Goal: Task Accomplishment & Management: Use online tool/utility

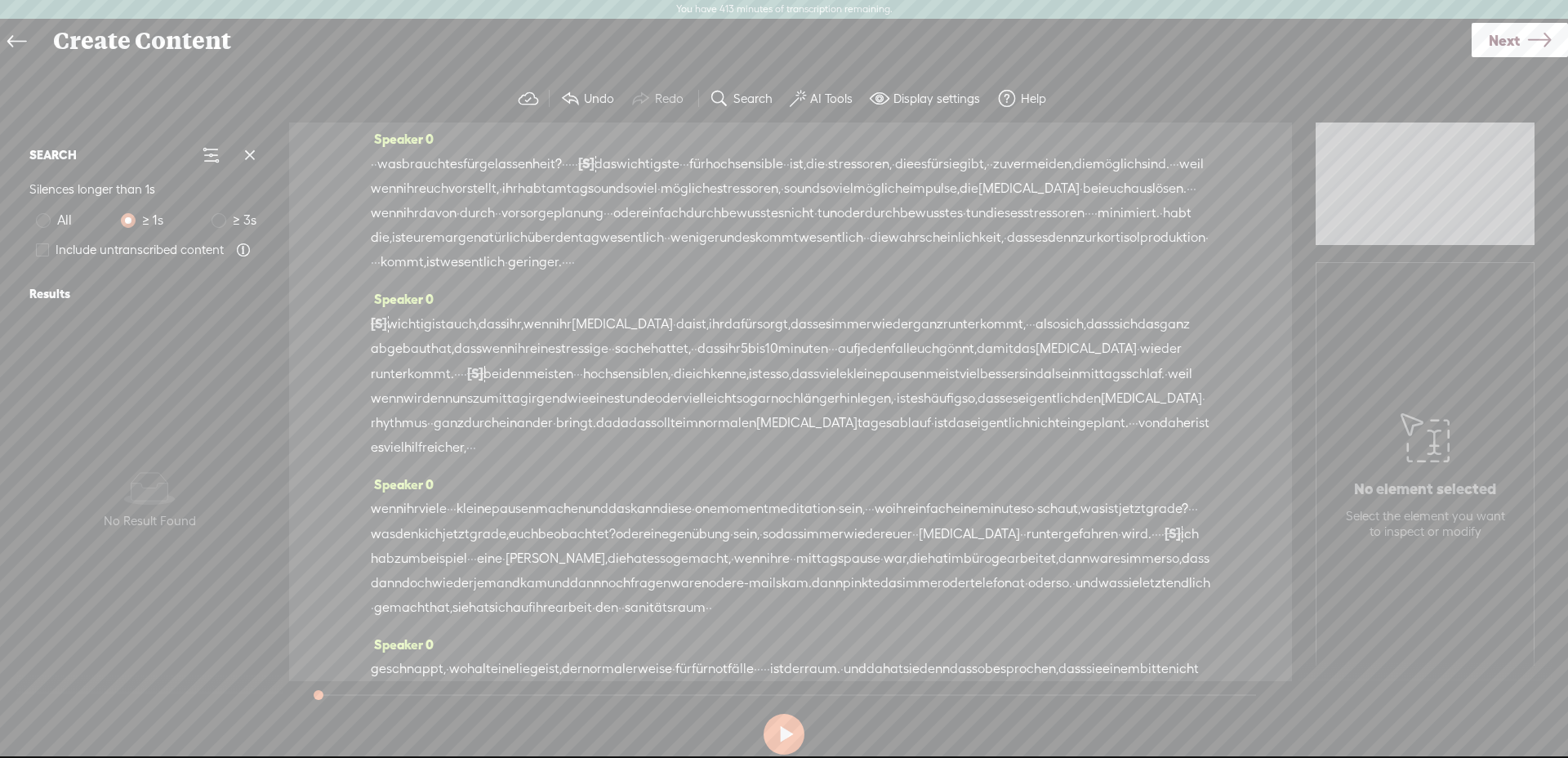
scroll to position [3, 0]
drag, startPoint x: 388, startPoint y: 169, endPoint x: 378, endPoint y: 168, distance: 10.0
click at [378, 168] on div "· · was braucht es für gelassenheit? · · · · · [S] · · · · · · · · · das wichti…" at bounding box center [791, 214] width 840 height 124
click at [269, 125] on span "Delete" at bounding box center [265, 126] width 38 height 17
click at [412, 155] on span "was" at bounding box center [399, 165] width 25 height 25
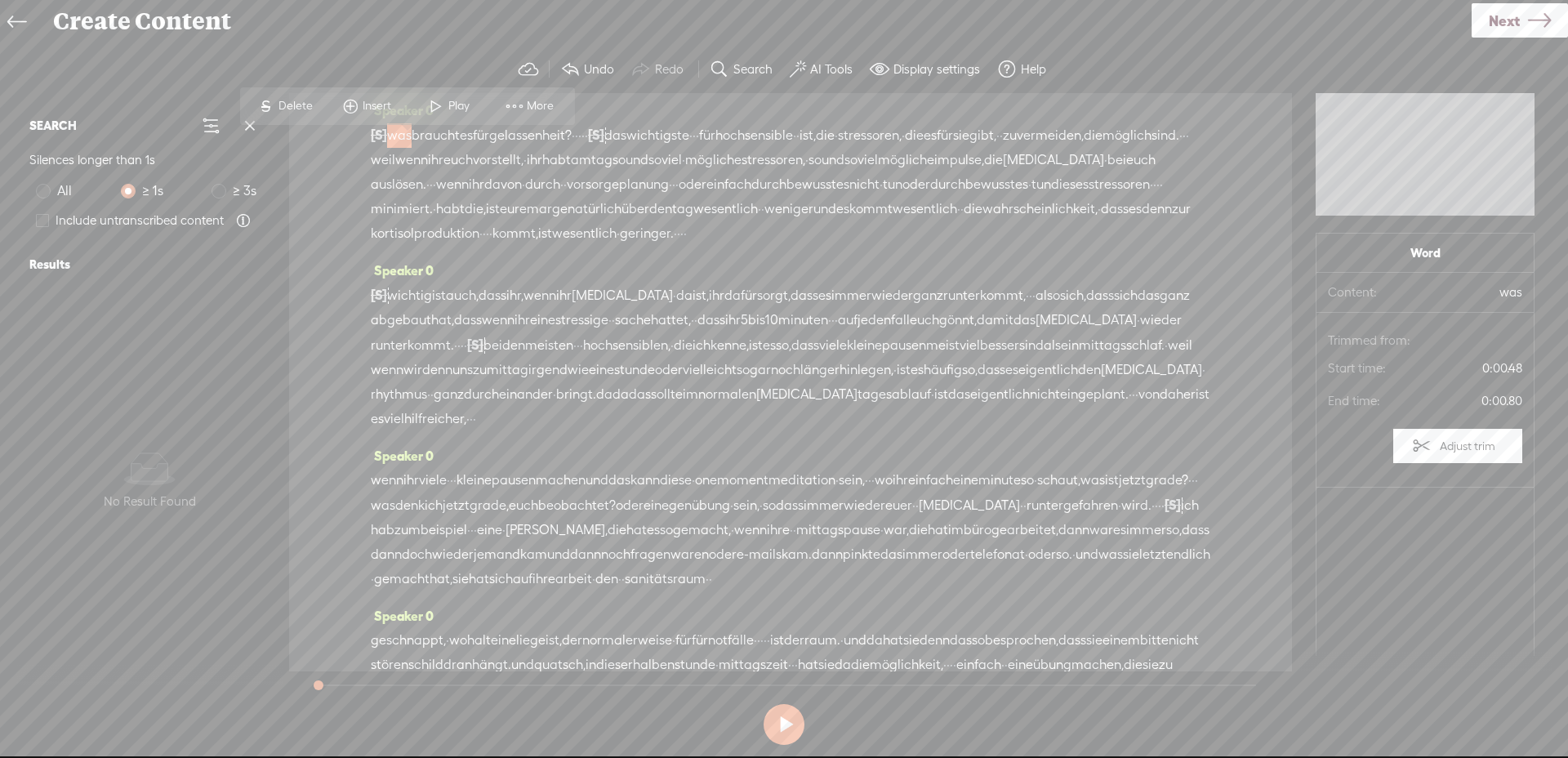
drag, startPoint x: 458, startPoint y: 124, endPoint x: 843, endPoint y: 120, distance: 385.0
click at [457, 124] on div "S Delete Insert Play More" at bounding box center [407, 106] width 335 height 37
click at [429, 105] on span at bounding box center [436, 106] width 25 height 29
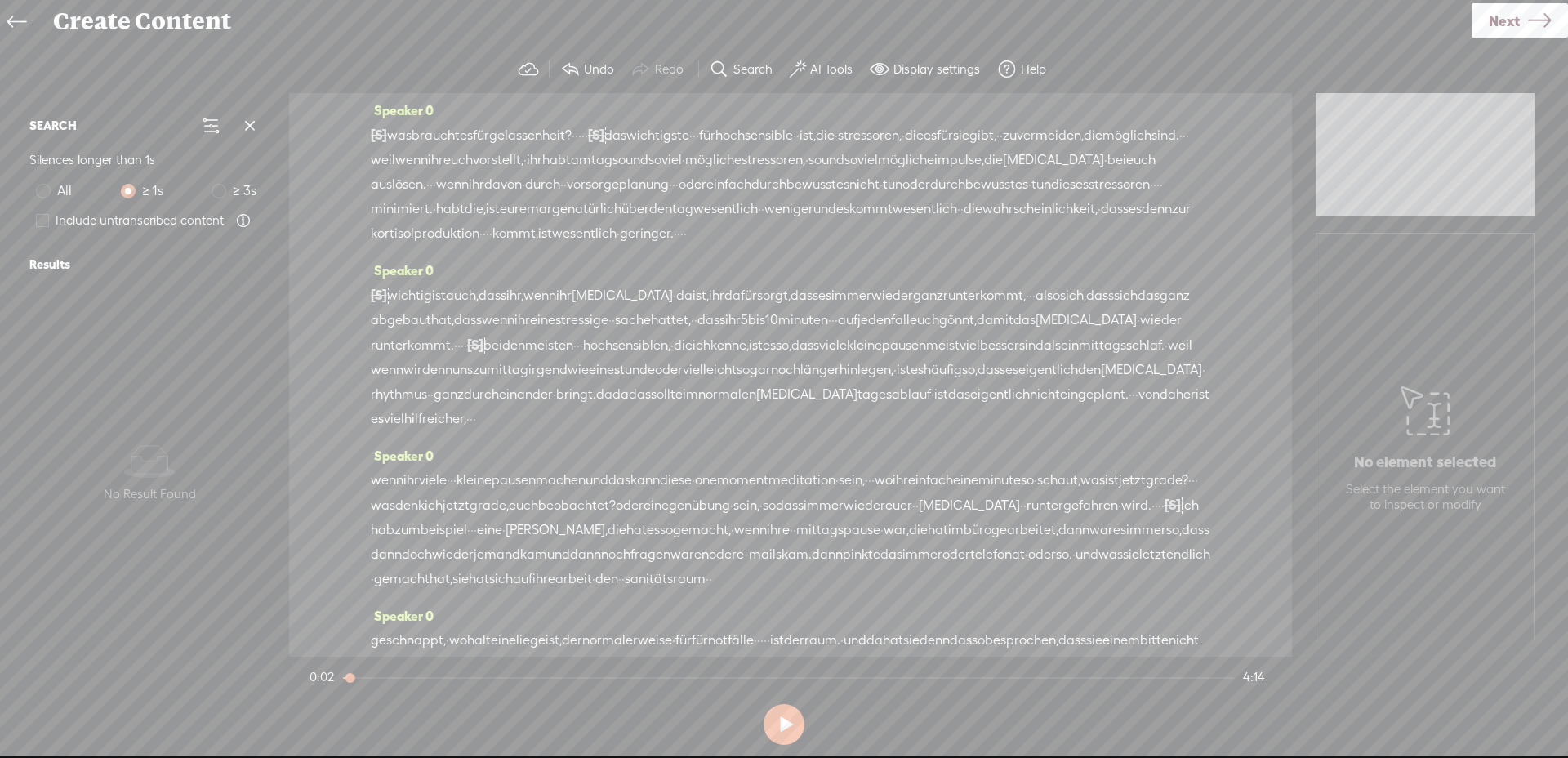
click at [563, 67] on span at bounding box center [570, 70] width 20 height 20
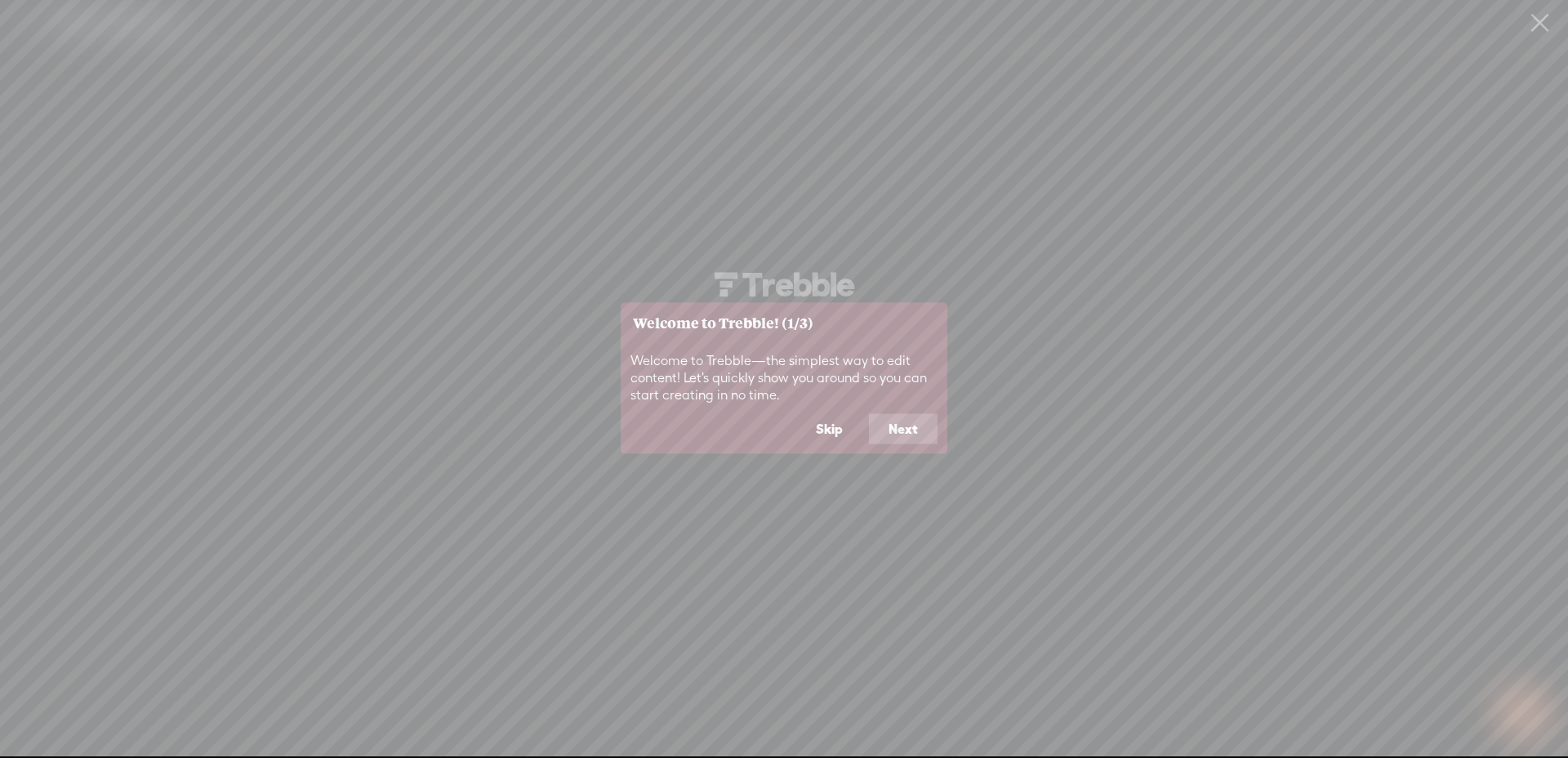
click at [824, 436] on button "Skip" at bounding box center [829, 429] width 66 height 31
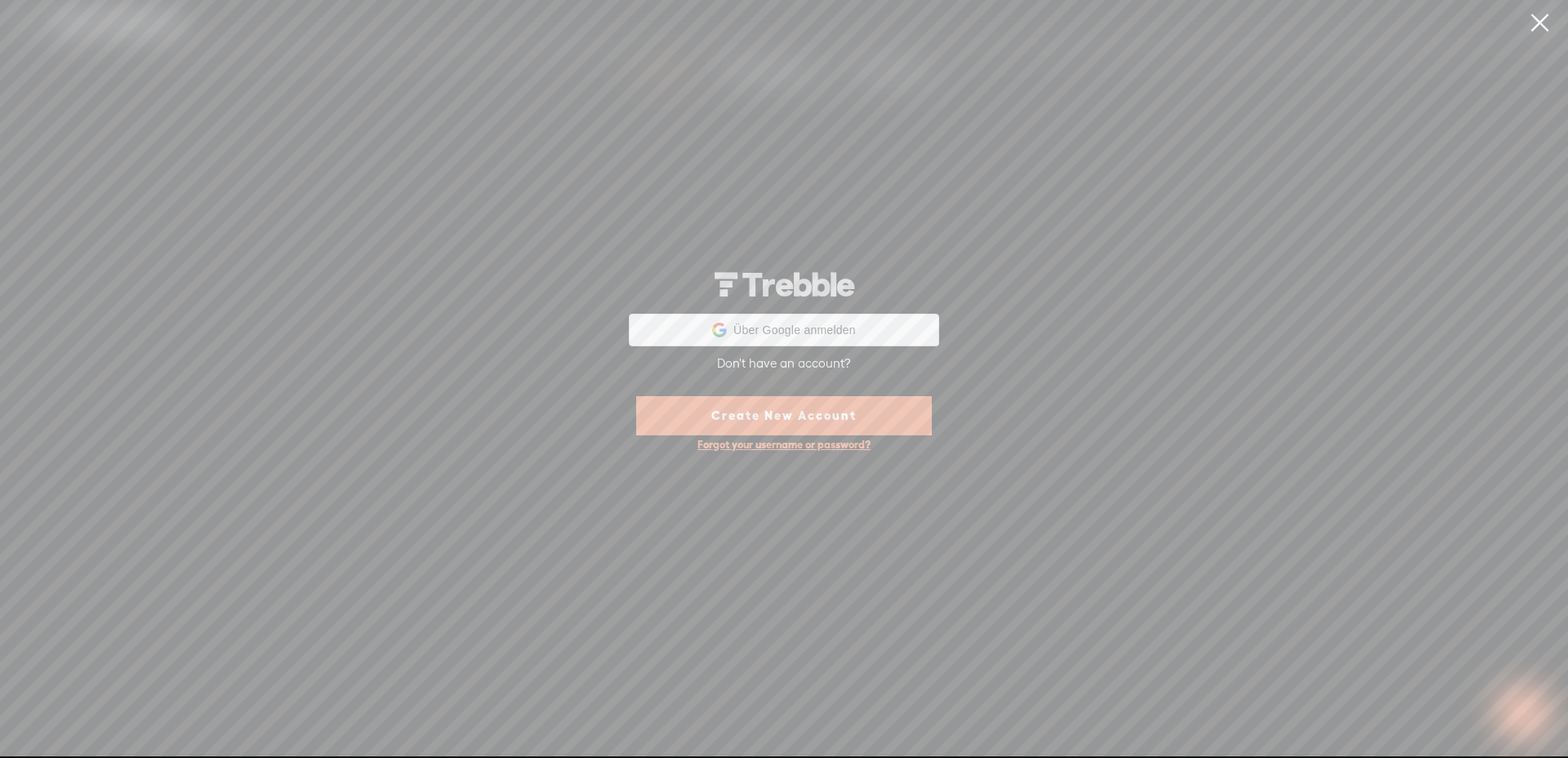
click at [1542, 13] on link at bounding box center [1540, 23] width 41 height 46
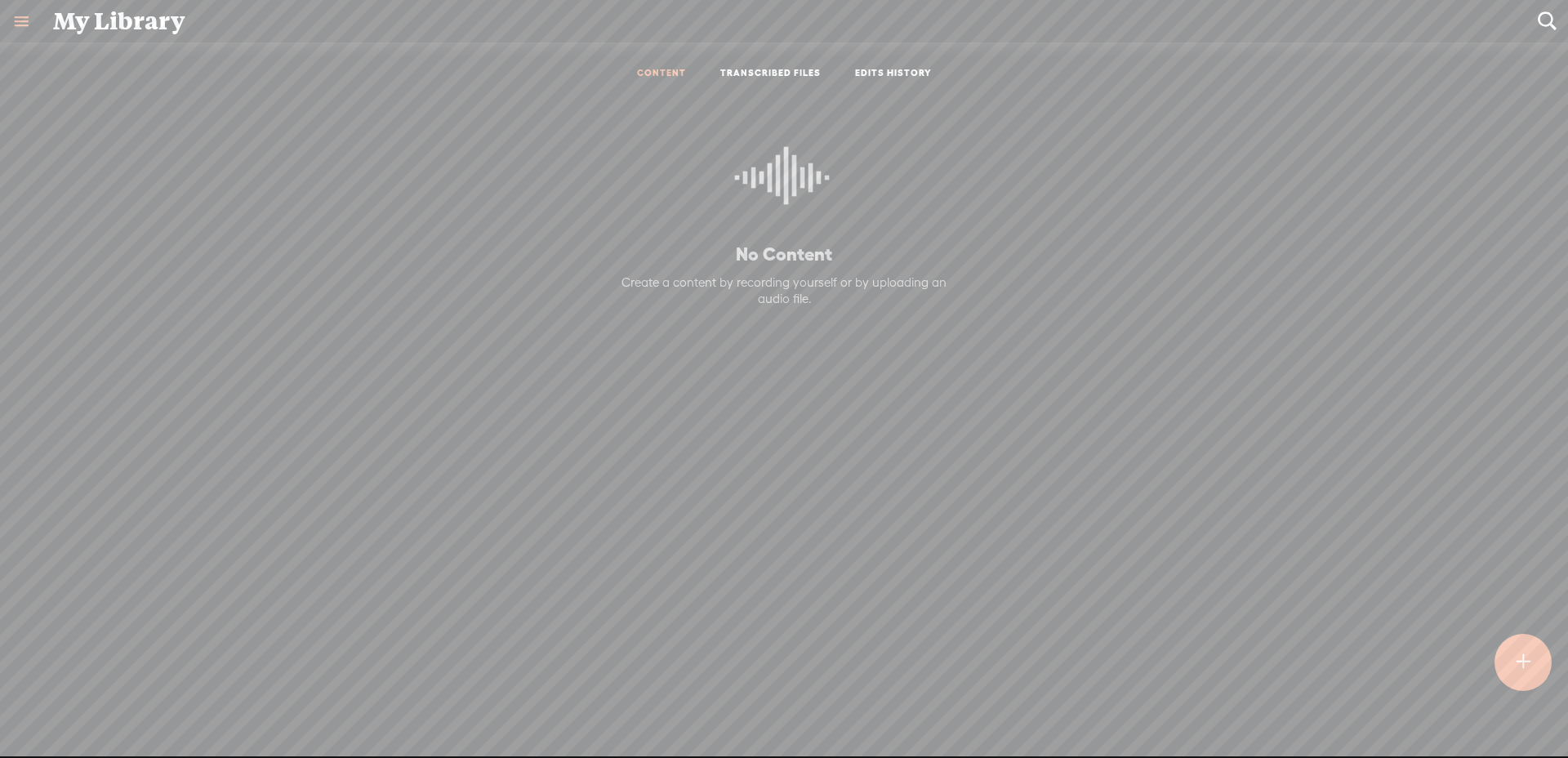
click at [771, 67] on link "TRANSCRIBED FILES" at bounding box center [770, 74] width 100 height 14
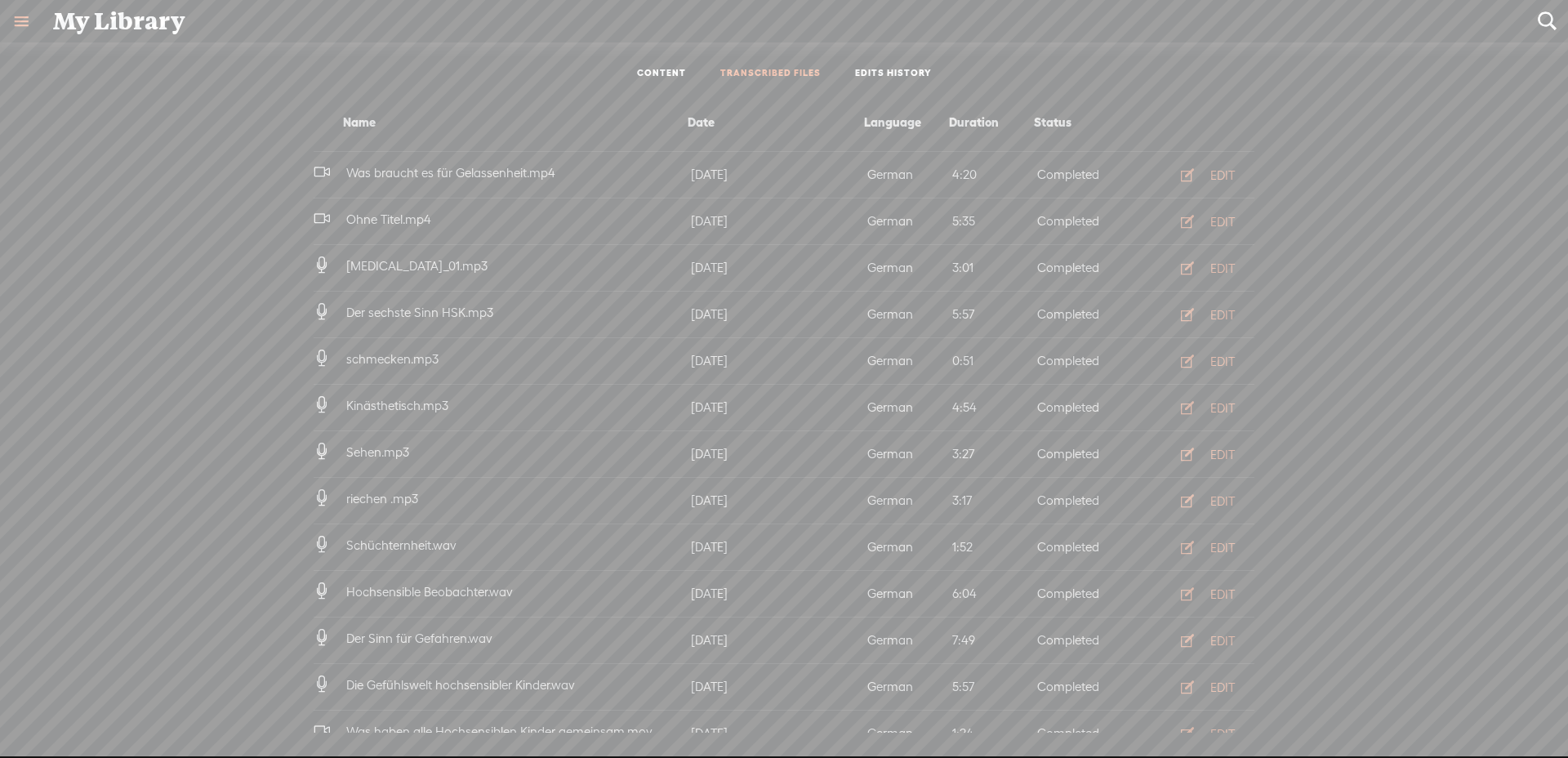
click at [432, 168] on span "Was braucht es für Gelassenheit.mp4" at bounding box center [451, 173] width 216 height 14
click at [1206, 183] on button "EDIT" at bounding box center [1203, 175] width 90 height 27
click at [1211, 173] on div "EDIT" at bounding box center [1223, 176] width 25 height 17
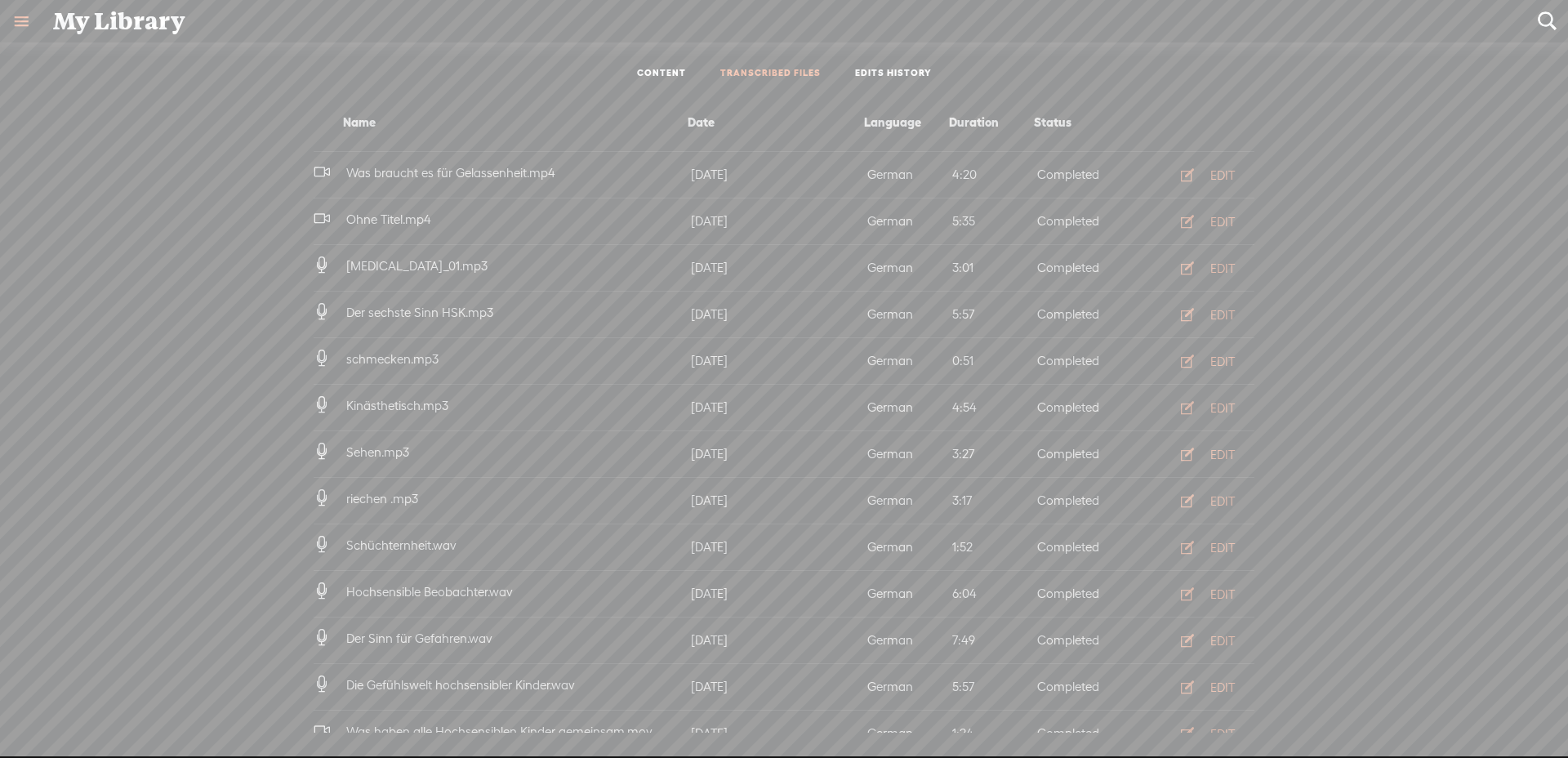
click at [448, 178] on span "Was braucht es für Gelassenheit.mp4" at bounding box center [451, 173] width 216 height 14
click at [894, 77] on link "EDITS HISTORY" at bounding box center [894, 74] width 77 height 14
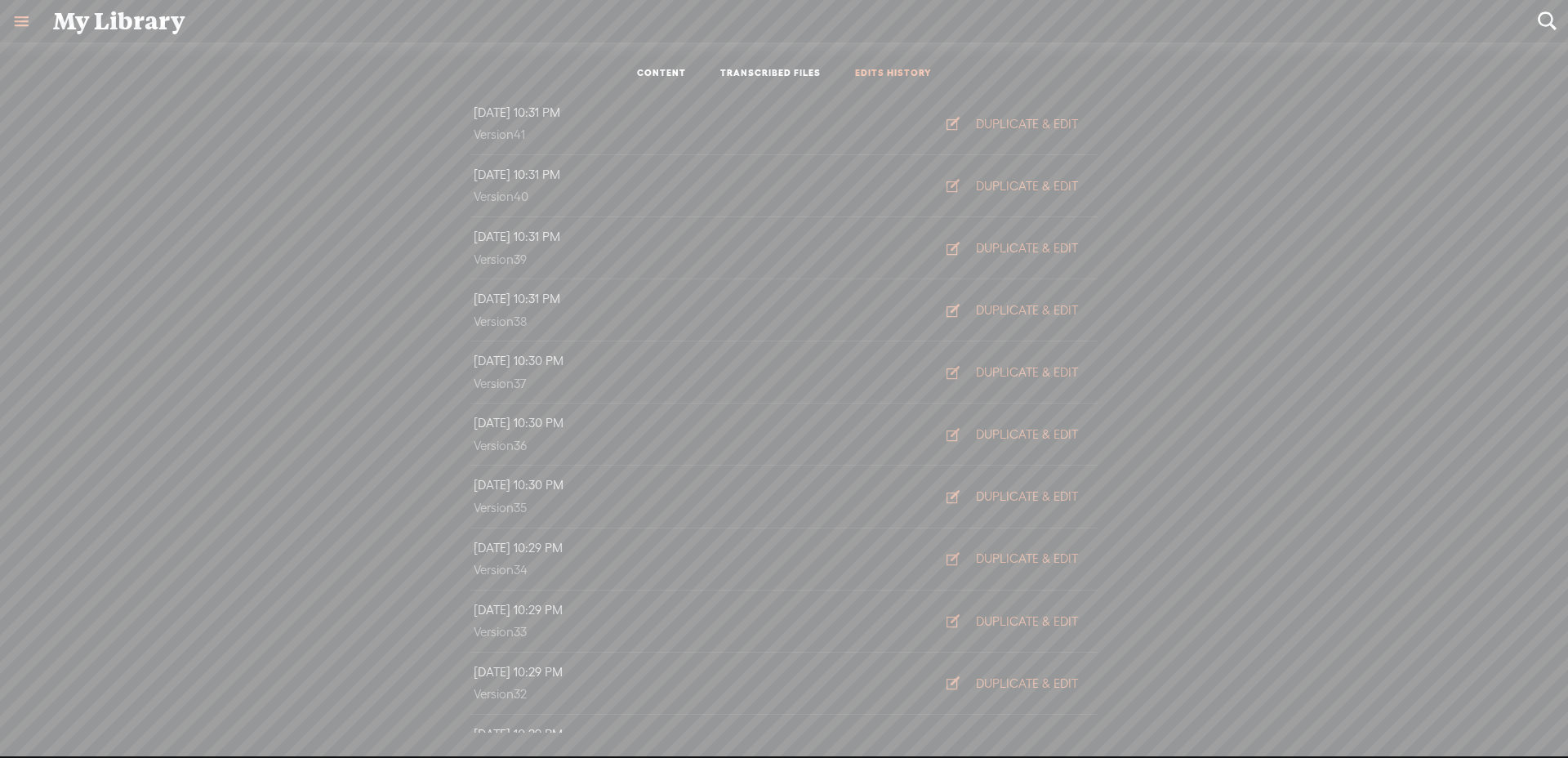
click at [654, 72] on link "CONTENT" at bounding box center [661, 74] width 49 height 14
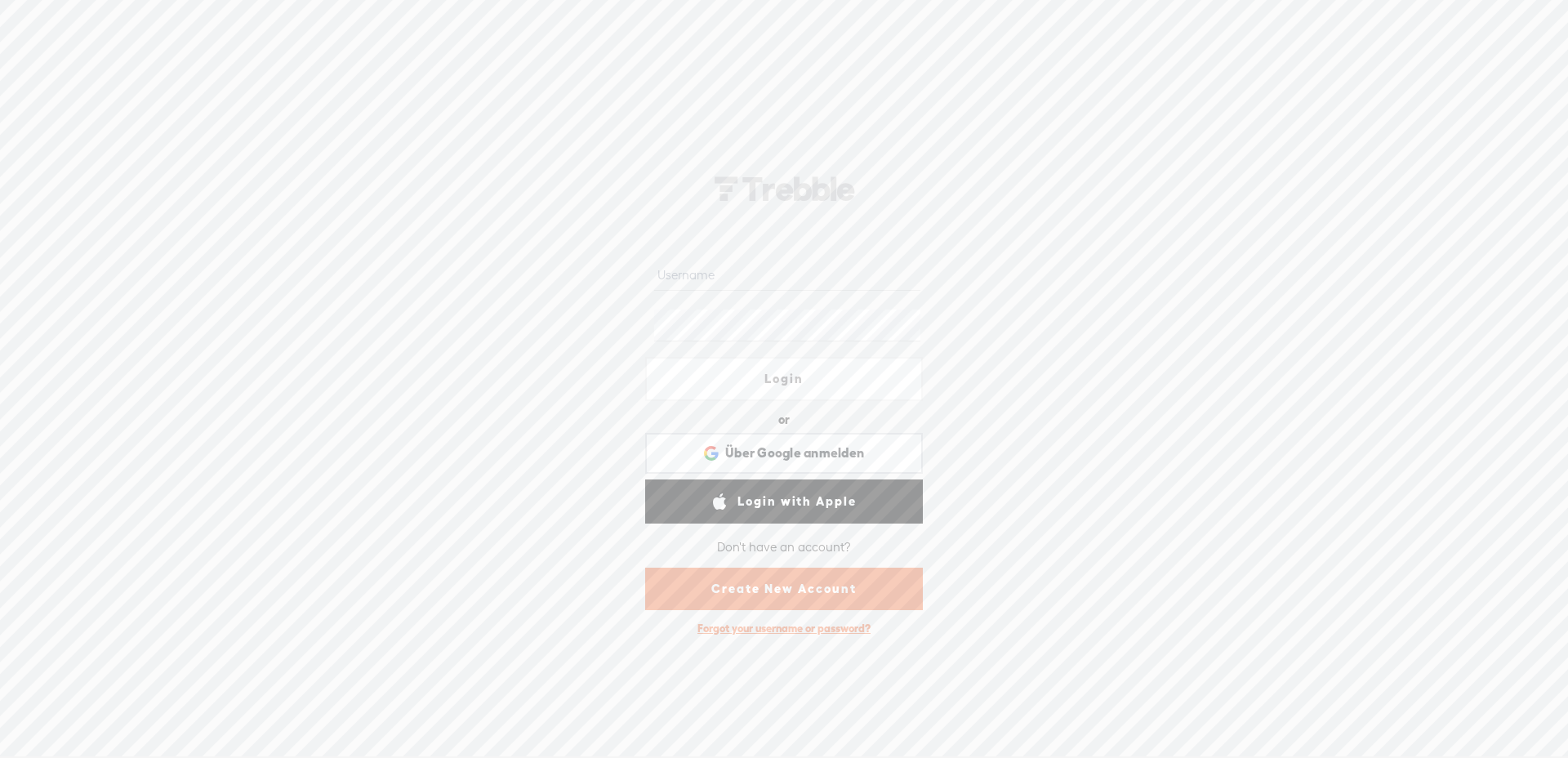
type input "[EMAIL_ADDRESS][DOMAIN_NAME]"
click at [759, 387] on link "Login" at bounding box center [784, 379] width 278 height 44
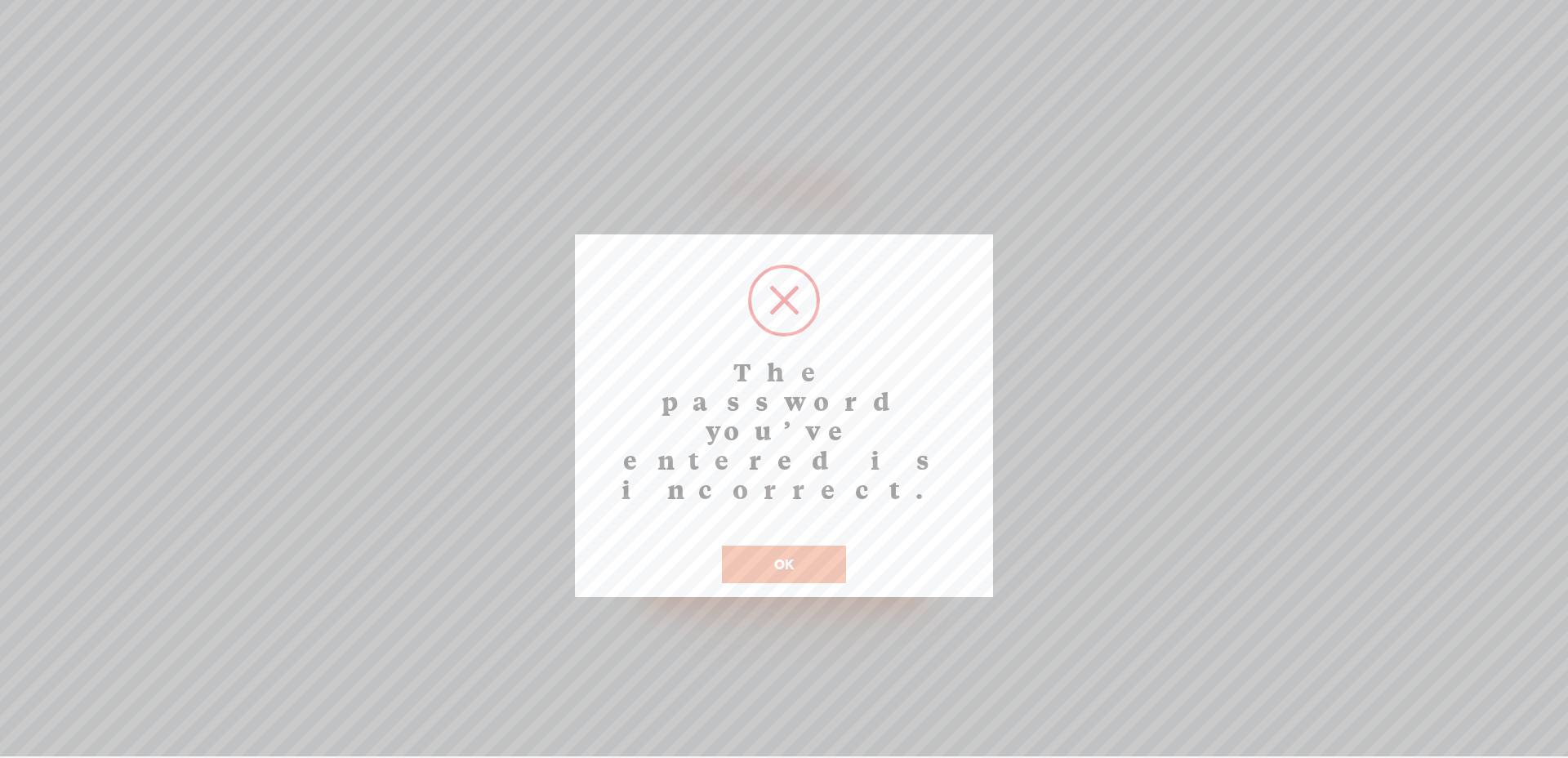
click at [795, 546] on button "OK" at bounding box center [784, 565] width 125 height 37
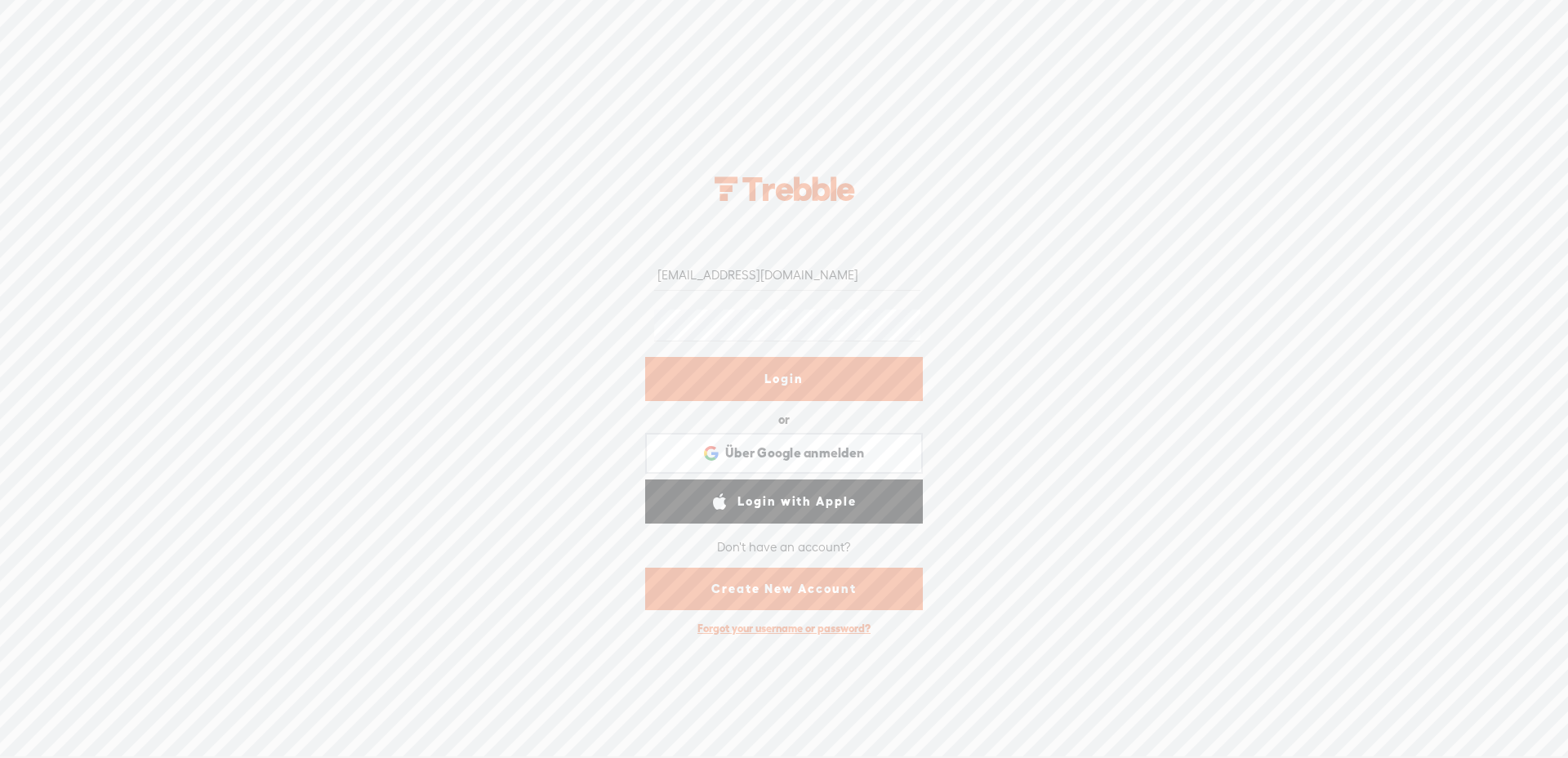
click at [797, 485] on link "Login with Apple" at bounding box center [784, 502] width 278 height 44
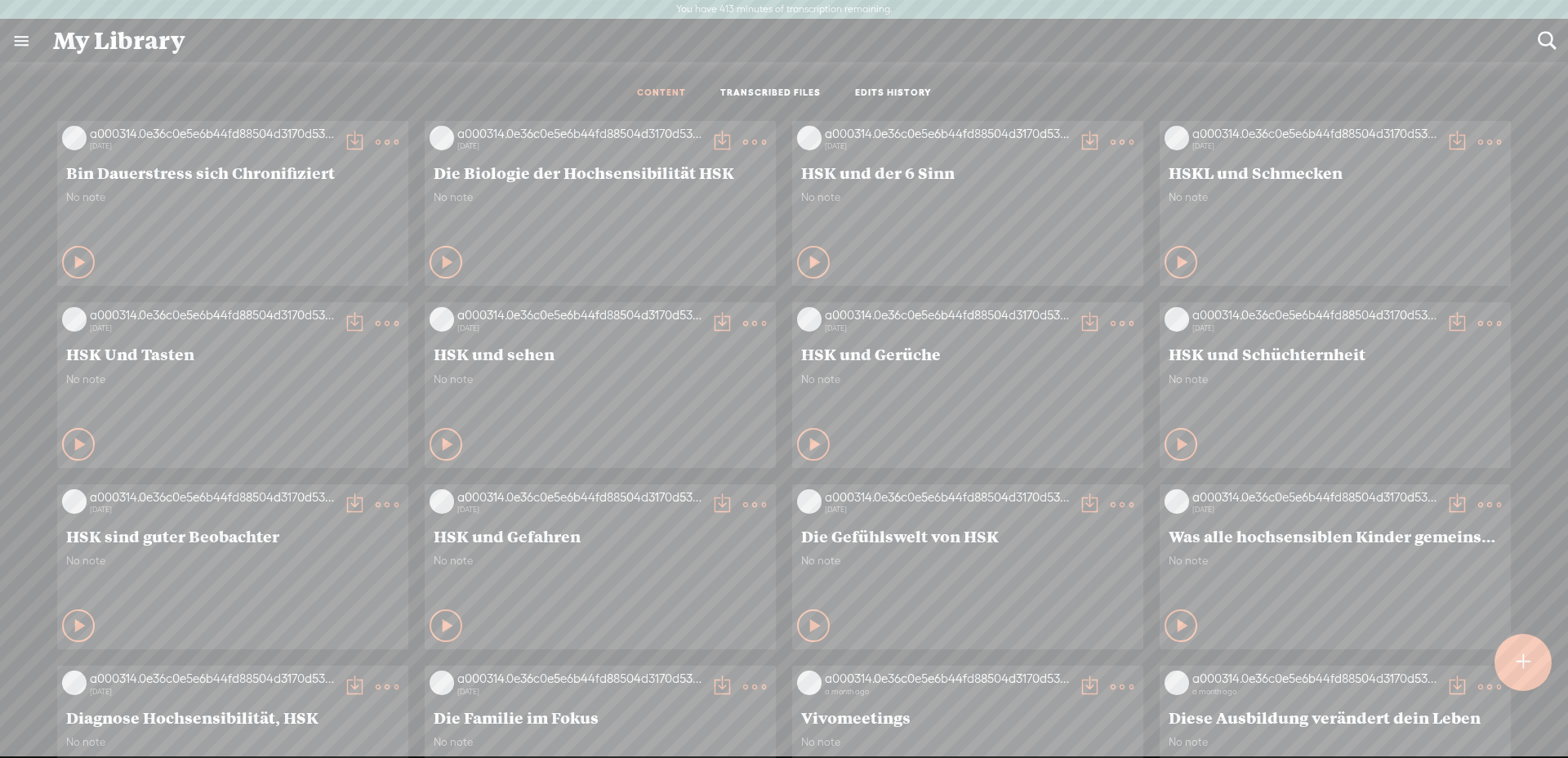
scroll to position [1, 0]
click at [764, 90] on link "TRANSCRIBED FILES" at bounding box center [770, 92] width 100 height 14
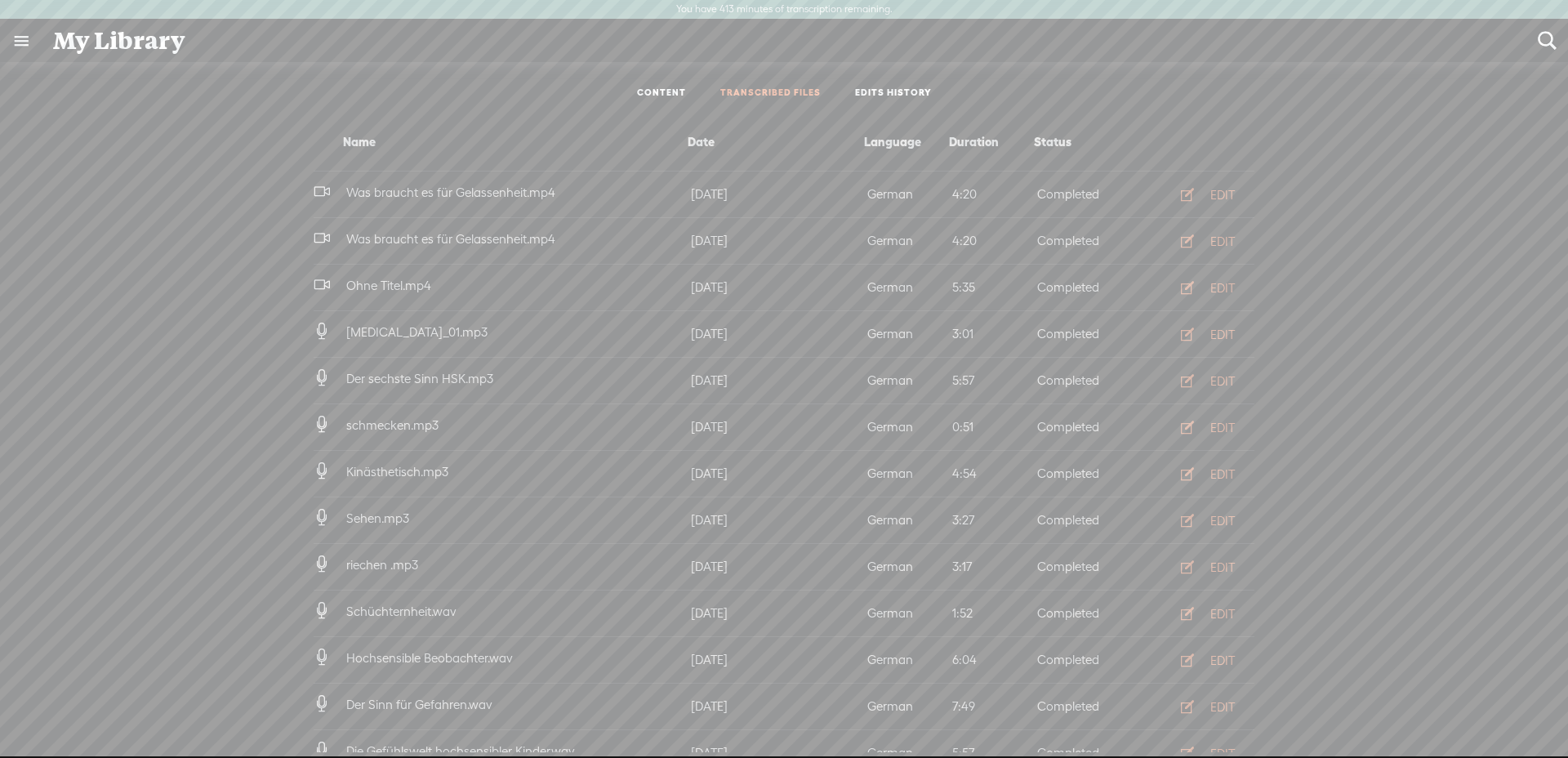
scroll to position [0, 0]
click at [1211, 189] on div "EDIT" at bounding box center [1223, 195] width 25 height 17
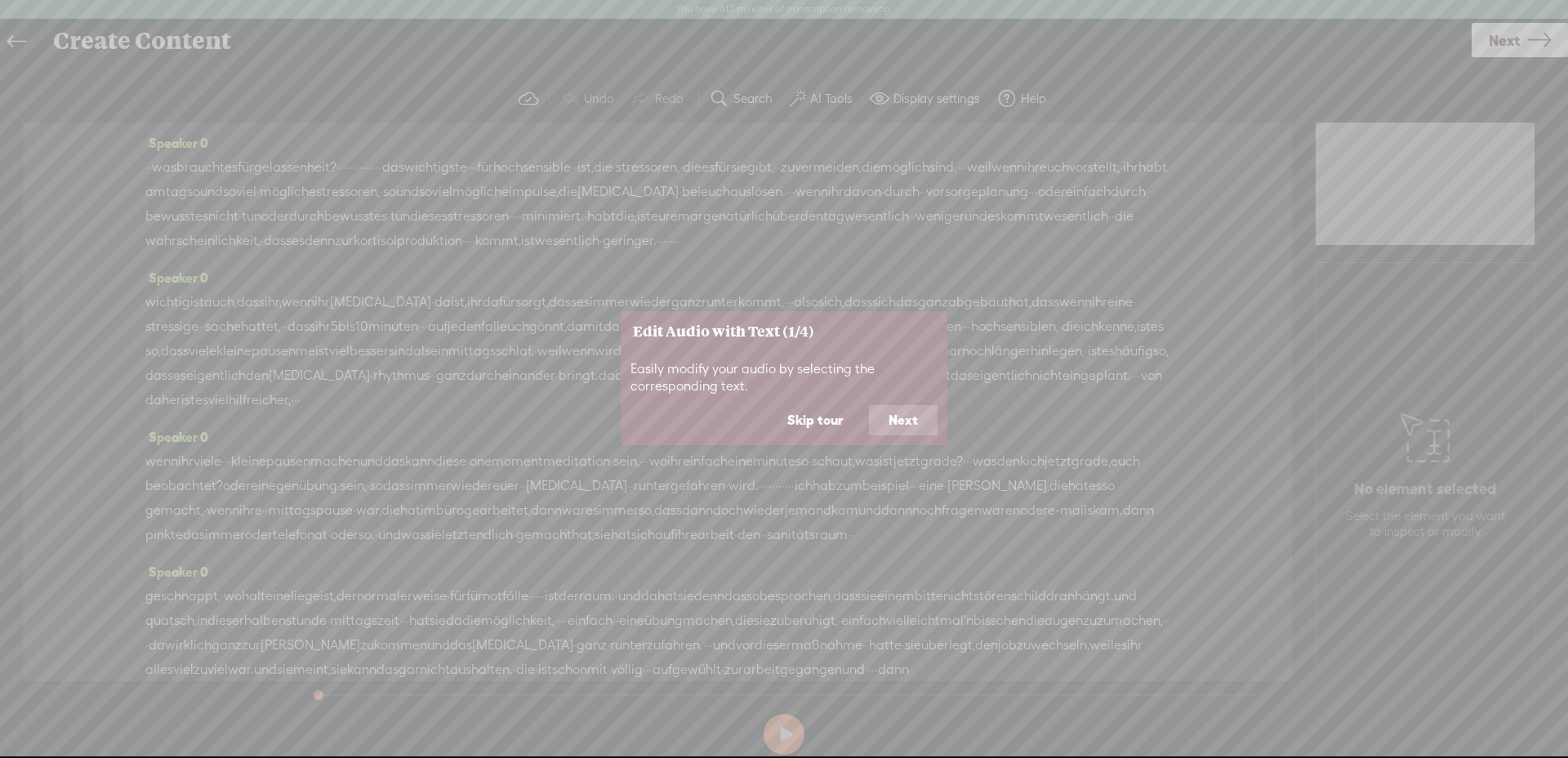
click at [825, 423] on button "Skip tour" at bounding box center [814, 421] width 95 height 31
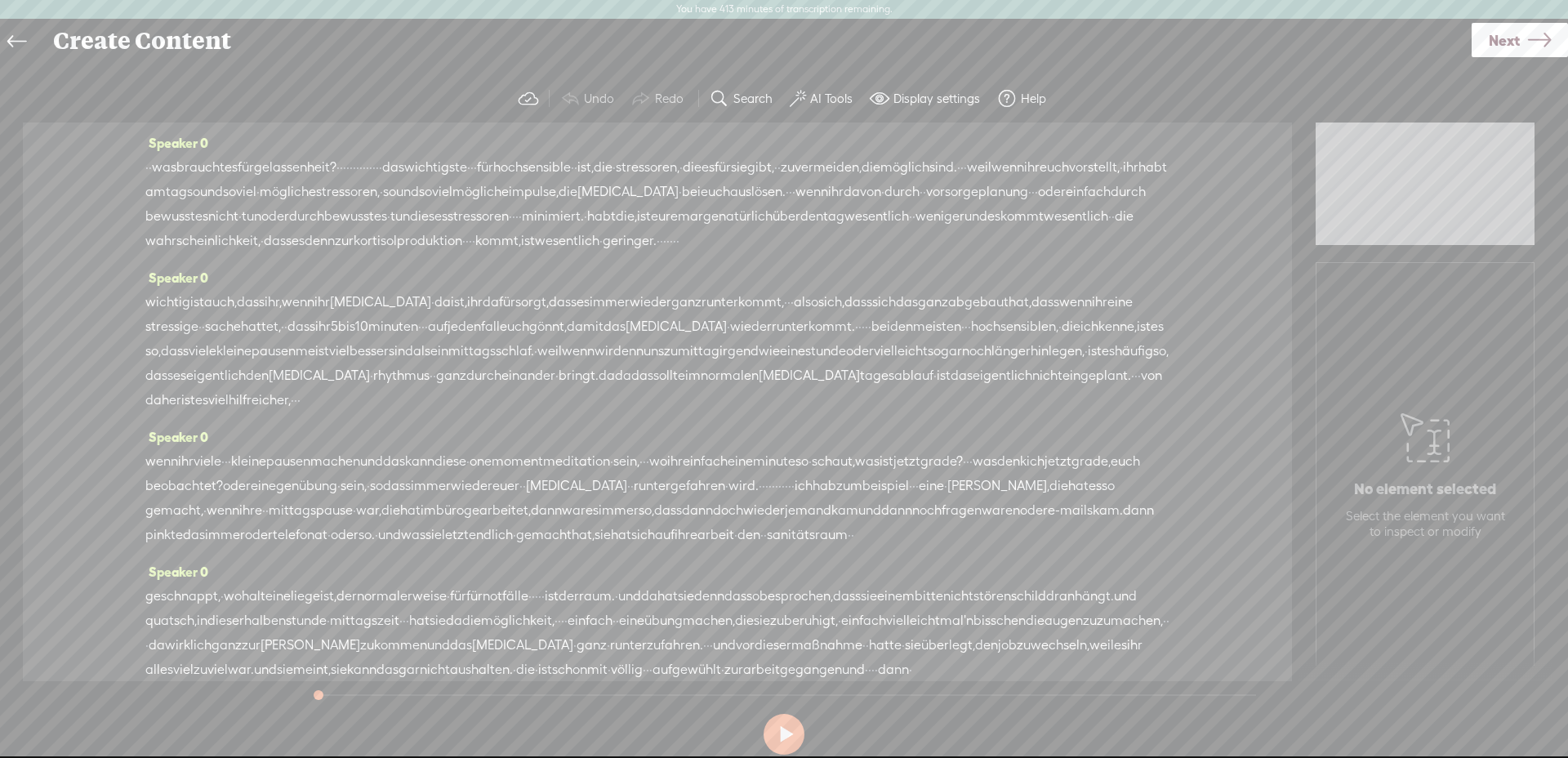
click at [811, 91] on label "AI Tools" at bounding box center [831, 98] width 42 height 17
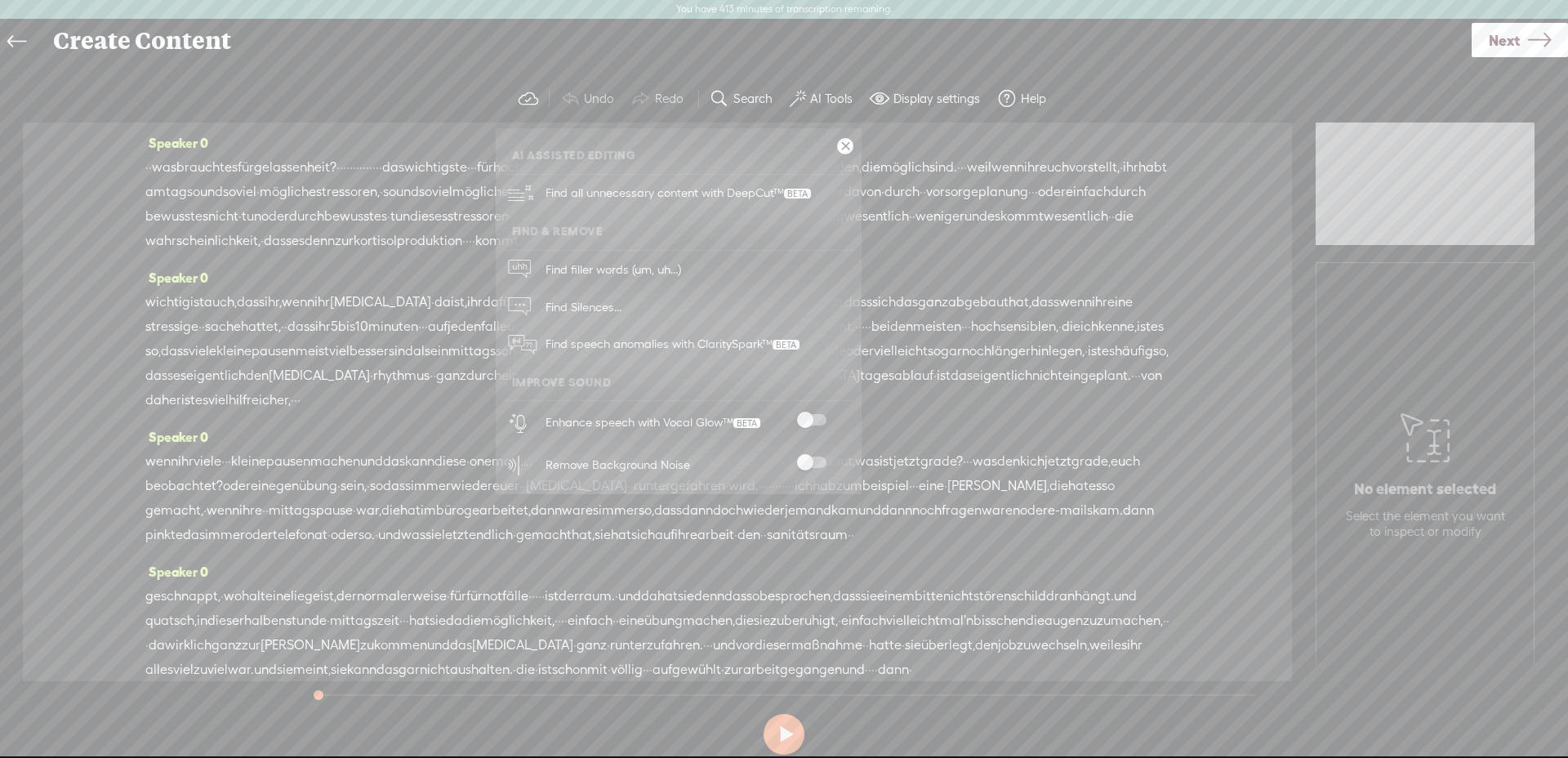
click at [817, 427] on div at bounding box center [811, 422] width 72 height 17
click at [825, 417] on span at bounding box center [811, 420] width 29 height 12
click at [823, 460] on span at bounding box center [811, 462] width 29 height 12
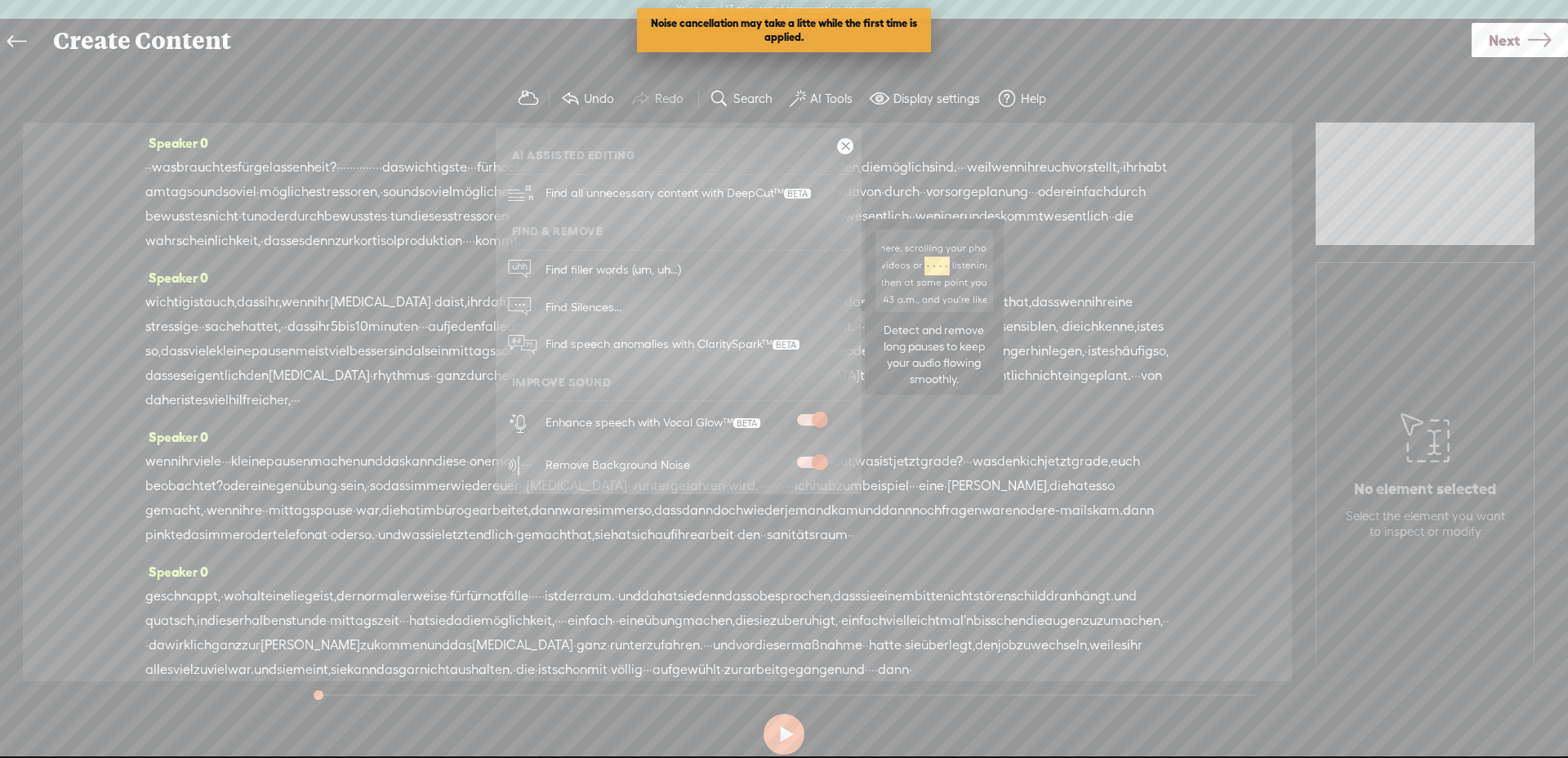
click at [580, 305] on span "Find Silences..." at bounding box center [583, 306] width 87 height 36
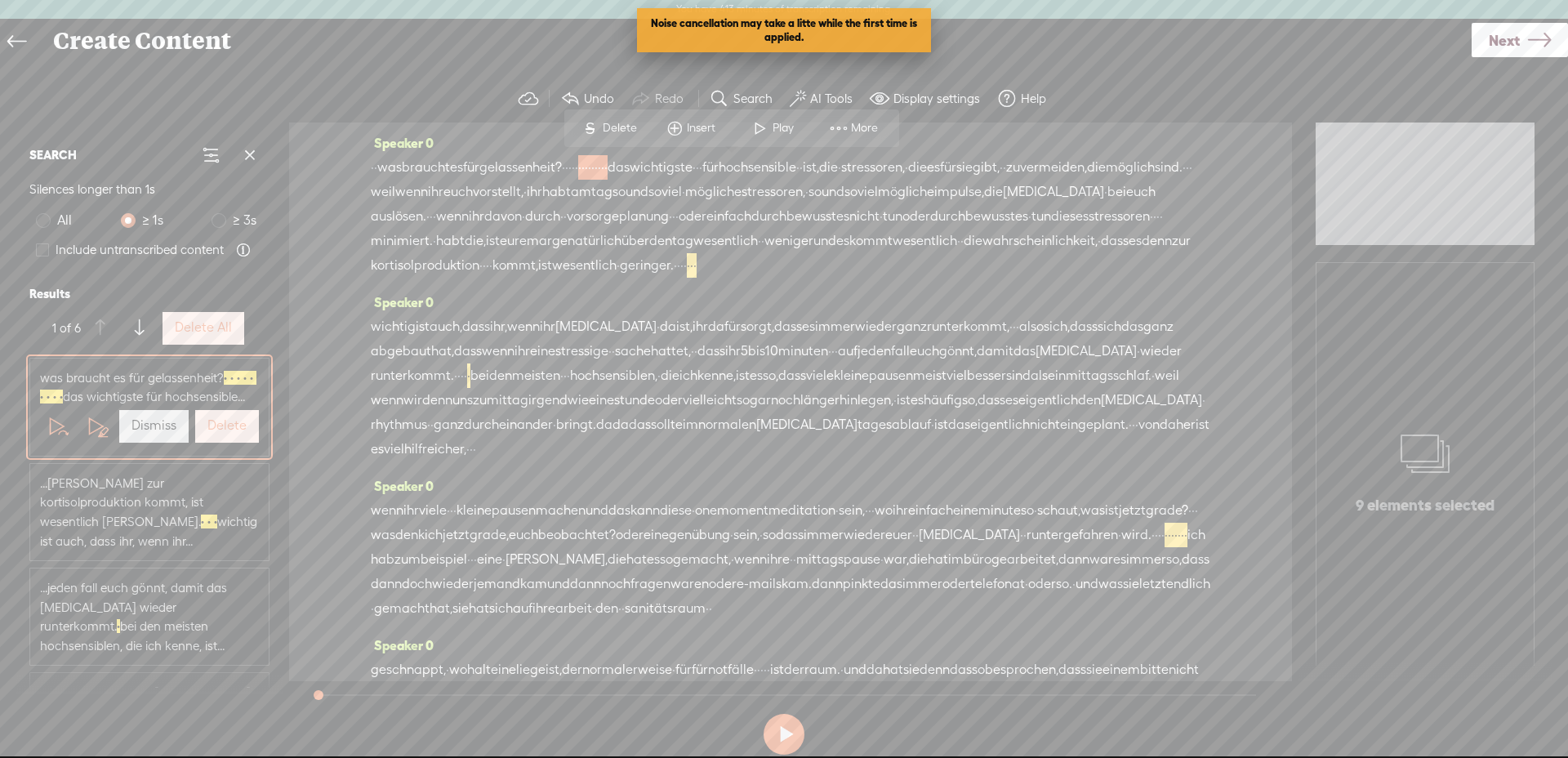
click at [225, 325] on label "Delete All" at bounding box center [203, 327] width 57 height 17
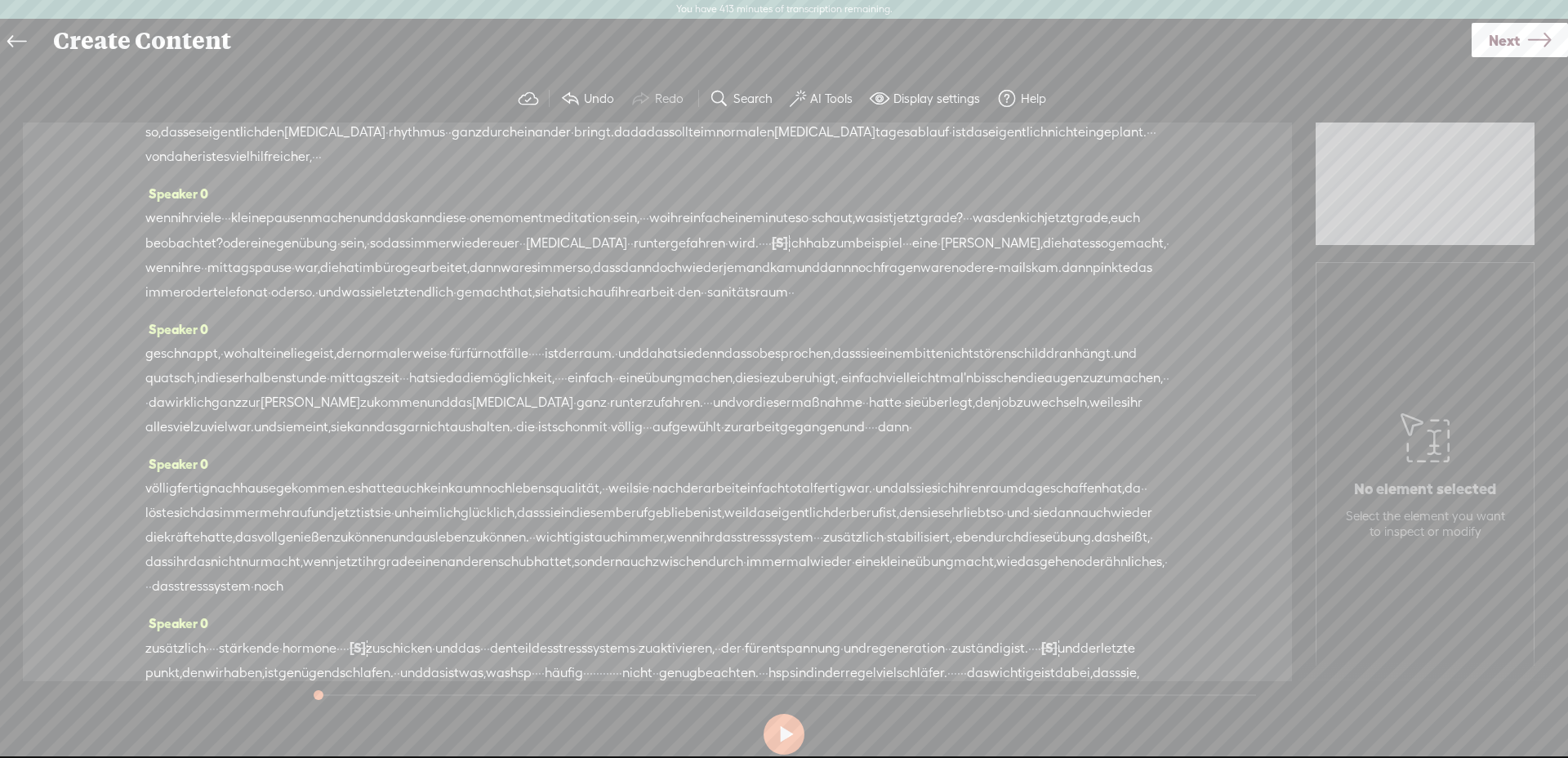
scroll to position [242, 0]
click at [820, 103] on label "AI Tools" at bounding box center [831, 98] width 42 height 17
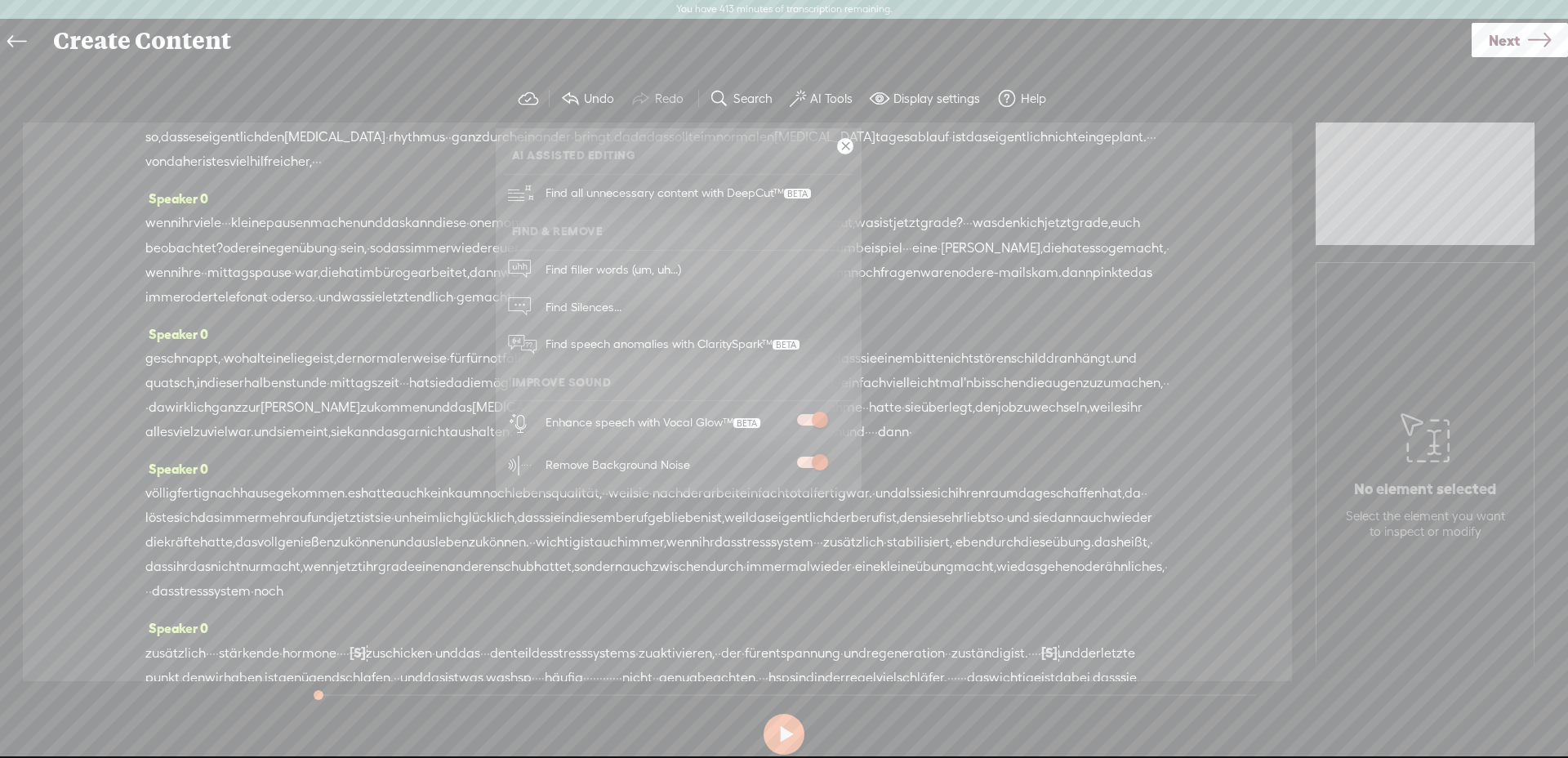
drag, startPoint x: 1046, startPoint y: 423, endPoint x: 1014, endPoint y: 418, distance: 32.4
click at [877, 371] on span "sie" at bounding box center [868, 358] width 17 height 25
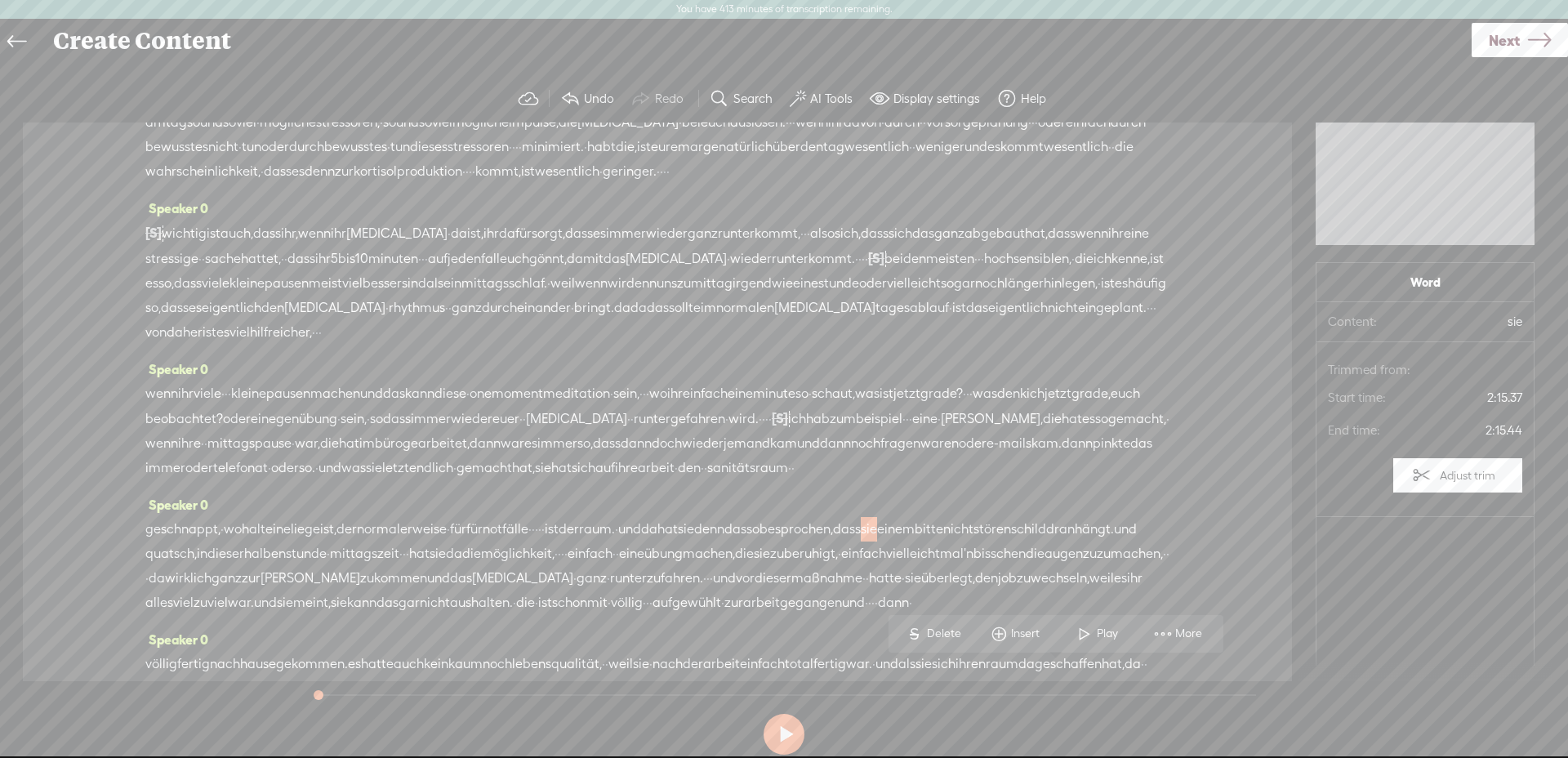
scroll to position [0, 0]
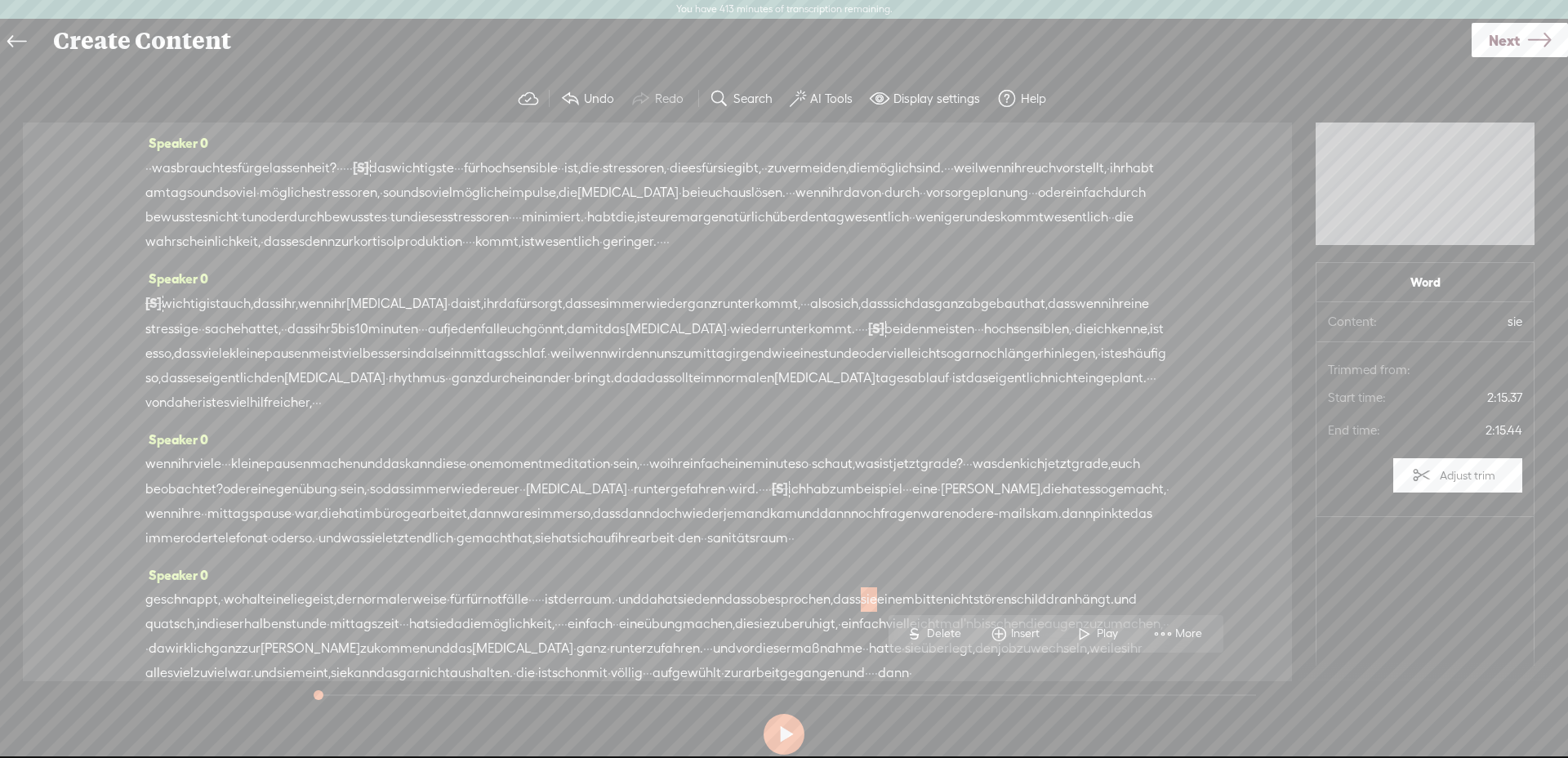
click at [145, 167] on span "·" at bounding box center [146, 168] width 3 height 25
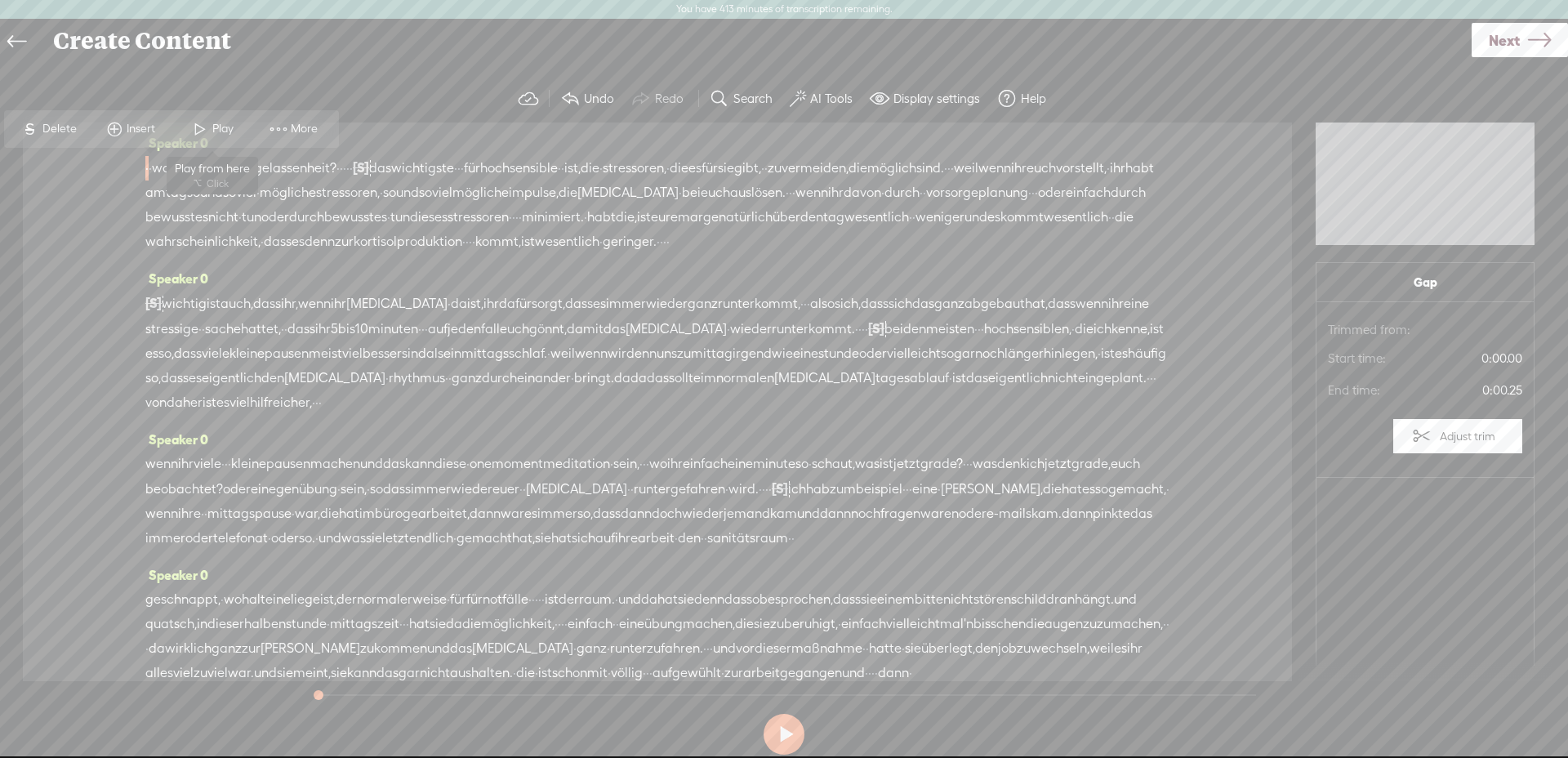
click at [194, 130] on span at bounding box center [199, 130] width 25 height 29
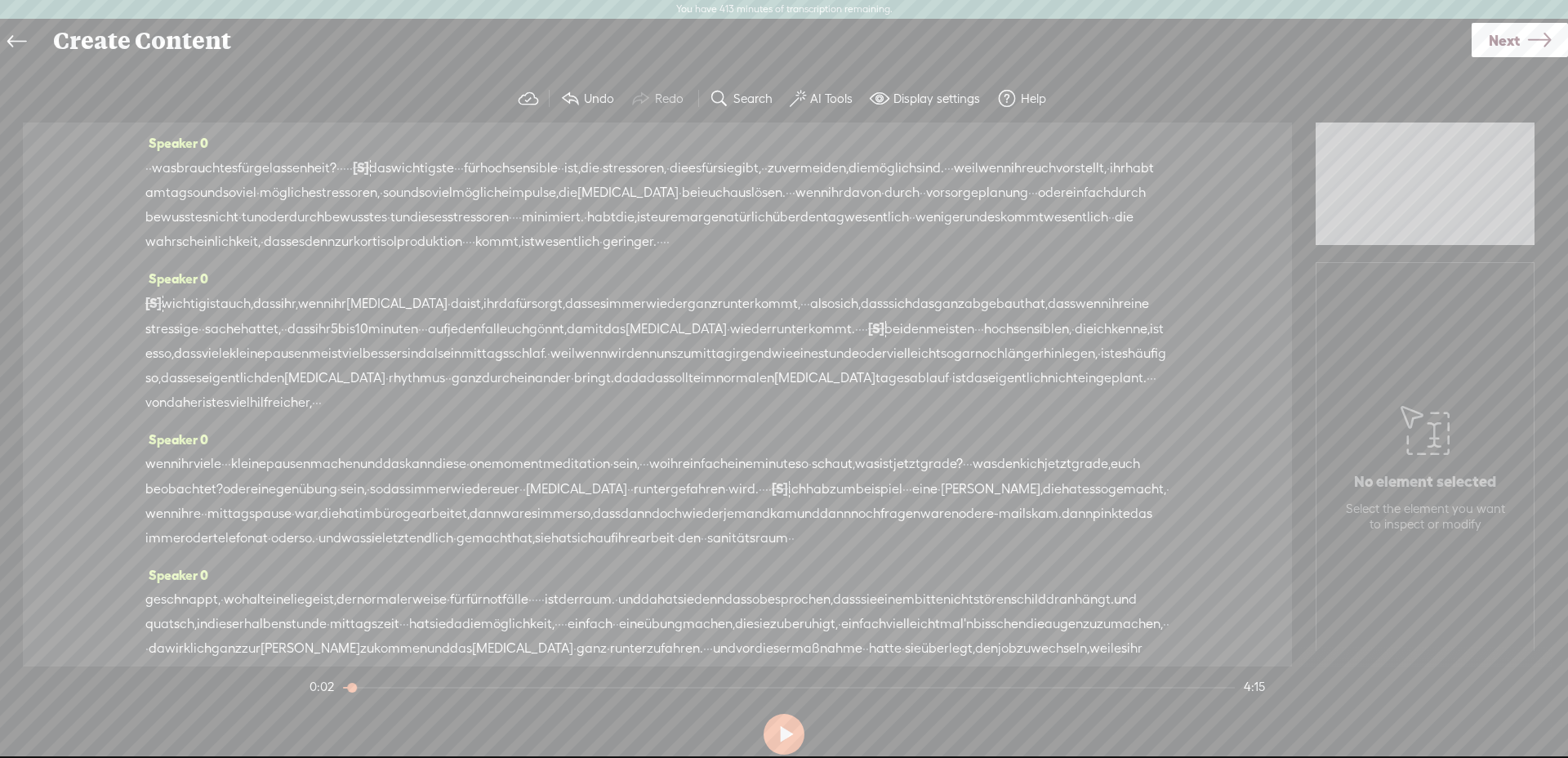
drag, startPoint x: 162, startPoint y: 168, endPoint x: 144, endPoint y: 166, distance: 18.1
click at [145, 166] on div "· · was braucht es für gelassenheit? · · · · · [S] · · · · · · · · · das wichti…" at bounding box center [657, 204] width 1024 height 99
click at [71, 124] on span "Delete" at bounding box center [61, 129] width 38 height 17
click at [178, 173] on span "was" at bounding box center [174, 165] width 25 height 25
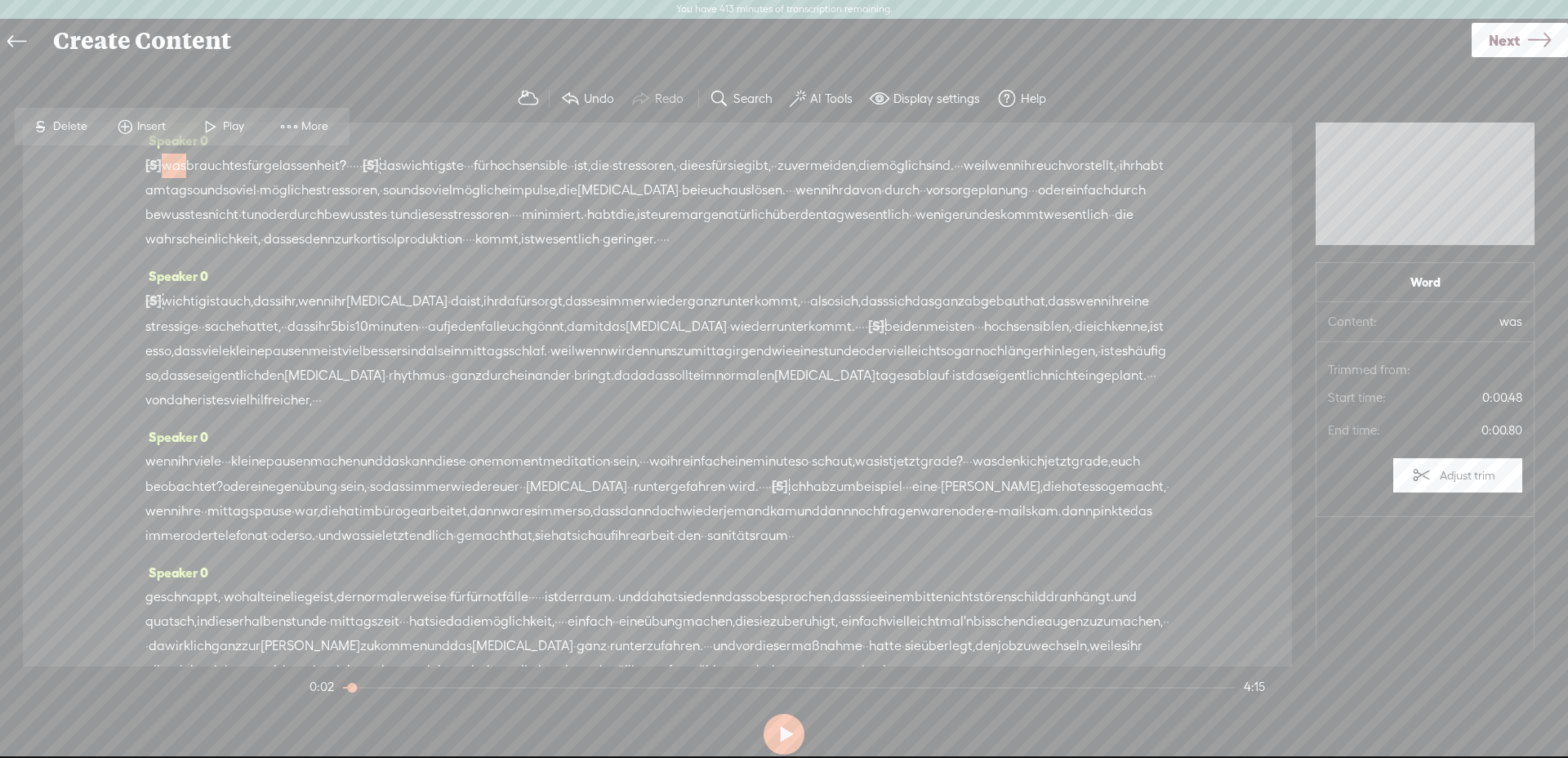
click at [235, 129] on span "Play" at bounding box center [235, 127] width 26 height 17
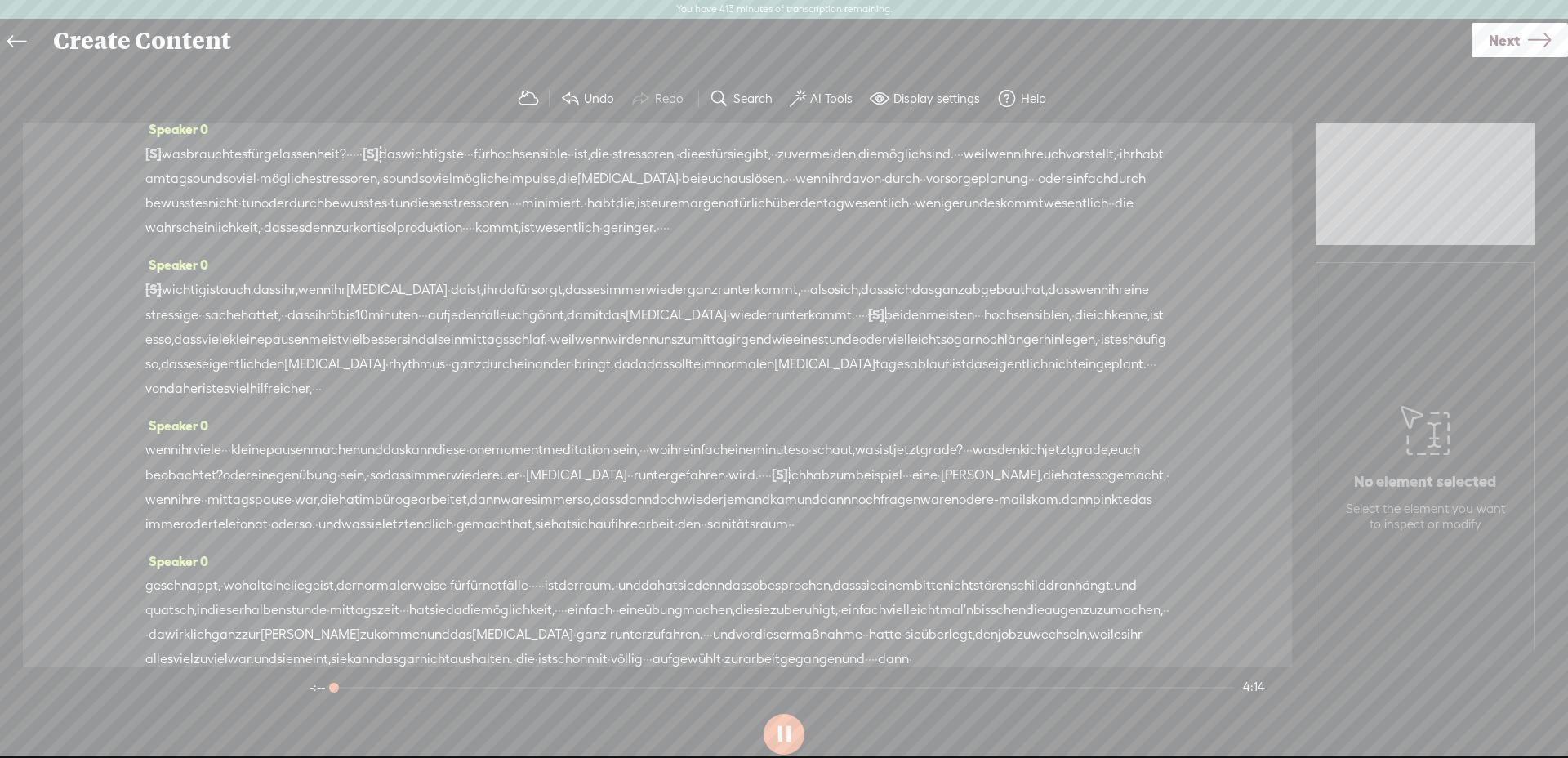
scroll to position [7, 0]
click at [680, 149] on div "[S] · · was braucht es für gelassenheit? · · · · · [S] · · · · · · · · · das wi…" at bounding box center [657, 198] width 1024 height 99
click at [571, 159] on span "·" at bounding box center [569, 161] width 3 height 25
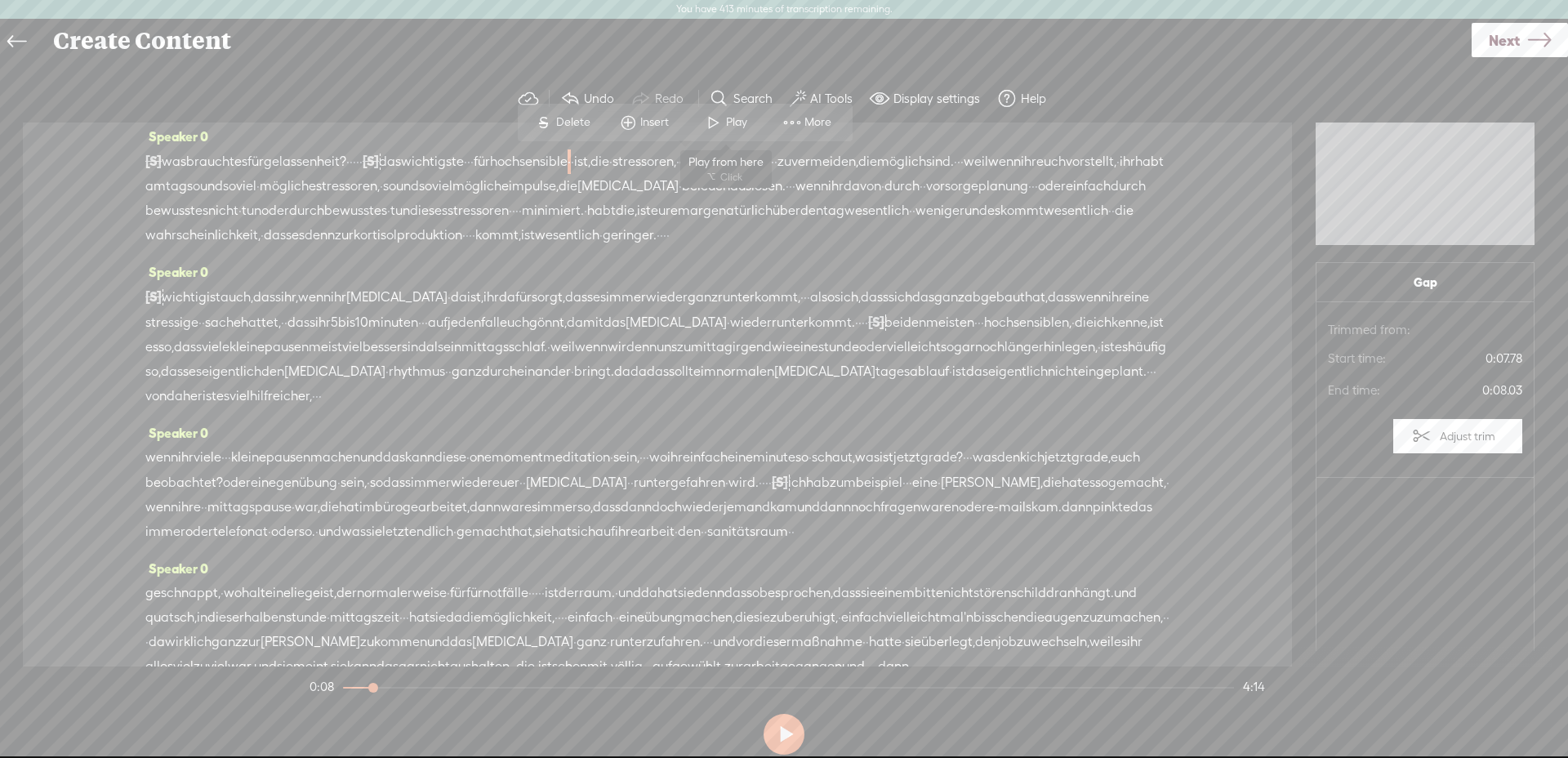
click at [710, 110] on span at bounding box center [713, 123] width 25 height 29
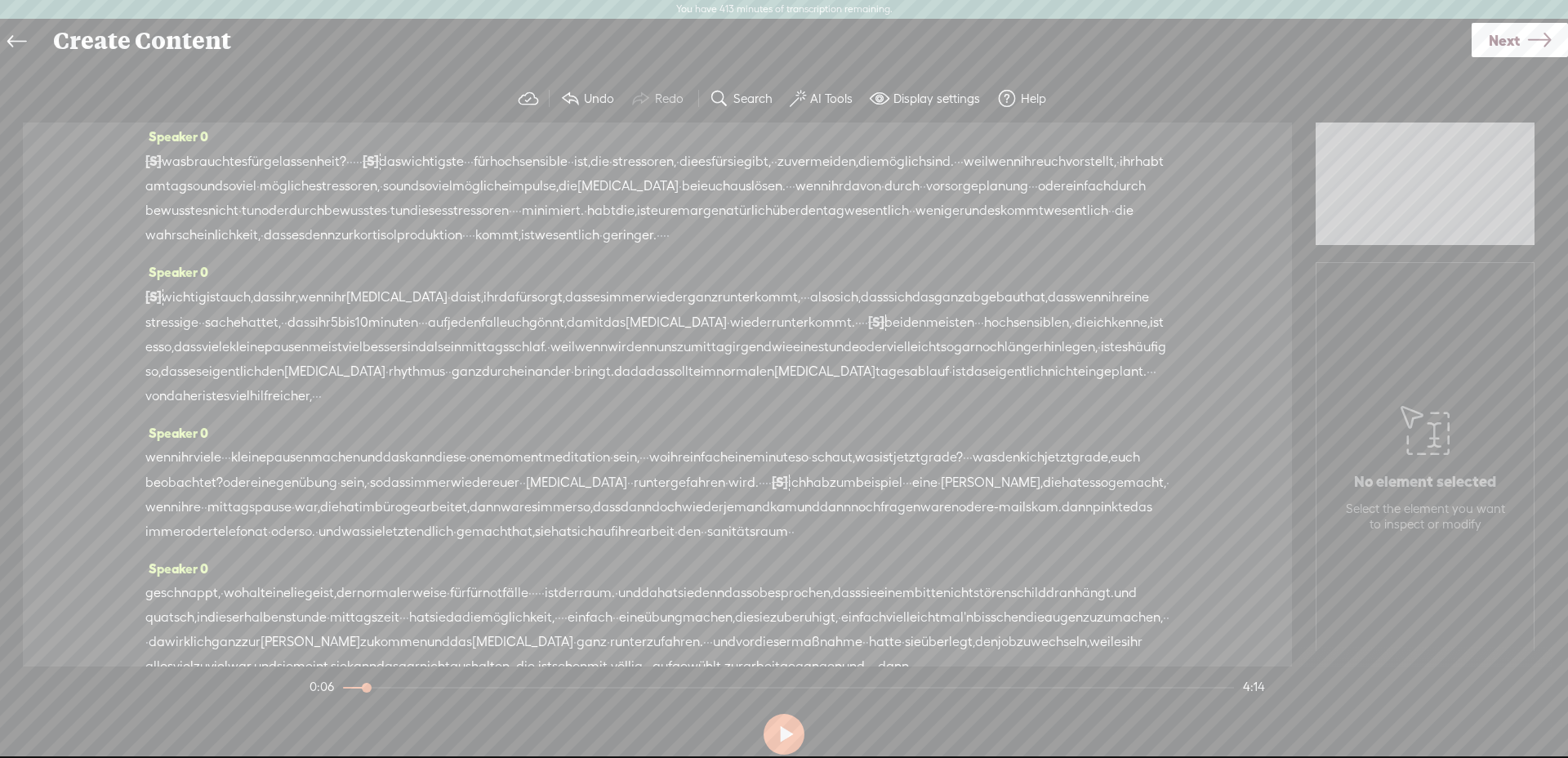
click at [612, 160] on span "·" at bounding box center [610, 161] width 3 height 25
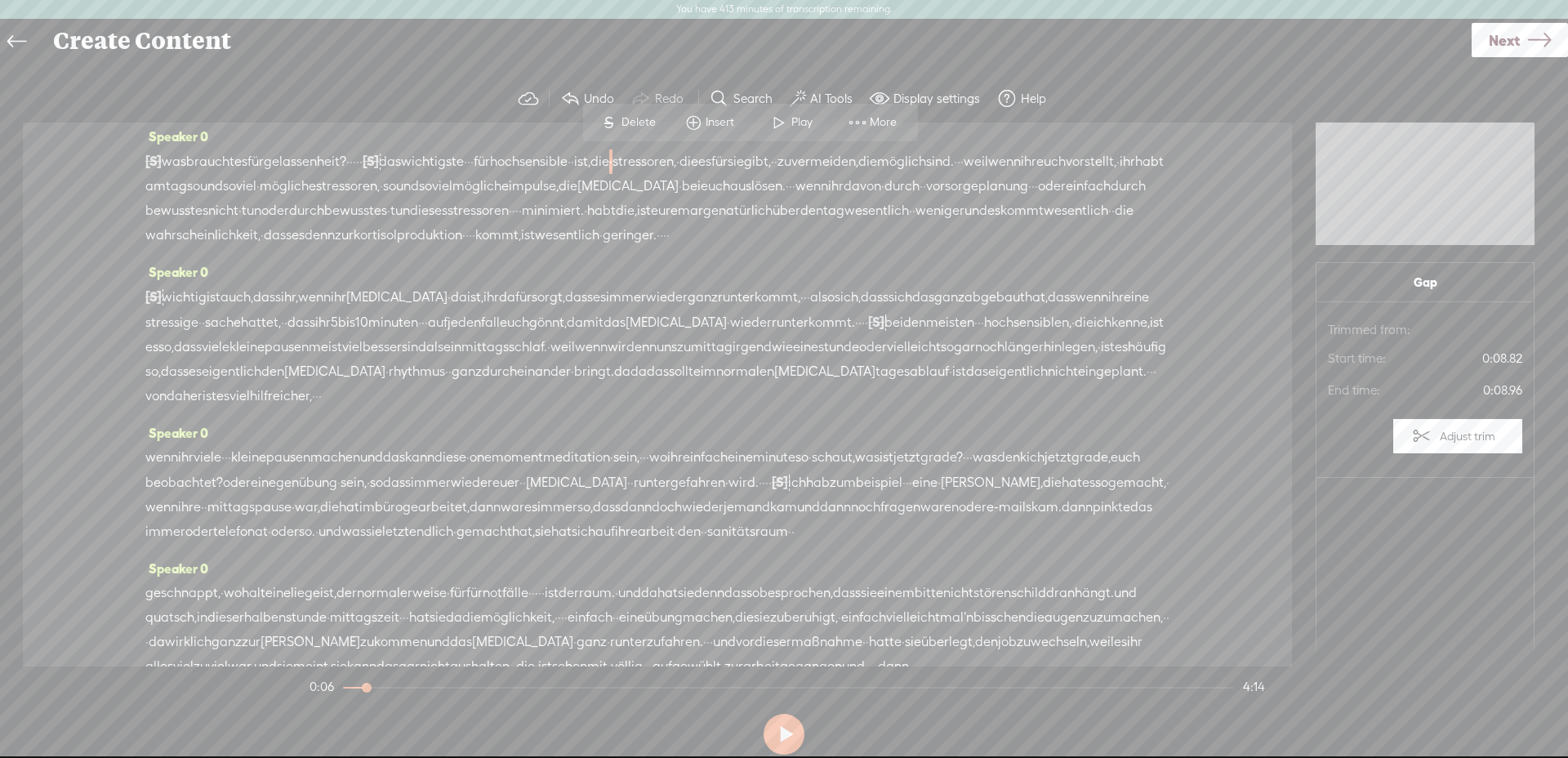
click at [644, 117] on span "Delete" at bounding box center [640, 123] width 38 height 17
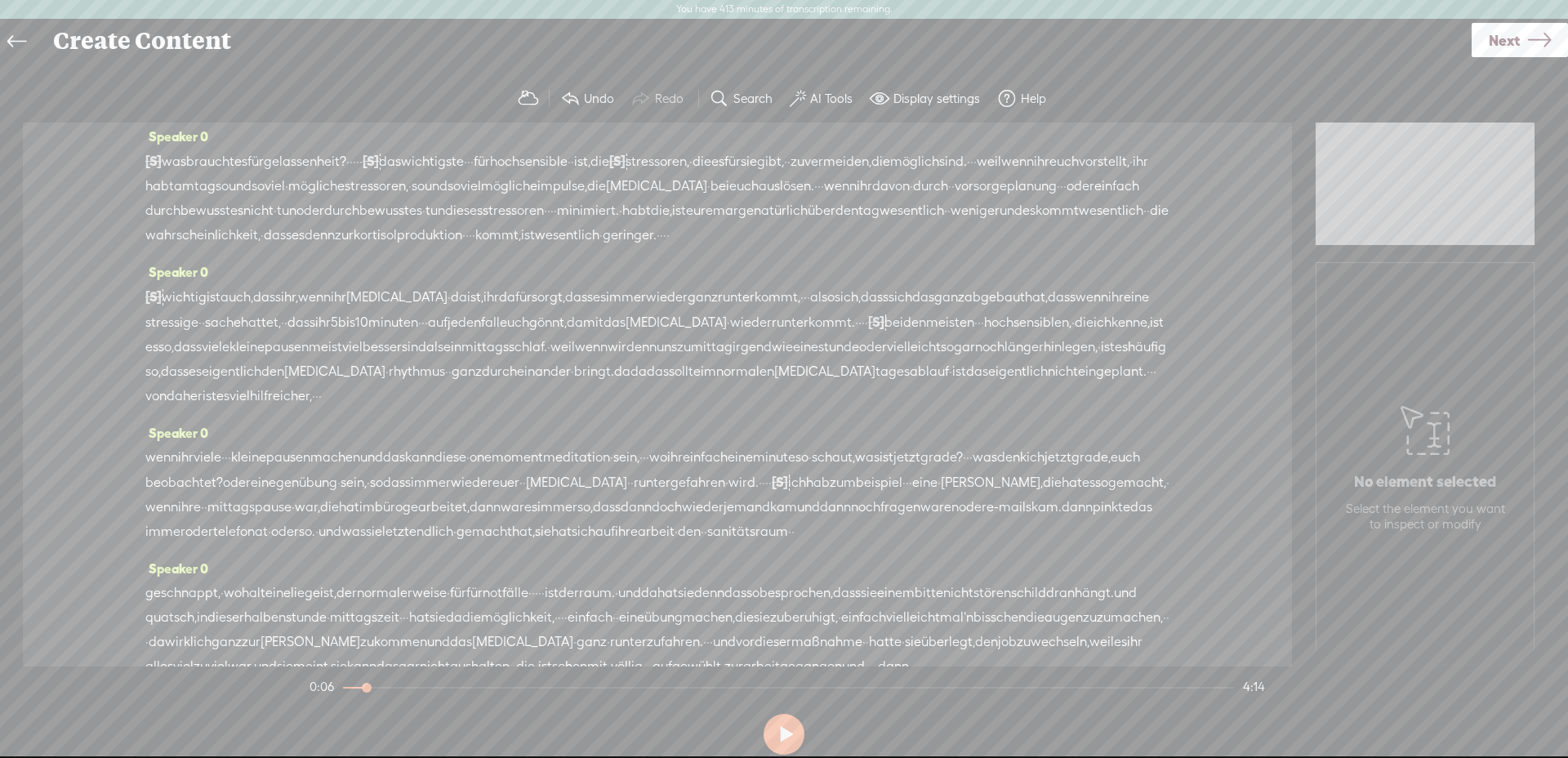
click at [568, 168] on span "hochsensible" at bounding box center [528, 161] width 78 height 25
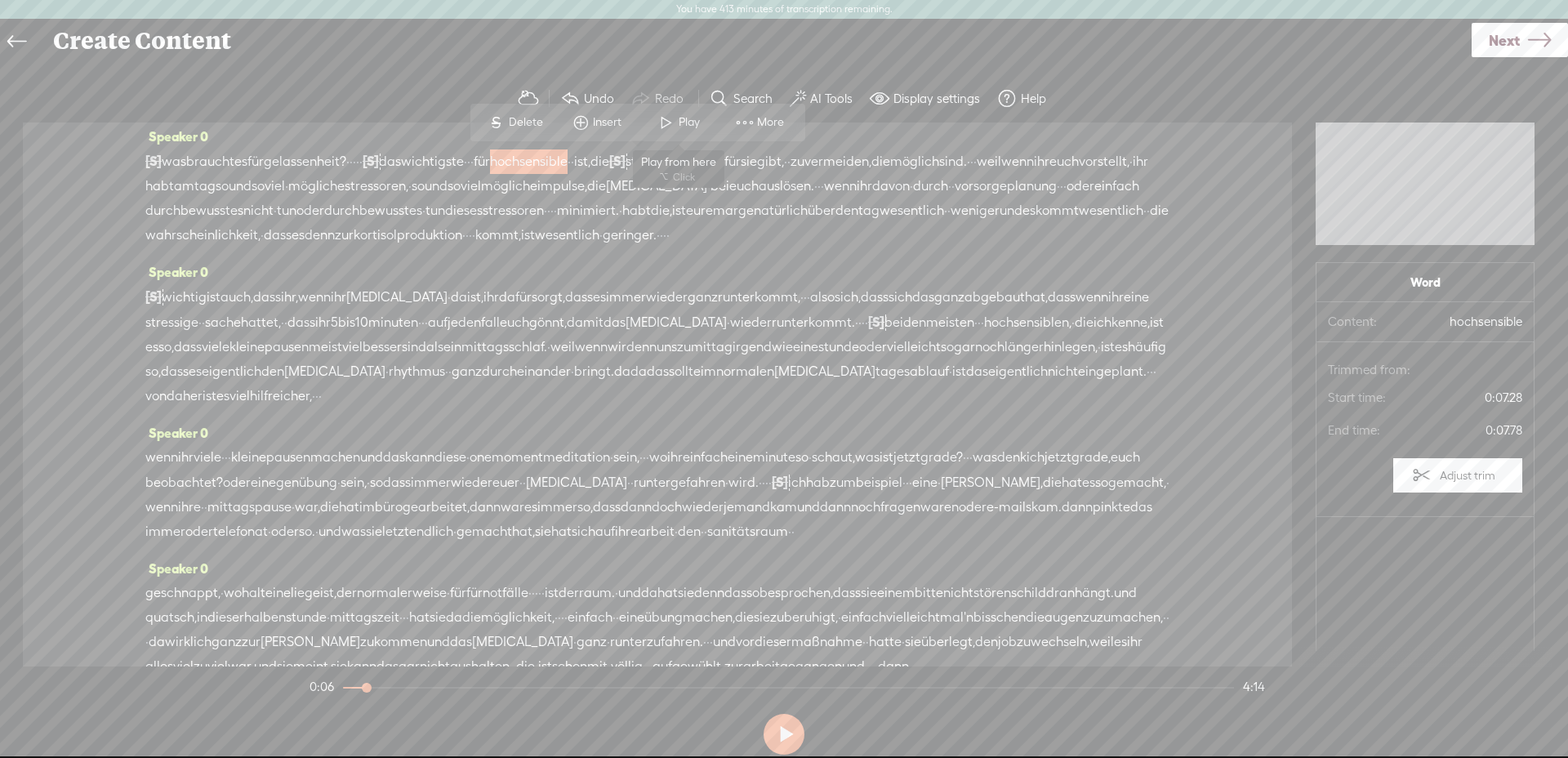
click at [691, 115] on span "Play" at bounding box center [692, 123] width 26 height 17
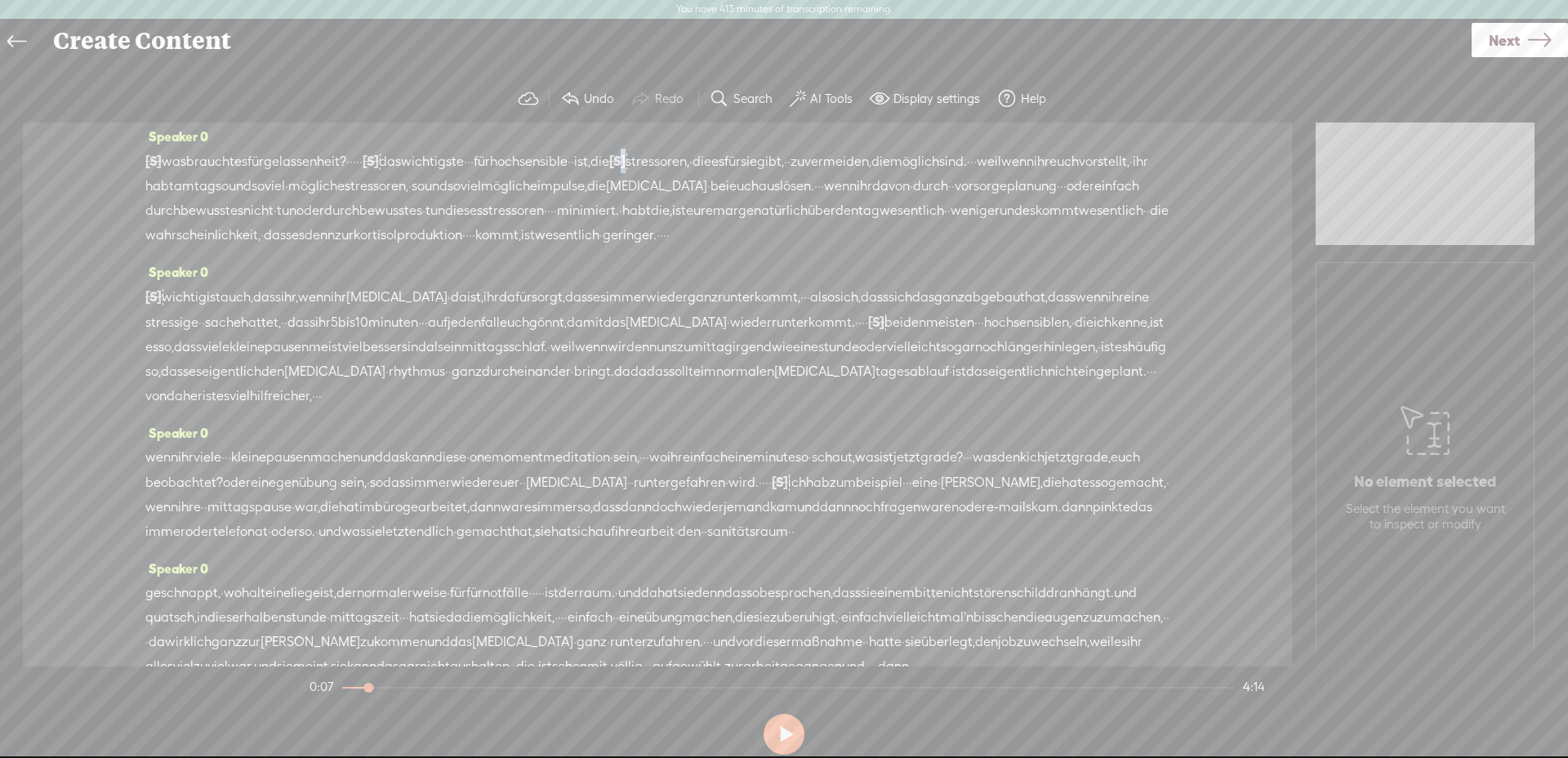
click at [626, 168] on span "[S] ·" at bounding box center [617, 161] width 17 height 25
click at [744, 123] on span at bounding box center [734, 117] width 36 height 33
click at [591, 163] on span "ist," at bounding box center [582, 156] width 17 height 25
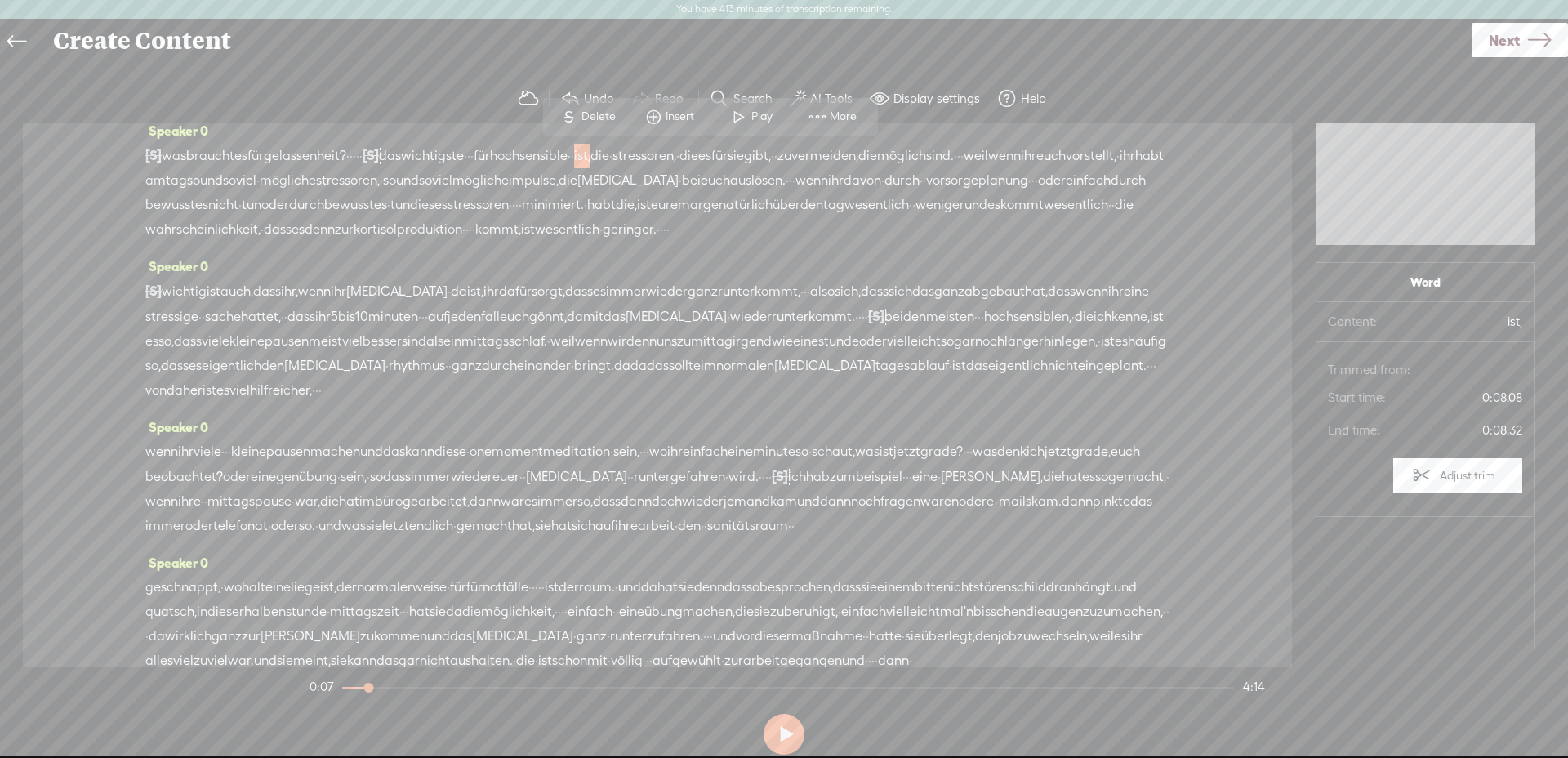
scroll to position [13, 0]
click at [743, 124] on span at bounding box center [739, 116] width 25 height 29
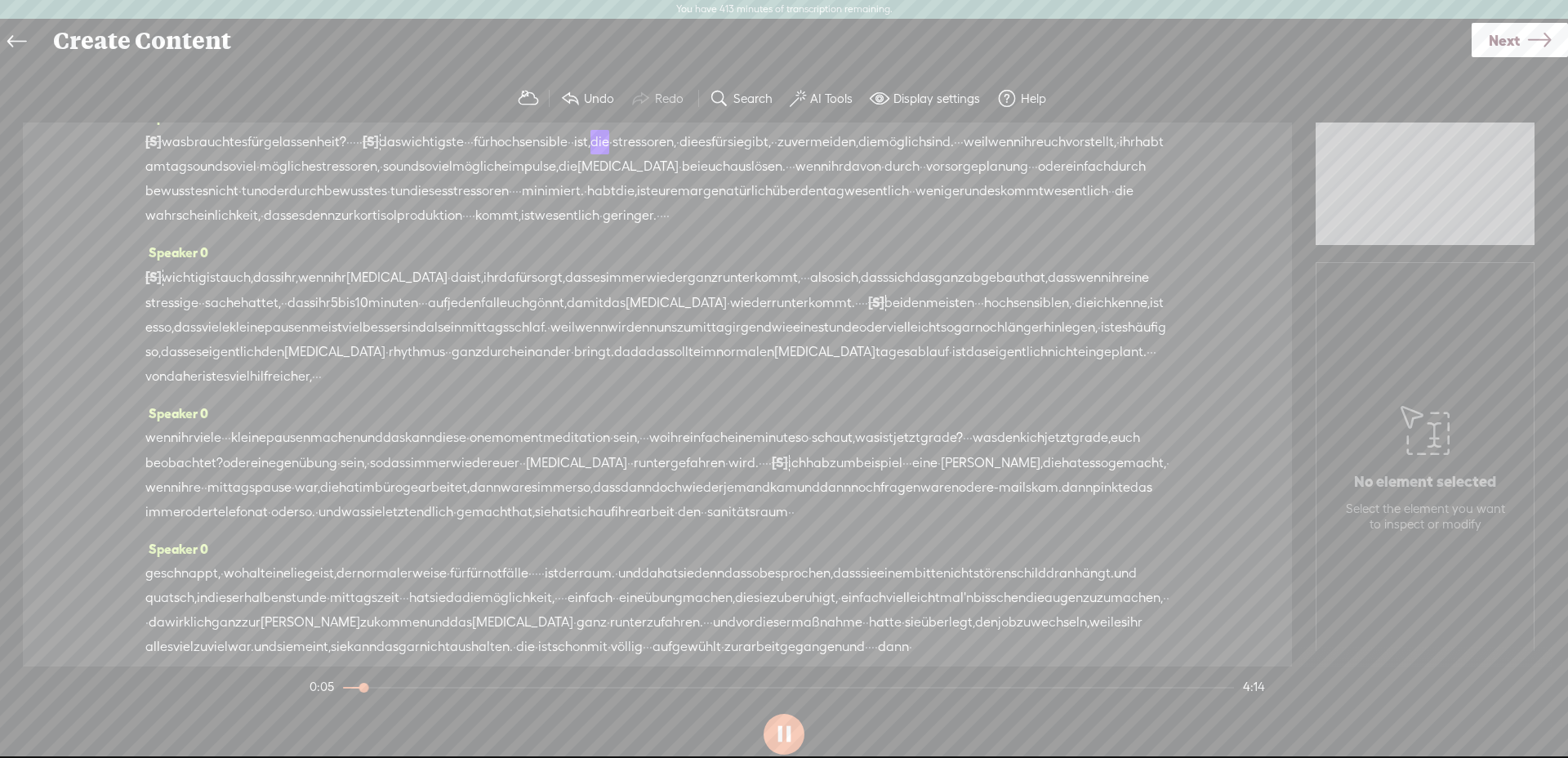
scroll to position [27, 0]
click at [973, 146] on div "[S] · · was braucht es für gelassenheit? · · · · · [S] · · · · · · · · · das wi…" at bounding box center [657, 178] width 1024 height 99
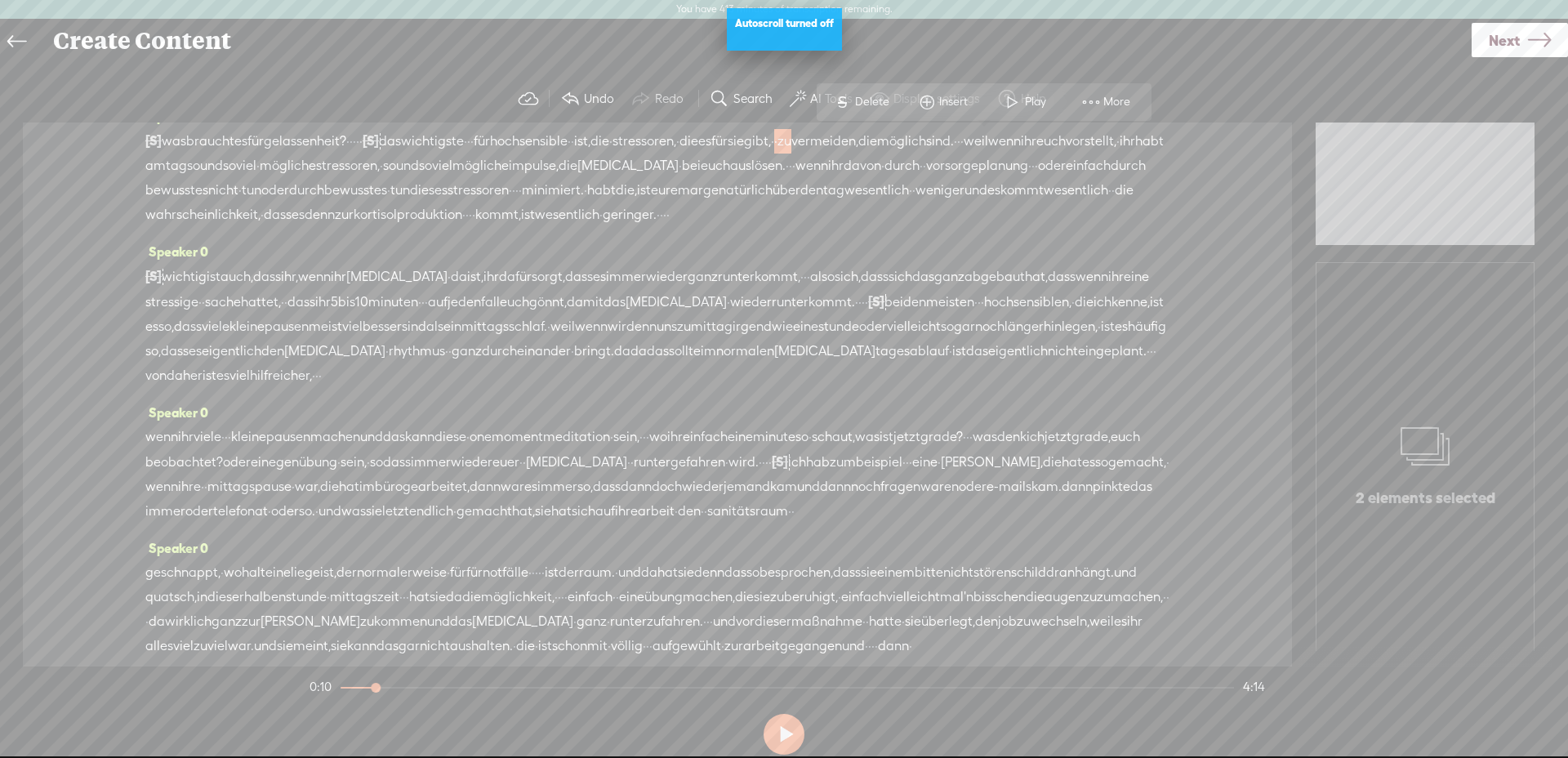
click at [792, 139] on span "zu" at bounding box center [784, 141] width 14 height 25
click at [777, 138] on span "·" at bounding box center [775, 141] width 3 height 25
click at [852, 100] on span "Delete" at bounding box center [860, 102] width 38 height 17
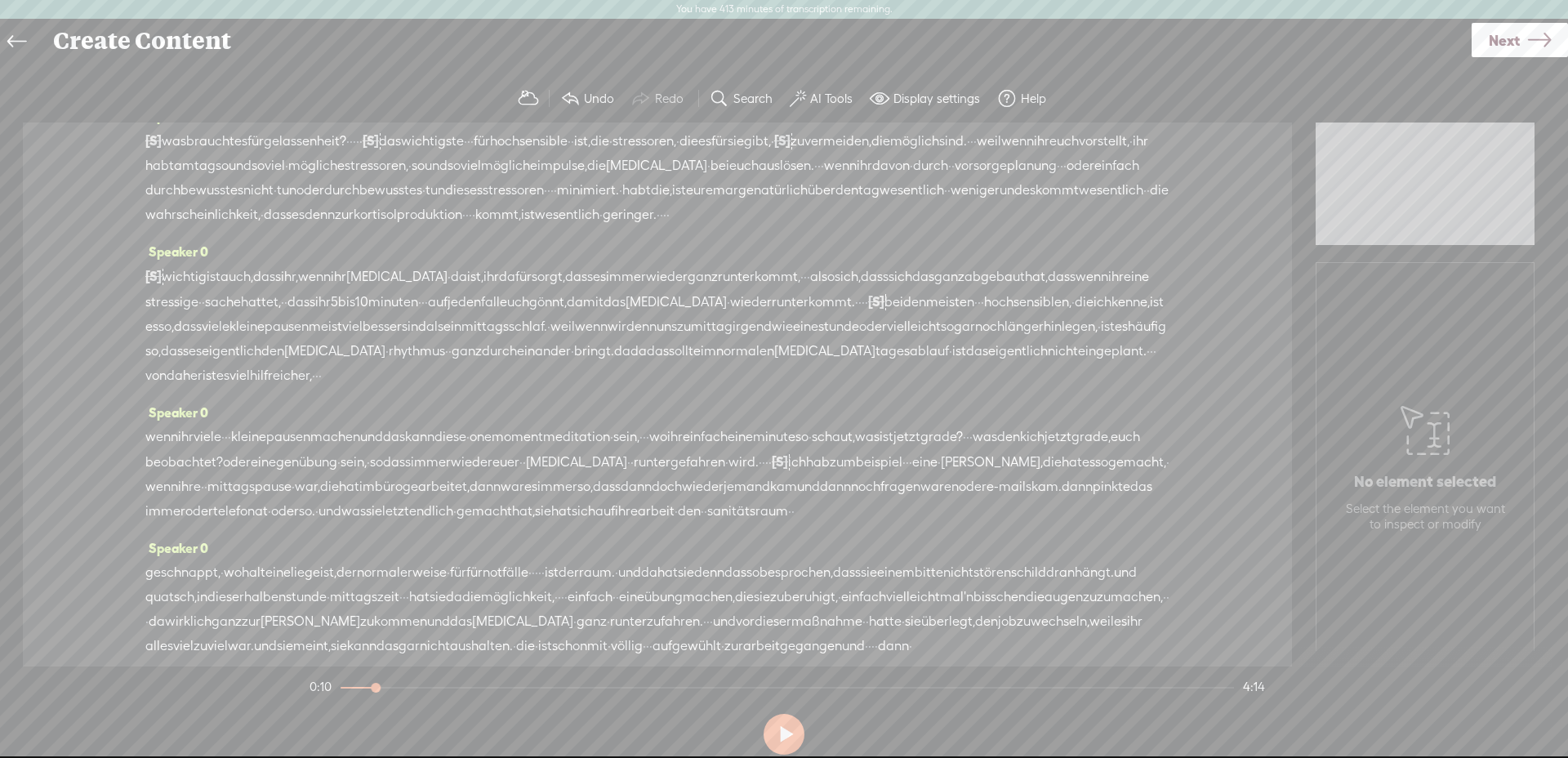
click at [676, 138] on span "stressoren," at bounding box center [644, 141] width 64 height 25
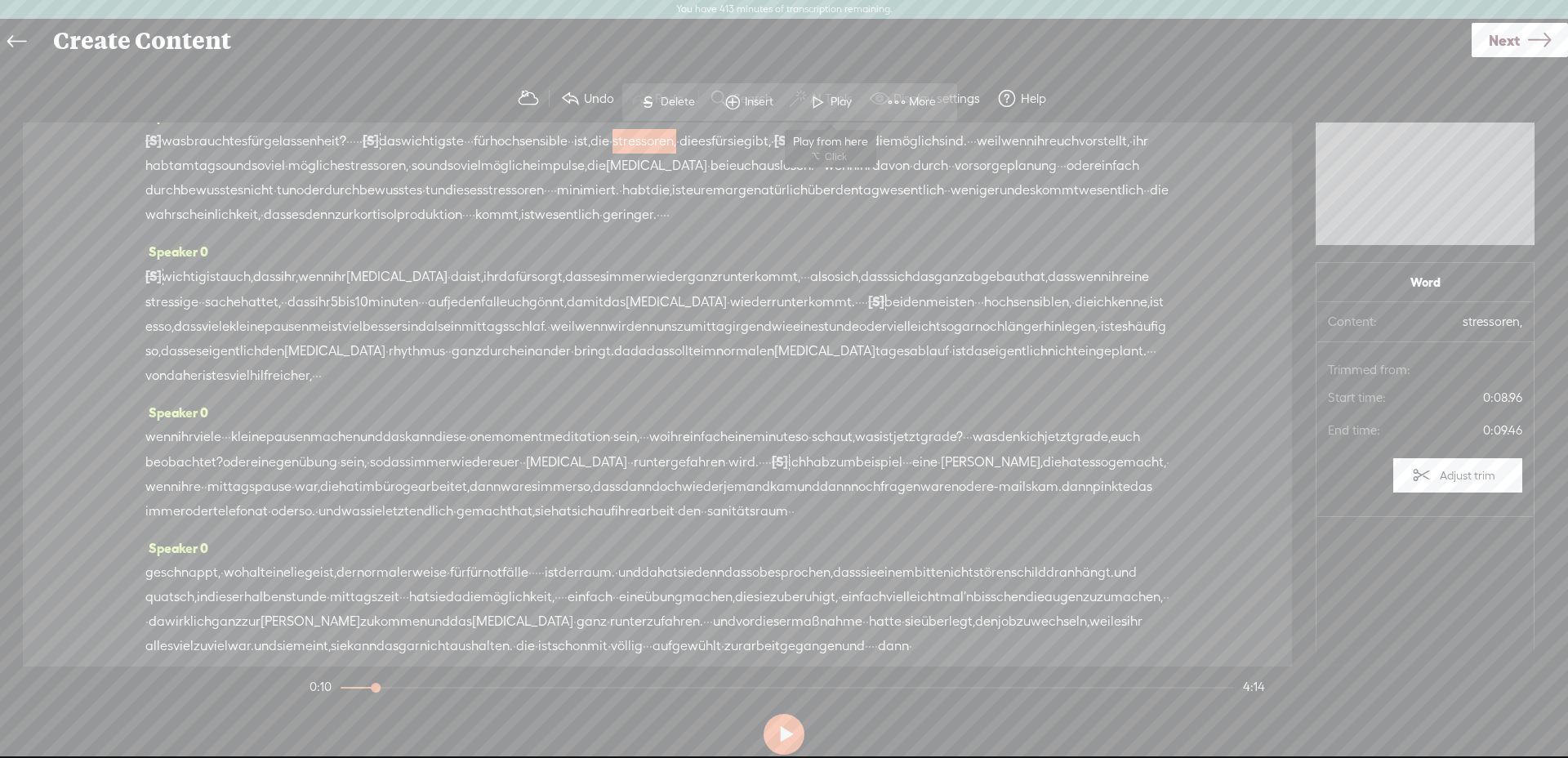
click at [812, 101] on span at bounding box center [818, 102] width 25 height 29
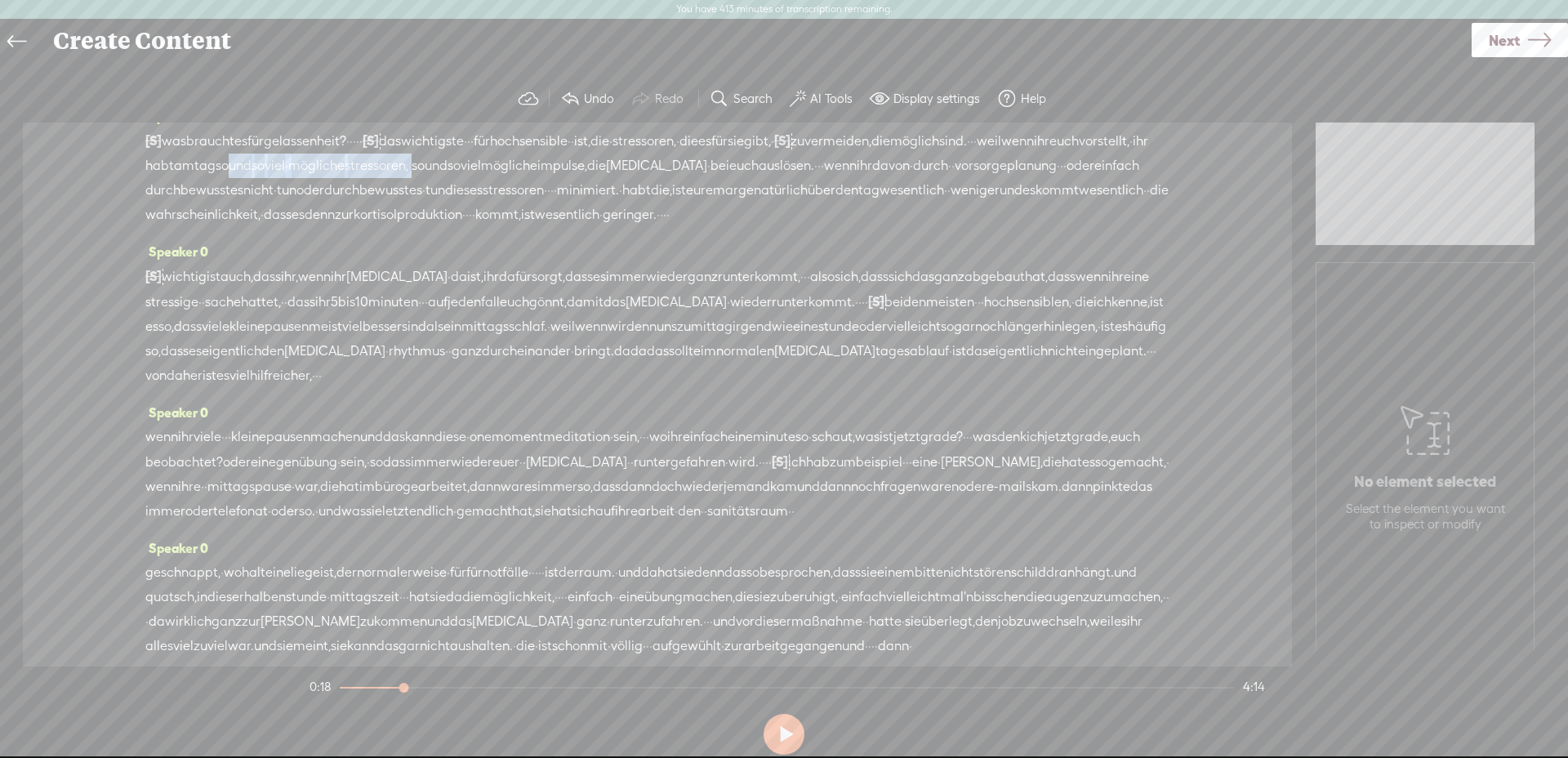
drag, startPoint x: 797, startPoint y: 168, endPoint x: 567, endPoint y: 167, distance: 230.0
click at [567, 167] on div "[S] · · was braucht es für gelassenheit? · · · · · [S] · · · · · · · · · das wi…" at bounding box center [657, 178] width 1024 height 99
click at [454, 128] on span "Delete" at bounding box center [460, 127] width 38 height 17
click at [1079, 153] on span "vorstellt," at bounding box center [1105, 141] width 51 height 25
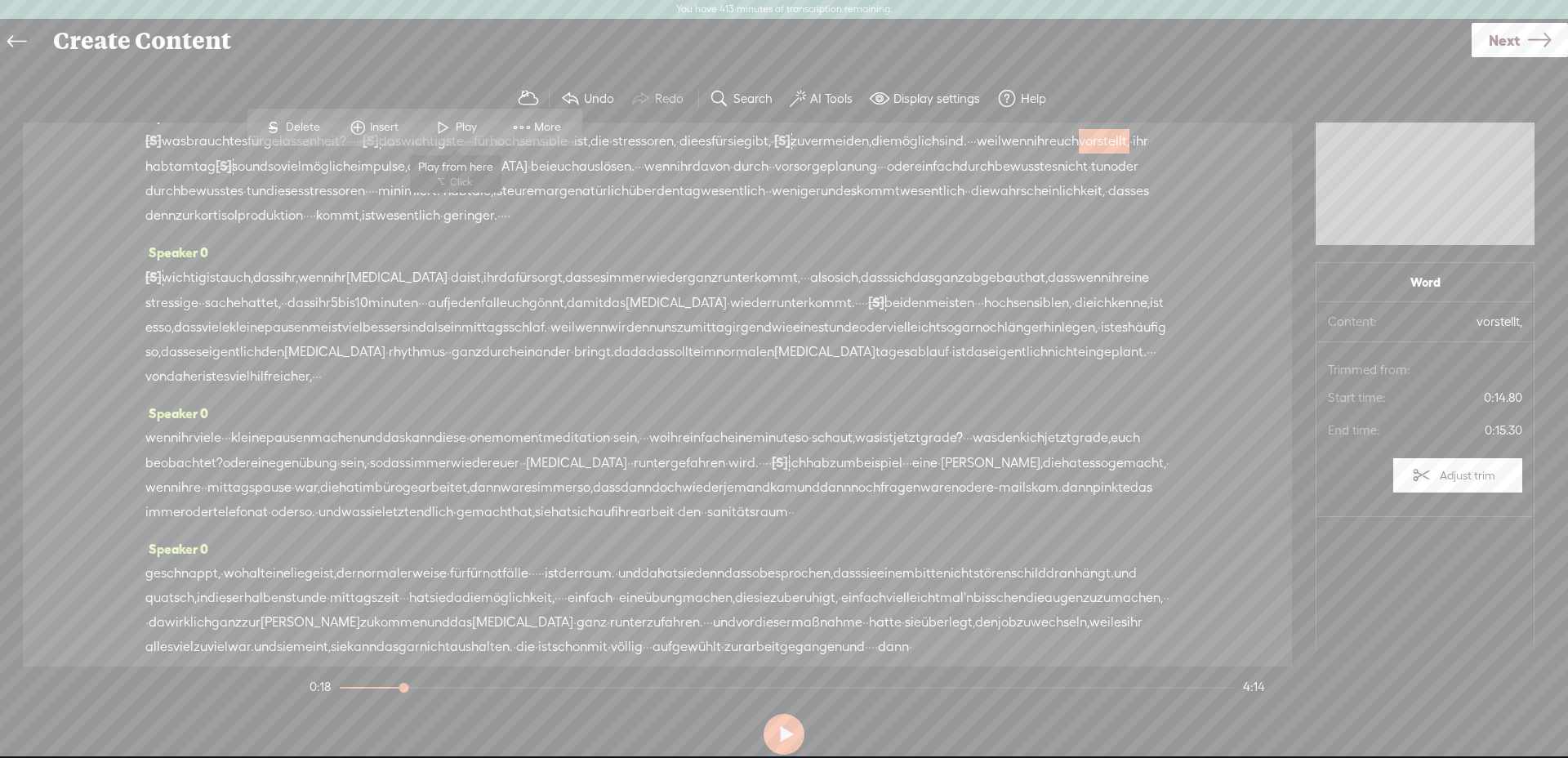
click at [436, 125] on span at bounding box center [444, 128] width 25 height 29
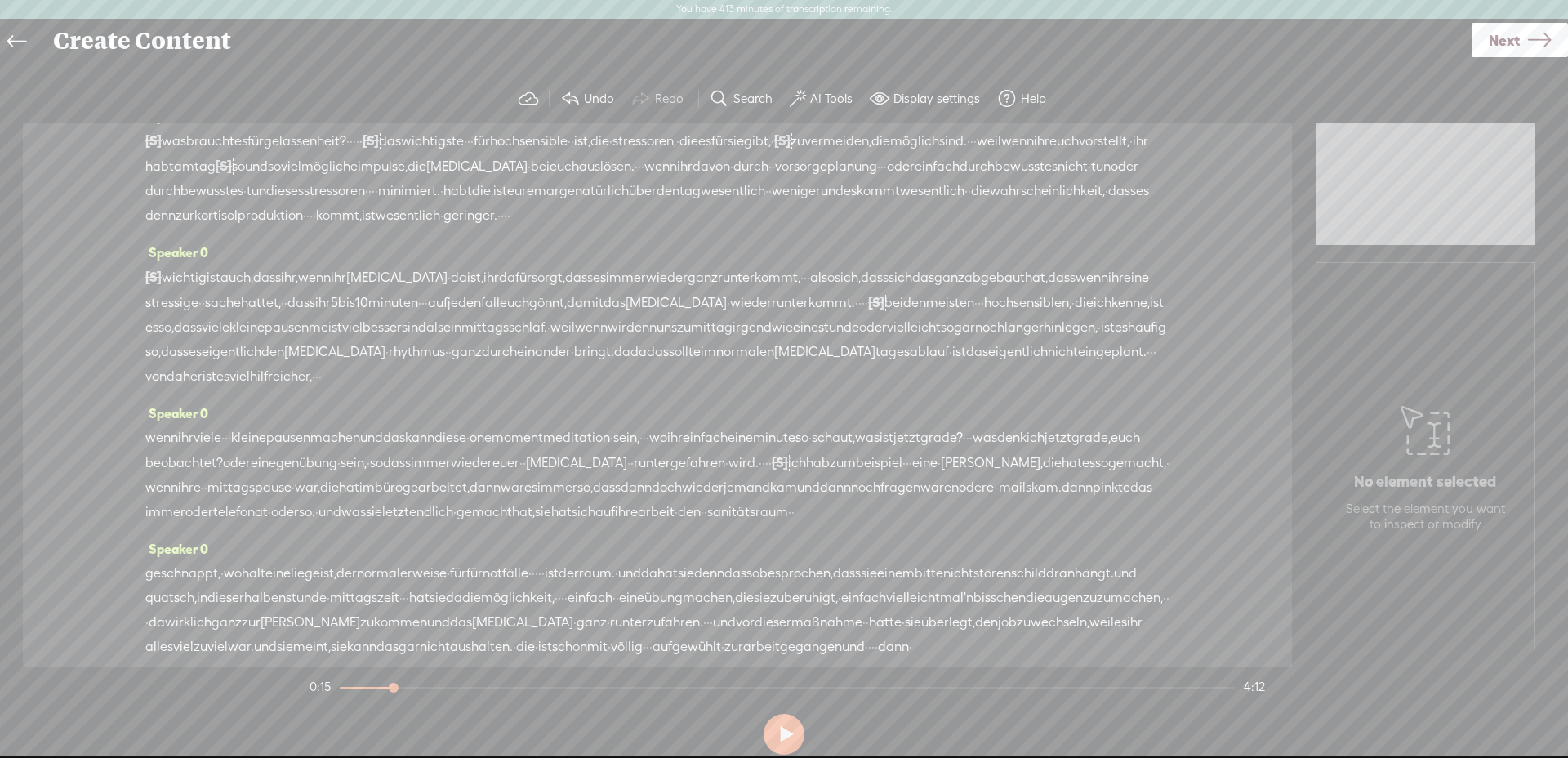
scroll to position [24, 0]
click at [174, 175] on span "habt" at bounding box center [159, 168] width 28 height 25
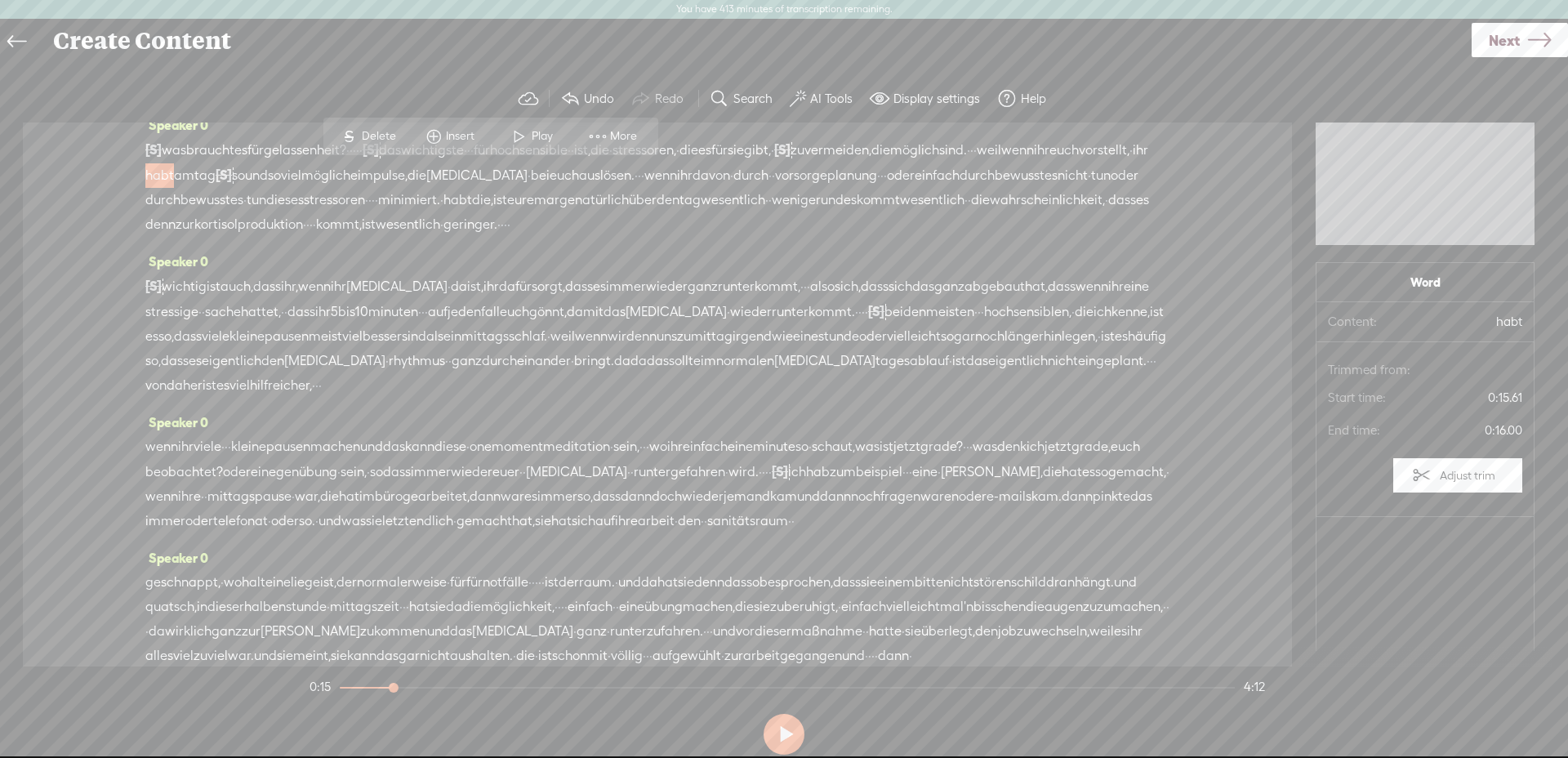
click at [536, 131] on span "Play" at bounding box center [545, 136] width 26 height 17
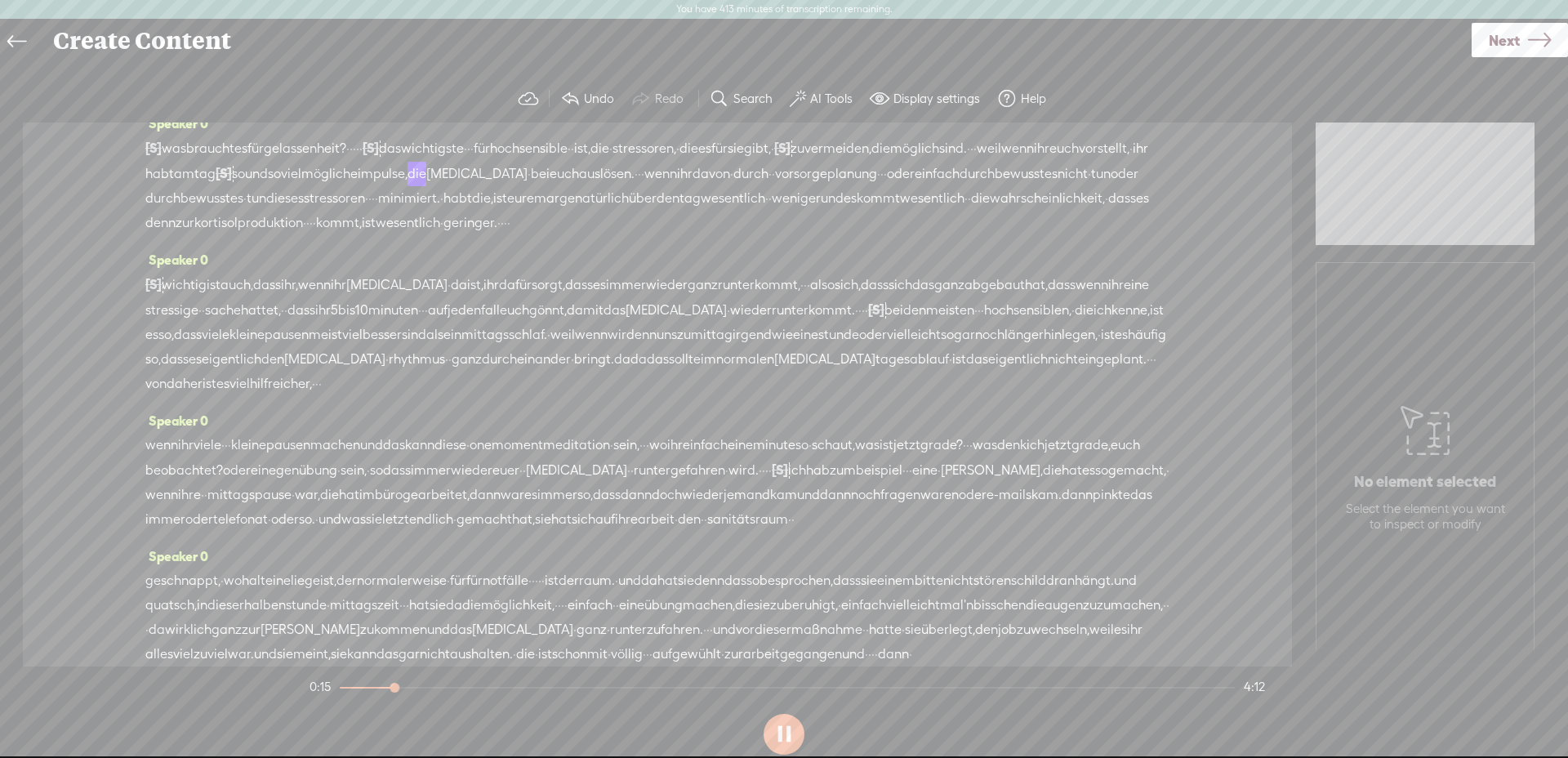
scroll to position [19, 0]
click at [245, 179] on span "so" at bounding box center [237, 175] width 13 height 25
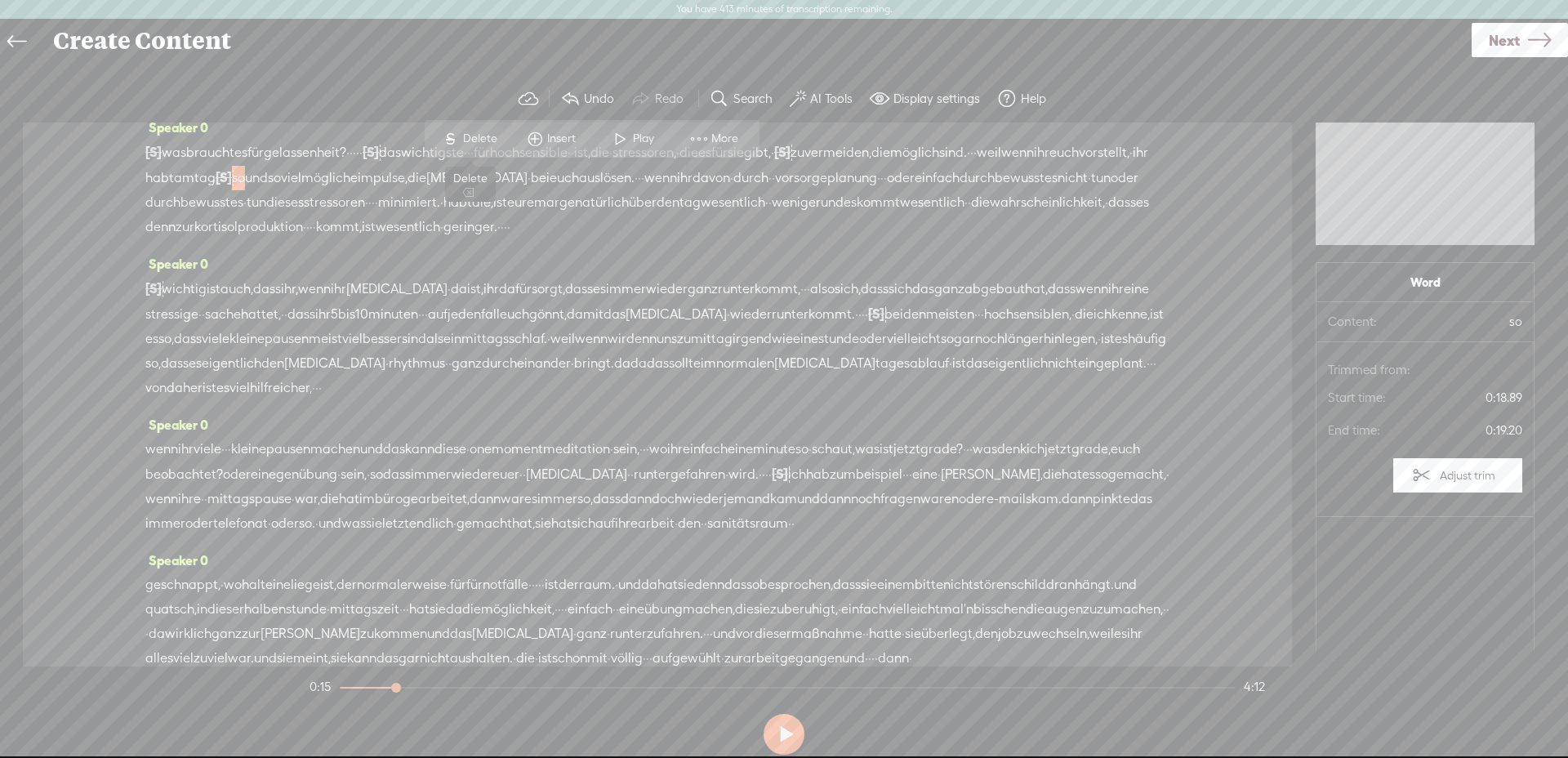
click at [483, 134] on span "Delete" at bounding box center [482, 138] width 38 height 17
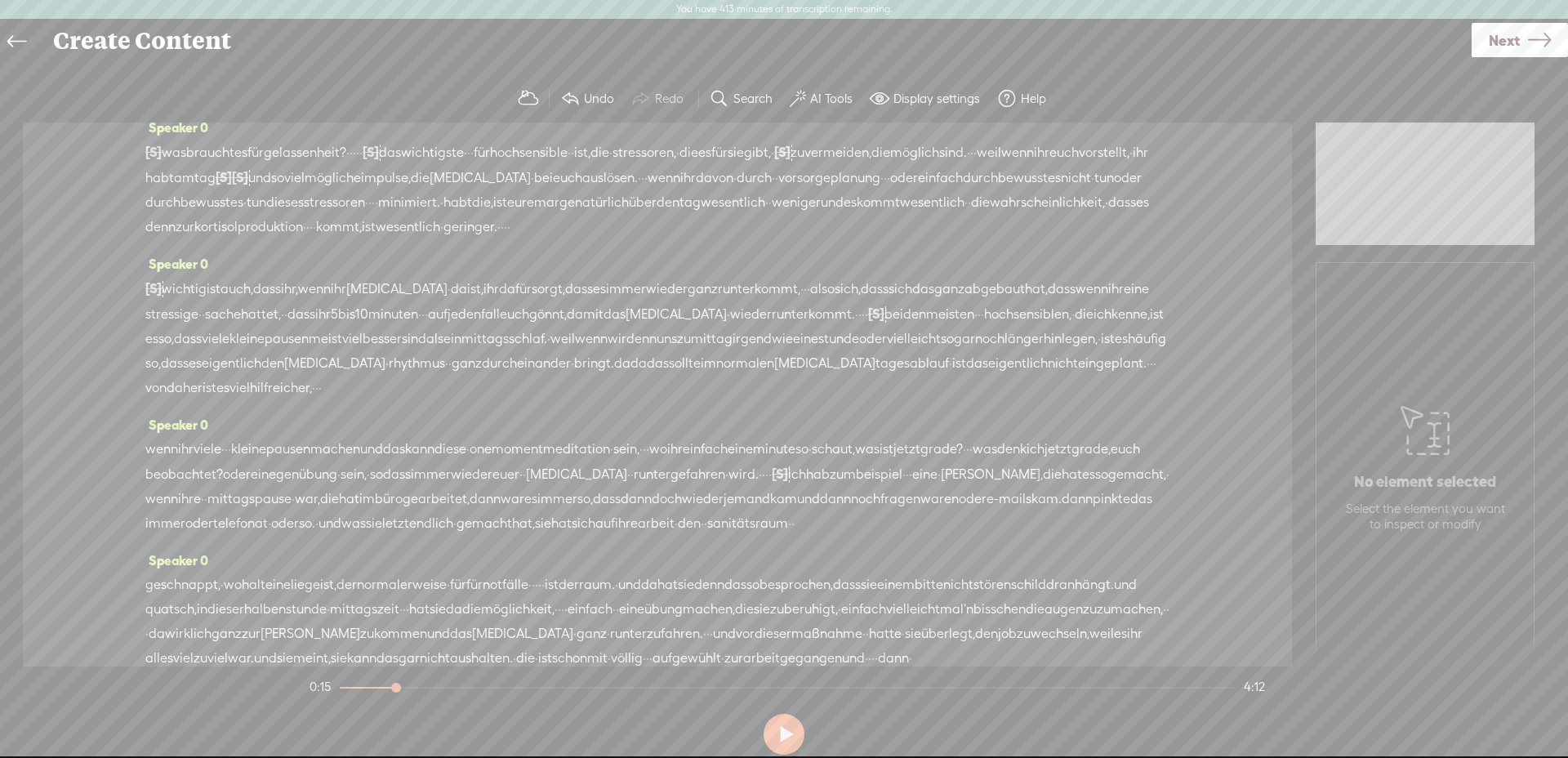
click at [1129, 165] on span "·" at bounding box center [1130, 152] width 3 height 25
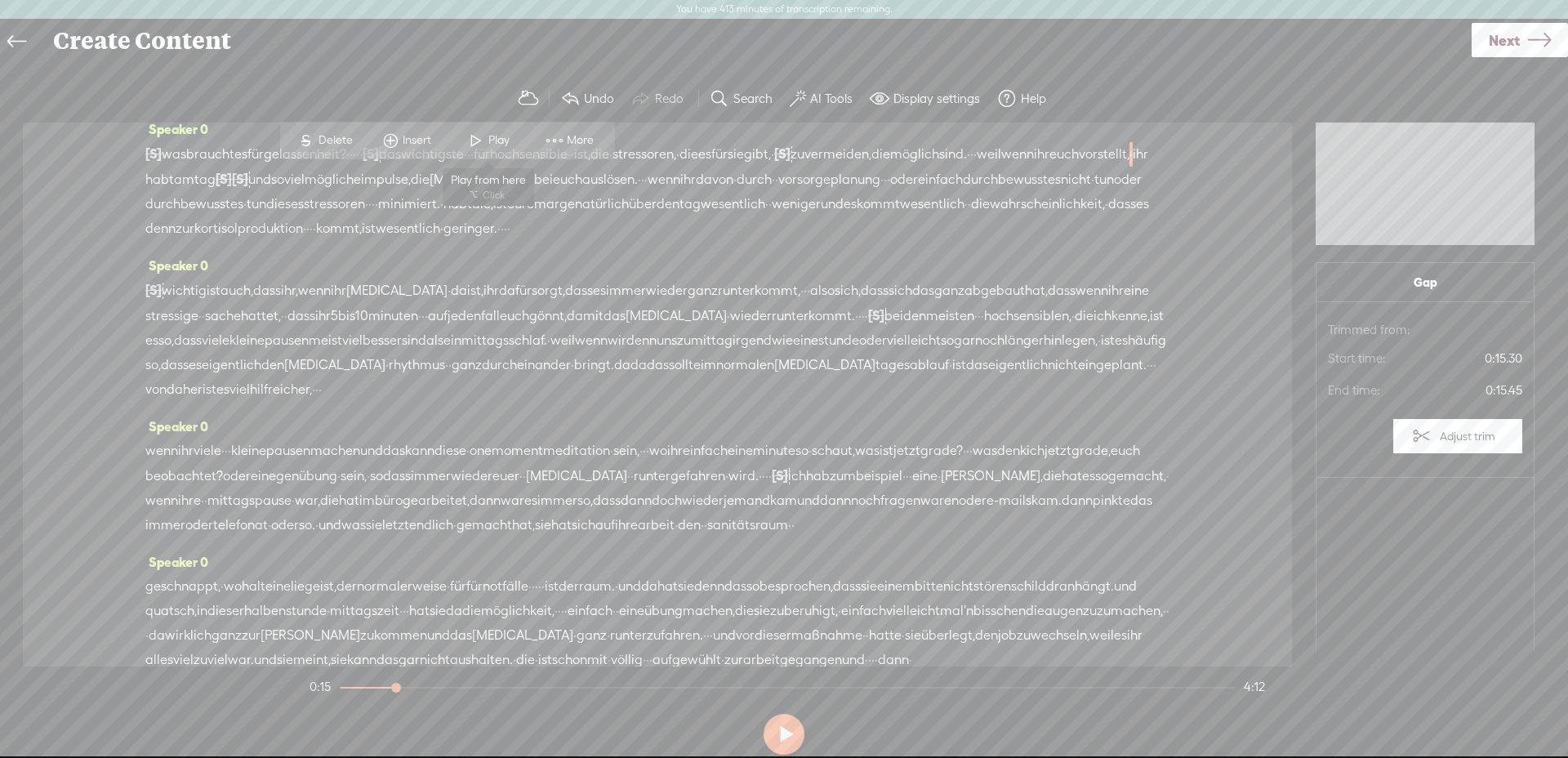
click at [476, 135] on span at bounding box center [476, 140] width 25 height 29
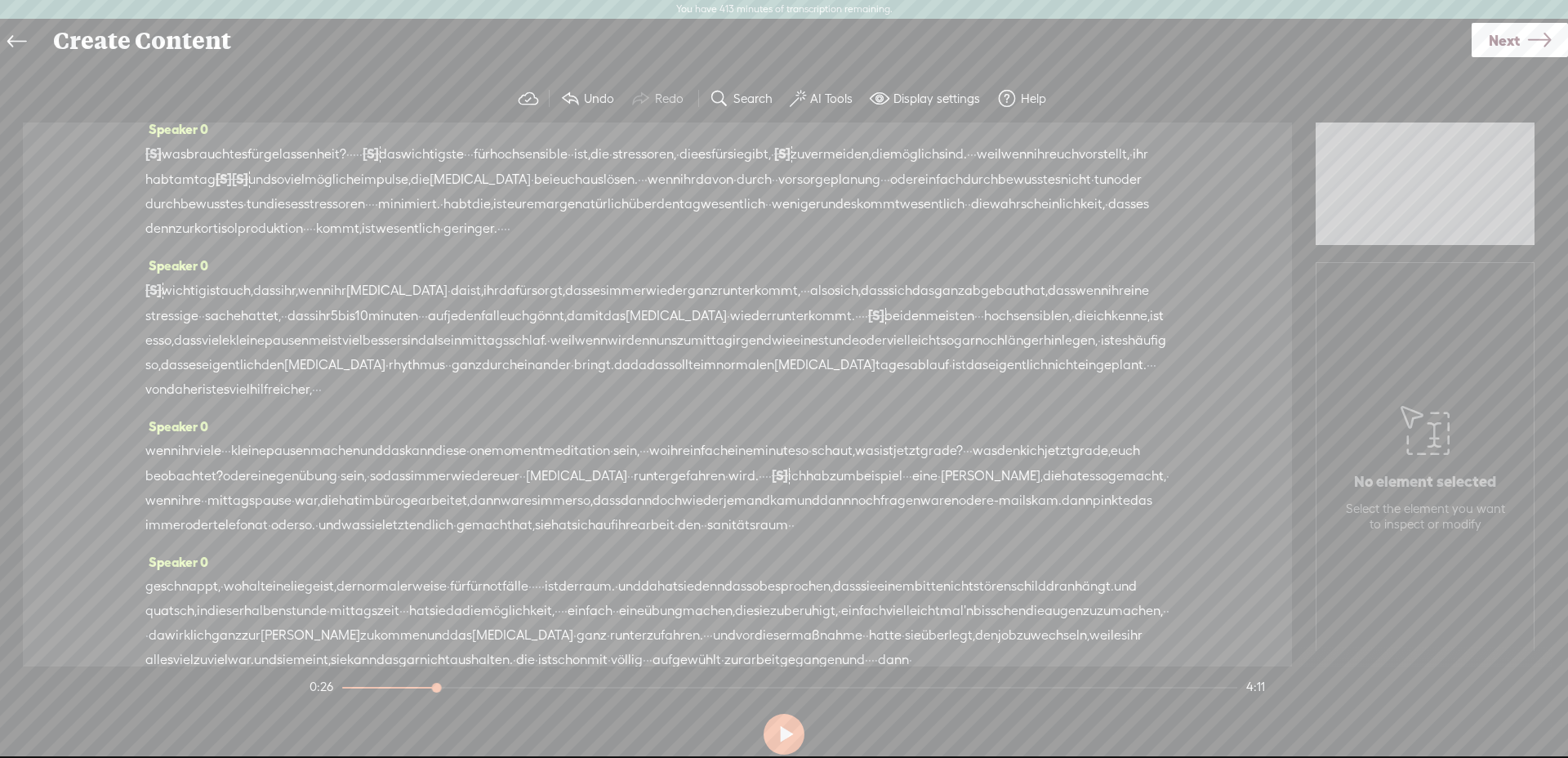
drag, startPoint x: 923, startPoint y: 203, endPoint x: 940, endPoint y: 202, distance: 17.0
click at [940, 202] on div "[S] · · was braucht es für gelassenheit? · · · · · [S] · · · · · · · · · das wi…" at bounding box center [657, 191] width 1024 height 100
click at [818, 159] on span "Delete" at bounding box center [827, 165] width 38 height 17
click at [304, 195] on span "dieses" at bounding box center [285, 204] width 37 height 25
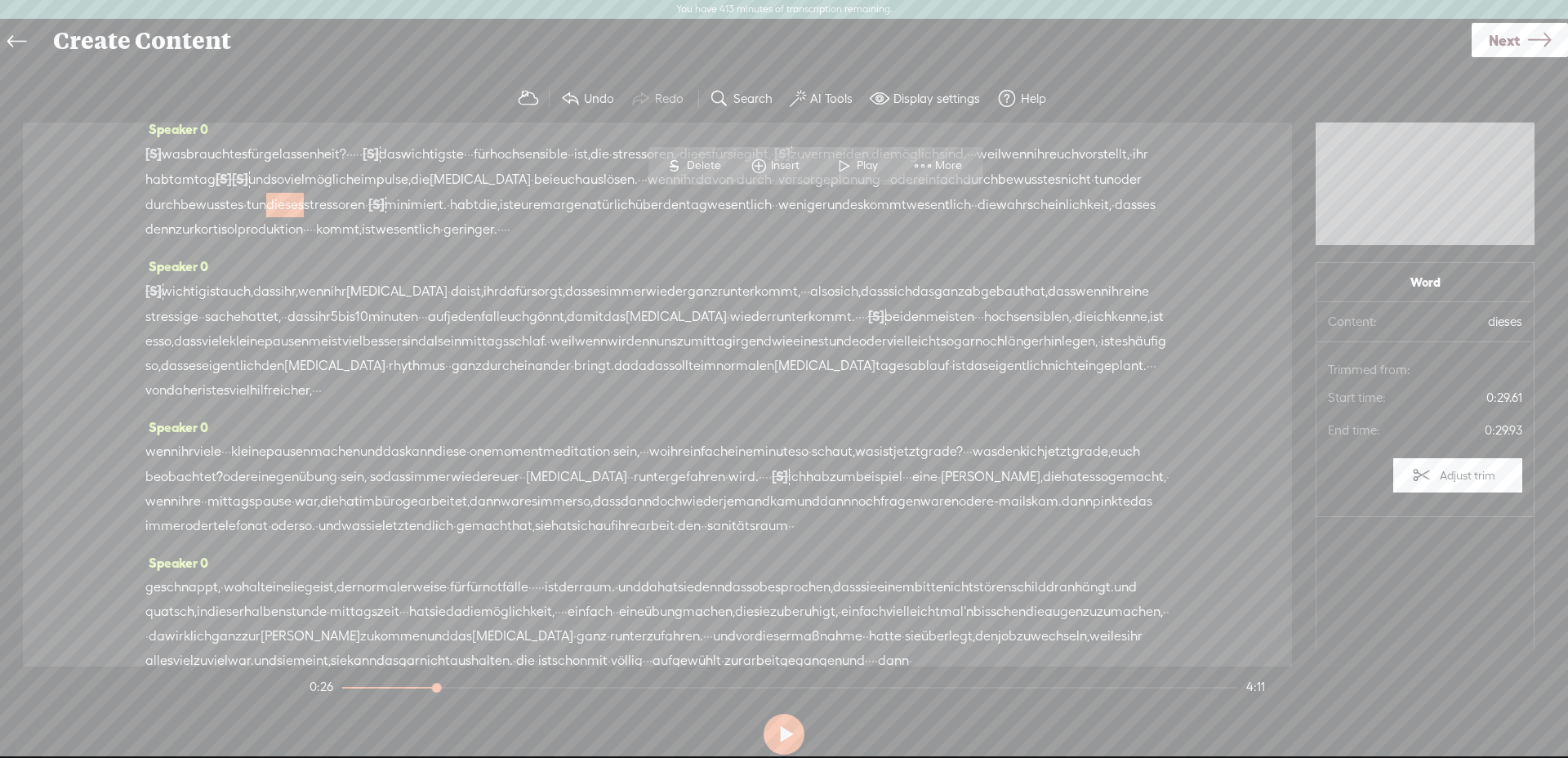
click at [836, 163] on span at bounding box center [844, 166] width 25 height 29
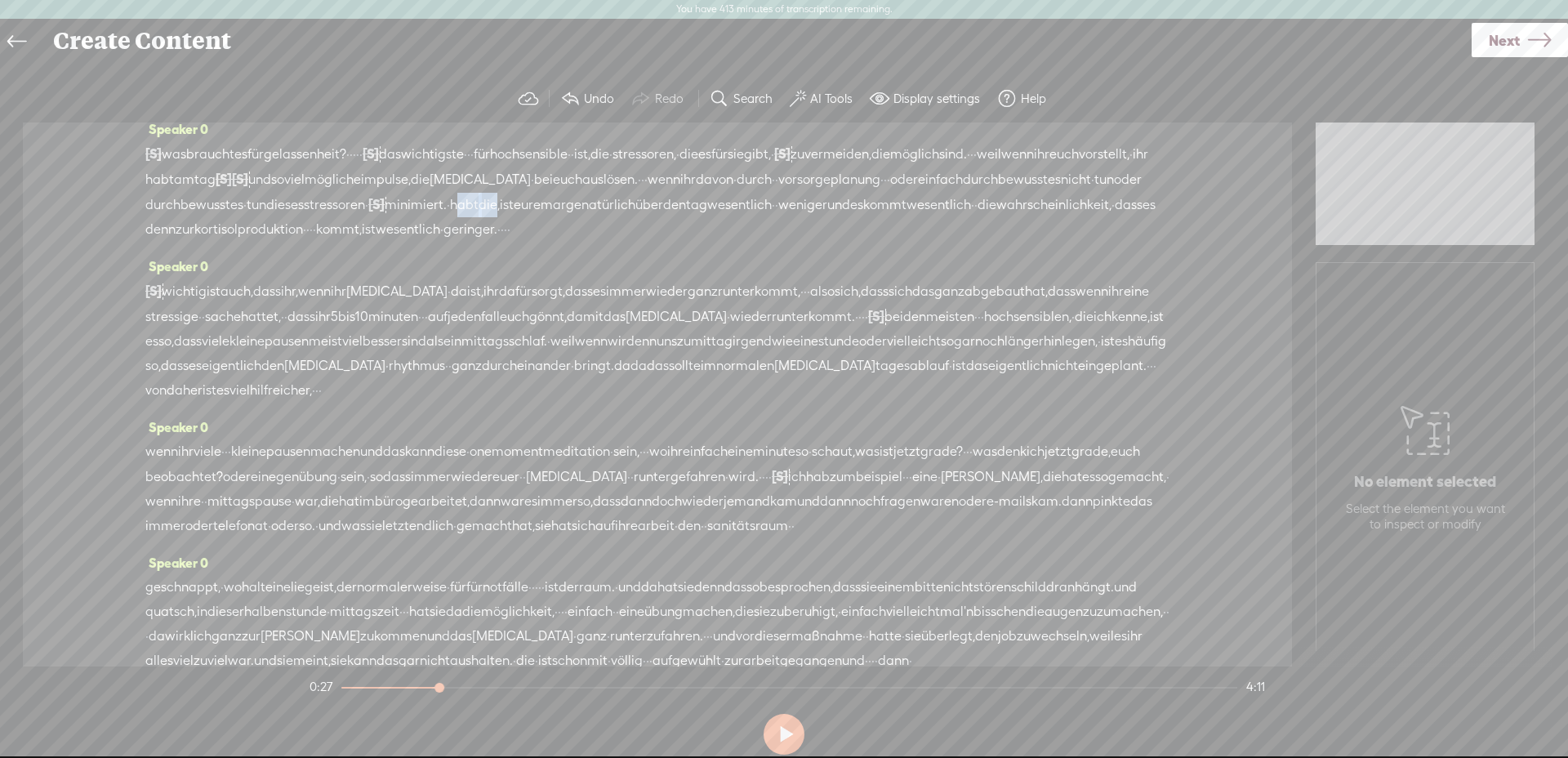
drag, startPoint x: 1062, startPoint y: 200, endPoint x: 1053, endPoint y: 201, distance: 9.1
click at [1017, 202] on div "[S] · · was braucht es für gelassenheit? · · · · · [S] · · · · · · · · · das wi…" at bounding box center [657, 191] width 1024 height 100
drag, startPoint x: 895, startPoint y: 158, endPoint x: 909, endPoint y: 170, distance: 18.4
click at [896, 158] on span "S" at bounding box center [886, 166] width 25 height 29
click at [446, 211] on span "minimiert." at bounding box center [415, 204] width 62 height 25
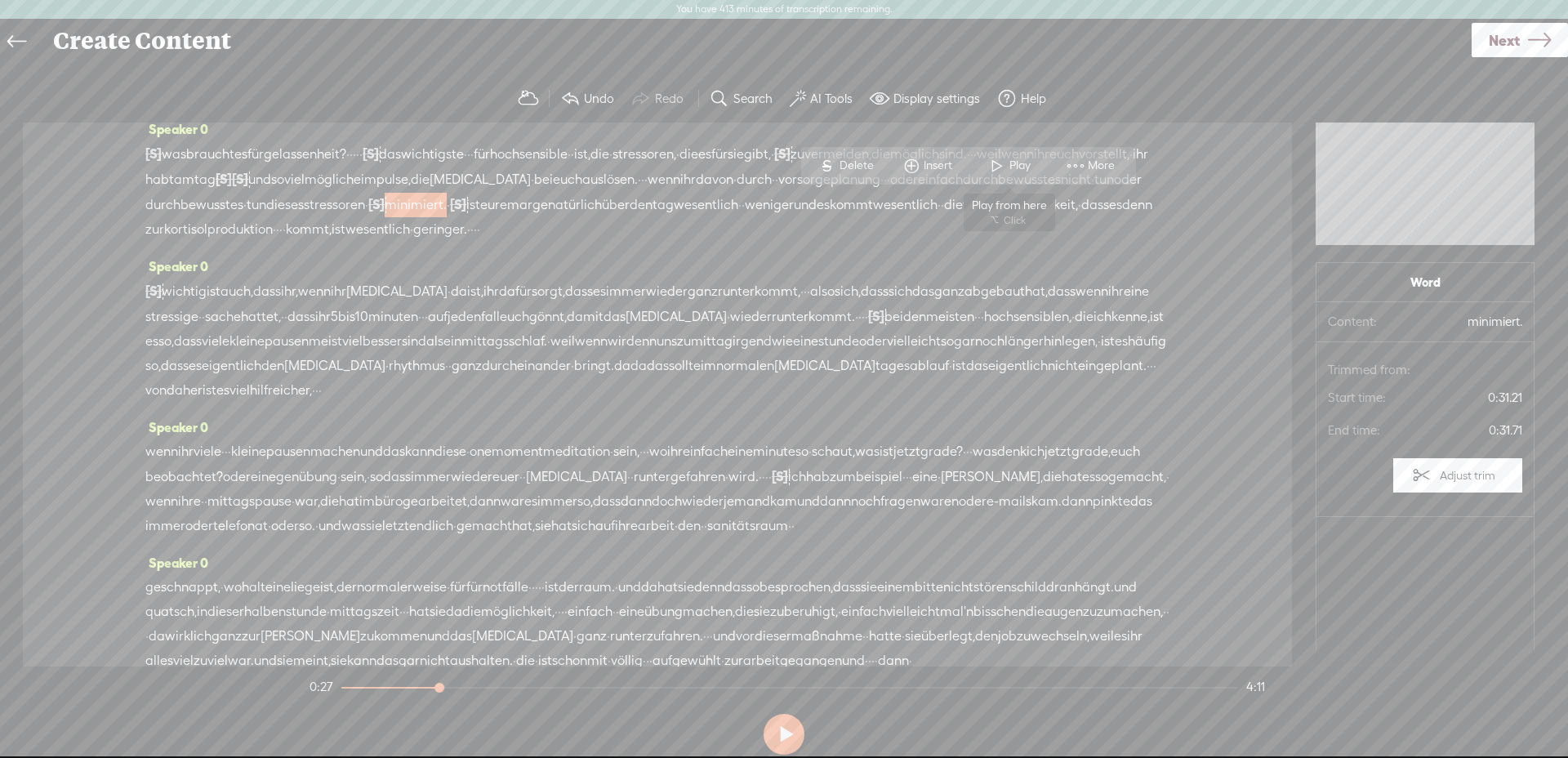
click at [1002, 173] on span at bounding box center [997, 166] width 25 height 29
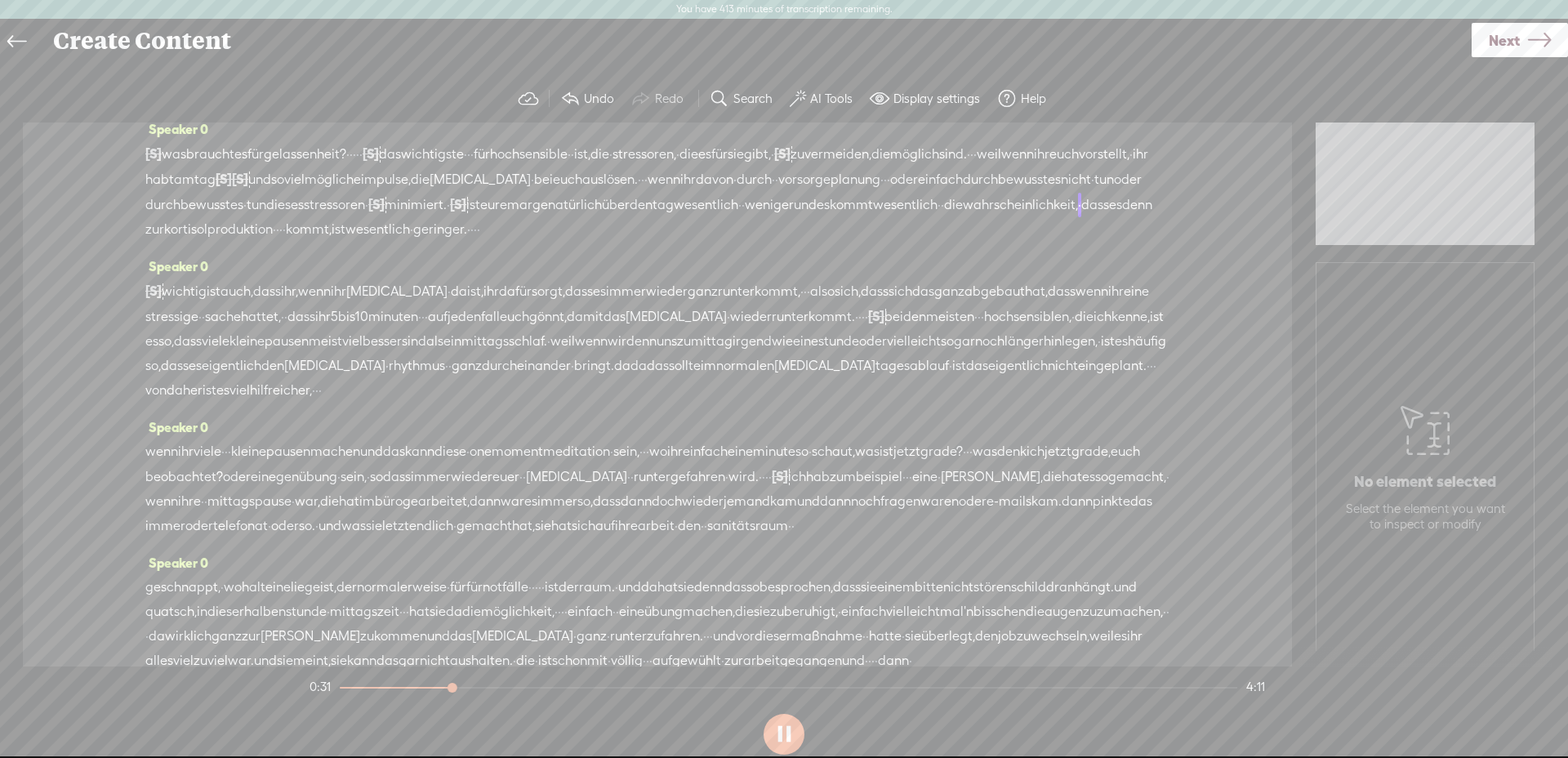
scroll to position [13, 0]
drag, startPoint x: 601, startPoint y: 233, endPoint x: 470, endPoint y: 237, distance: 131.1
click at [470, 237] on div "[S] · · was braucht es für gelassenheit? · · · · · [S] · · · · · · · · · das wi…" at bounding box center [657, 192] width 1024 height 100
click at [364, 190] on span "Delete" at bounding box center [365, 190] width 38 height 17
click at [674, 218] on span "wesentlich" at bounding box center [706, 205] width 65 height 25
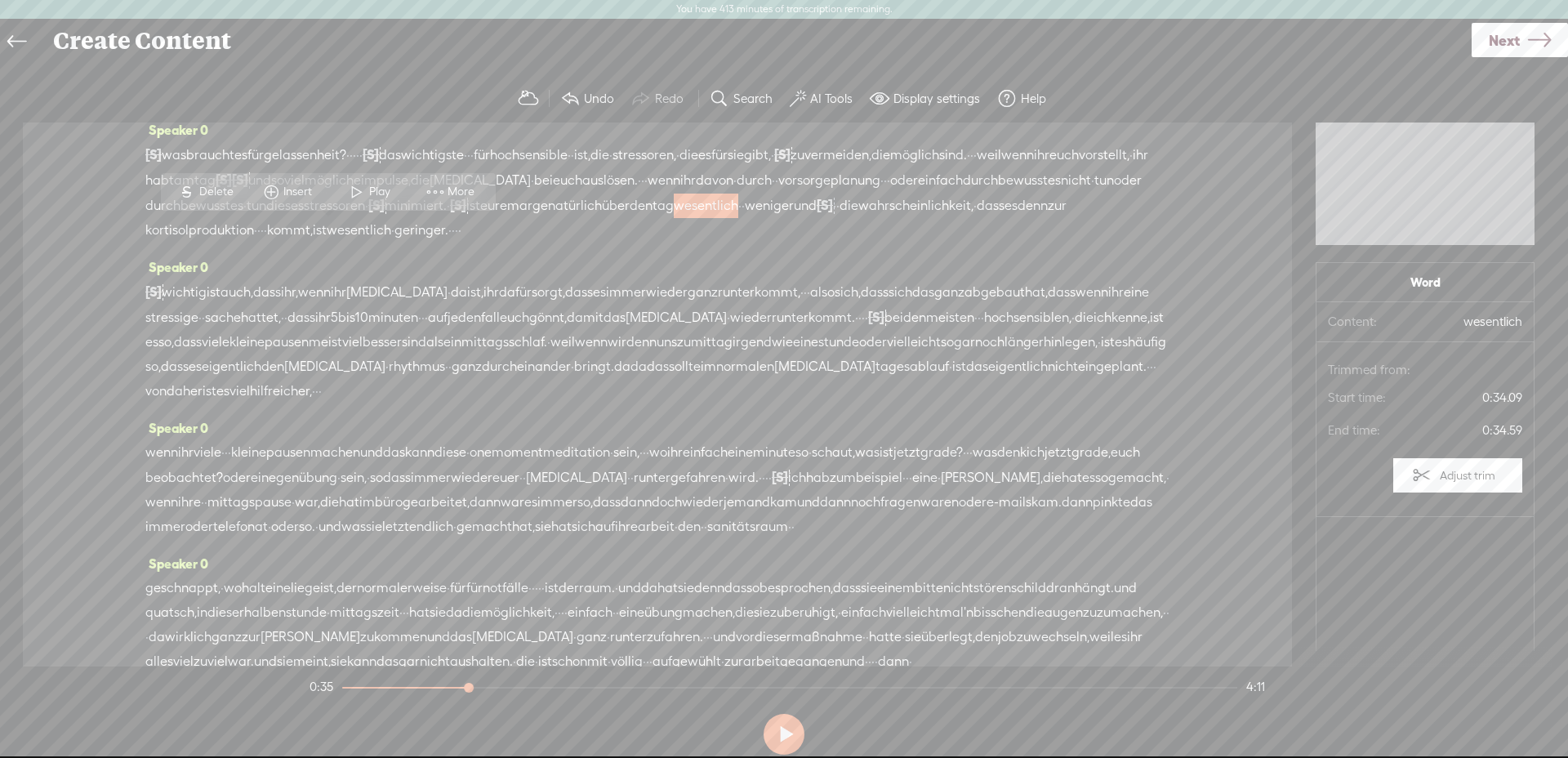
click at [380, 197] on span "Play" at bounding box center [382, 191] width 26 height 17
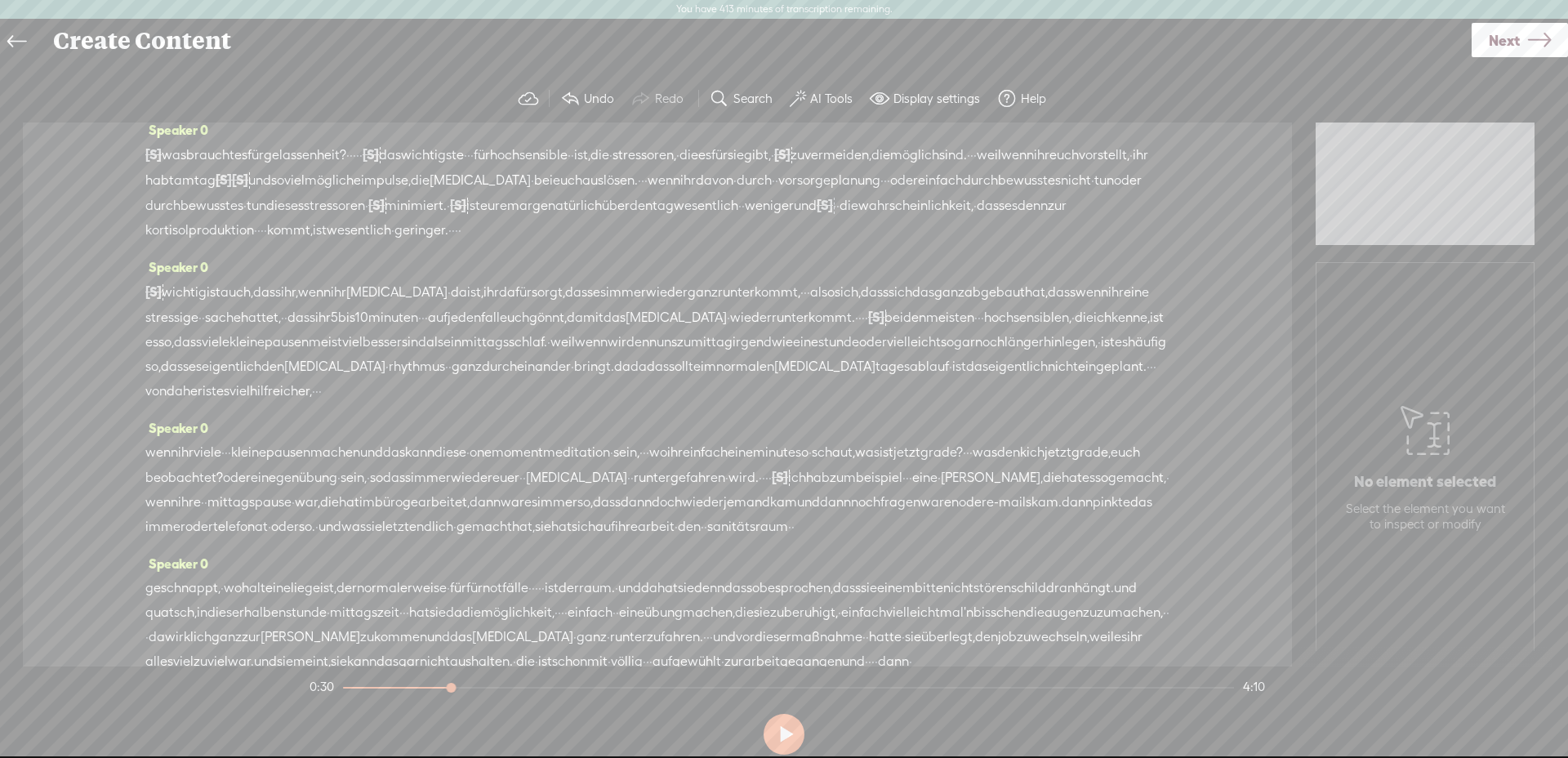
drag, startPoint x: 443, startPoint y: 227, endPoint x: 471, endPoint y: 231, distance: 28.3
click at [485, 232] on div "[S] · · was braucht es für gelassenheit? · · · · · [S] · · · · · · · · · das wi…" at bounding box center [657, 192] width 1024 height 100
click at [794, 218] on span "und" at bounding box center [805, 205] width 23 height 25
click at [337, 188] on span "Delete" at bounding box center [340, 191] width 38 height 17
click at [674, 218] on span "wesentlich" at bounding box center [706, 205] width 65 height 25
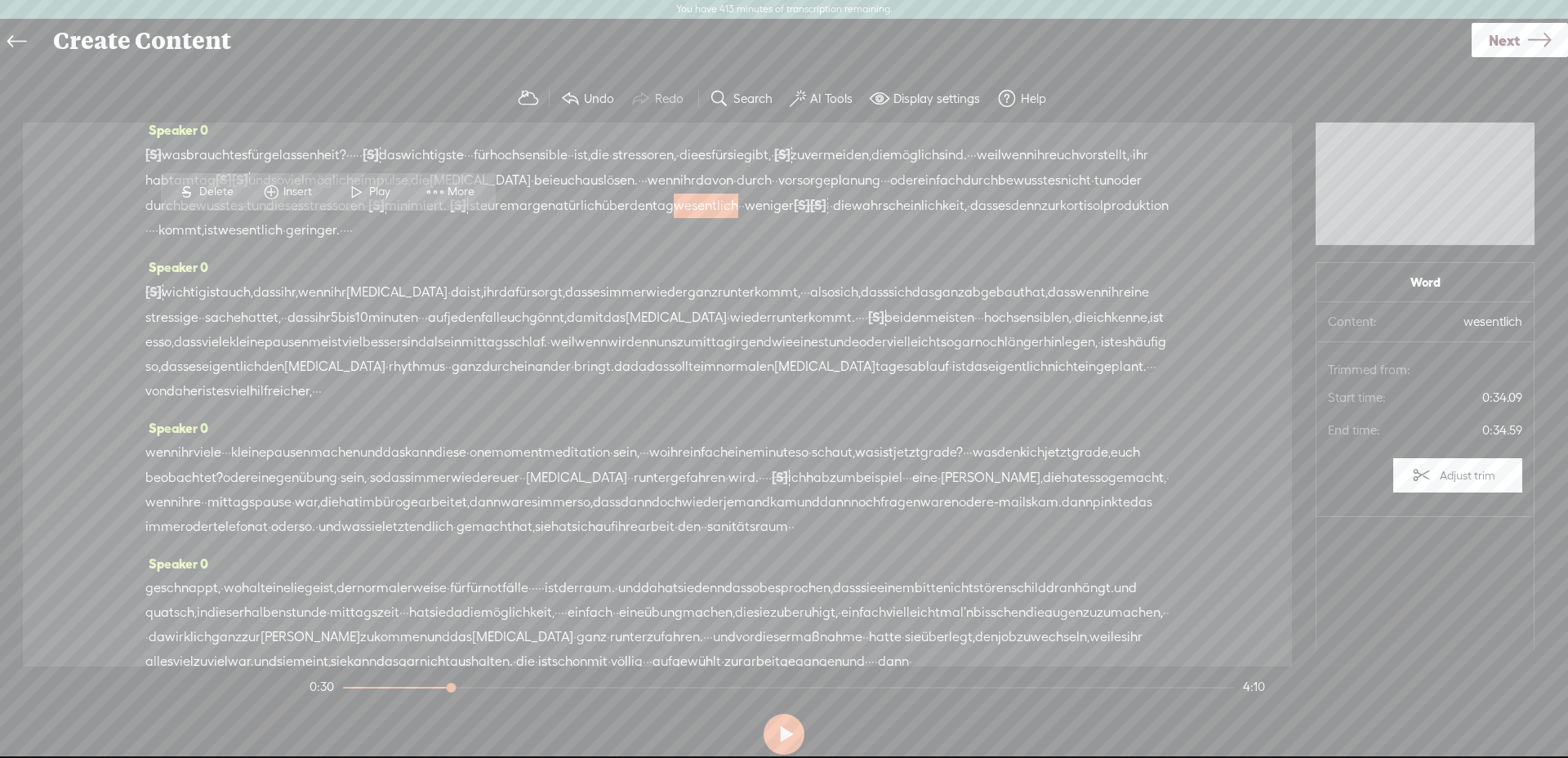
click at [366, 195] on span at bounding box center [356, 192] width 25 height 29
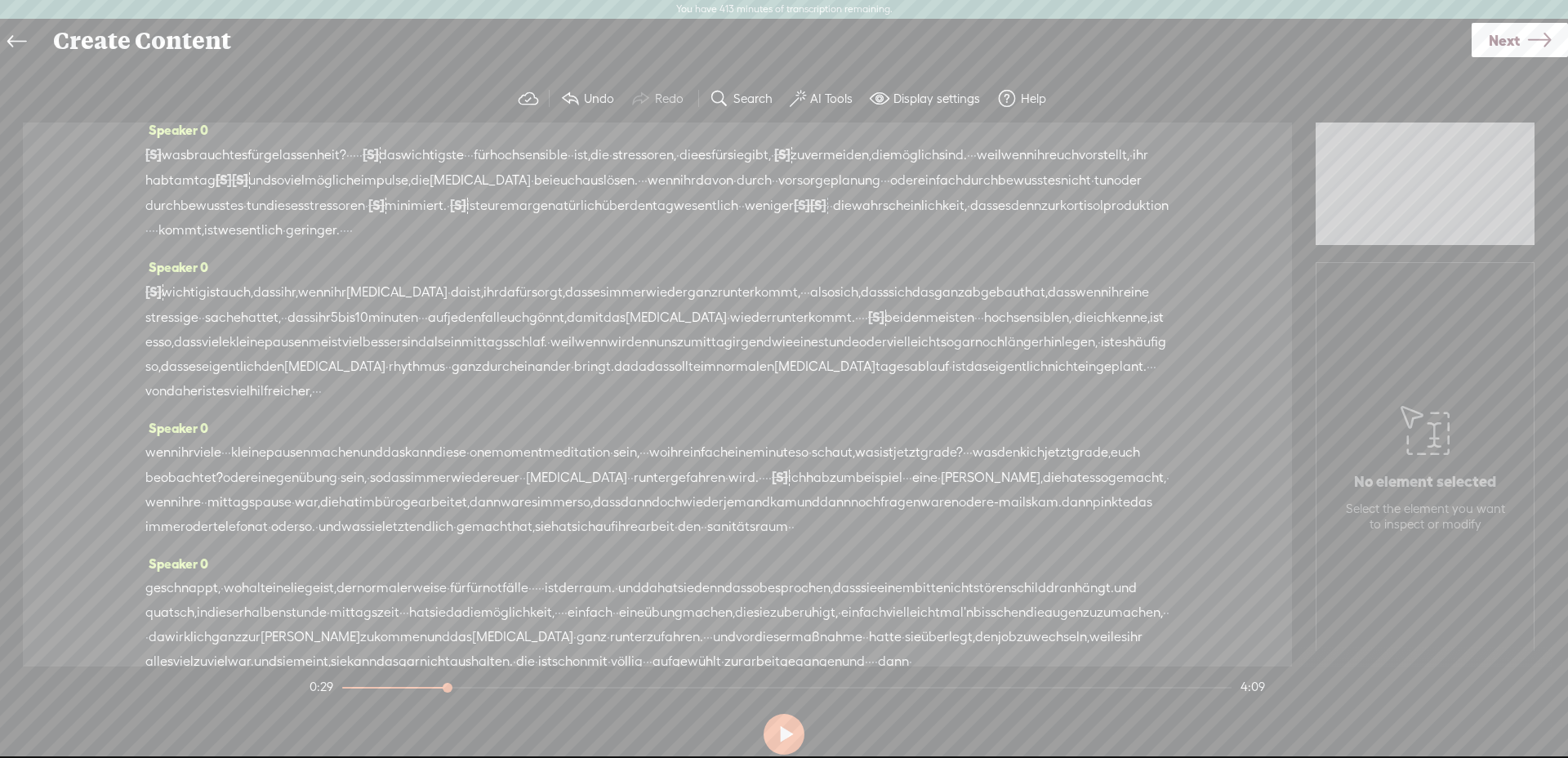
click at [794, 212] on span "[S]" at bounding box center [802, 204] width 17 height 15
click at [447, 191] on span "Restore" at bounding box center [459, 190] width 43 height 17
drag, startPoint x: 496, startPoint y: 233, endPoint x: 485, endPoint y: 232, distance: 11.0
click at [485, 232] on div "[S] · · was braucht es für gelassenheit? · · · · · [S] · · · · · · · · · das wi…" at bounding box center [657, 192] width 1024 height 100
click at [370, 183] on span "Delete" at bounding box center [366, 190] width 38 height 17
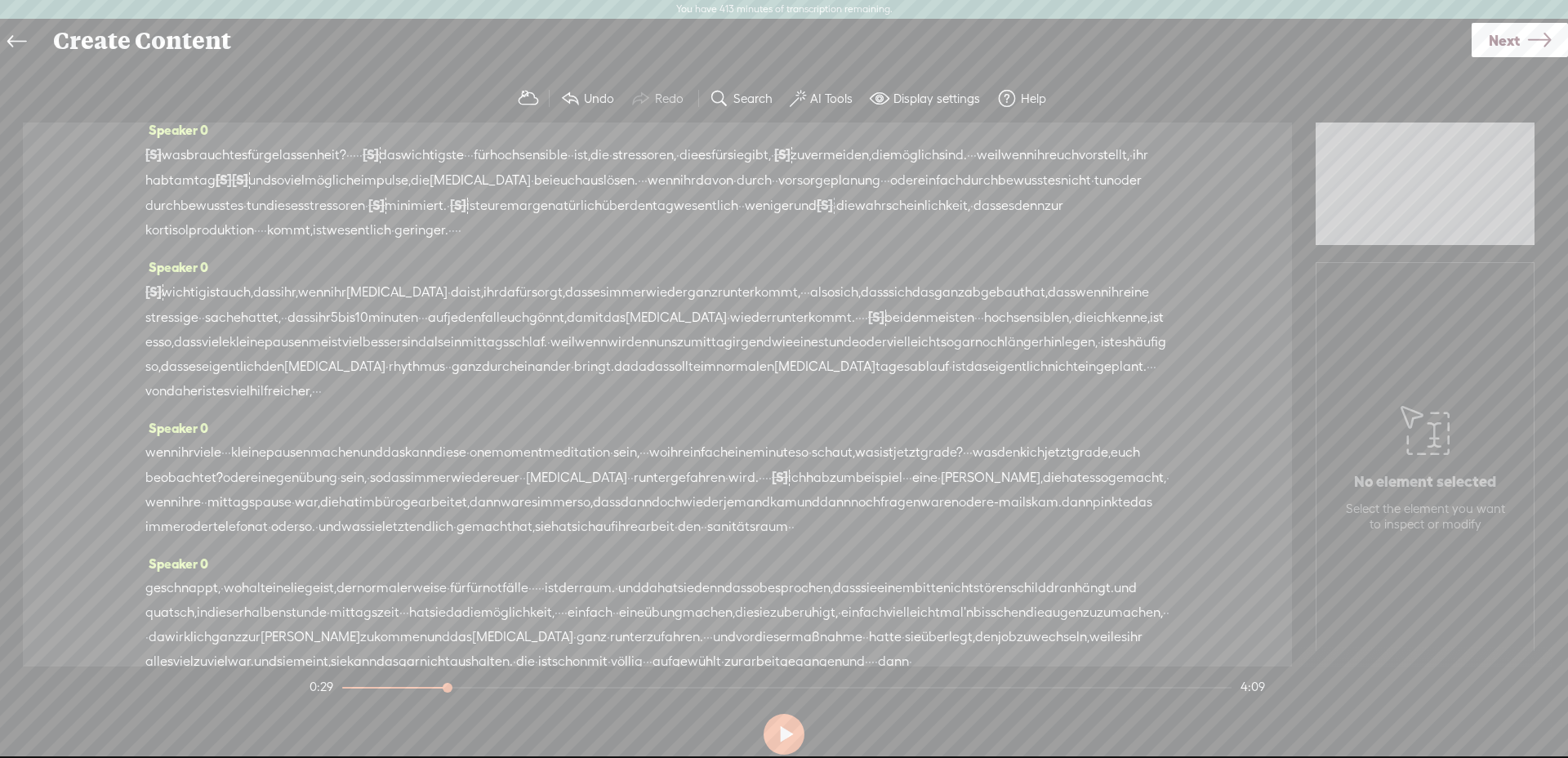
click at [674, 218] on span "wesentlich" at bounding box center [706, 205] width 65 height 25
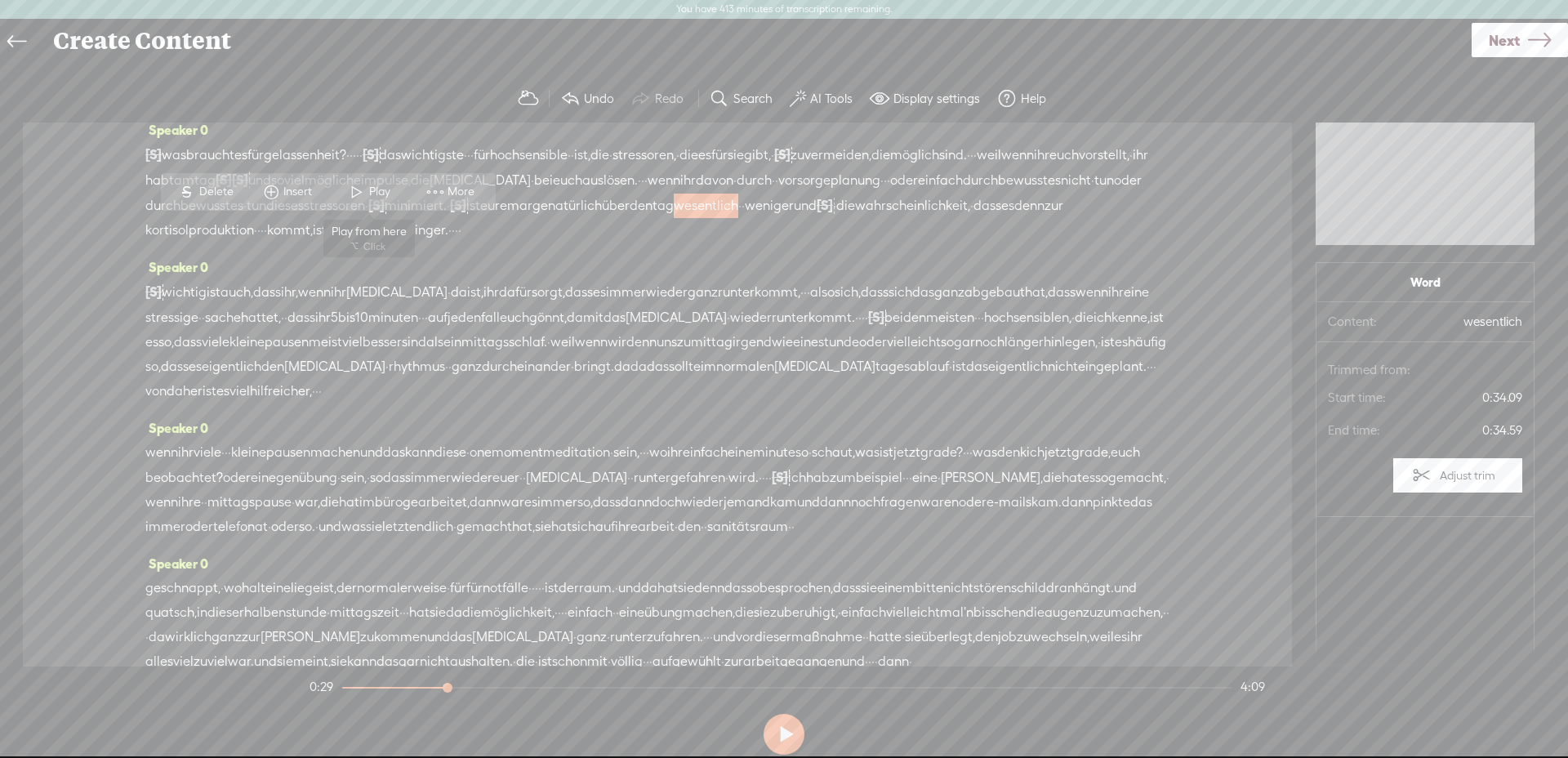
click at [373, 178] on span "Play" at bounding box center [369, 192] width 81 height 29
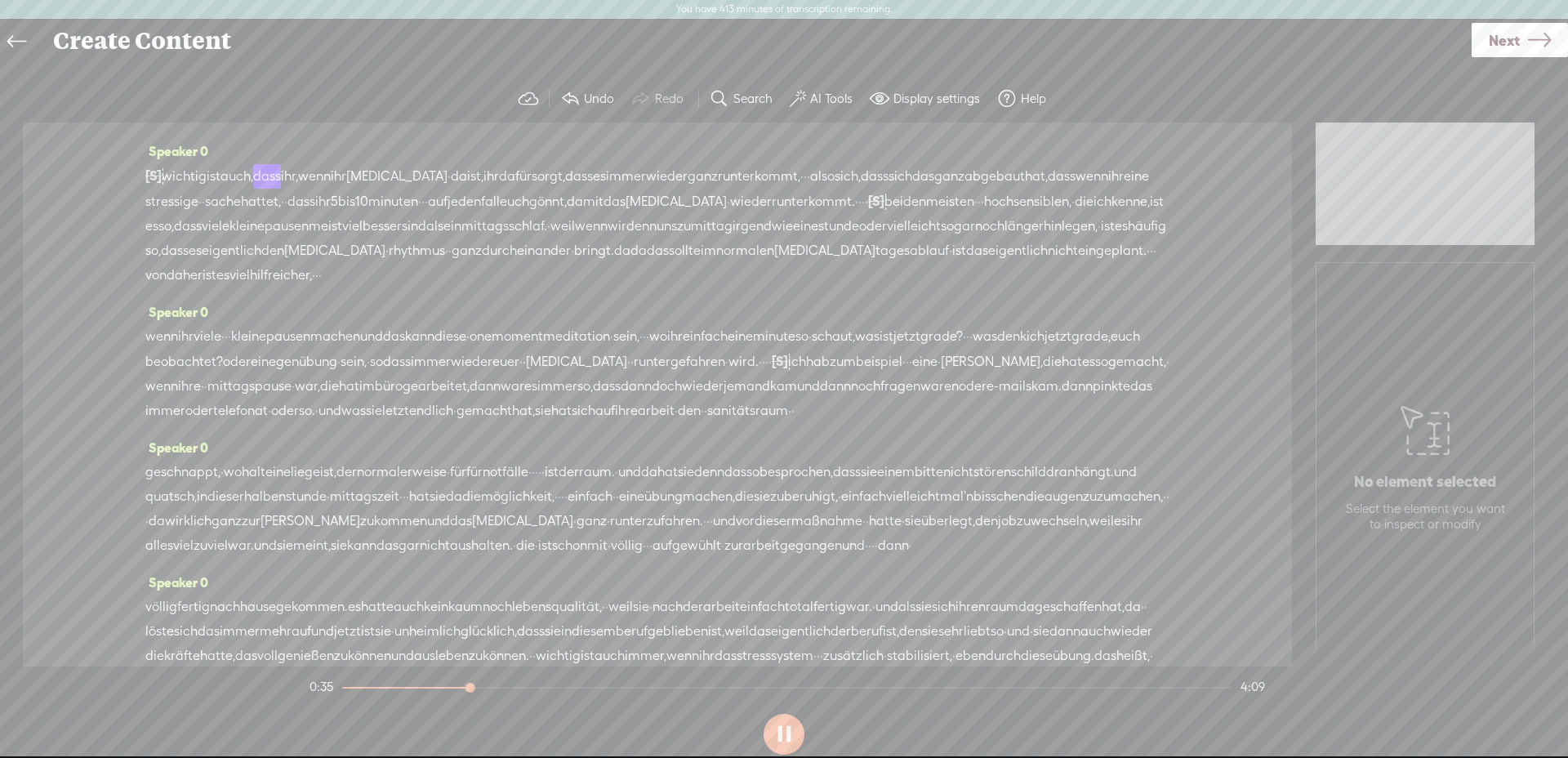
scroll to position [115, 0]
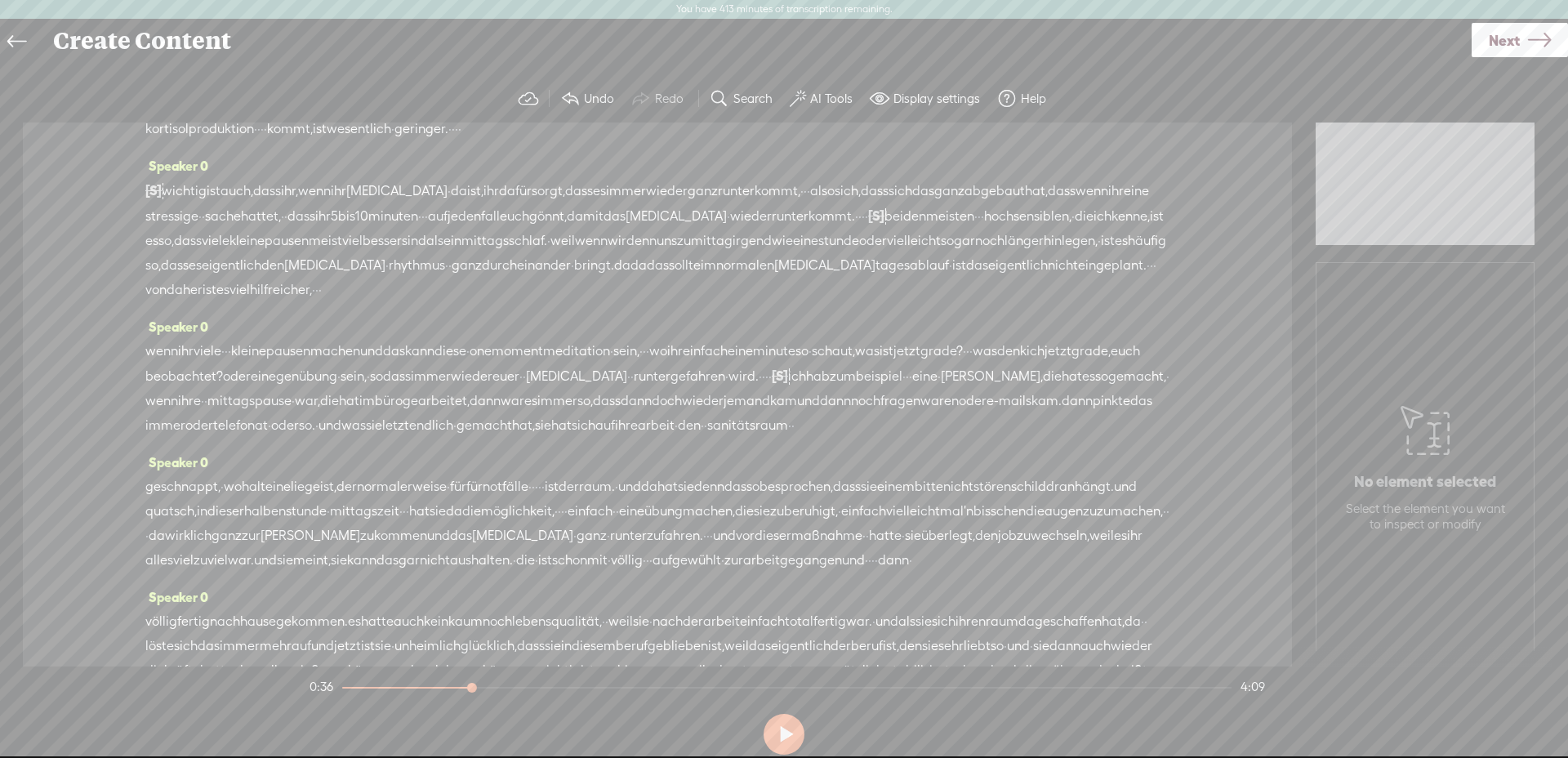
click at [162, 197] on span "[S]" at bounding box center [153, 190] width 17 height 15
click at [458, 135] on span "·" at bounding box center [456, 129] width 3 height 25
click at [1168, 82] on span at bounding box center [1175, 90] width 25 height 29
drag, startPoint x: 326, startPoint y: 216, endPoint x: 290, endPoint y: 216, distance: 36.0
click at [290, 216] on div "[S] · · · wichtig ist auch, dass ihr, wenn ihr adrenalin · da ist, ihr dafür so…" at bounding box center [657, 240] width 1024 height 125
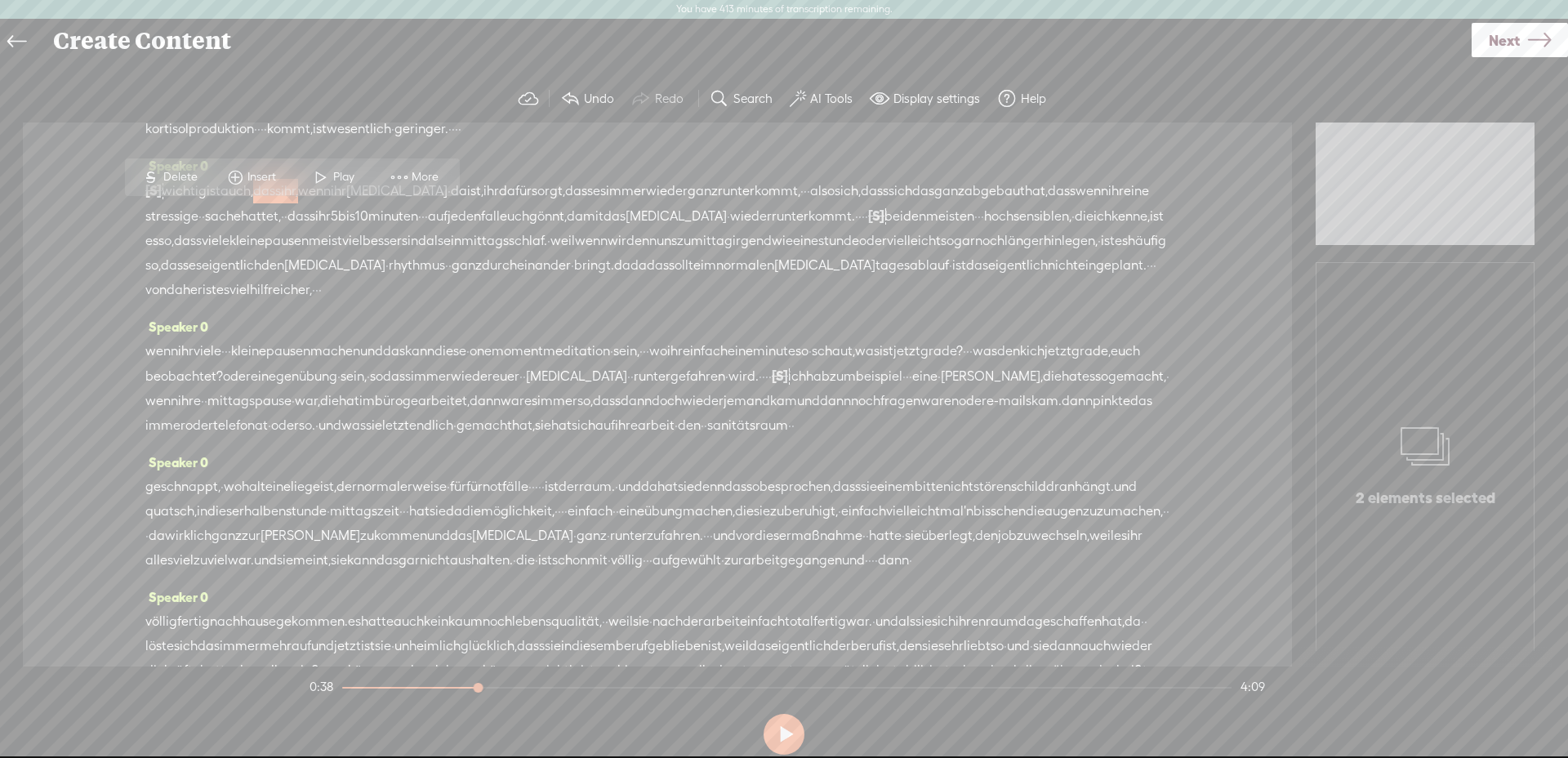
click at [189, 169] on span "Delete" at bounding box center [182, 177] width 38 height 17
click at [191, 203] on span "wichtig" at bounding box center [184, 190] width 45 height 25
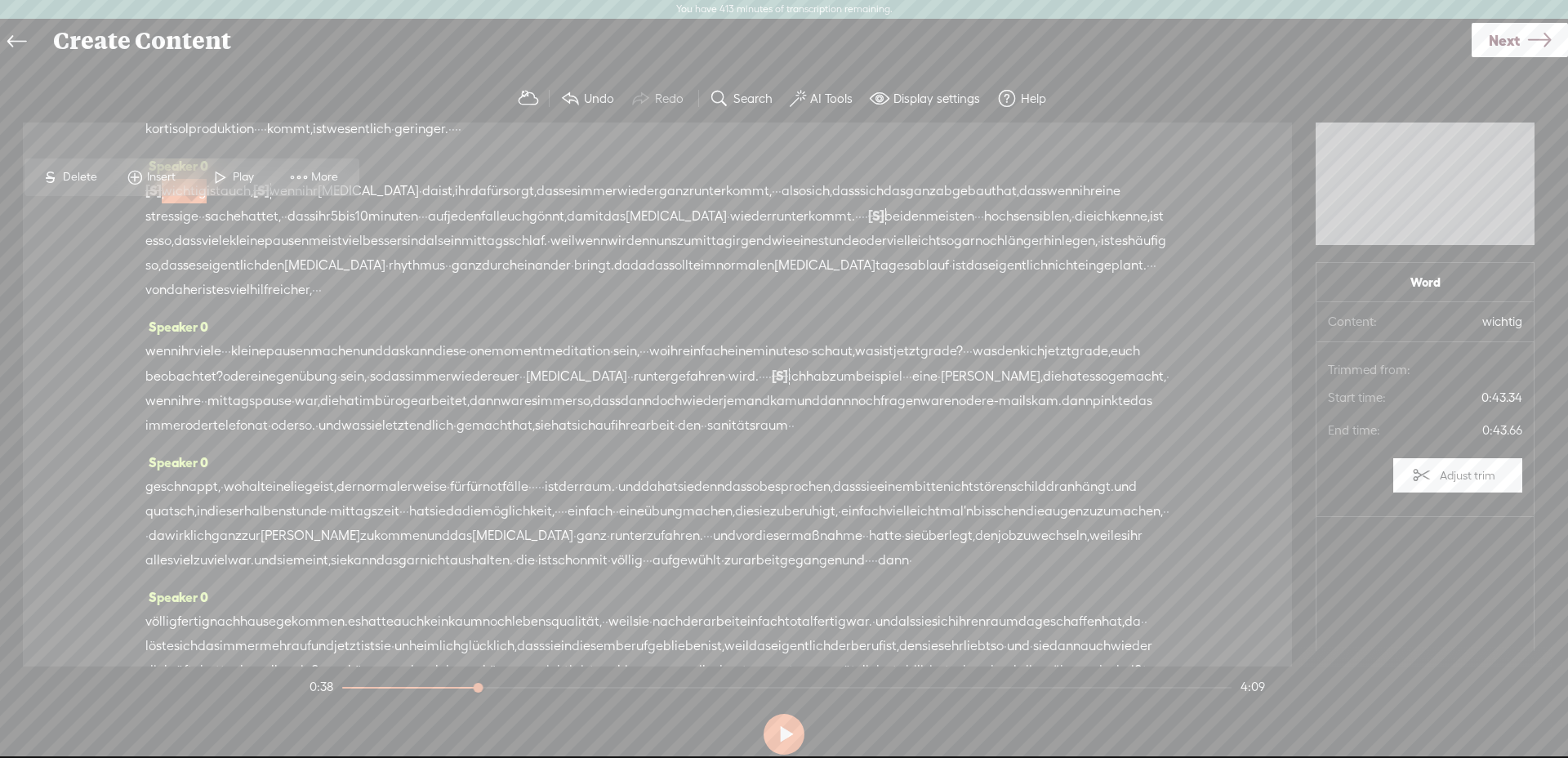
click at [246, 182] on span "Play" at bounding box center [245, 177] width 26 height 17
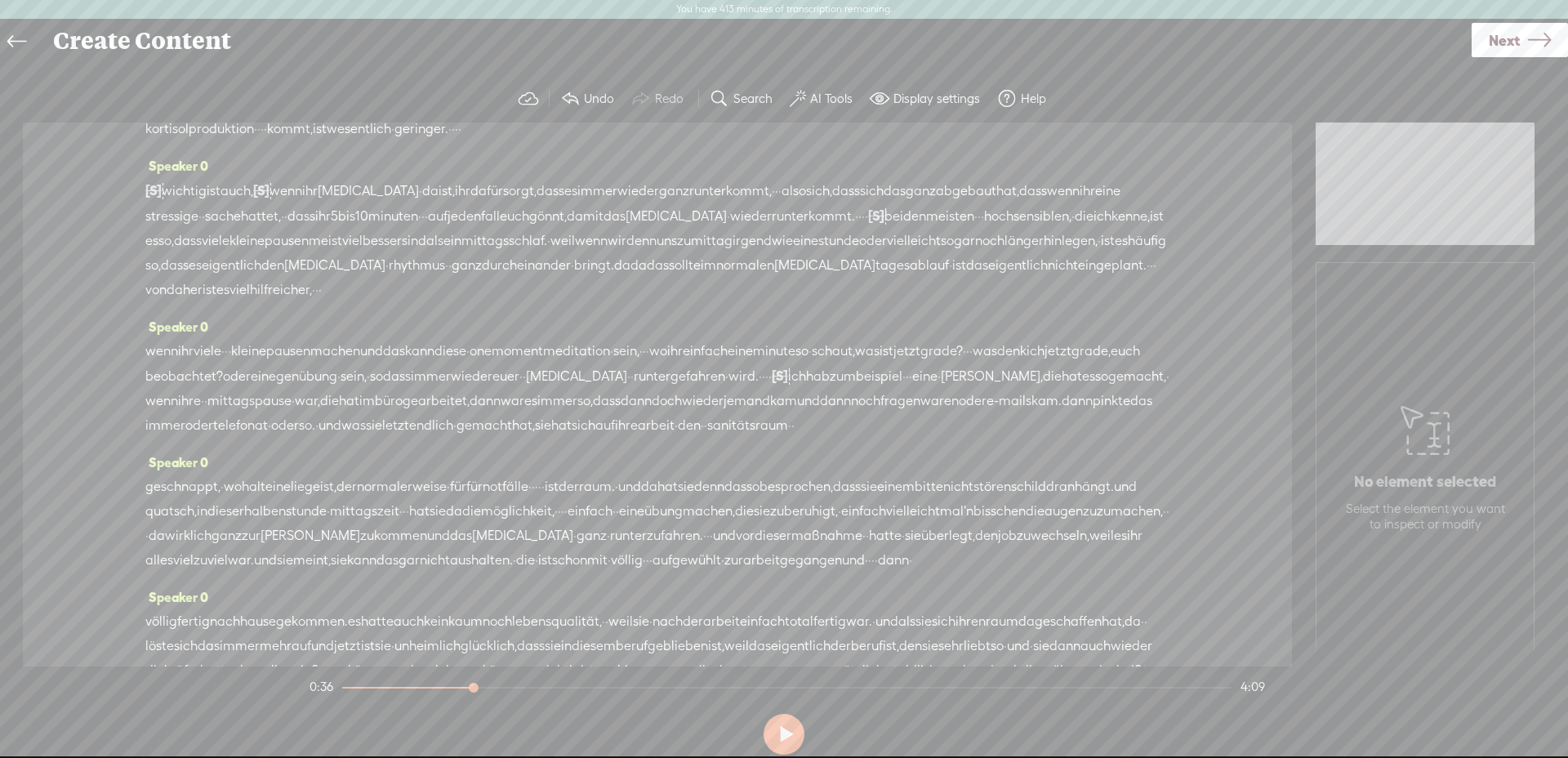
click at [318, 203] on span "ihr" at bounding box center [310, 190] width 16 height 25
click at [242, 177] on span "Delete" at bounding box center [236, 177] width 38 height 17
click at [188, 203] on span "wichtig" at bounding box center [184, 190] width 45 height 25
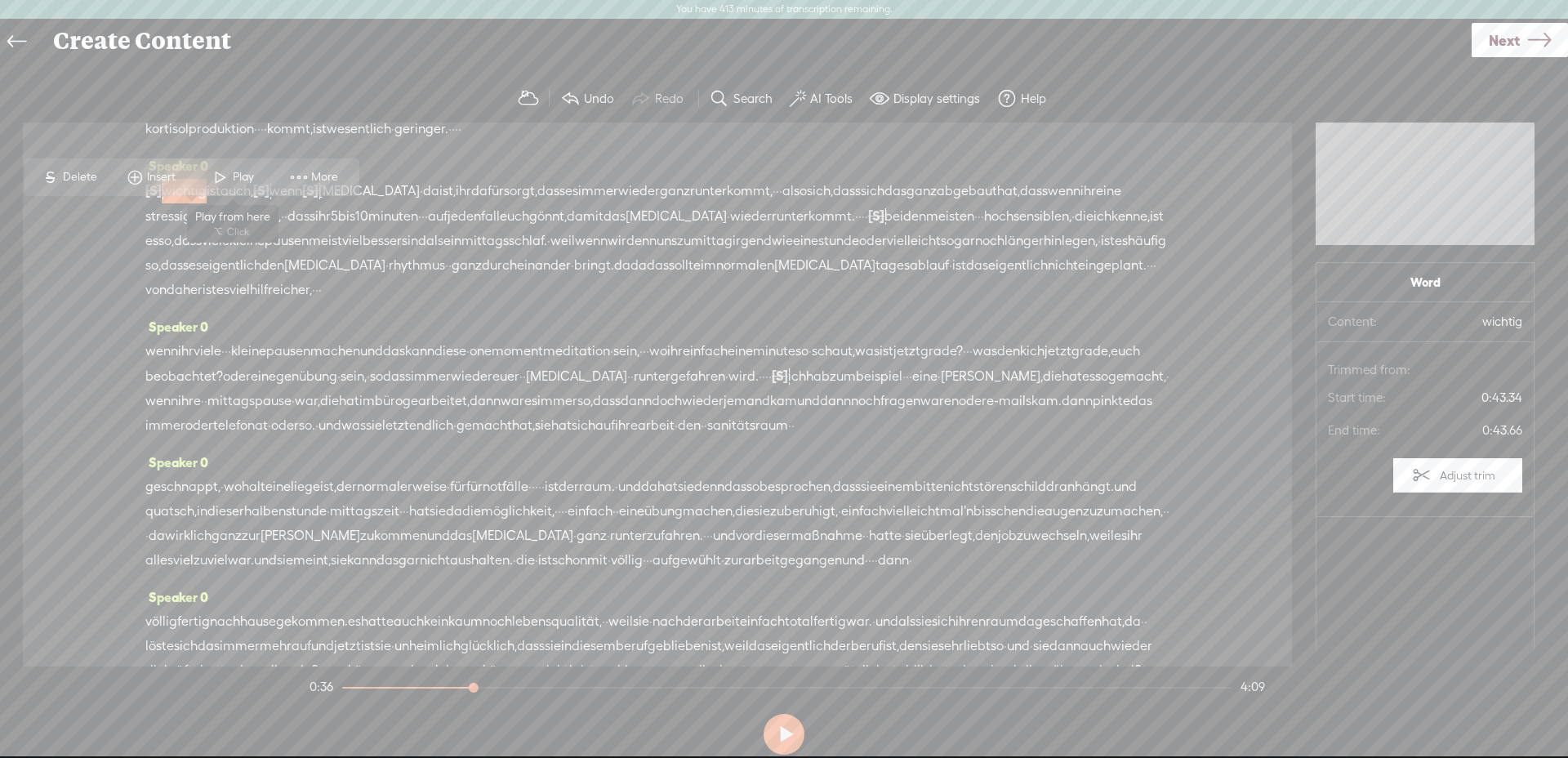
drag, startPoint x: 240, startPoint y: 178, endPoint x: 258, endPoint y: 229, distance: 54.1
click at [240, 177] on span "Play" at bounding box center [245, 177] width 26 height 17
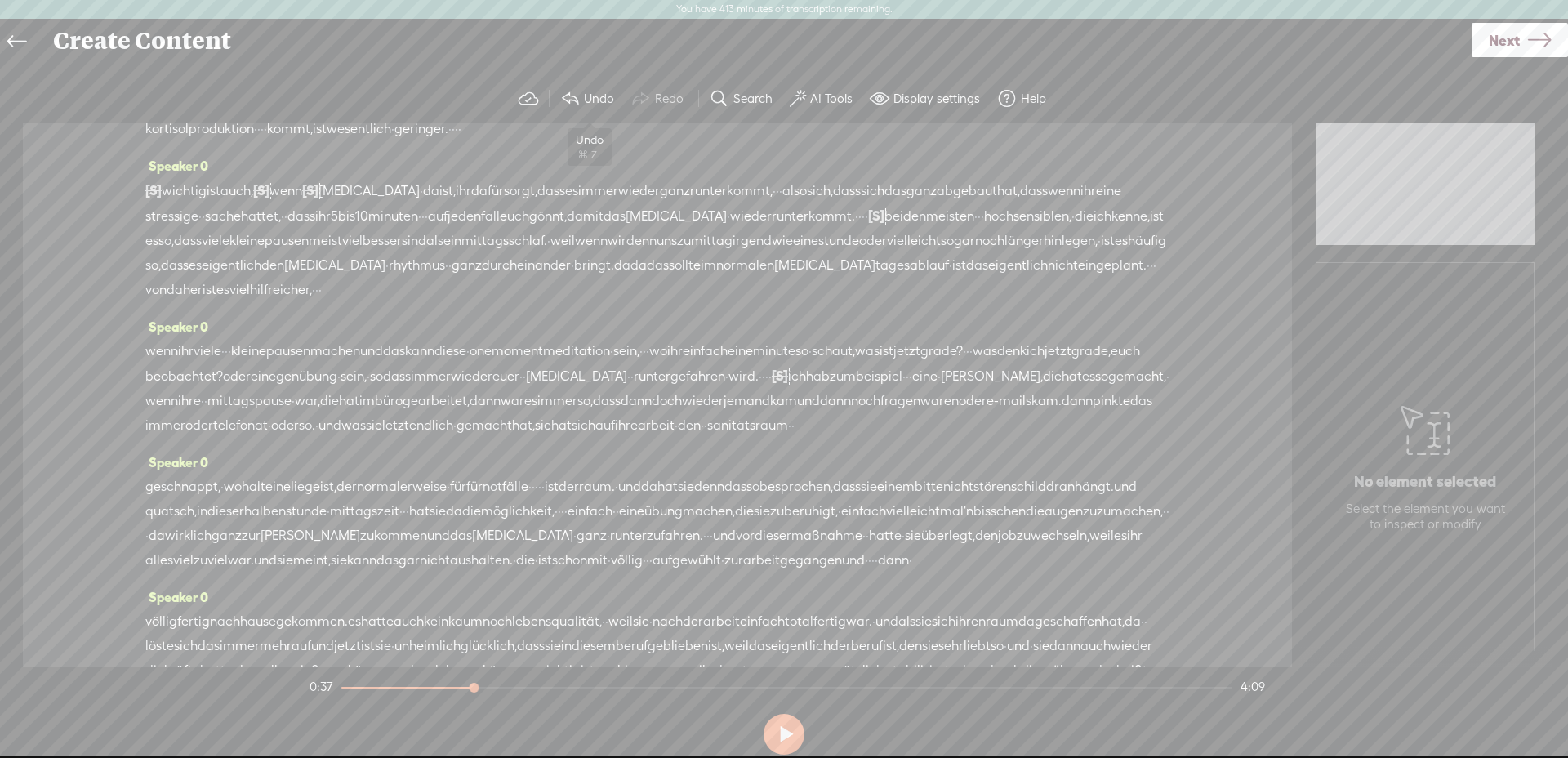
click at [586, 92] on label "Undo" at bounding box center [599, 98] width 30 height 17
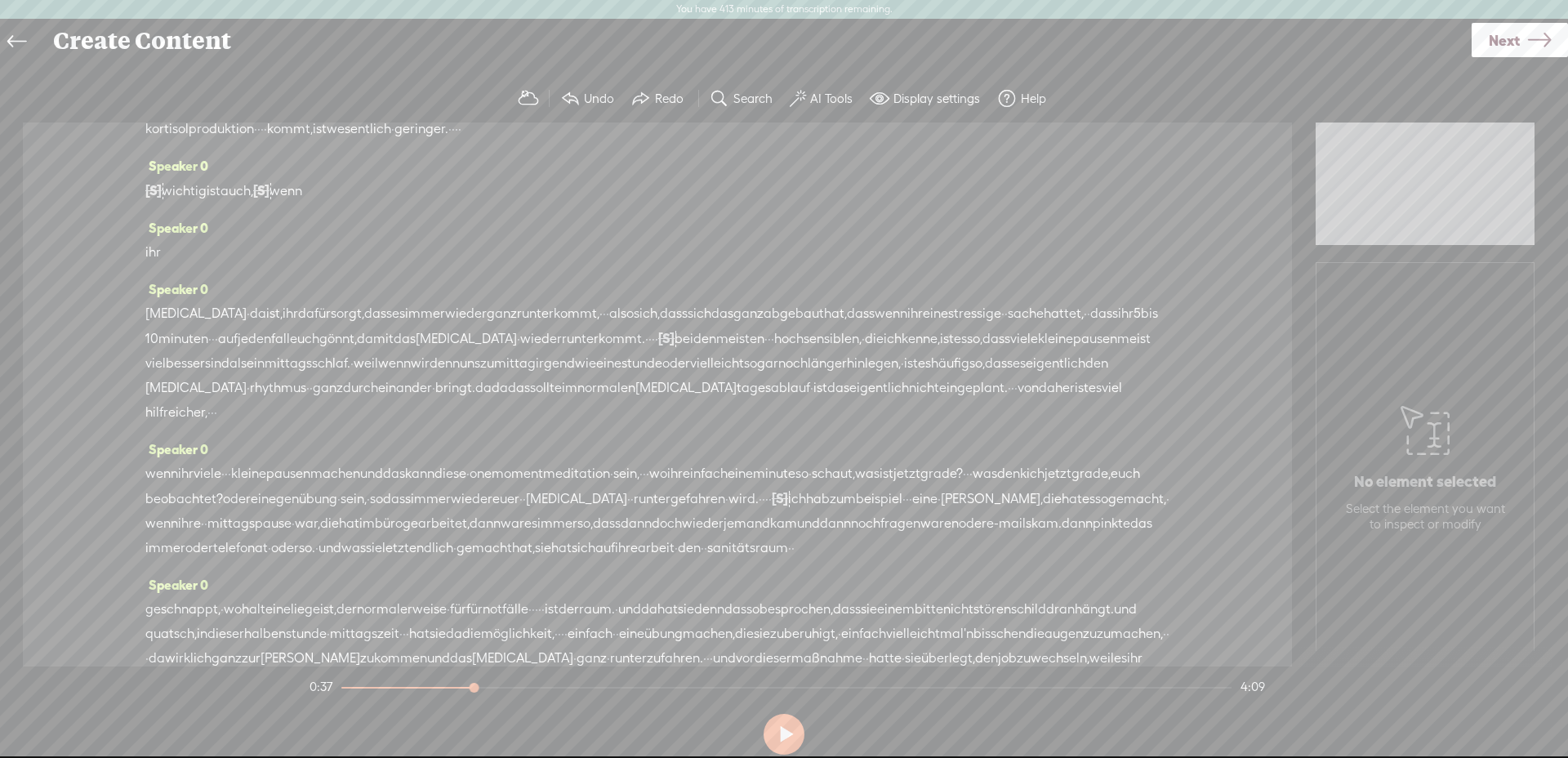
click at [302, 203] on span "wenn" at bounding box center [286, 190] width 32 height 25
click at [173, 203] on span "wichtig" at bounding box center [184, 190] width 45 height 25
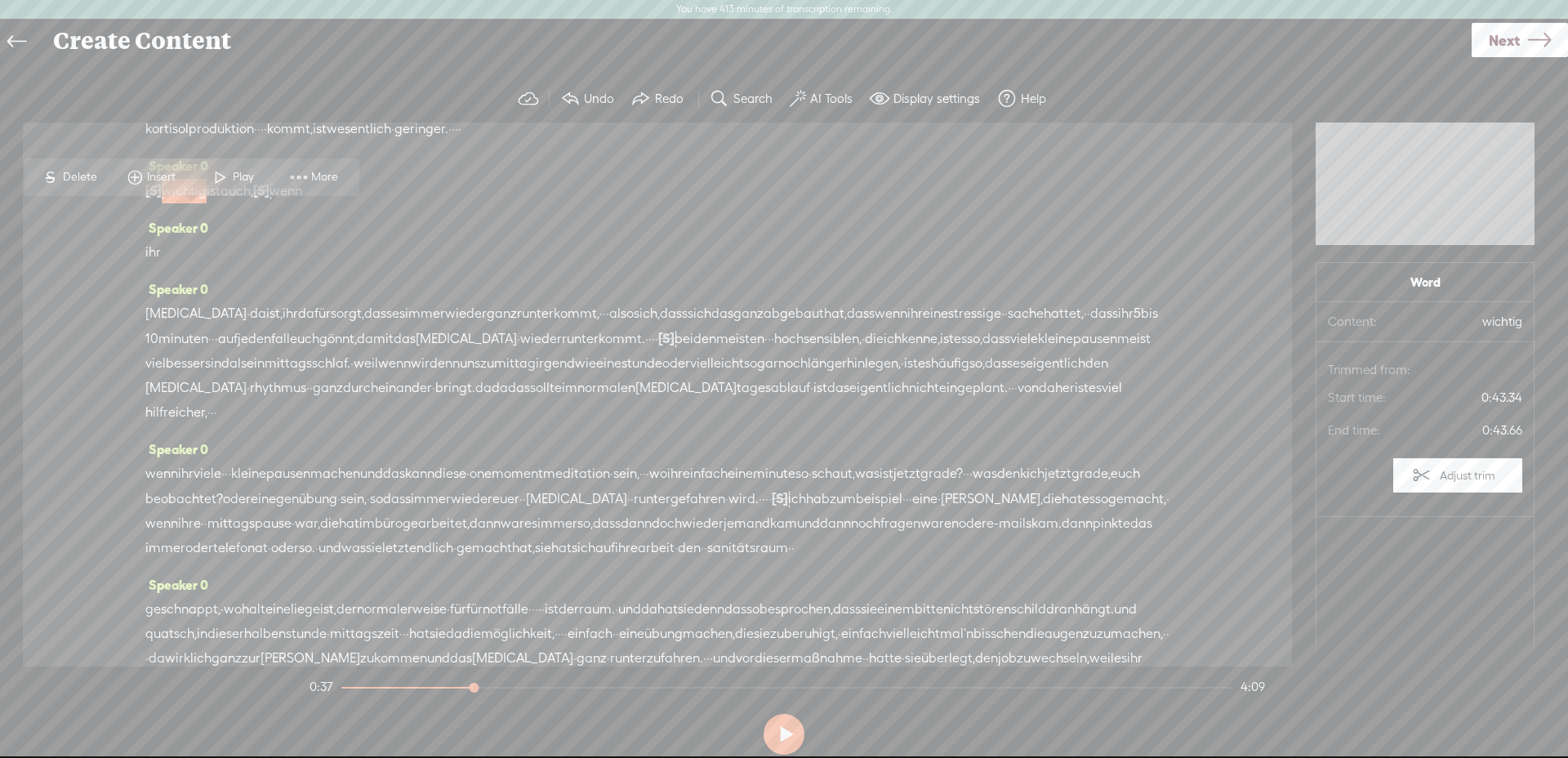
click at [241, 171] on span "Play" at bounding box center [245, 177] width 26 height 17
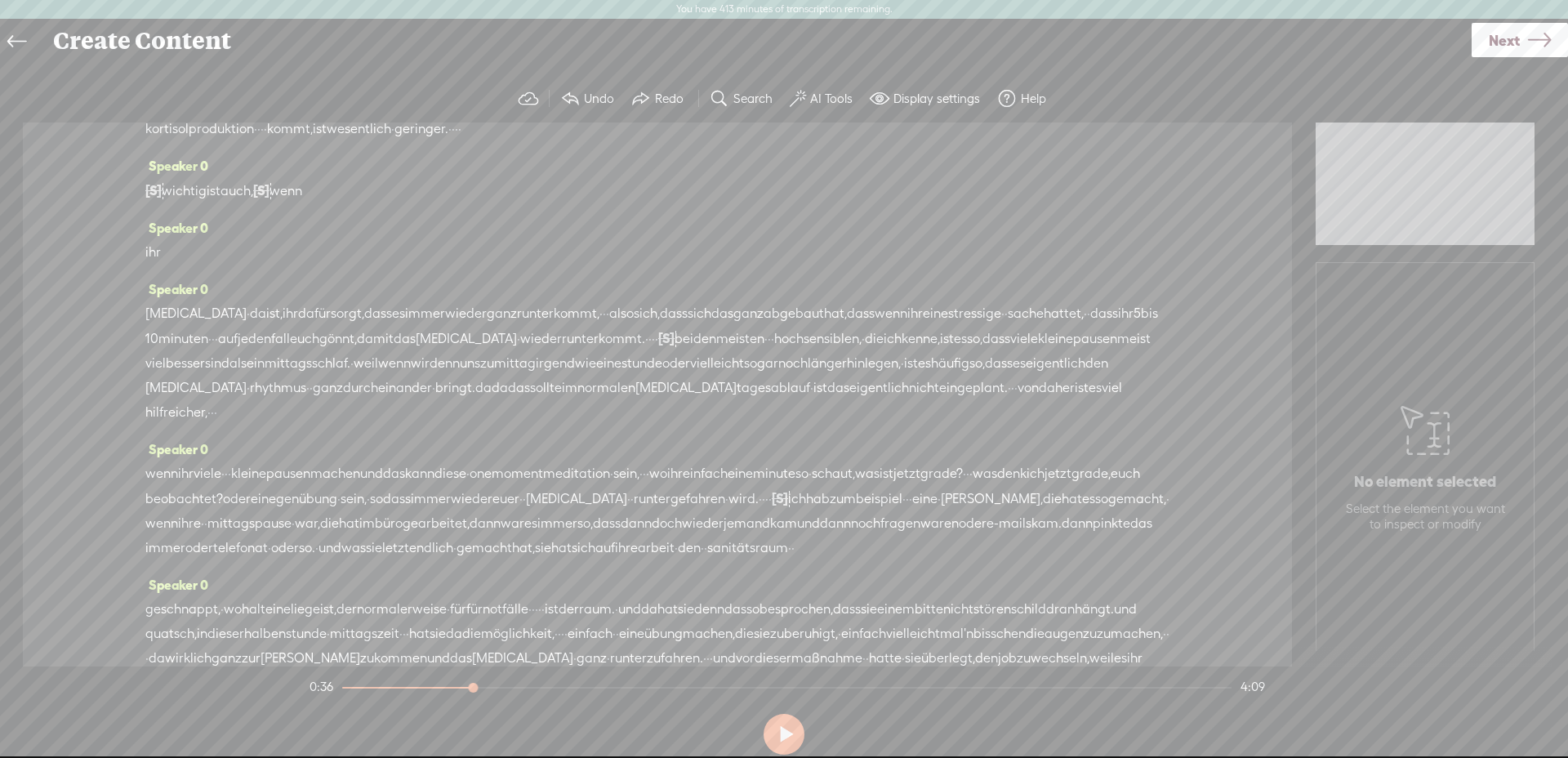
click at [160, 265] on span "ihr" at bounding box center [153, 252] width 16 height 25
click at [207, 240] on span at bounding box center [199, 239] width 25 height 29
drag, startPoint x: 334, startPoint y: 219, endPoint x: 281, endPoint y: 221, distance: 53.0
click at [281, 203] on div "[S] · · · wichtig ist auch, [S] dass ihr, wenn" at bounding box center [657, 190] width 1024 height 26
click at [157, 176] on span "Delete" at bounding box center [176, 176] width 38 height 17
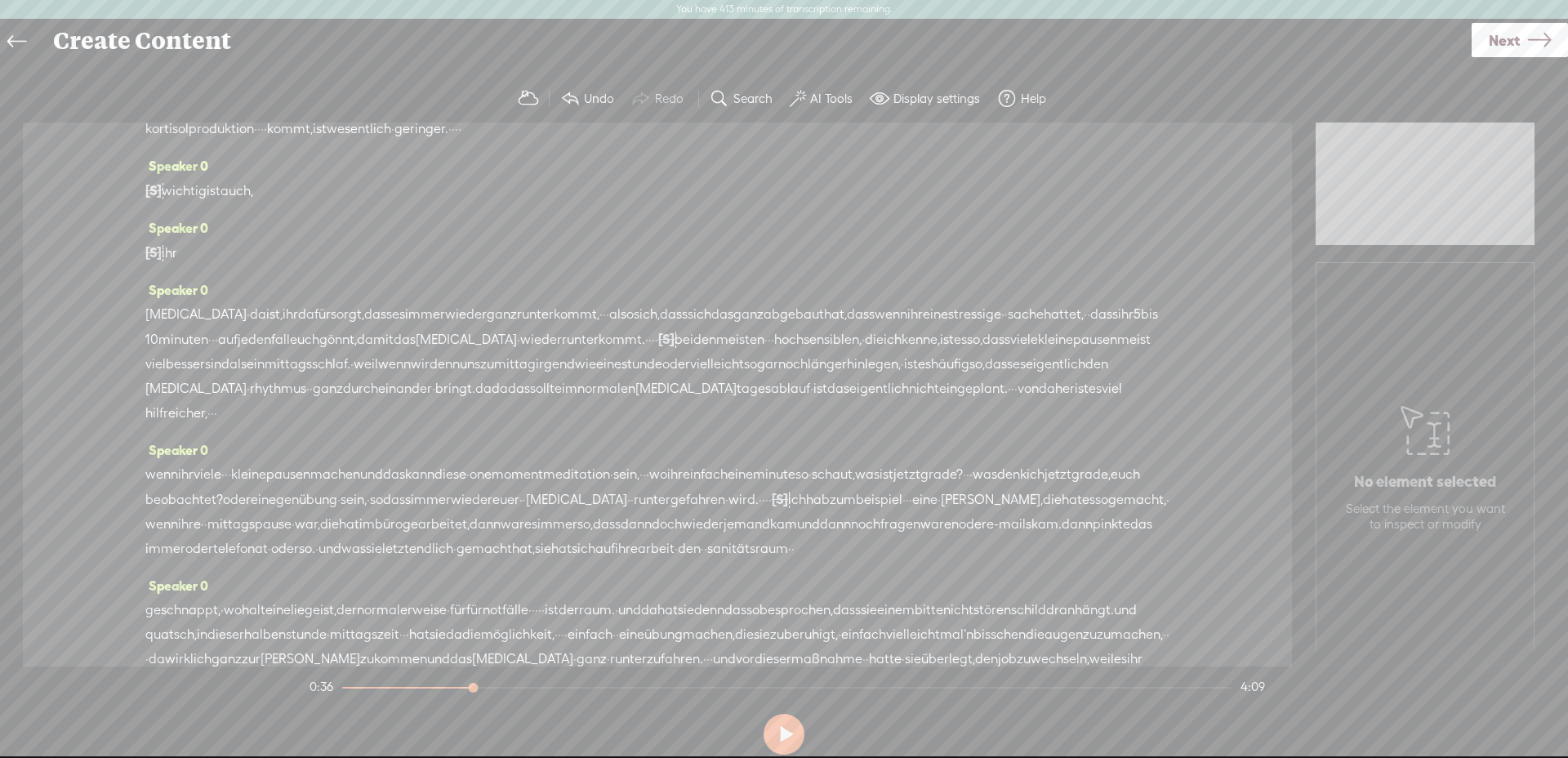
click at [194, 203] on span "wichtig" at bounding box center [184, 190] width 45 height 25
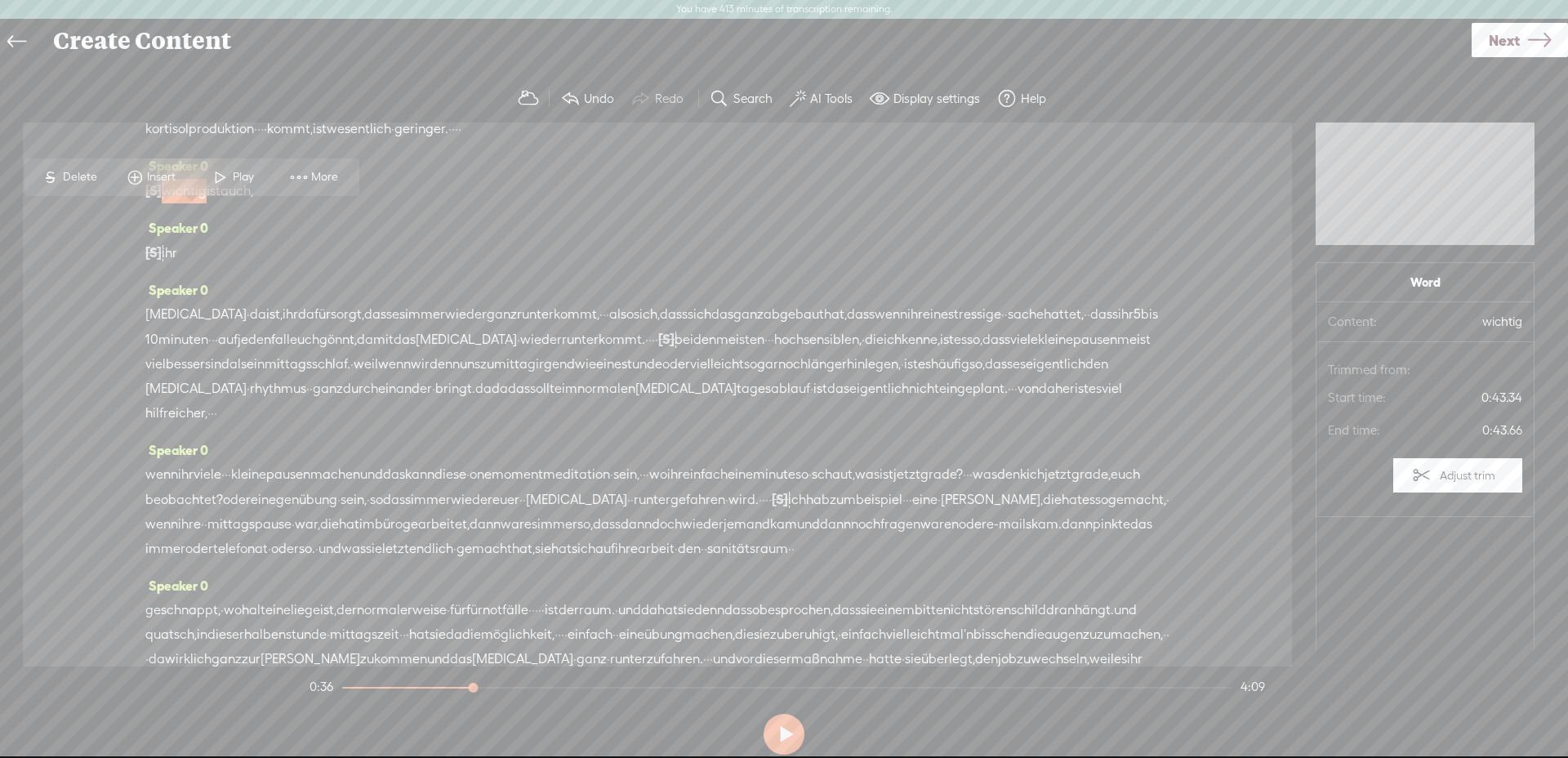
click at [242, 179] on span "Play" at bounding box center [245, 177] width 26 height 17
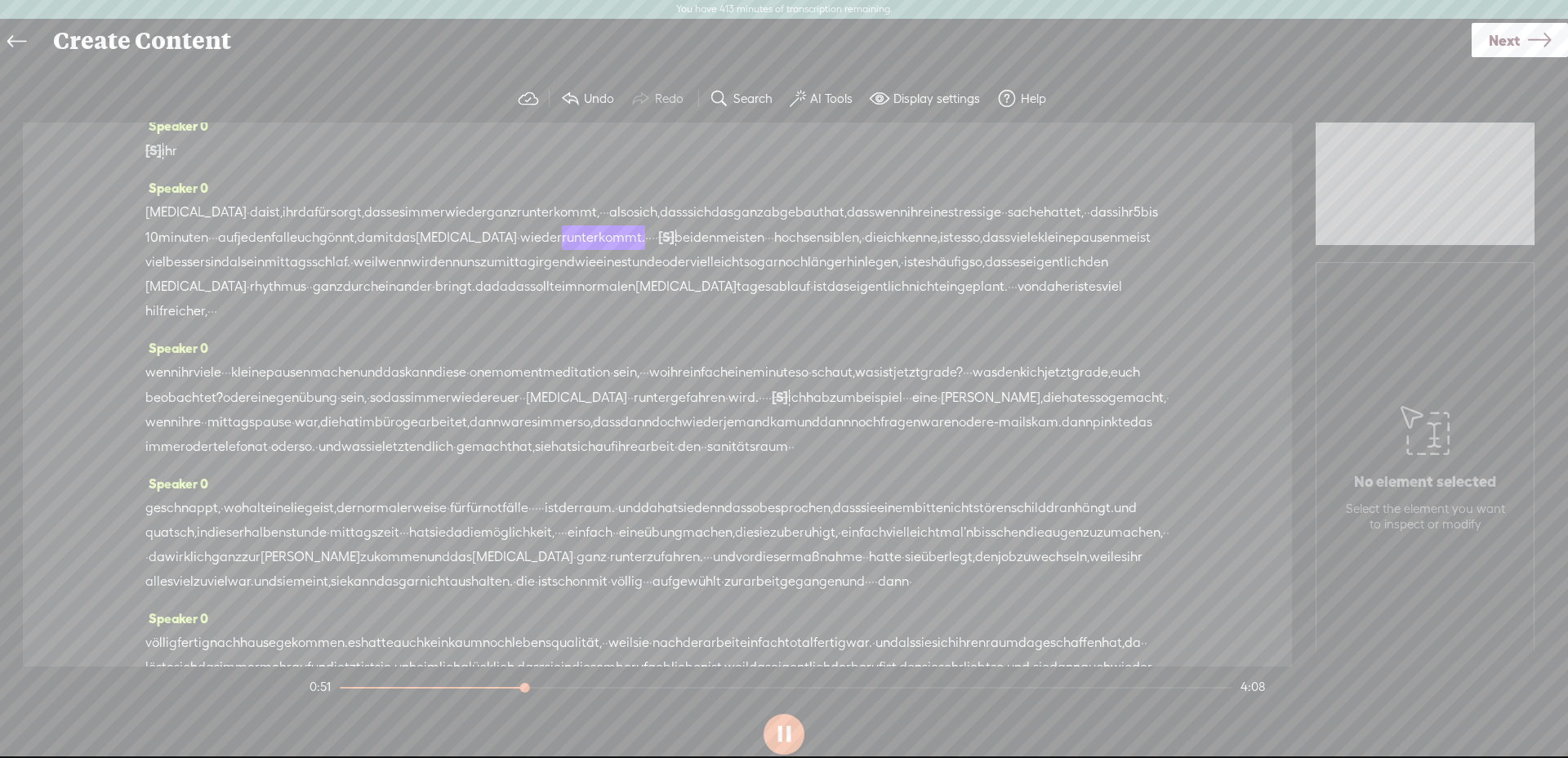
scroll to position [237, 0]
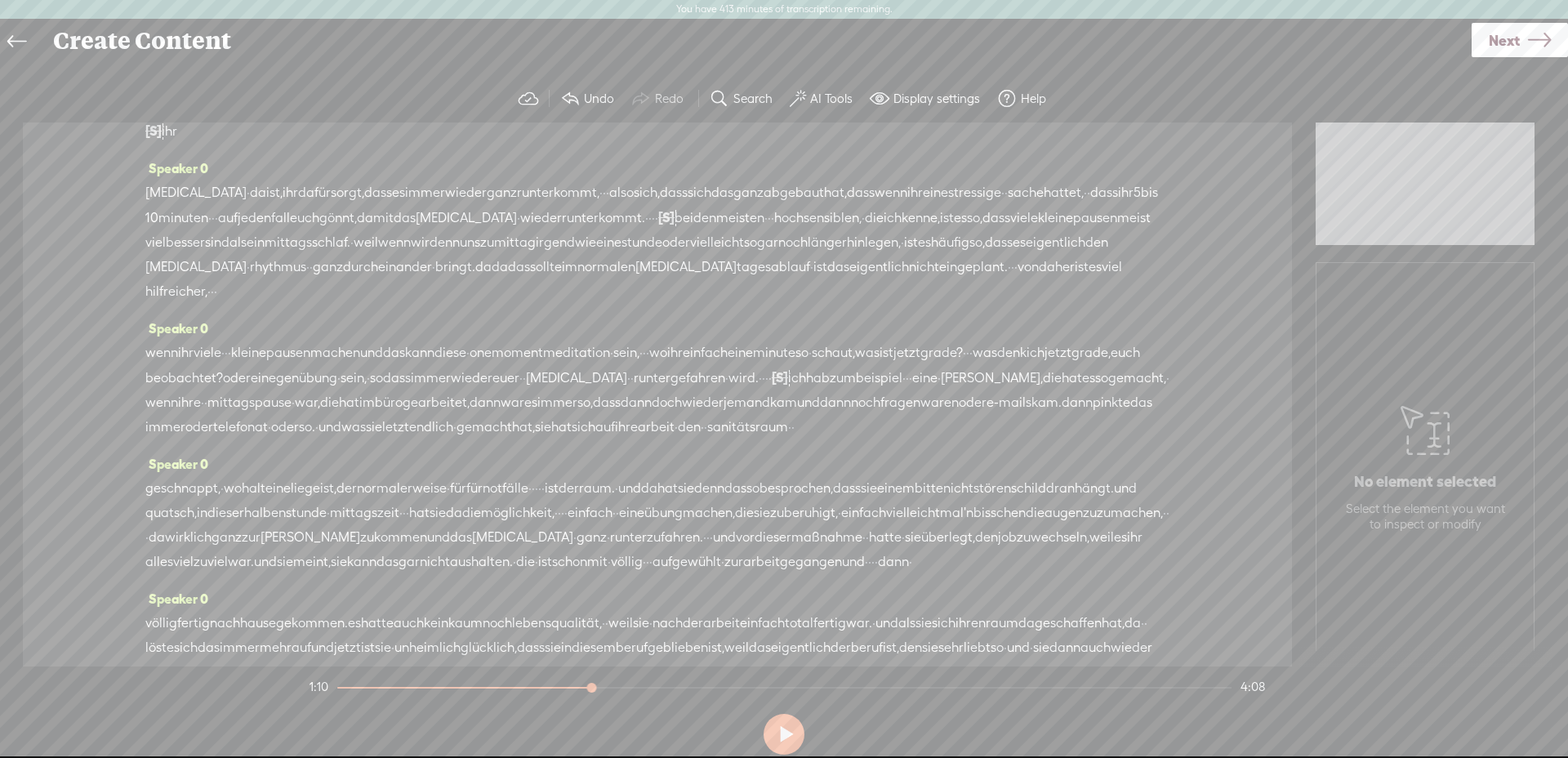
drag, startPoint x: 1117, startPoint y: 291, endPoint x: 1081, endPoint y: 291, distance: 36.0
click at [1081, 291] on div "adrenalin · da ist, ihr dafür sorgt, dass es immer wieder ganz runterkommt, · ·…" at bounding box center [657, 243] width 1024 height 124
drag, startPoint x: 1076, startPoint y: 305, endPoint x: 1109, endPoint y: 296, distance: 34.2
click at [1075, 304] on div "adrenalin · da ist, ihr dafür sorgt, dass es immer wieder ganz runterkommt, · ·…" at bounding box center [657, 243] width 1024 height 124
click at [530, 280] on span "das" at bounding box center [519, 267] width 22 height 25
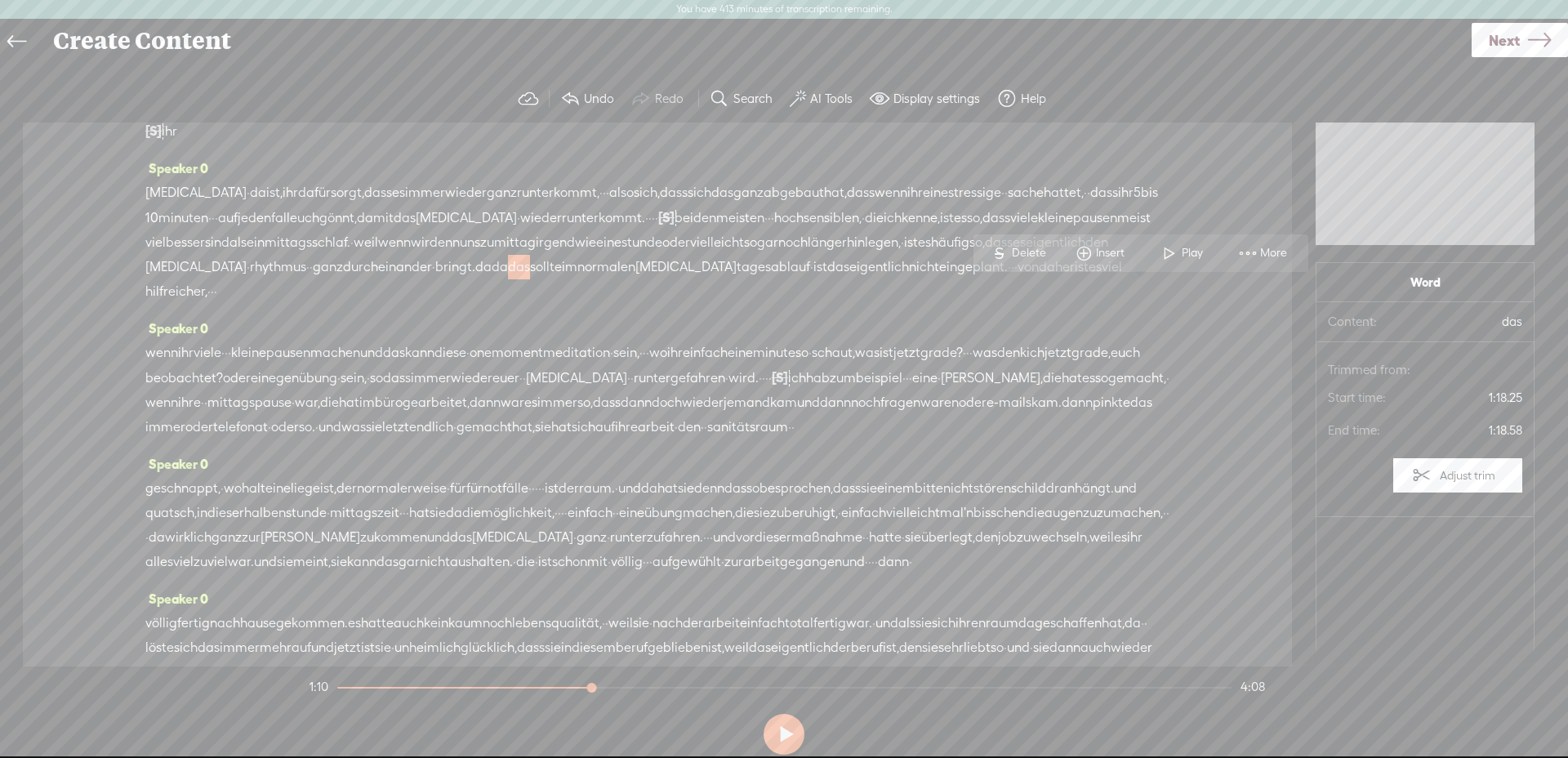
drag, startPoint x: 1123, startPoint y: 292, endPoint x: 1112, endPoint y: 293, distance: 11.0
click at [508, 280] on span "da" at bounding box center [499, 267] width 17 height 25
drag, startPoint x: 1110, startPoint y: 297, endPoint x: 1087, endPoint y: 295, distance: 23.1
click at [1088, 295] on div "adrenalin · da ist, ihr dafür sorgt, dass es immer wieder ganz runterkommt, · ·…" at bounding box center [657, 243] width 1024 height 124
click at [979, 246] on span "Delete" at bounding box center [983, 253] width 38 height 17
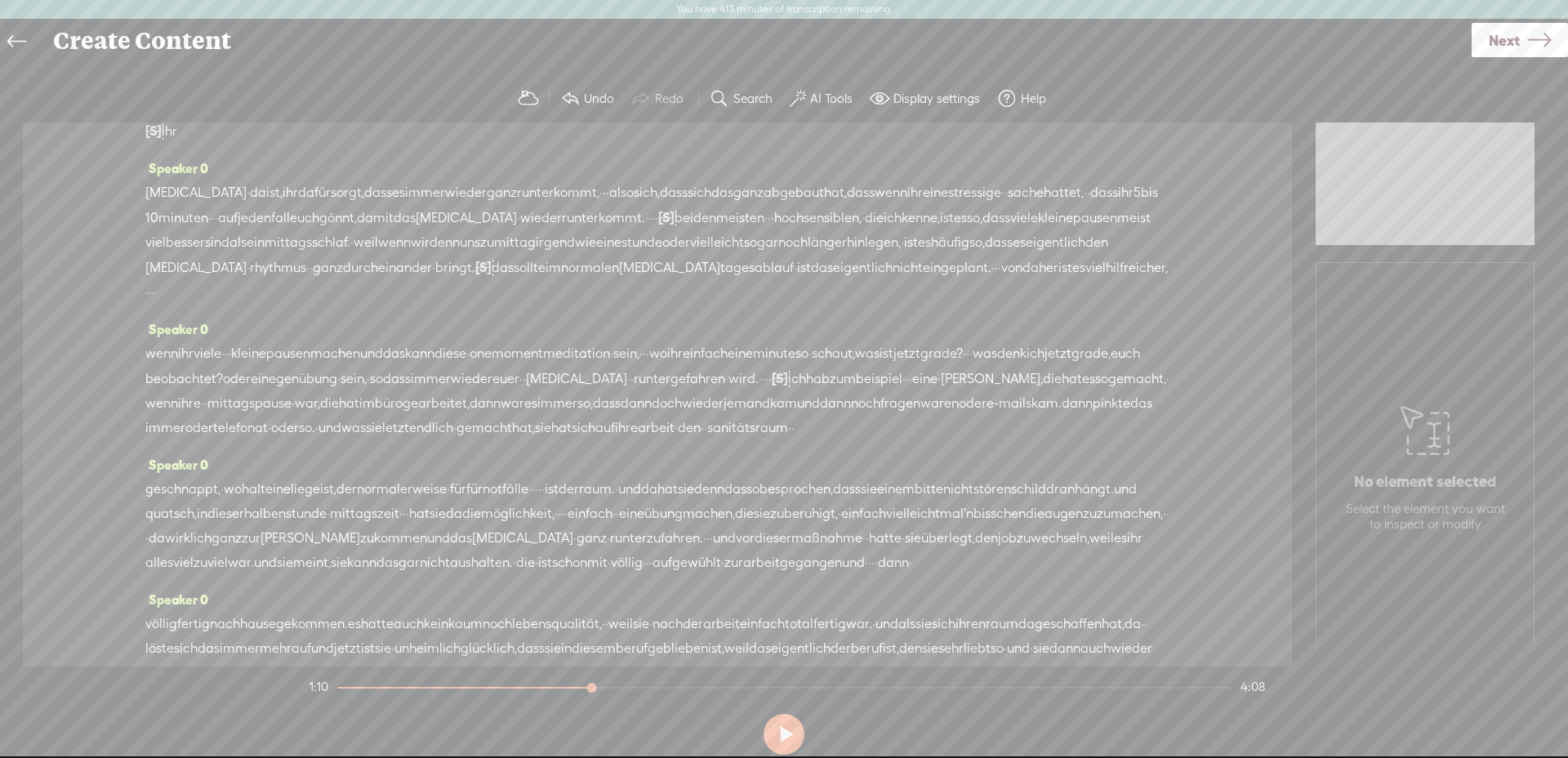
click at [432, 281] on span "durcheinander" at bounding box center [388, 268] width 89 height 25
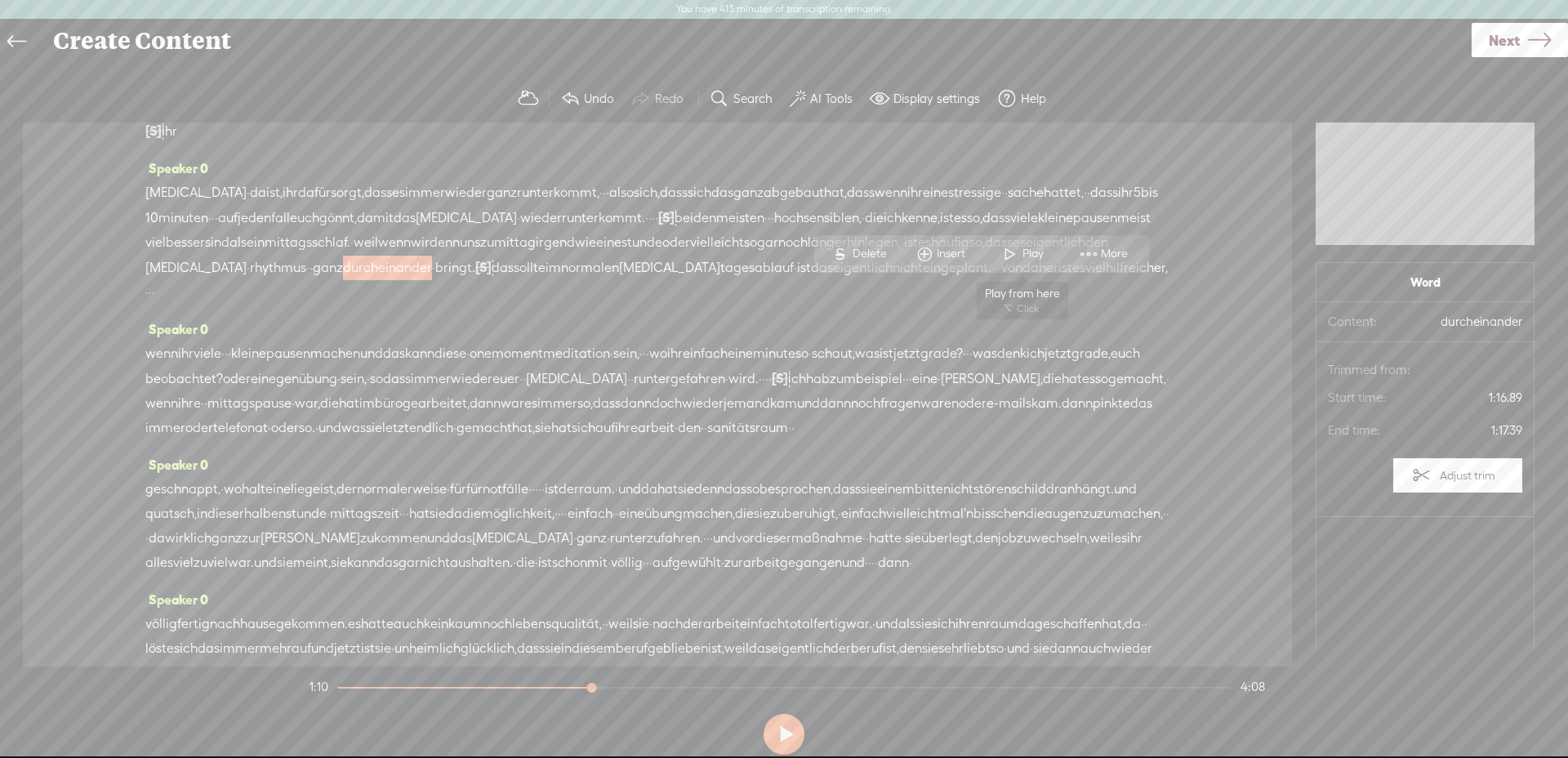
click at [1014, 246] on span at bounding box center [1010, 254] width 25 height 29
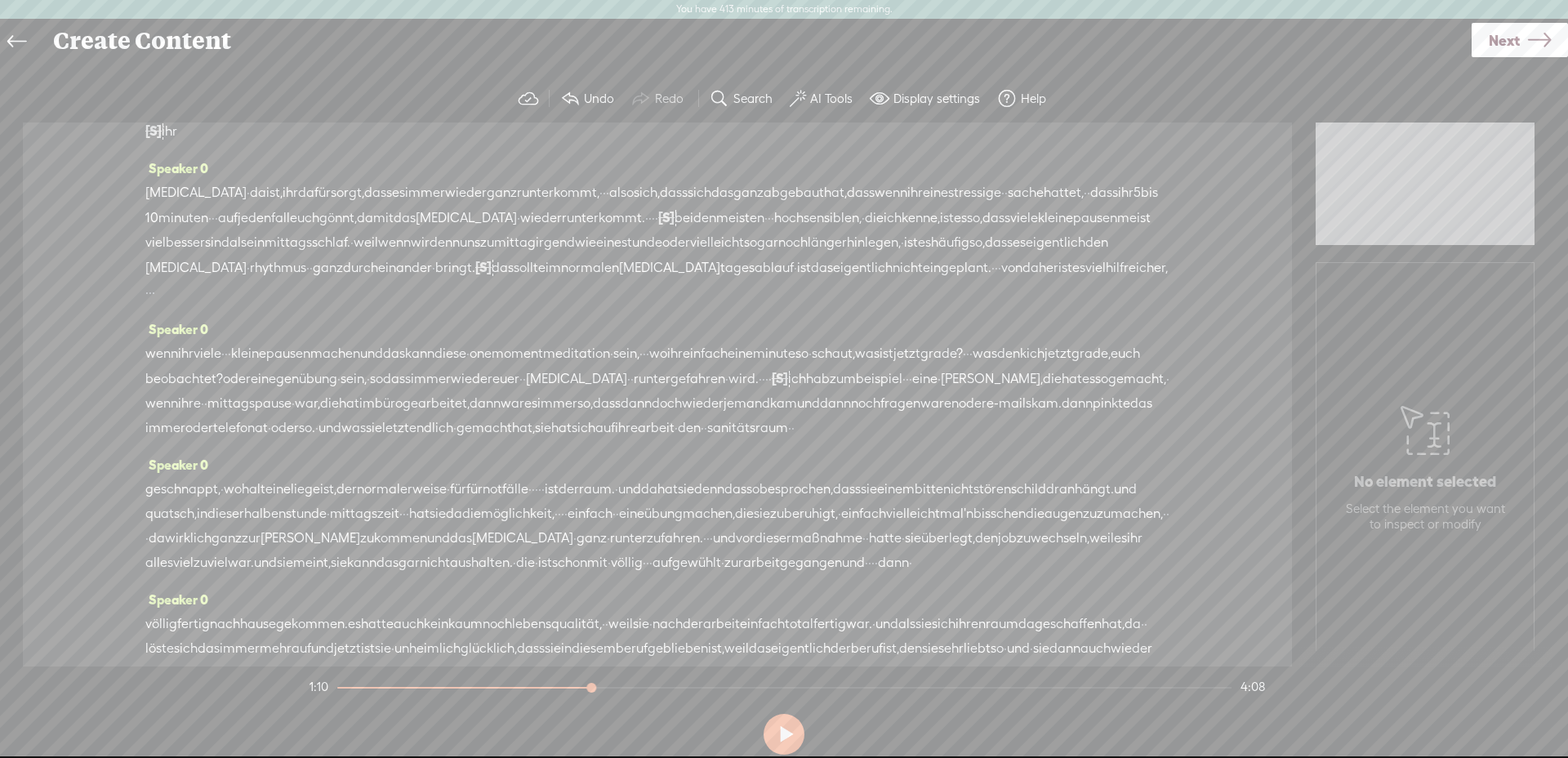
click at [475, 281] on span "bringt." at bounding box center [455, 268] width 40 height 25
drag, startPoint x: 1093, startPoint y: 251, endPoint x: 1100, endPoint y: 260, distance: 11.4
click at [1093, 251] on span at bounding box center [1088, 254] width 25 height 29
click at [514, 281] on span "das" at bounding box center [502, 268] width 22 height 25
click at [1013, 259] on span "Delete" at bounding box center [1009, 254] width 38 height 17
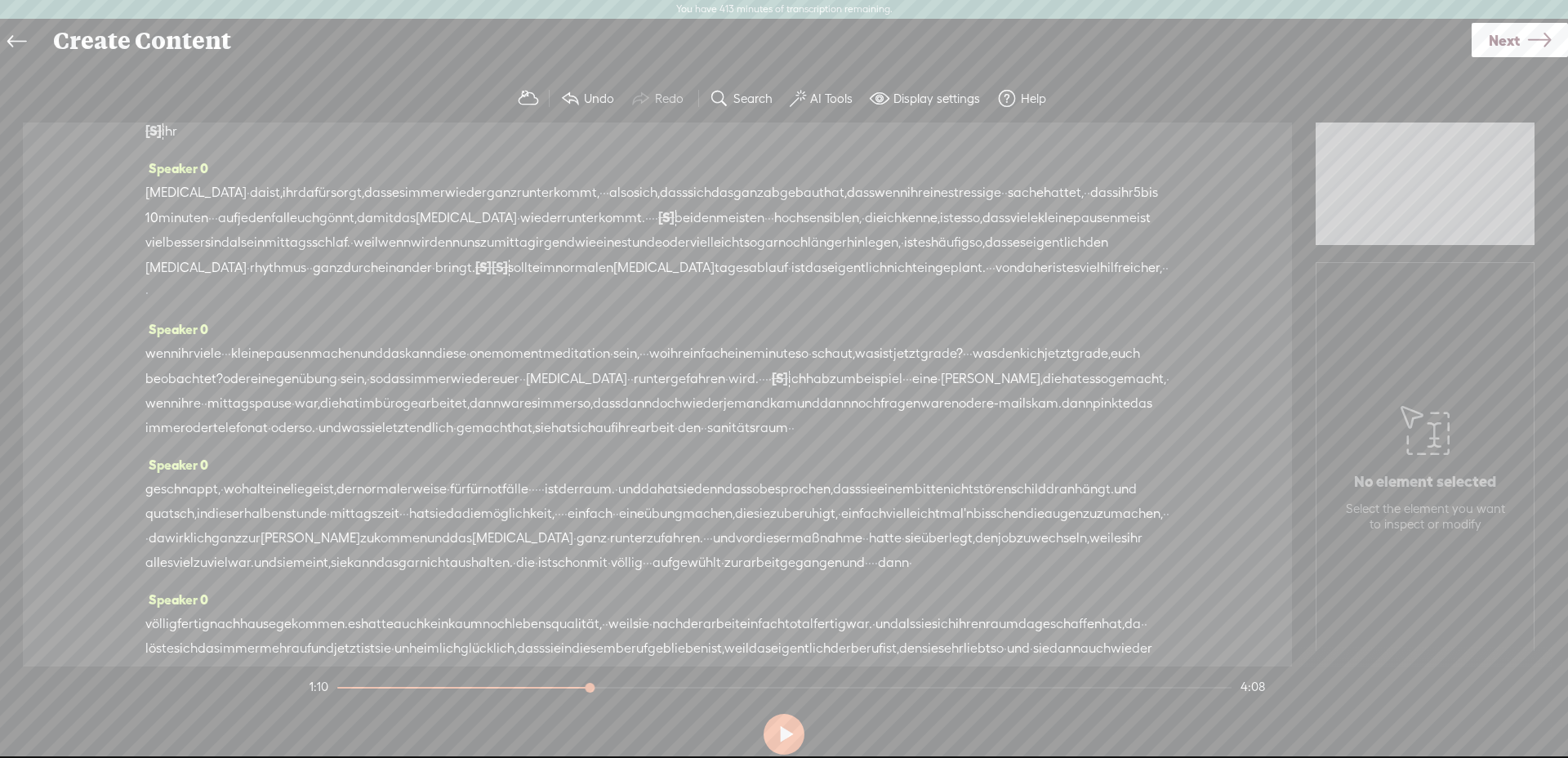
click at [475, 281] on span "bringt." at bounding box center [455, 268] width 40 height 25
click at [1086, 261] on span at bounding box center [1088, 254] width 25 height 29
click at [508, 275] on span "[S]" at bounding box center [499, 267] width 17 height 15
click at [1126, 256] on span "Restore" at bounding box center [1128, 253] width 43 height 17
click at [475, 281] on span "bringt." at bounding box center [455, 268] width 40 height 25
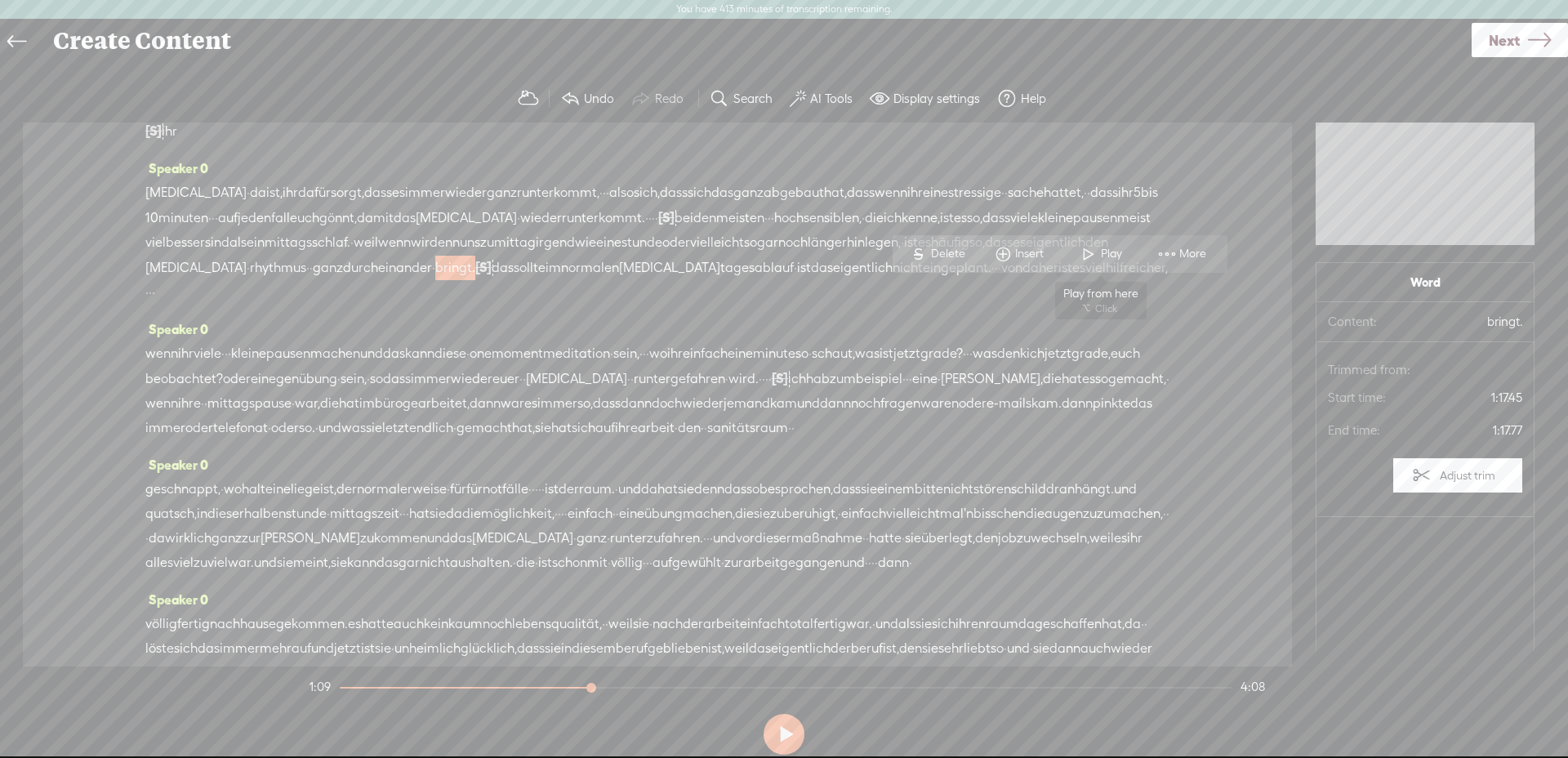
click at [1089, 253] on span at bounding box center [1088, 254] width 25 height 29
drag, startPoint x: 173, startPoint y: 319, endPoint x: 1099, endPoint y: 293, distance: 926.4
click at [1101, 293] on div "adrenalin · da ist, ihr dafür sorgt, dass es immer wieder ganz runterkommt, · ·…" at bounding box center [657, 243] width 1024 height 125
click at [976, 251] on span "Delete" at bounding box center [983, 253] width 38 height 17
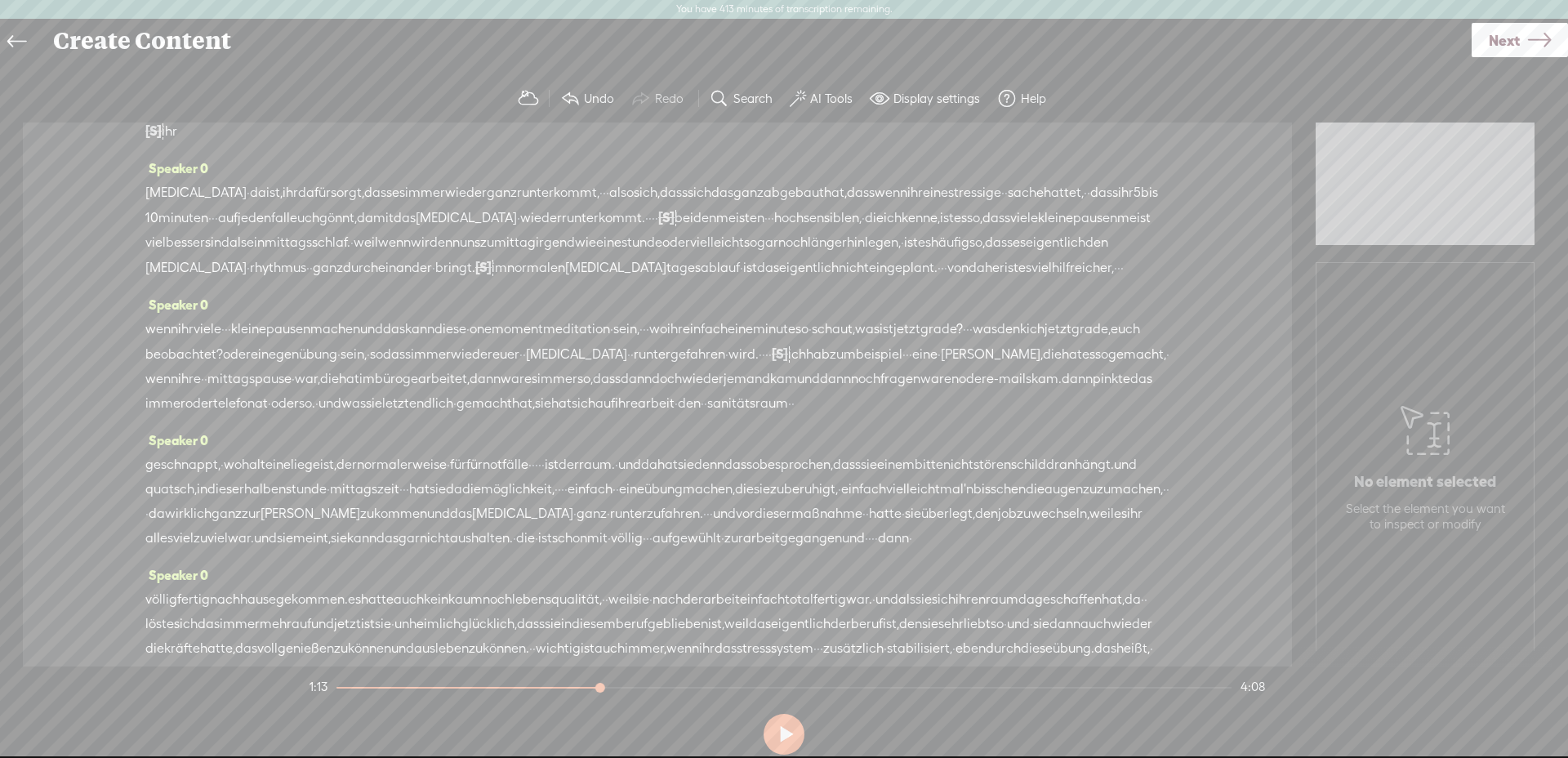
click at [432, 281] on span "durcheinander" at bounding box center [388, 268] width 89 height 25
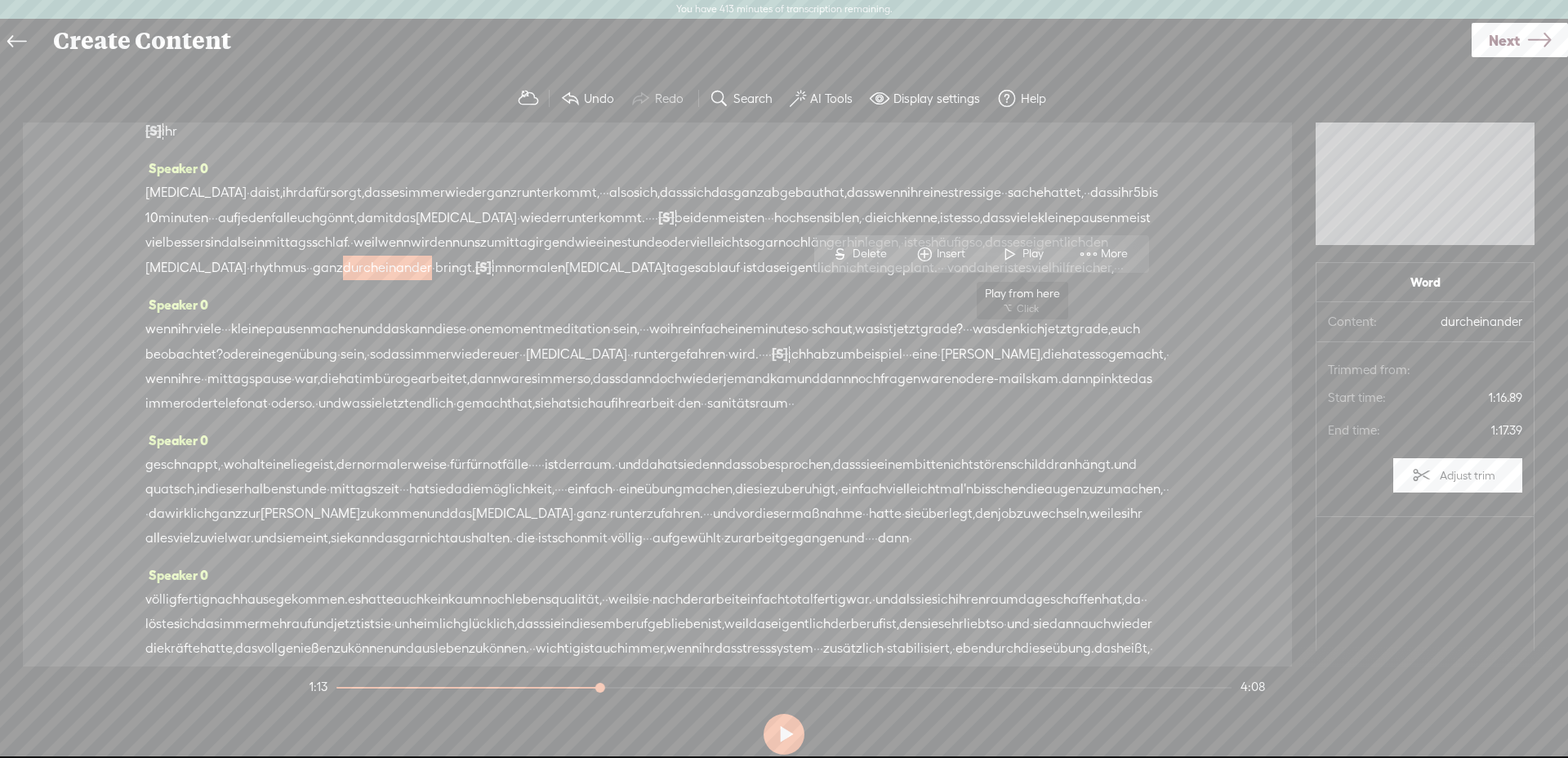
click at [1012, 251] on span at bounding box center [1010, 254] width 25 height 29
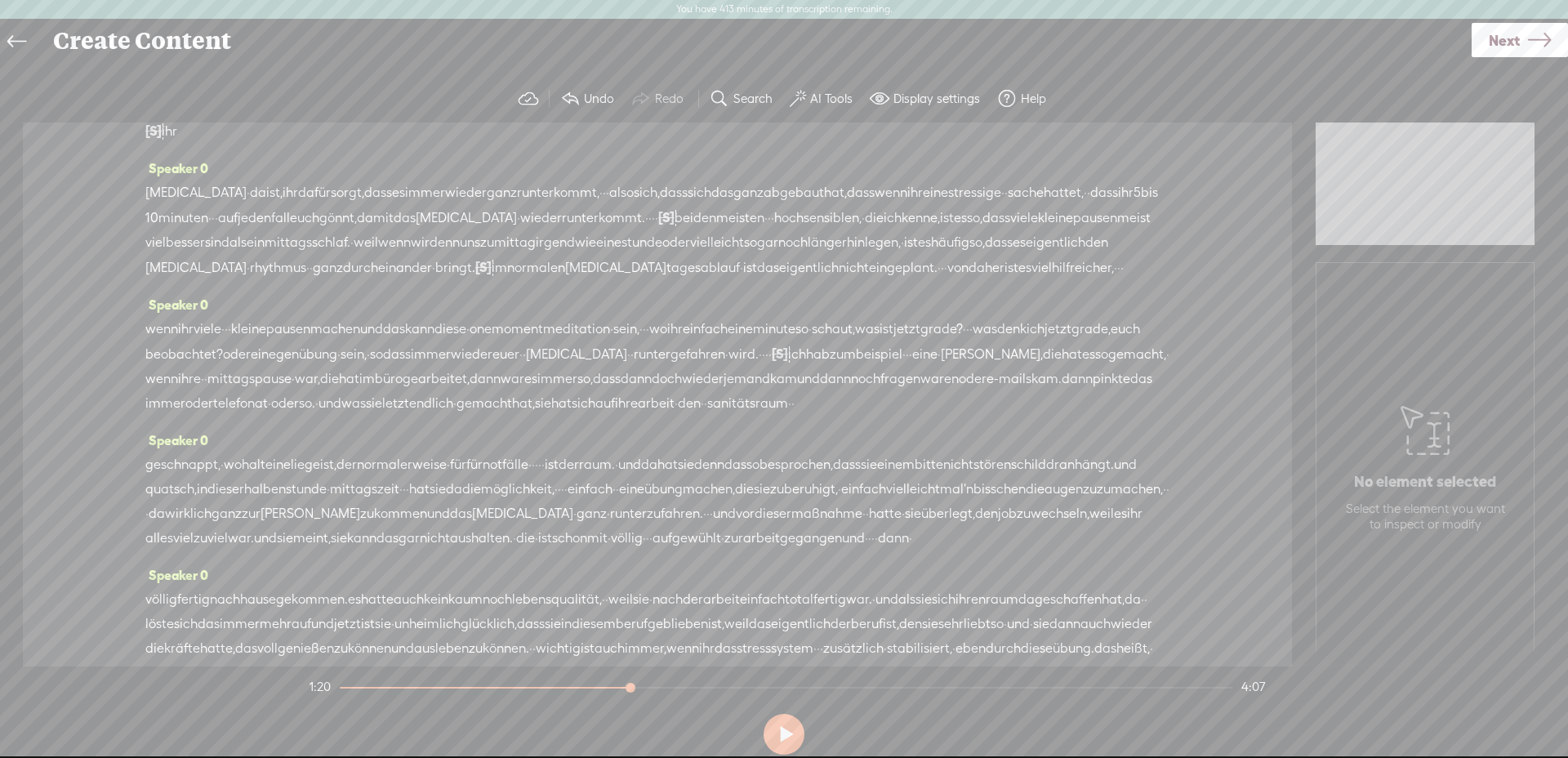
click at [470, 342] on span "·" at bounding box center [467, 329] width 3 height 25
click at [452, 344] on span "Delete" at bounding box center [441, 340] width 38 height 17
click at [405, 343] on span "das" at bounding box center [393, 330] width 22 height 25
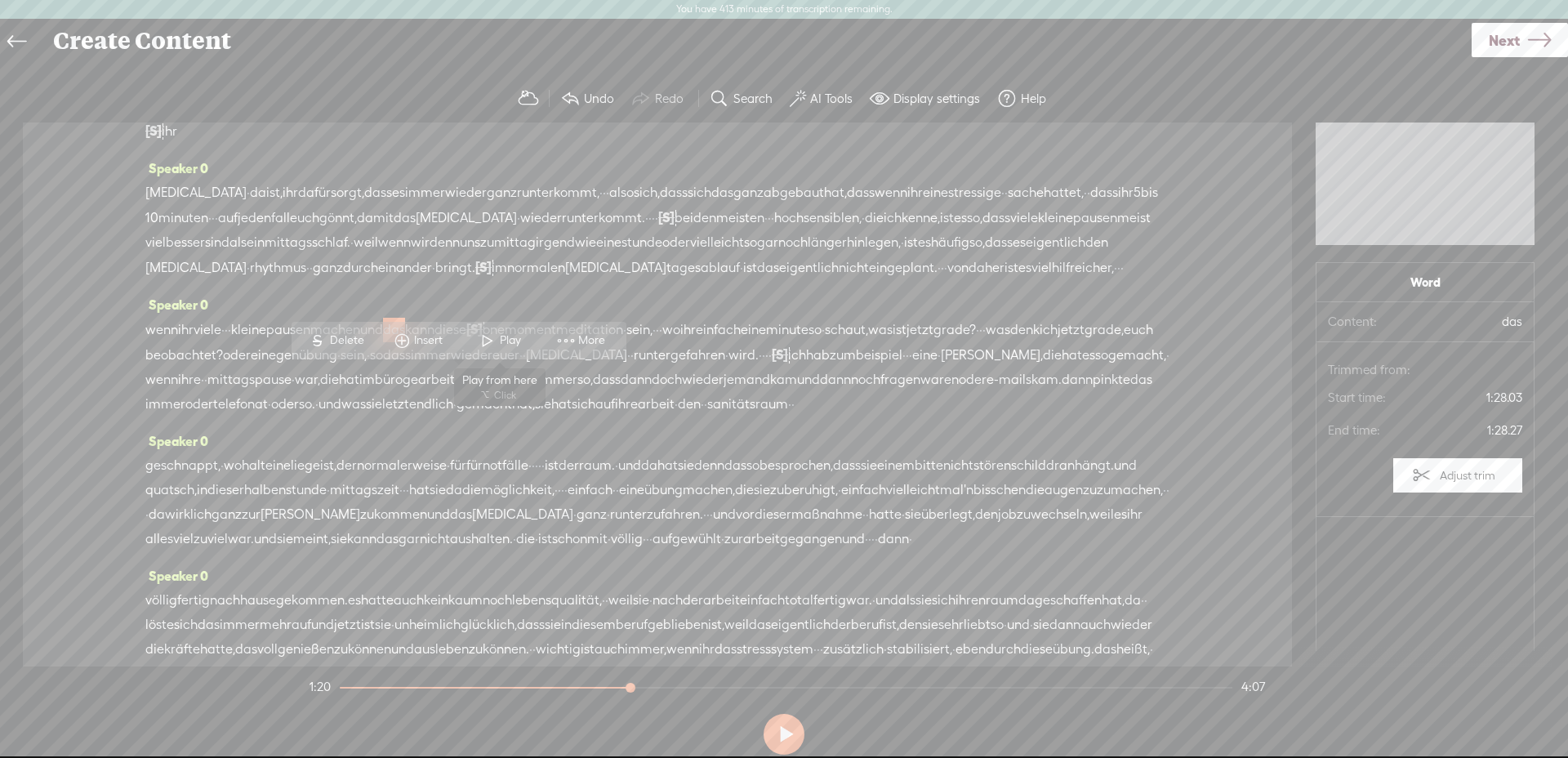
click at [521, 334] on span "Play" at bounding box center [512, 341] width 26 height 17
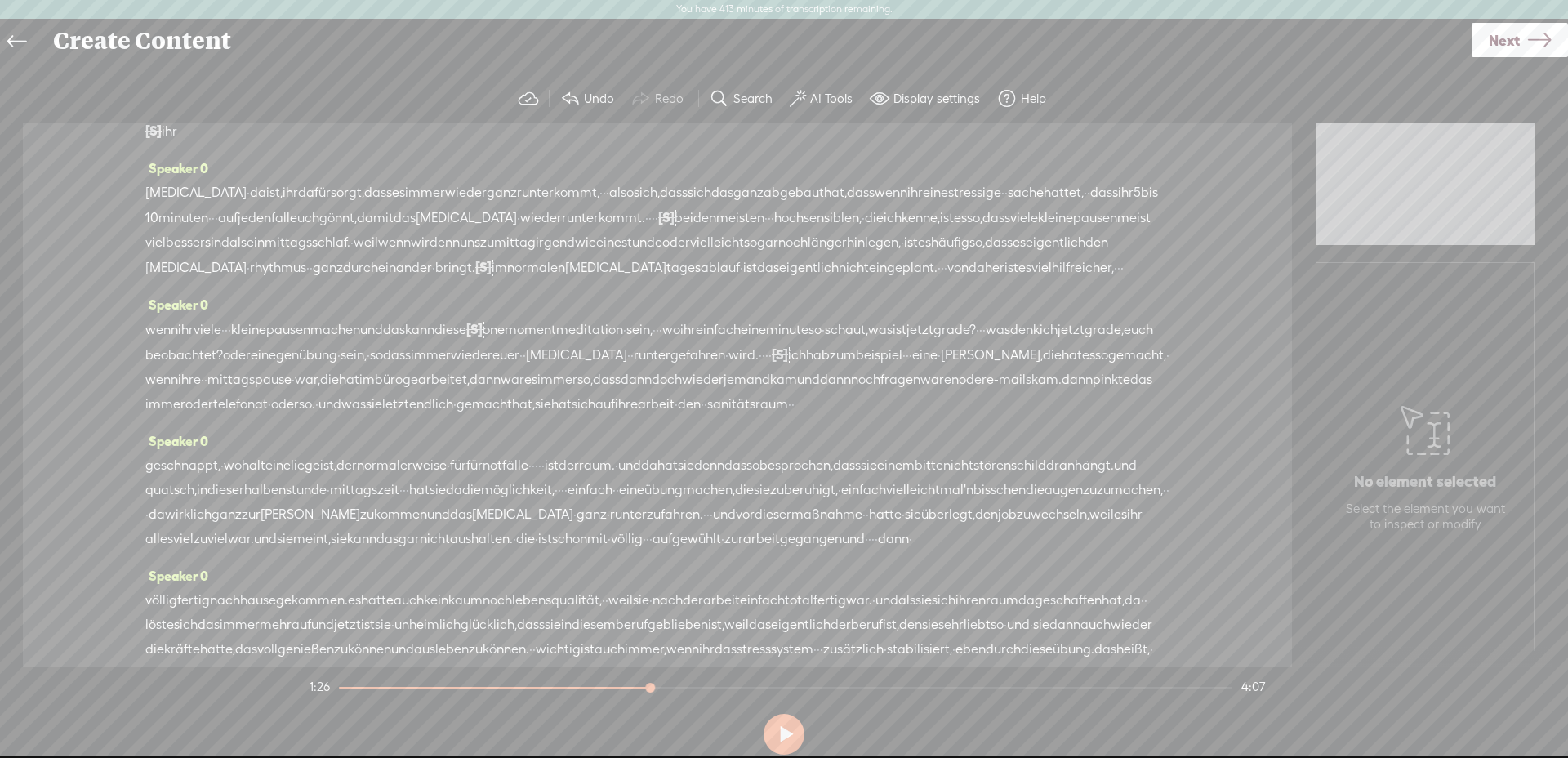
click at [979, 343] on span "·" at bounding box center [980, 330] width 3 height 25
click at [962, 156] on div "Speaker 0 [S] dass ihr, wenn ihr" at bounding box center [657, 125] width 1024 height 62
click at [817, 99] on label "AI Tools" at bounding box center [831, 98] width 42 height 17
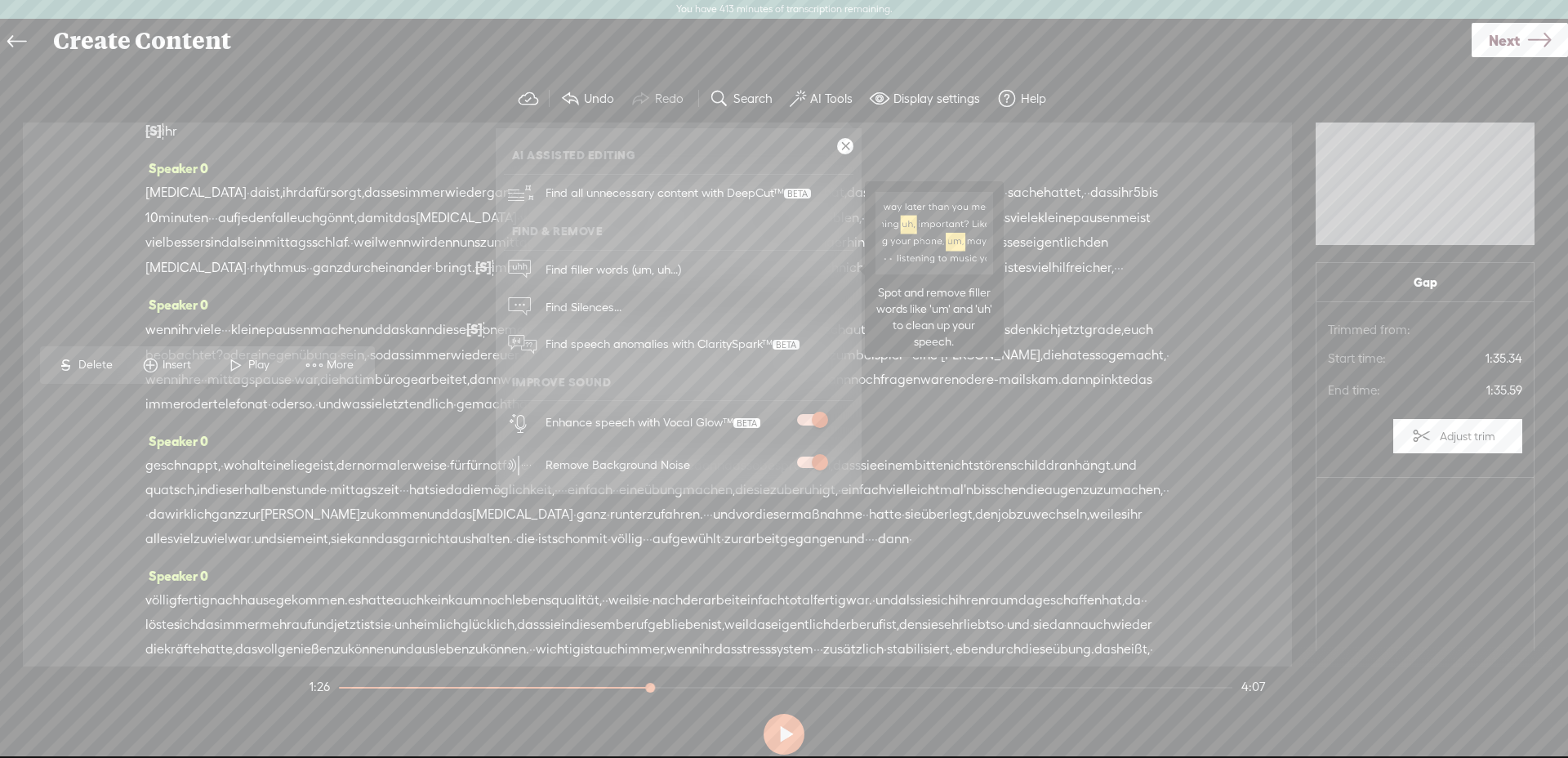
click at [670, 264] on span "Find filler words (um, uh...)" at bounding box center [613, 269] width 147 height 36
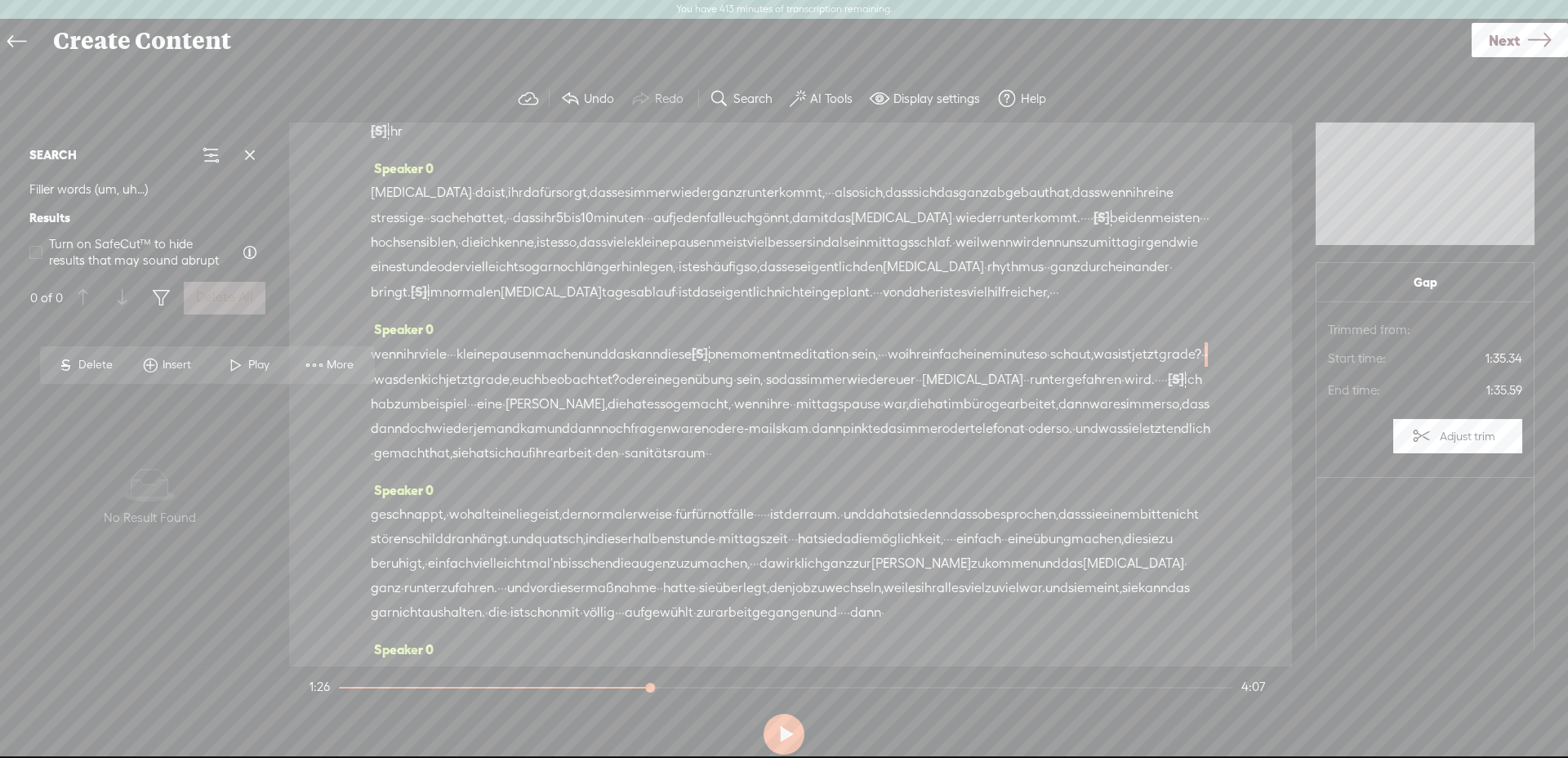
click at [281, 457] on div "SEARCH Filler words (um, uh...) Results Turn on SafeCut™ to hide results that m…" at bounding box center [149, 402] width 266 height 558
click at [398, 393] on span "was" at bounding box center [386, 380] width 25 height 25
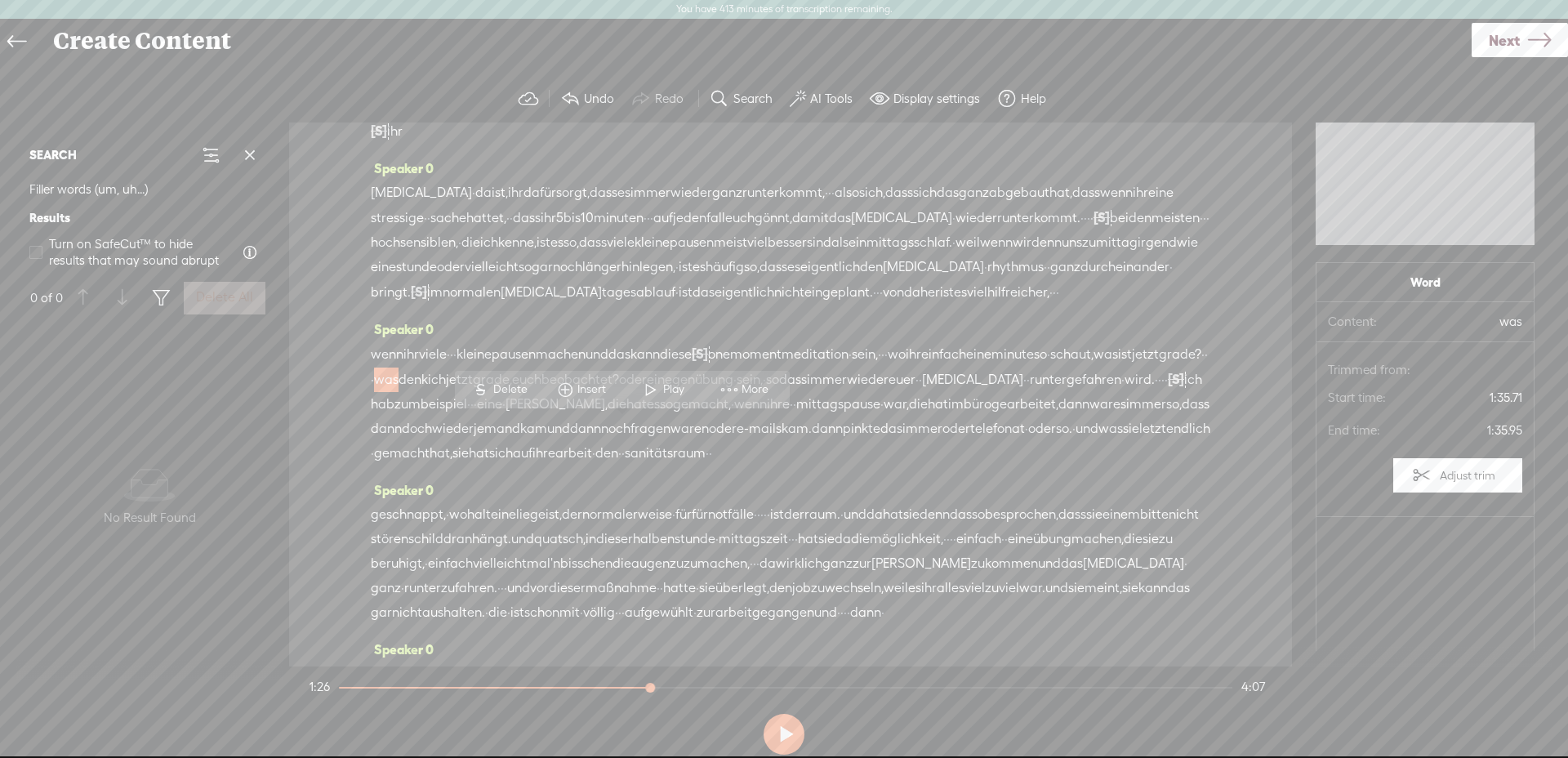
click at [1202, 367] on span "·" at bounding box center [1203, 354] width 3 height 25
drag, startPoint x: 646, startPoint y: 398, endPoint x: 670, endPoint y: 401, distance: 24.2
click at [645, 398] on span "Play" at bounding box center [638, 390] width 26 height 17
drag, startPoint x: 602, startPoint y: 432, endPoint x: 584, endPoint y: 430, distance: 18.1
click at [584, 430] on div "wenn ihr viele · · · kleine pausen machen und das kann diese [S] · one moment m…" at bounding box center [791, 404] width 840 height 125
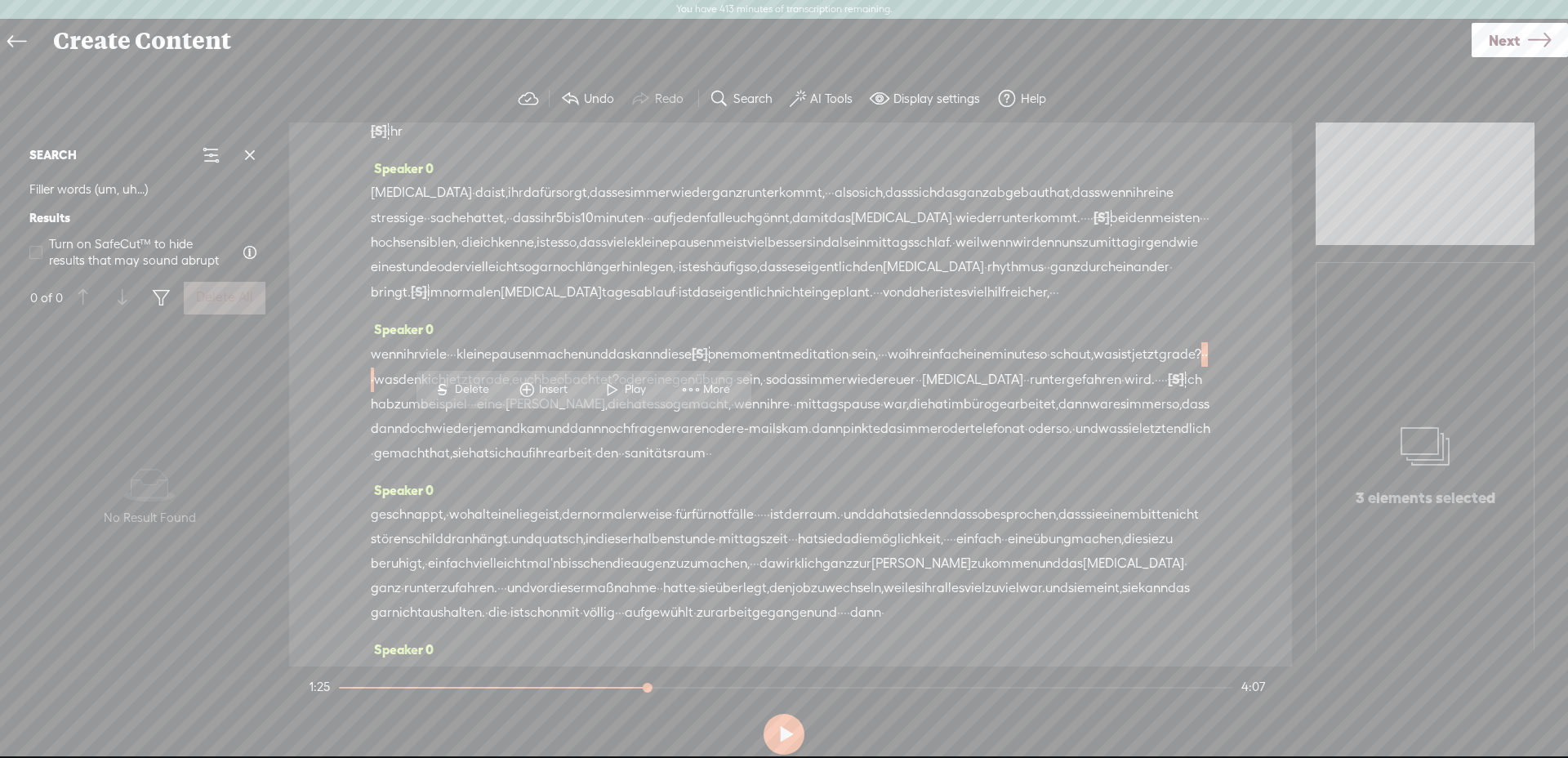
drag, startPoint x: 480, startPoint y: 380, endPoint x: 472, endPoint y: 405, distance: 26.2
click at [478, 381] on span "S Delete" at bounding box center [461, 390] width 81 height 29
click at [1119, 367] on span "ist" at bounding box center [1125, 354] width 14 height 25
click at [521, 393] on span at bounding box center [518, 391] width 25 height 29
click at [442, 393] on span "denk" at bounding box center [427, 380] width 29 height 25
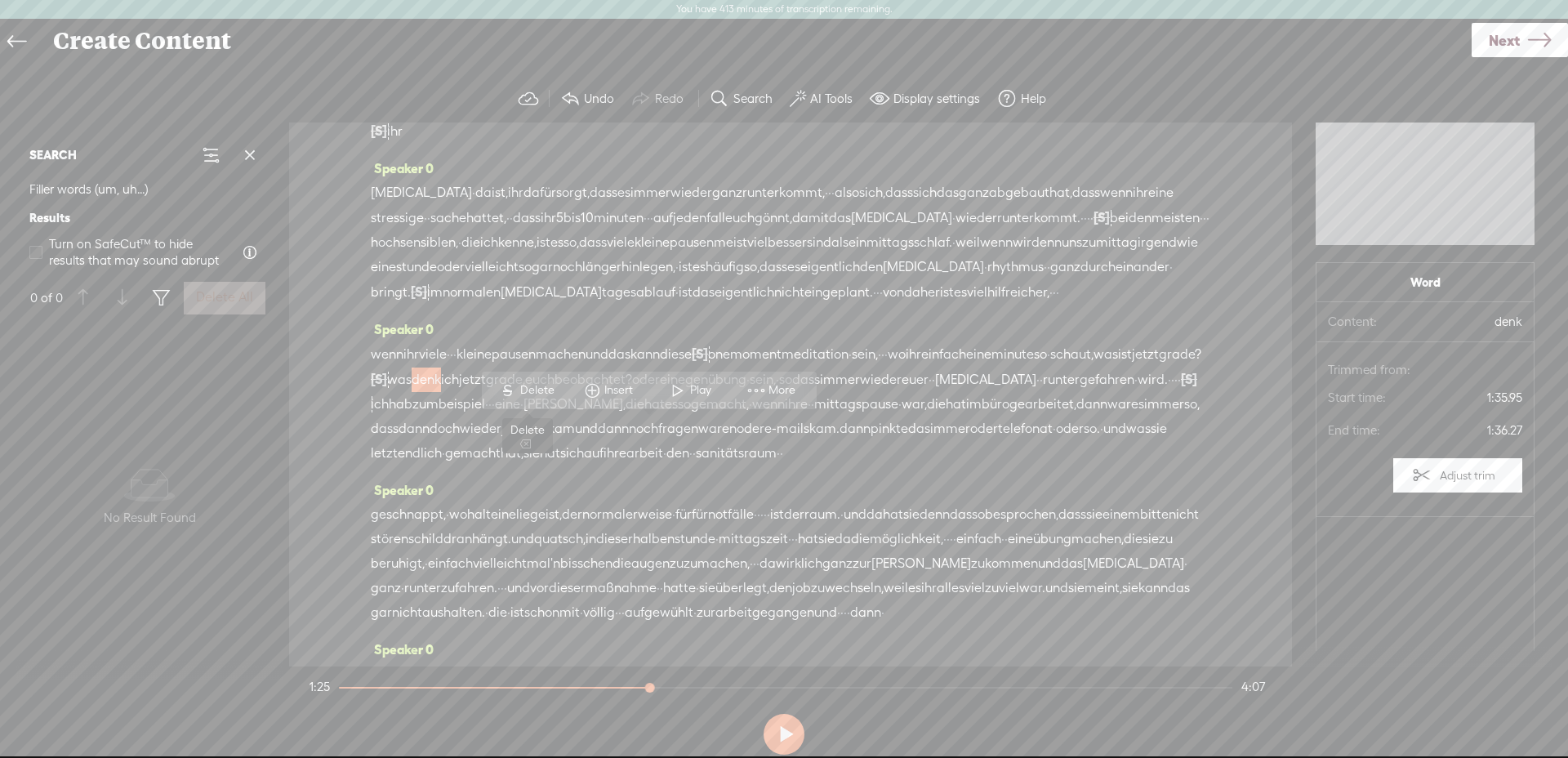
click at [531, 387] on span "Delete" at bounding box center [539, 391] width 38 height 17
click at [584, 98] on label "Undo" at bounding box center [599, 98] width 30 height 17
click at [442, 393] on span "denk" at bounding box center [427, 380] width 29 height 25
click at [412, 393] on span "was" at bounding box center [399, 380] width 25 height 25
drag, startPoint x: 655, startPoint y: 392, endPoint x: 654, endPoint y: 403, distance: 11.0
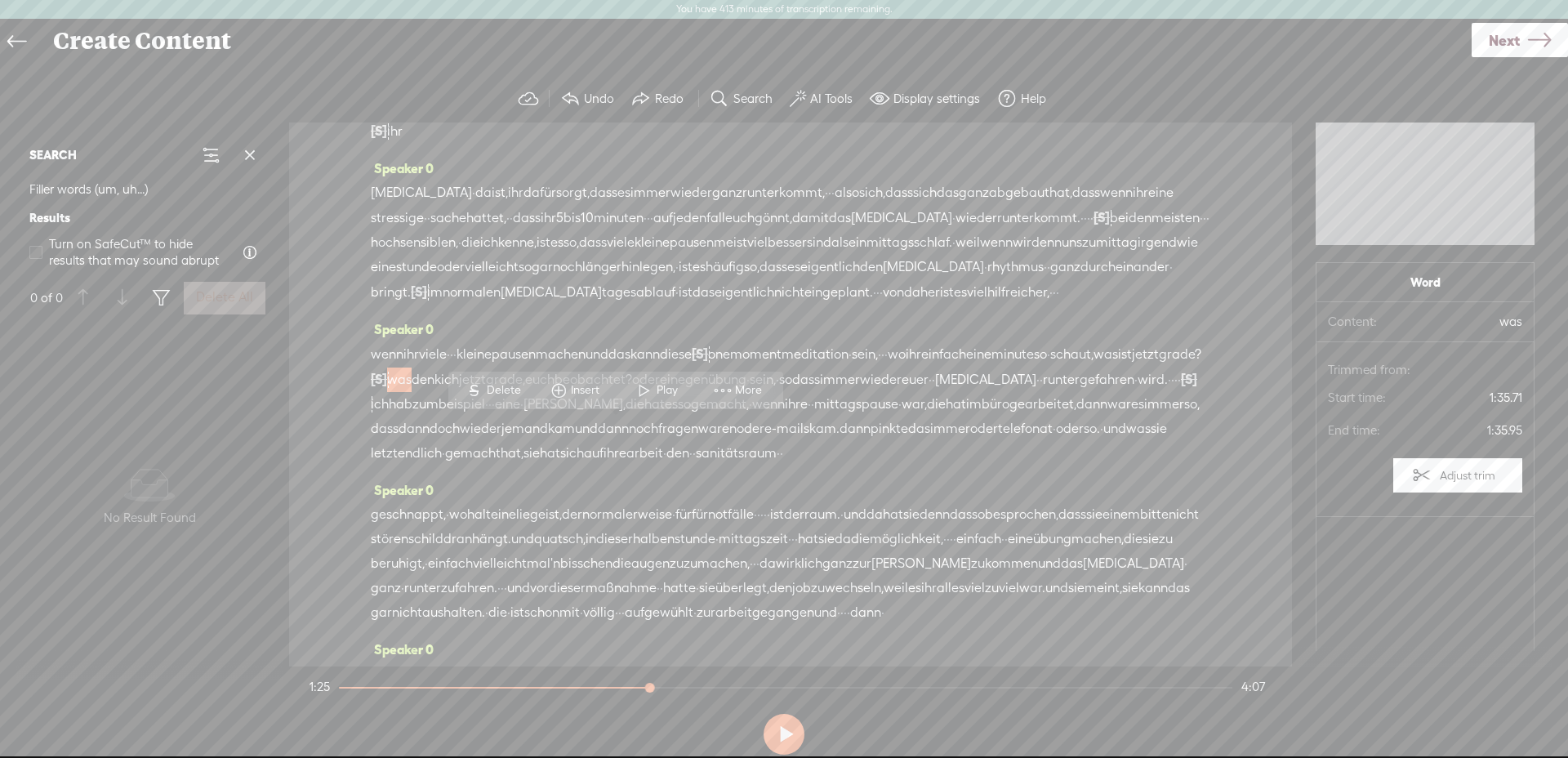
click at [656, 392] on span "Play" at bounding box center [669, 391] width 26 height 17
click at [412, 393] on span "was" at bounding box center [399, 380] width 25 height 25
click at [484, 381] on span "S" at bounding box center [474, 391] width 25 height 29
click at [433, 393] on span "denk" at bounding box center [418, 380] width 29 height 25
drag, startPoint x: 685, startPoint y: 387, endPoint x: 687, endPoint y: 495, distance: 108.0
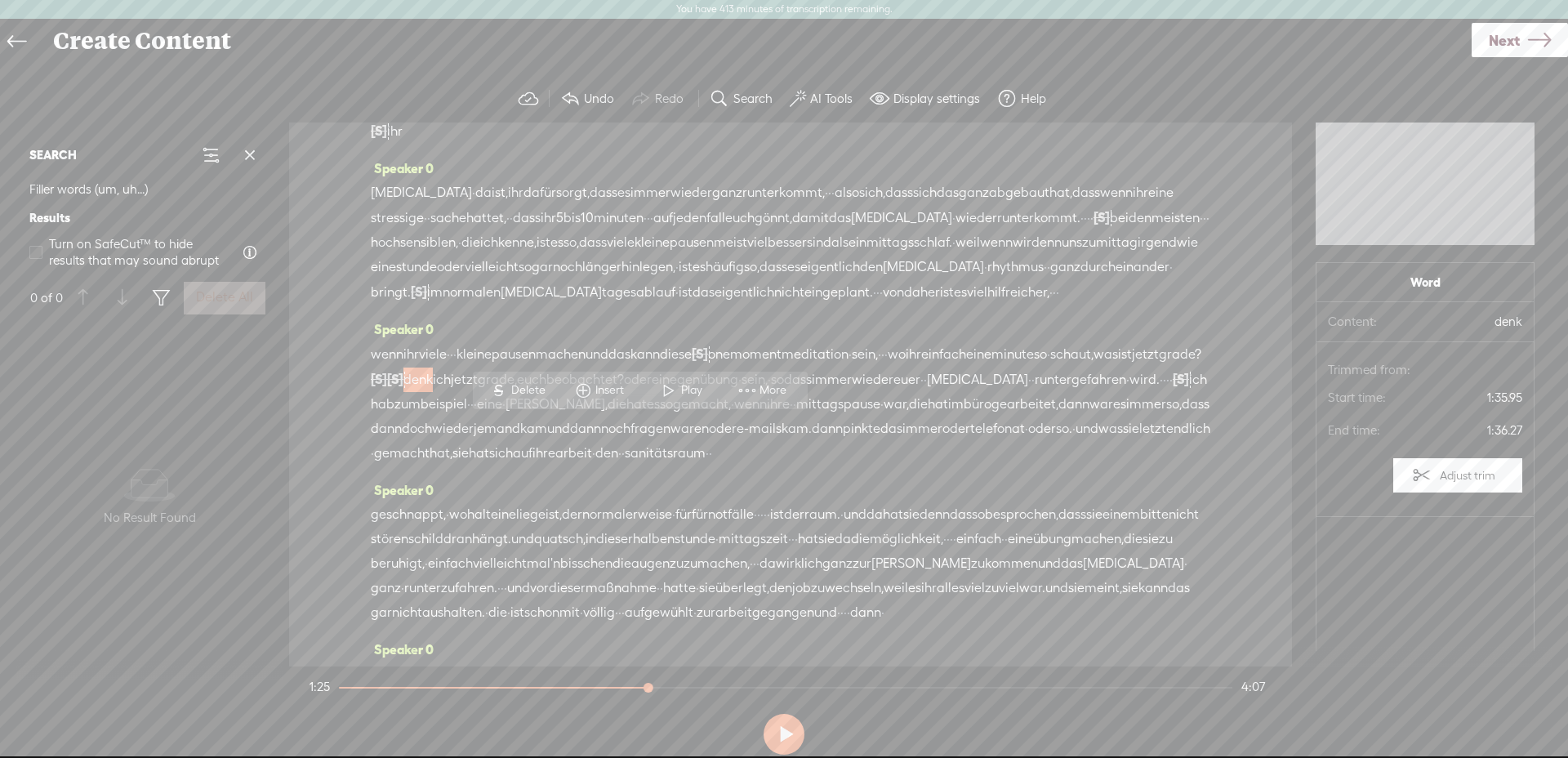
click at [684, 387] on span "Play" at bounding box center [694, 391] width 26 height 17
click at [1051, 367] on span "schaut," at bounding box center [1072, 354] width 43 height 25
click at [465, 385] on span "Play" at bounding box center [478, 391] width 26 height 17
click at [675, 527] on span "·" at bounding box center [673, 514] width 3 height 25
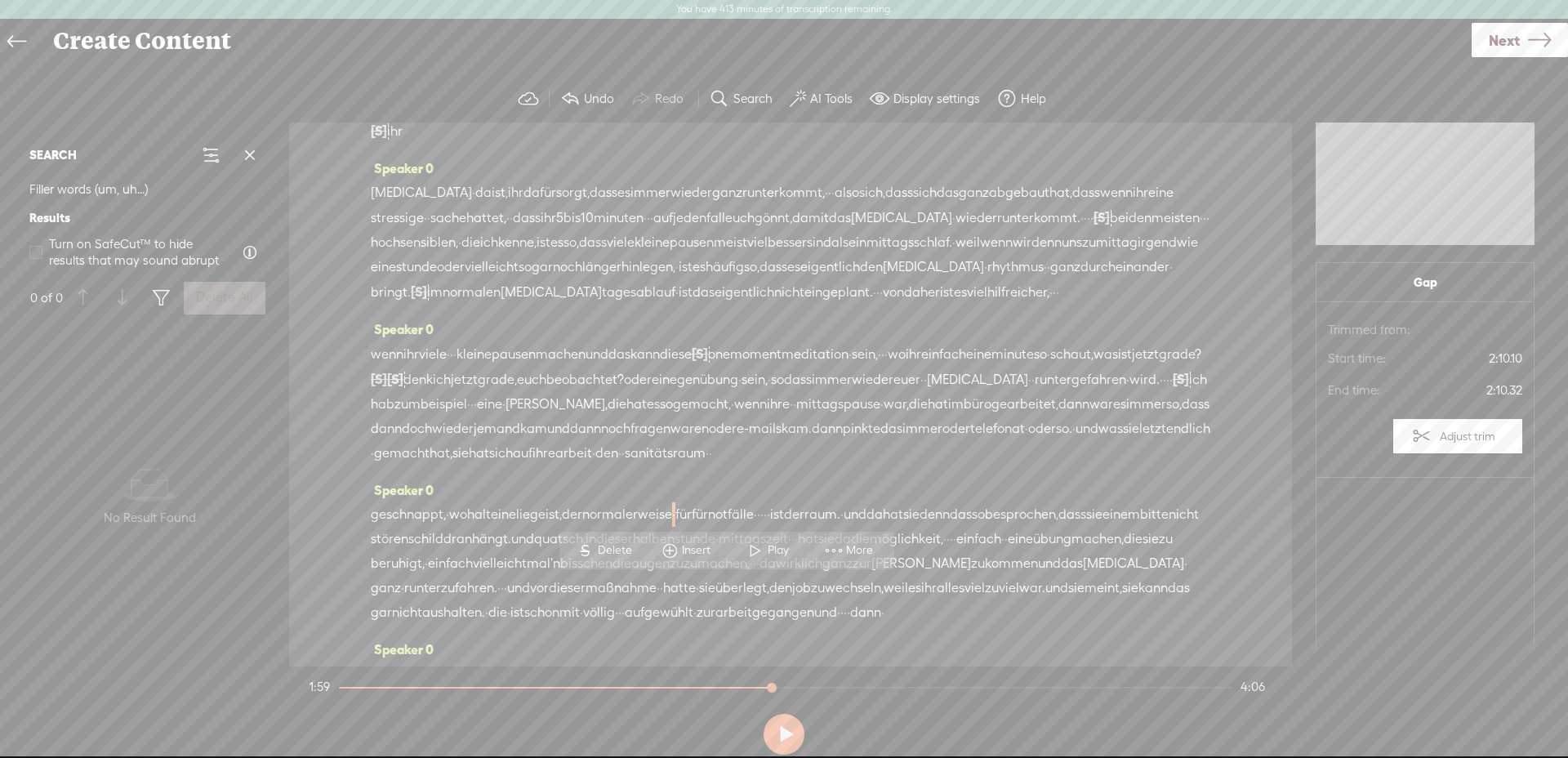
click at [753, 595] on div "geschnappt, · wo halt eine liege ist, der normalerweise · für für notfälle · · …" at bounding box center [791, 564] width 840 height 123
click at [644, 549] on span "Delete" at bounding box center [633, 551] width 38 height 17
click at [760, 528] on span "·" at bounding box center [758, 515] width 3 height 25
click at [894, 549] on span "Play" at bounding box center [896, 552] width 26 height 17
click at [754, 528] on span "notfälle" at bounding box center [731, 515] width 46 height 25
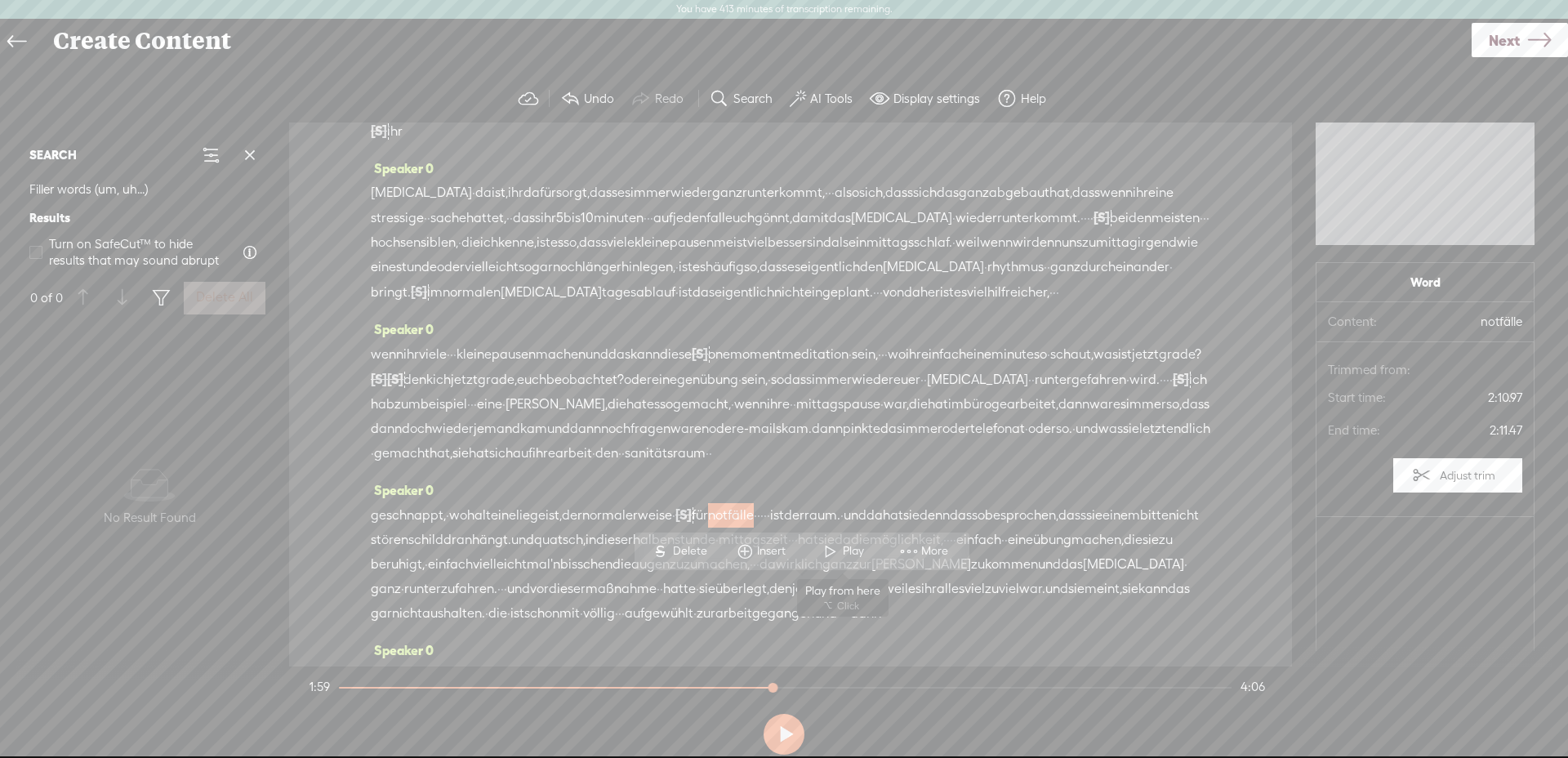
click at [846, 539] on span "Play" at bounding box center [842, 552] width 81 height 29
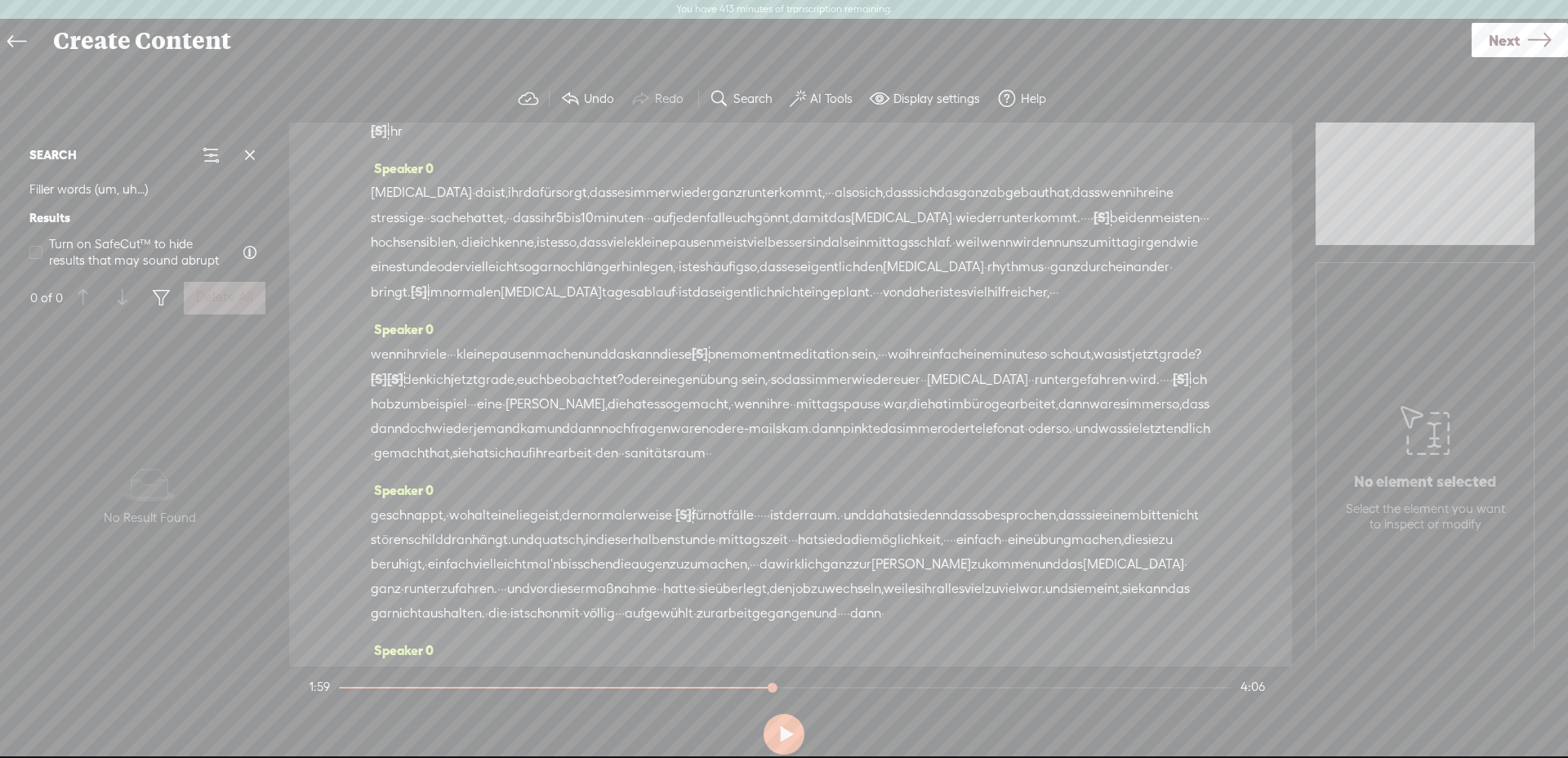
drag, startPoint x: 874, startPoint y: 590, endPoint x: 850, endPoint y: 588, distance: 24.1
click at [851, 588] on div "geschnappt, · wo halt eine liege ist, der normalerweise · [S] für für notfälle …" at bounding box center [791, 565] width 840 height 124
drag, startPoint x: 751, startPoint y: 549, endPoint x: 704, endPoint y: 569, distance: 51.1
click at [750, 549] on span "Delete" at bounding box center [741, 552] width 38 height 17
click at [444, 553] on span "schild" at bounding box center [426, 540] width 35 height 25
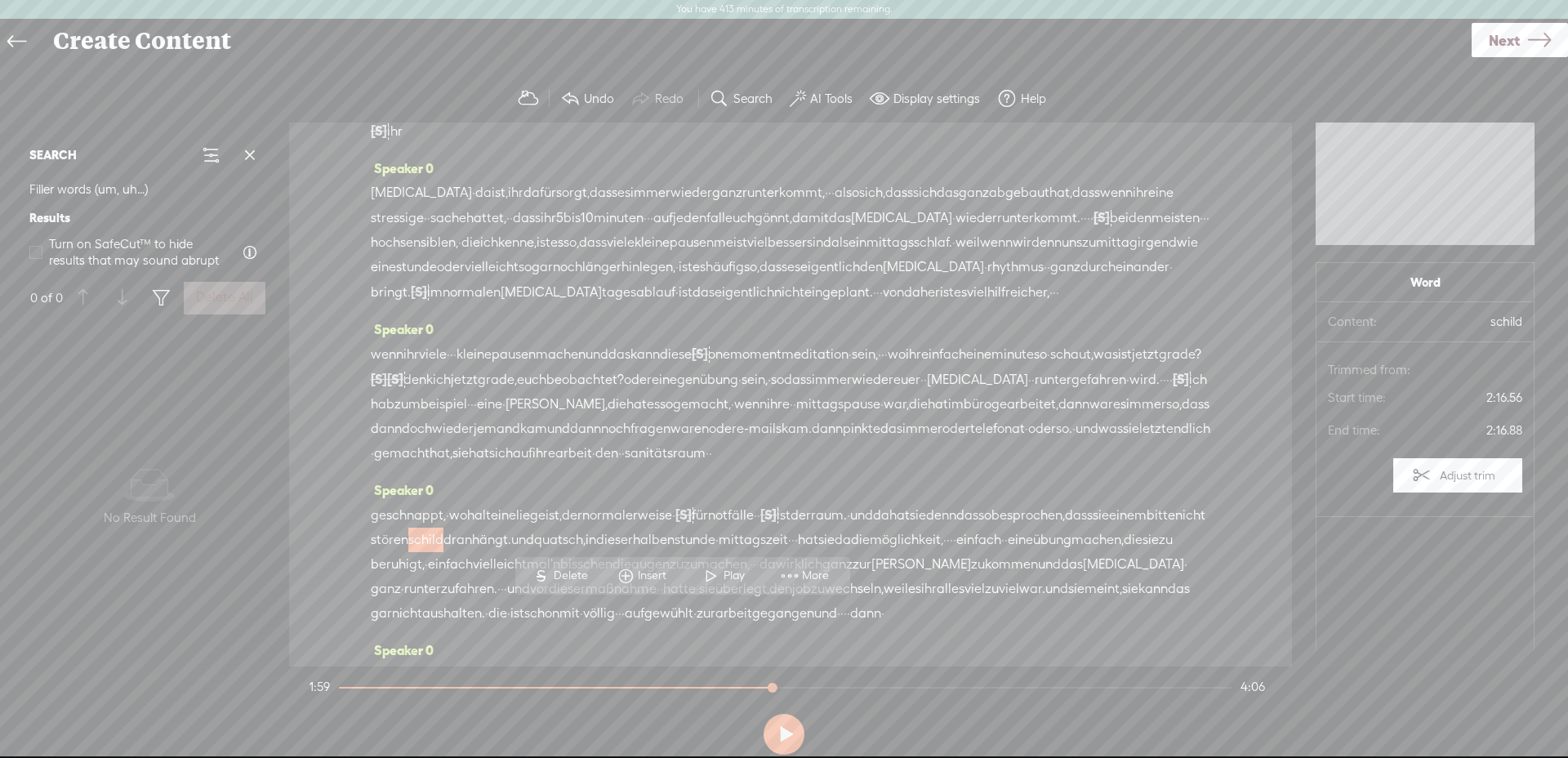
click at [437, 528] on span "geschnappt," at bounding box center [408, 515] width 76 height 25
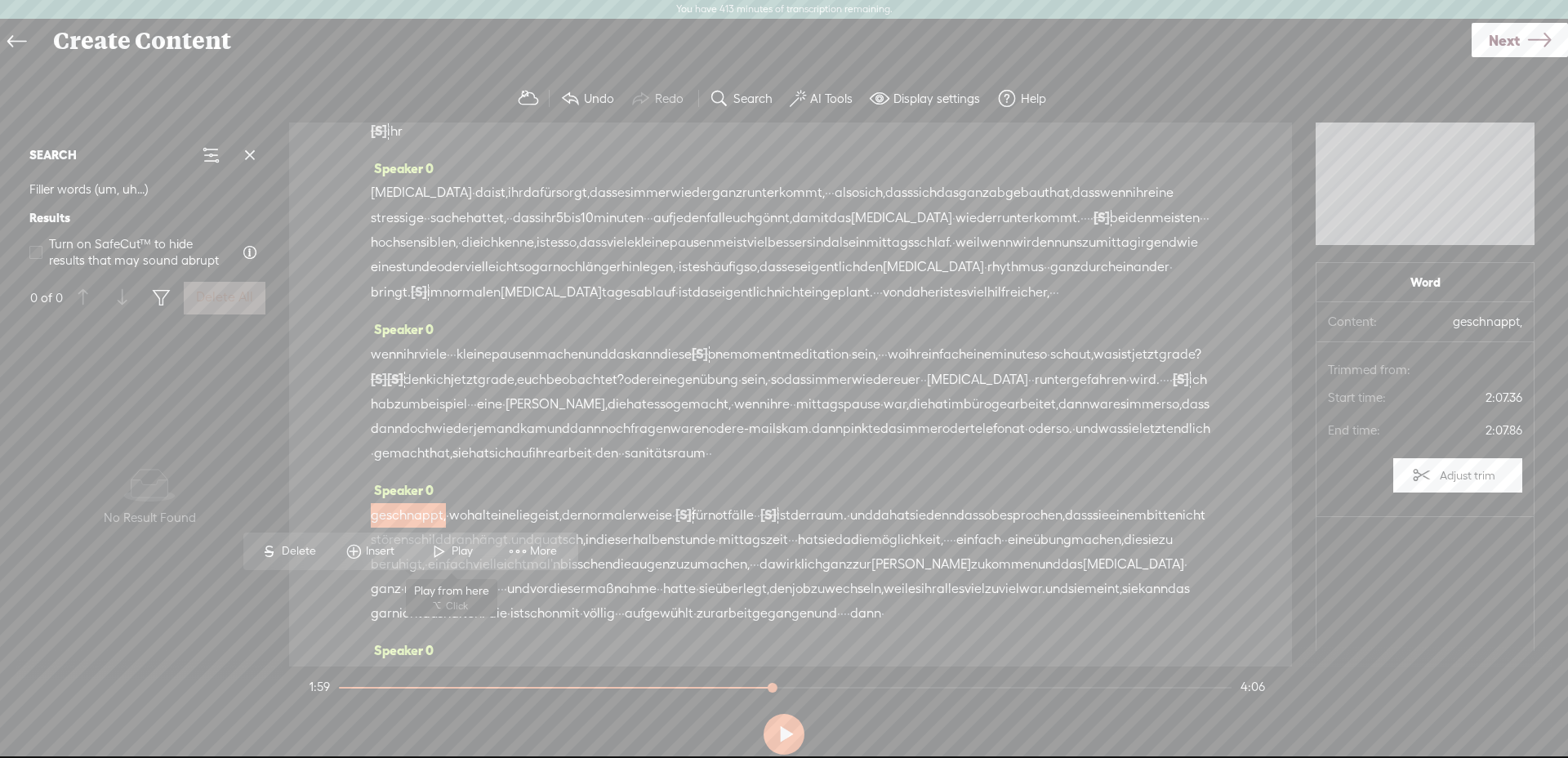
click at [468, 558] on span "Play" at bounding box center [464, 552] width 26 height 17
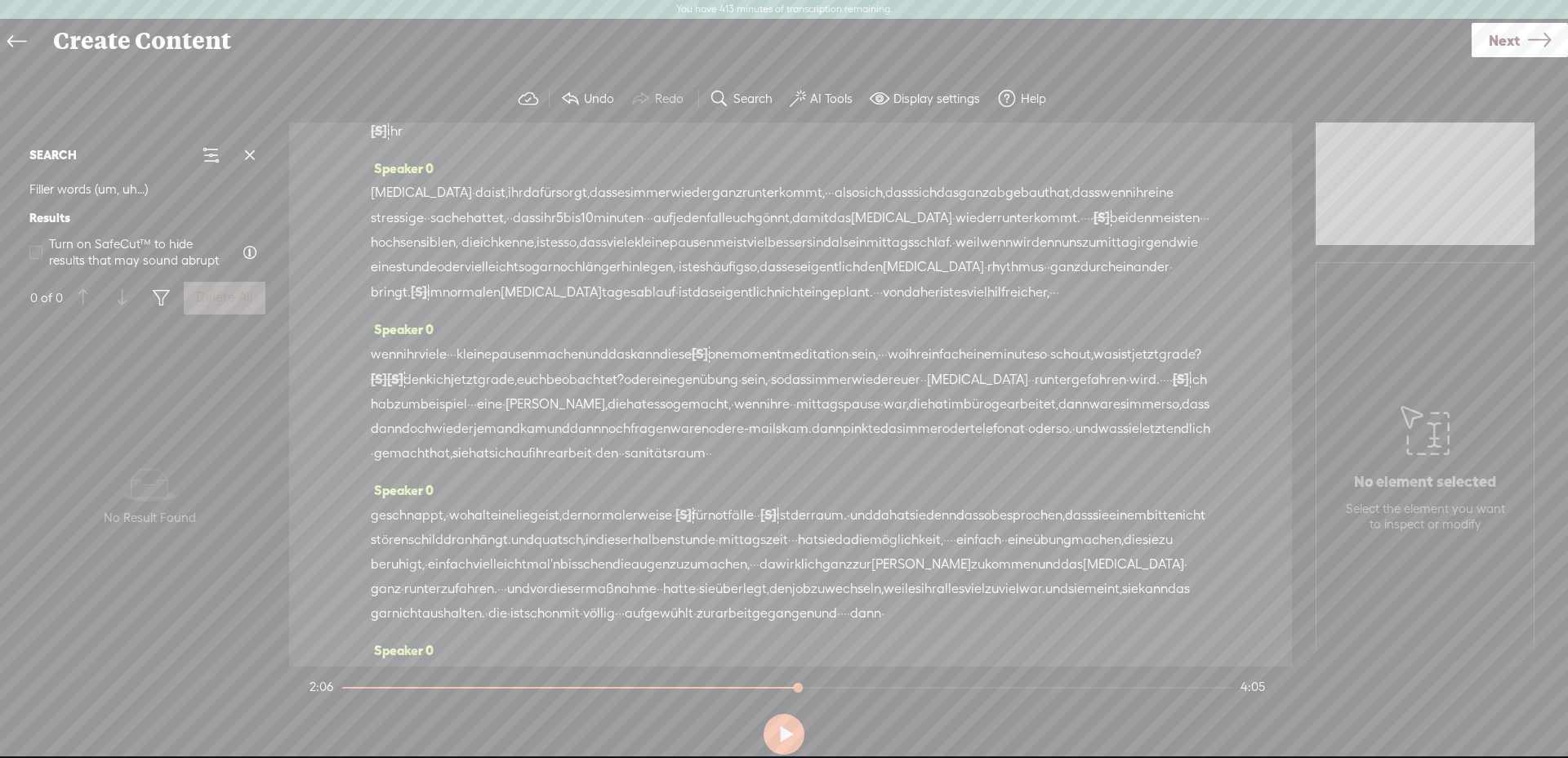
click at [586, 553] on span "quatsch," at bounding box center [559, 540] width 51 height 25
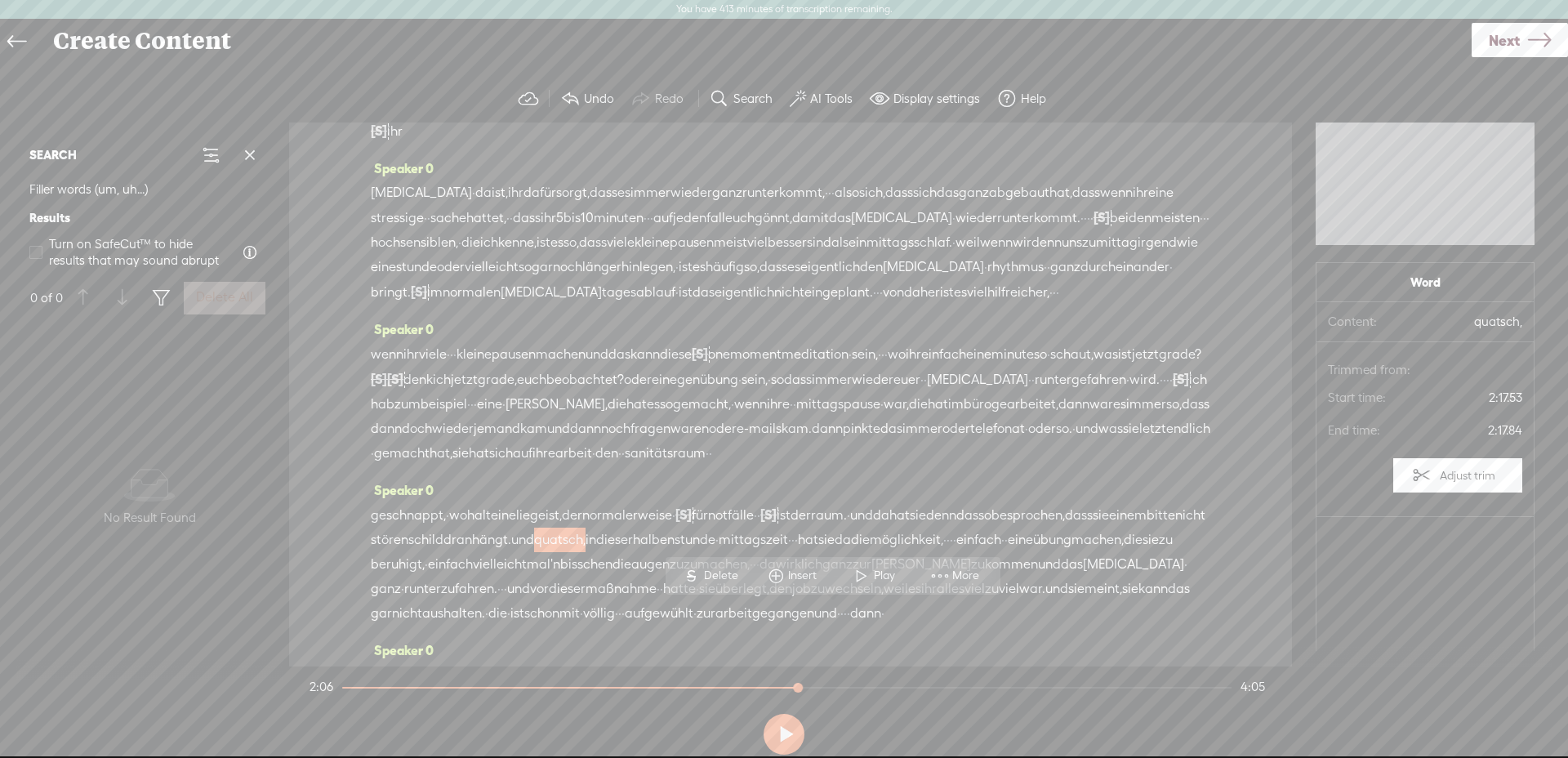
click at [724, 576] on span "Delete" at bounding box center [723, 576] width 38 height 17
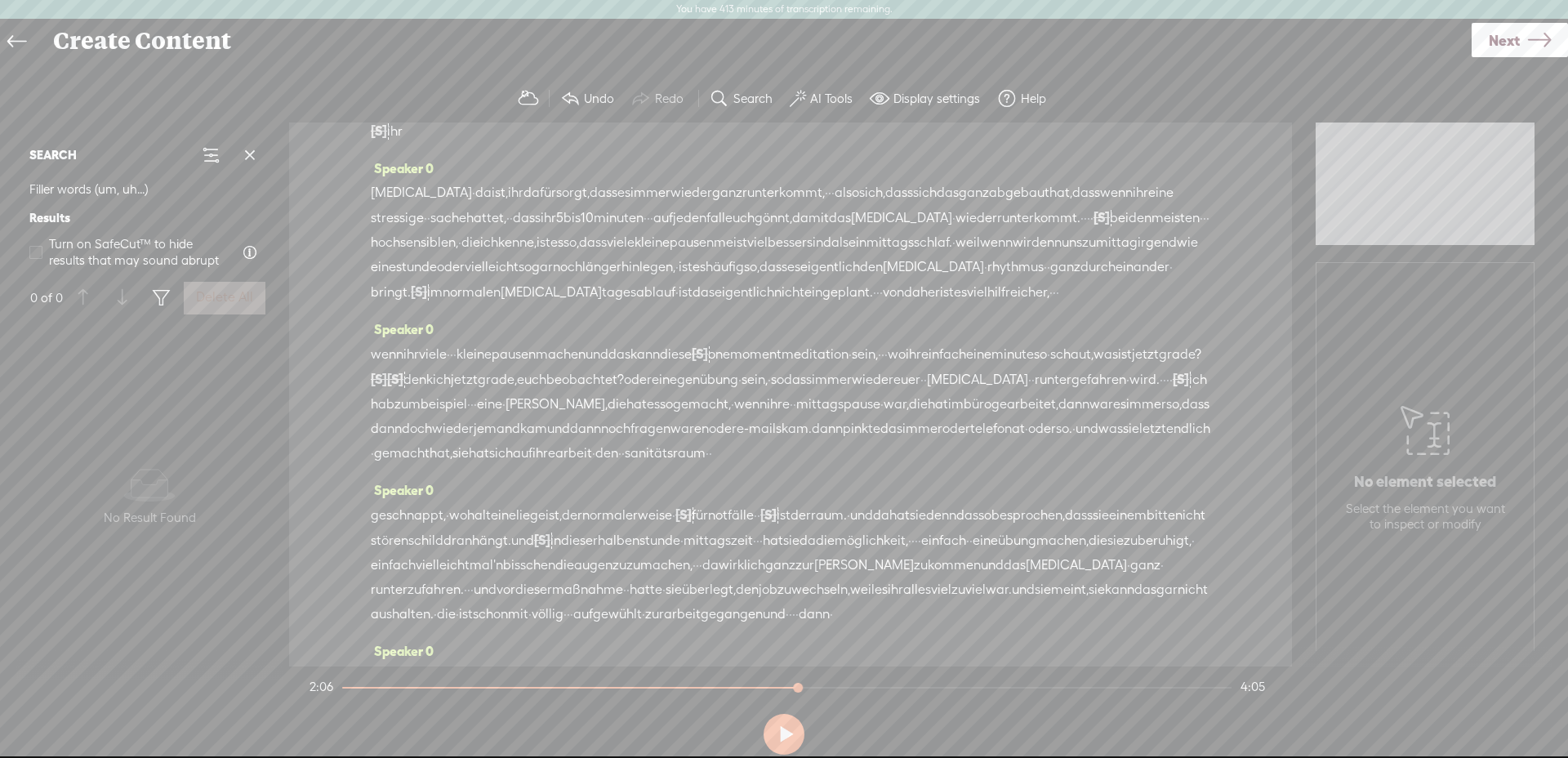
click at [1147, 528] on span "bitte" at bounding box center [1161, 515] width 28 height 25
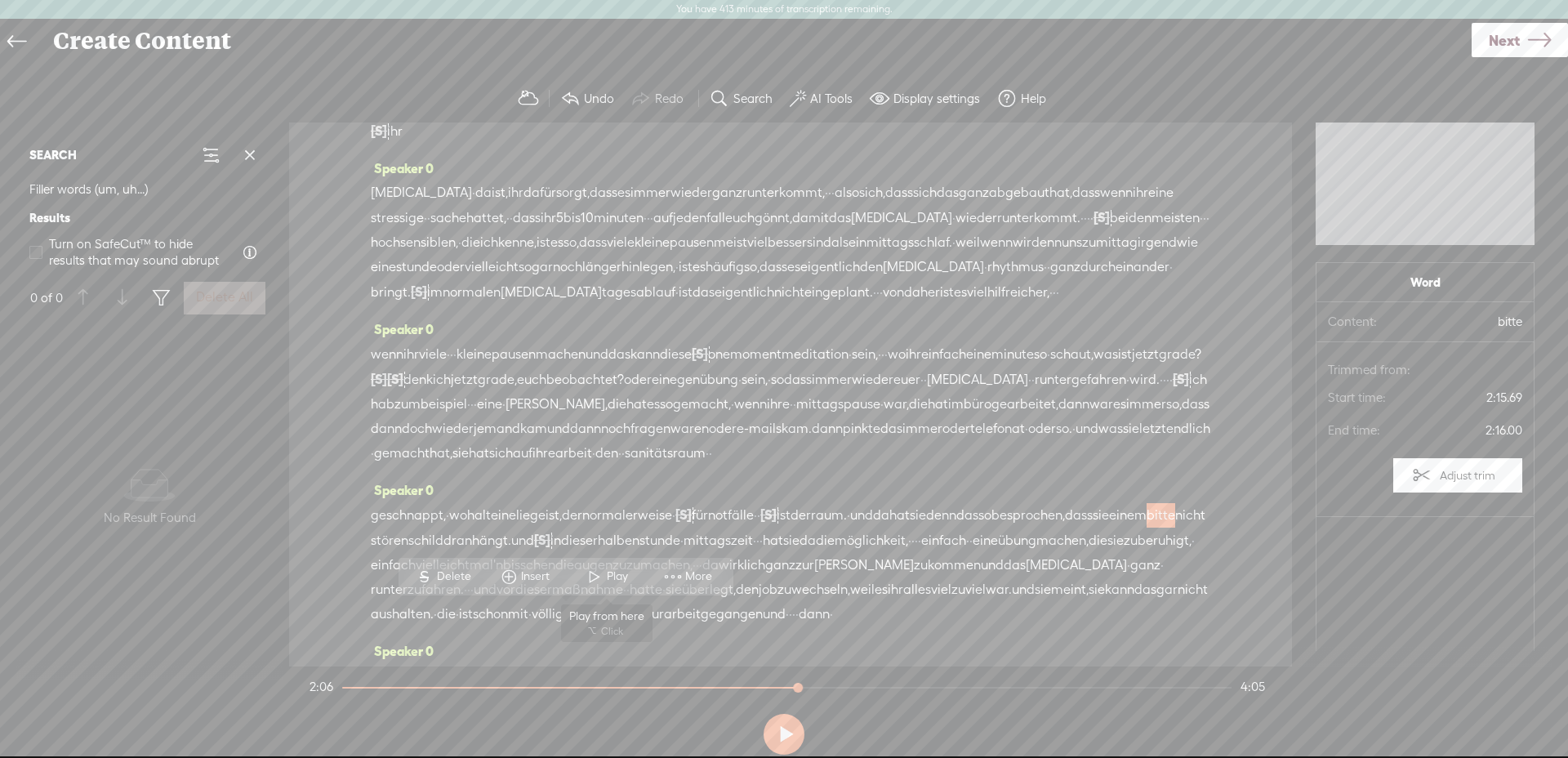
click at [606, 573] on span "Play" at bounding box center [619, 576] width 26 height 17
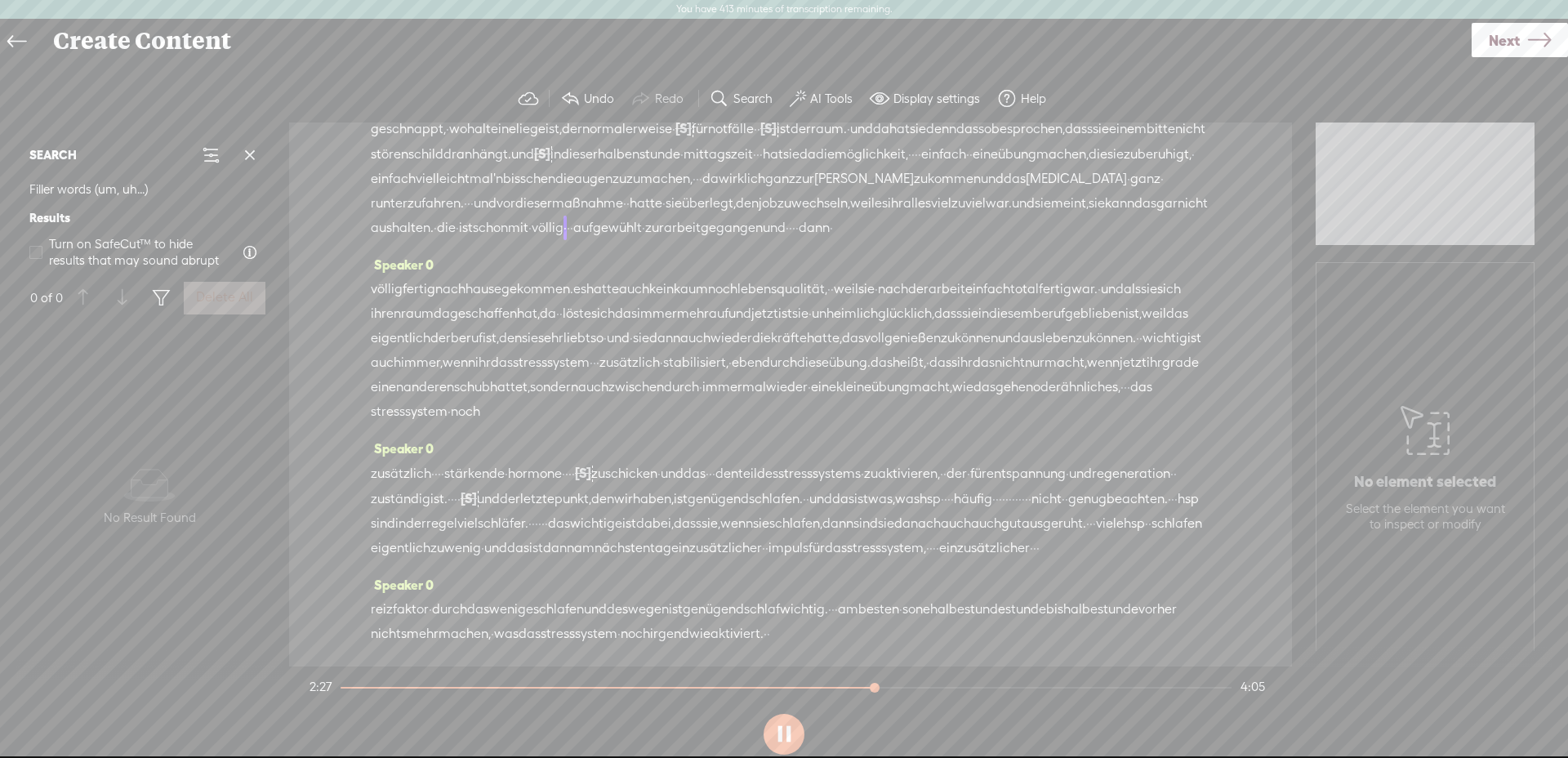
scroll to position [744, 0]
click at [567, 216] on span "·" at bounding box center [568, 228] width 3 height 25
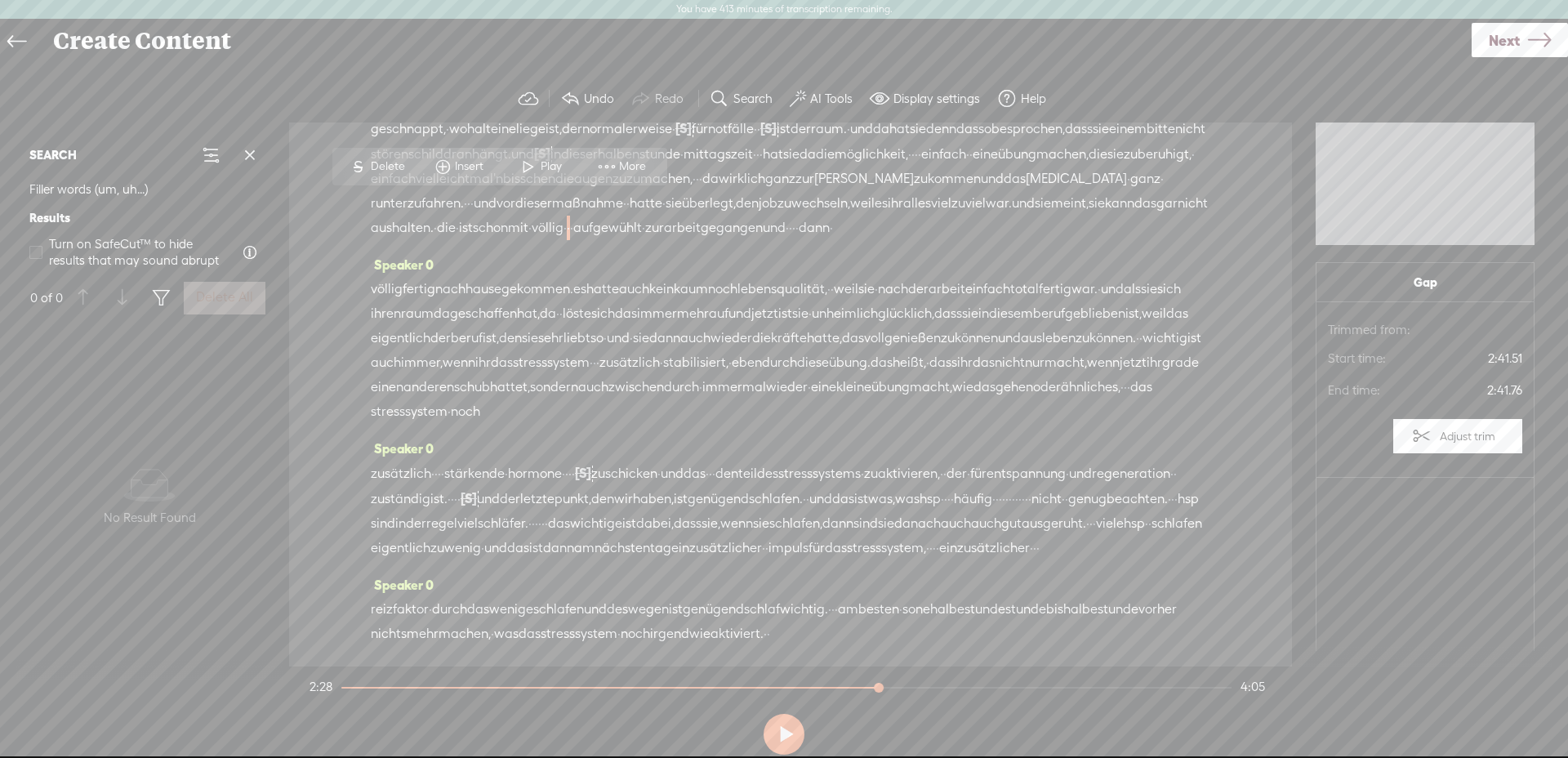
click at [499, 209] on div "geschnappt, · wo halt eine liege ist, der normalerweise · [S] für für notfälle …" at bounding box center [791, 178] width 840 height 125
click at [570, 216] on span "·" at bounding box center [571, 228] width 3 height 25
drag, startPoint x: 510, startPoint y: 211, endPoint x: 491, endPoint y: 207, distance: 19.4
click at [491, 207] on div "geschnappt, · wo halt eine liege ist, der normalerweise · [S] für für notfälle …" at bounding box center [791, 178] width 840 height 125
click at [388, 168] on span "Delete" at bounding box center [380, 166] width 38 height 17
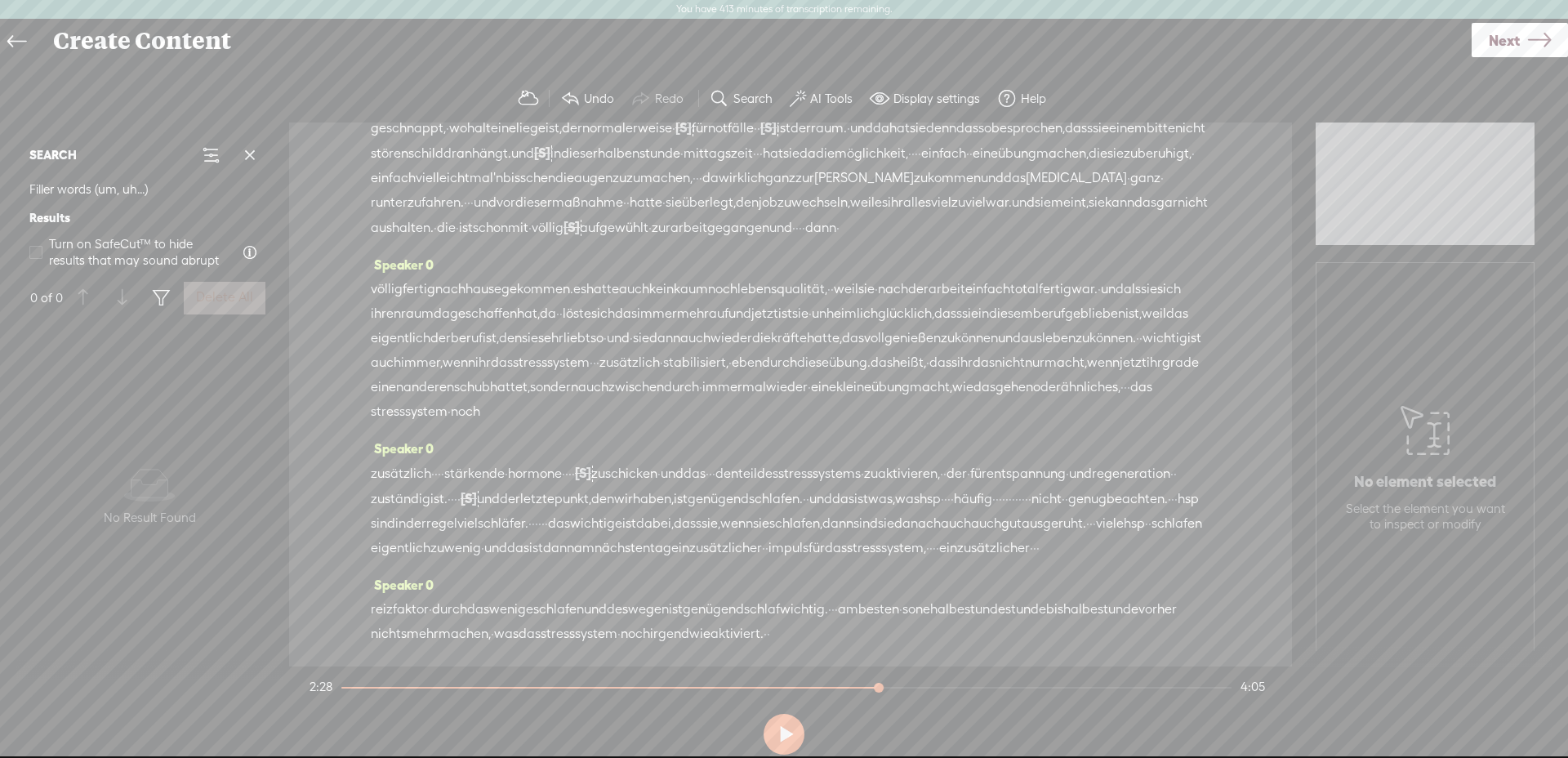
click at [473, 216] on span "schon" at bounding box center [491, 228] width 35 height 25
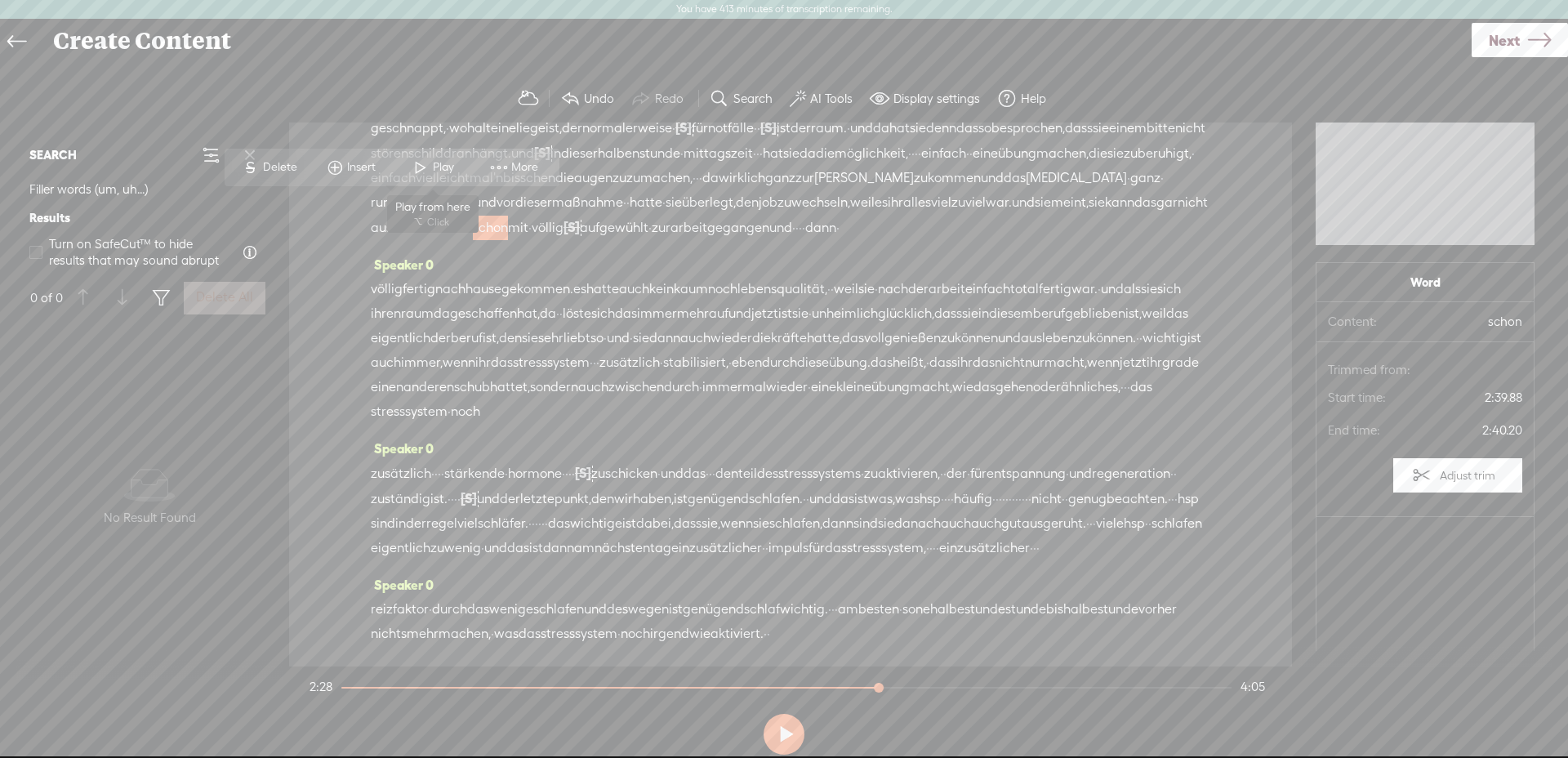
drag, startPoint x: 417, startPoint y: 177, endPoint x: 432, endPoint y: 173, distance: 15.5
click at [417, 176] on span at bounding box center [420, 168] width 25 height 29
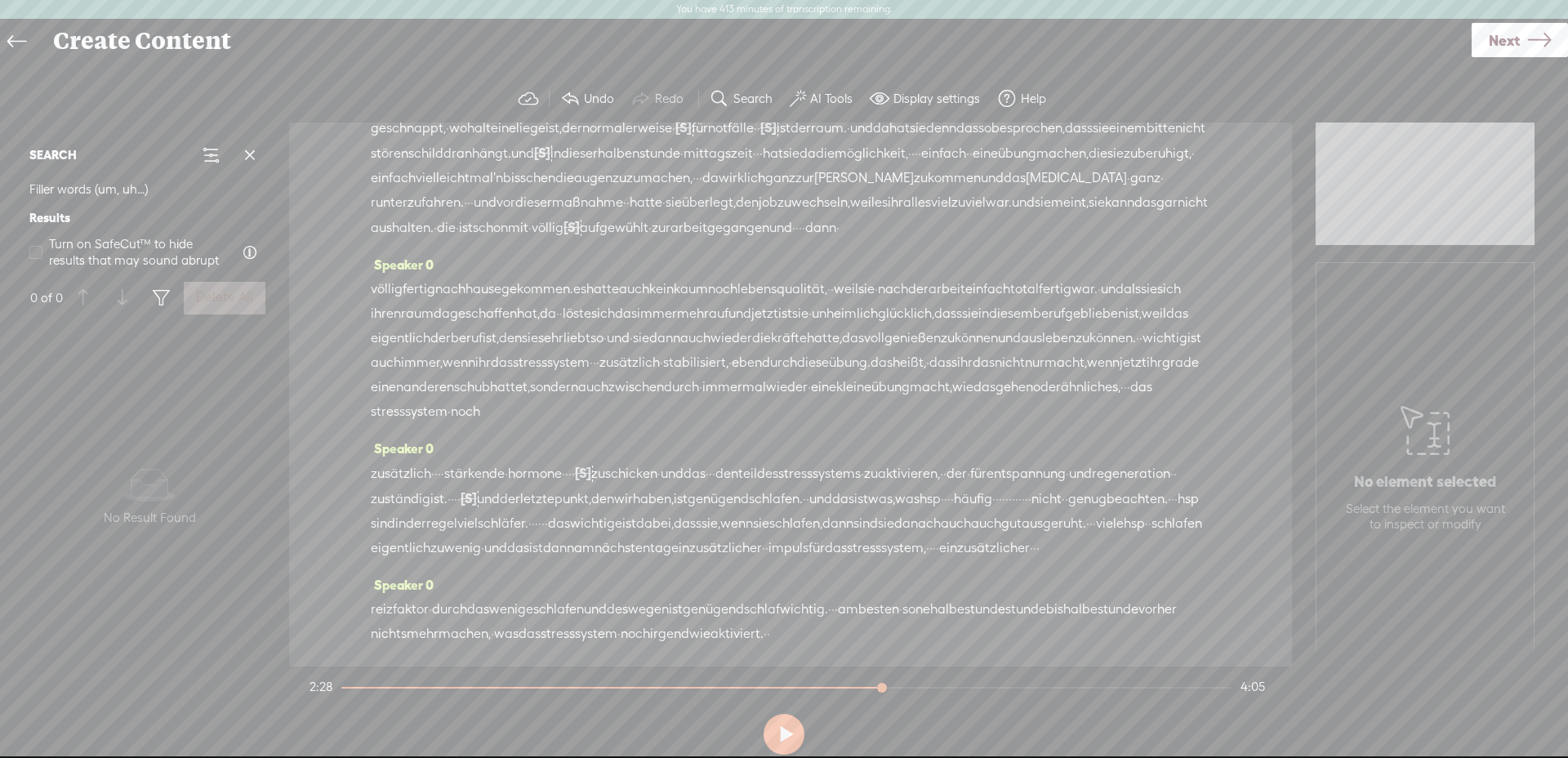
click at [508, 216] on span "mit" at bounding box center [518, 228] width 21 height 25
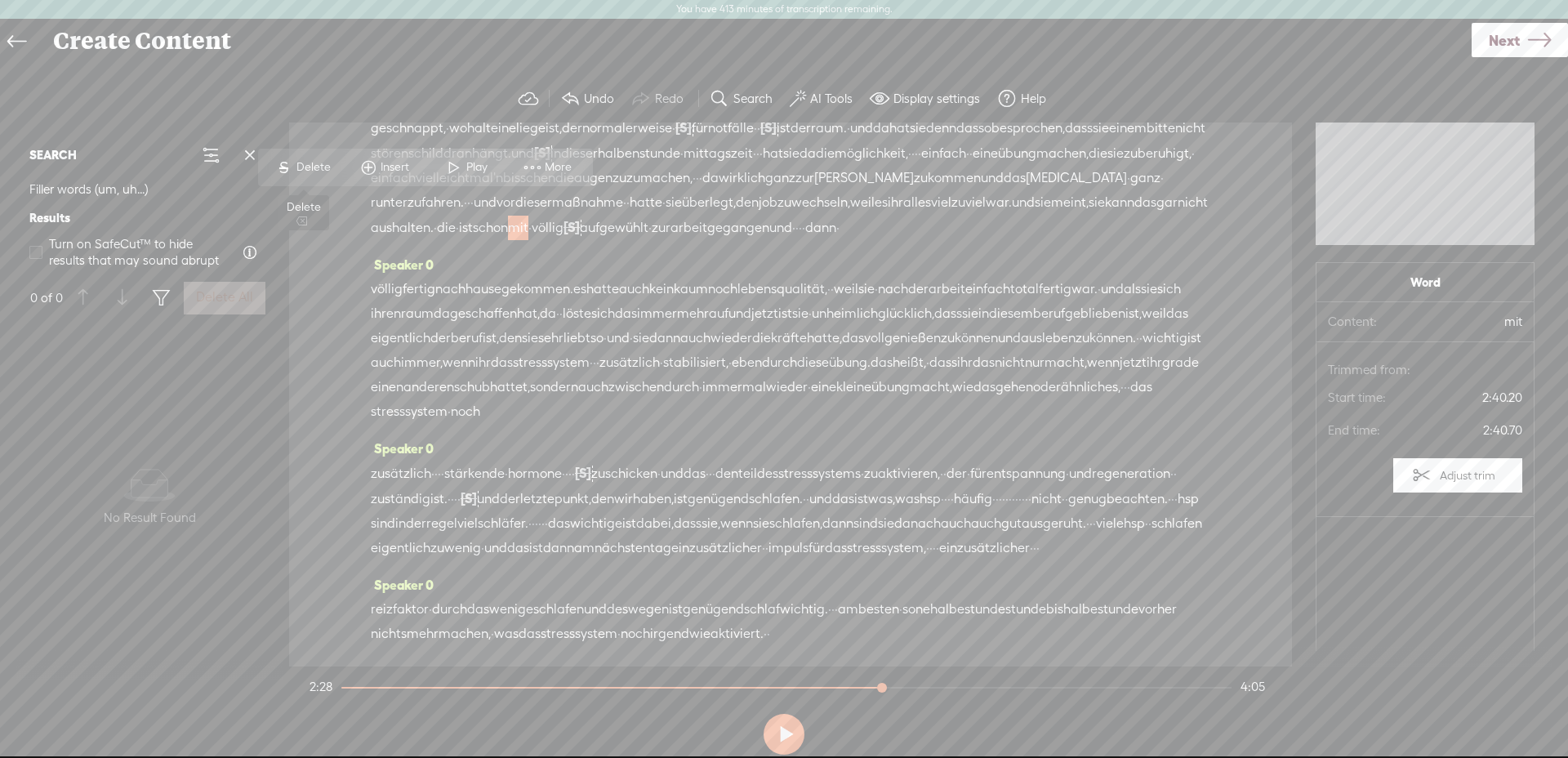
click at [313, 169] on span "Delete" at bounding box center [315, 167] width 38 height 17
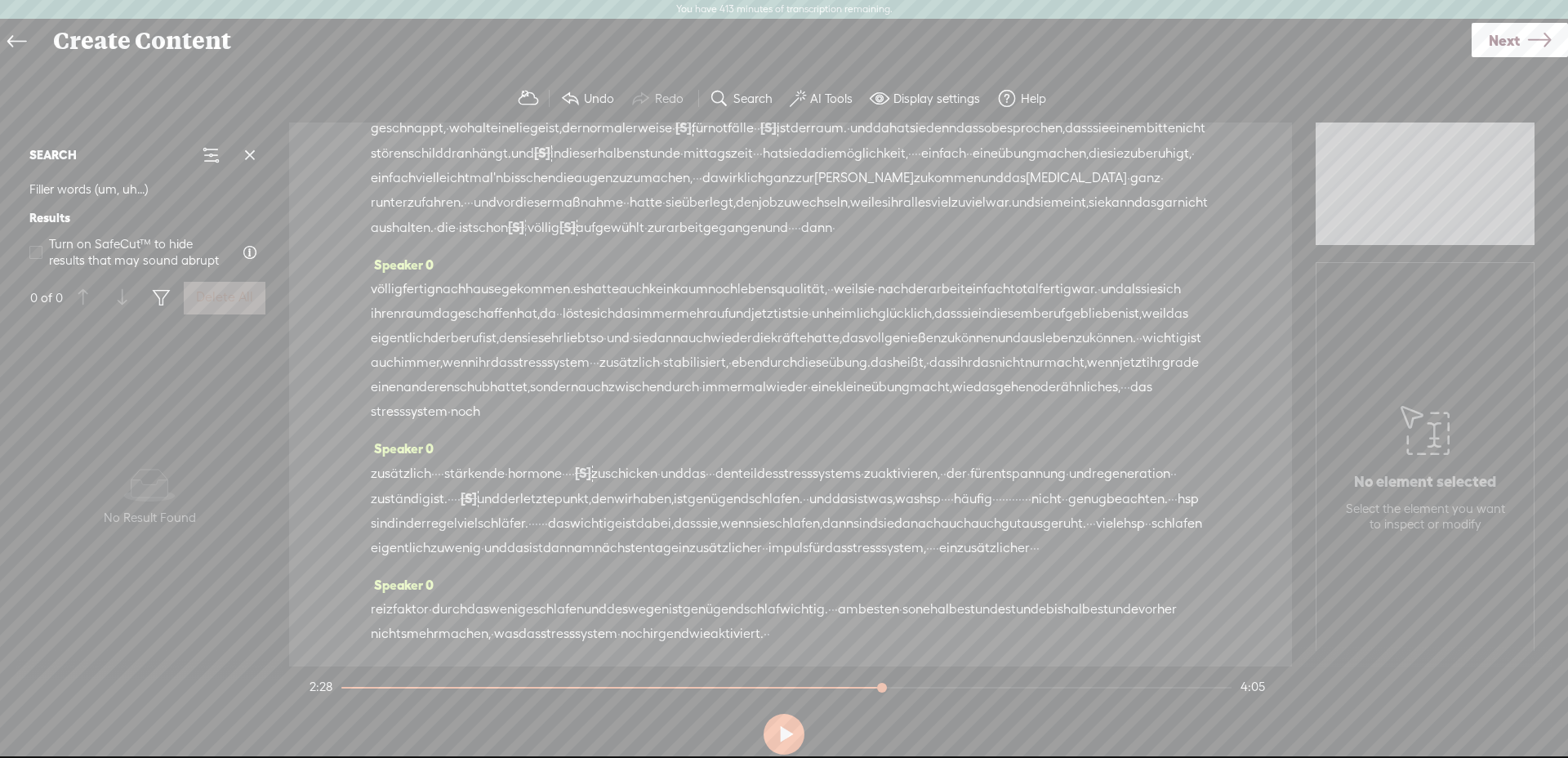
click at [1157, 190] on span "gar" at bounding box center [1168, 202] width 22 height 25
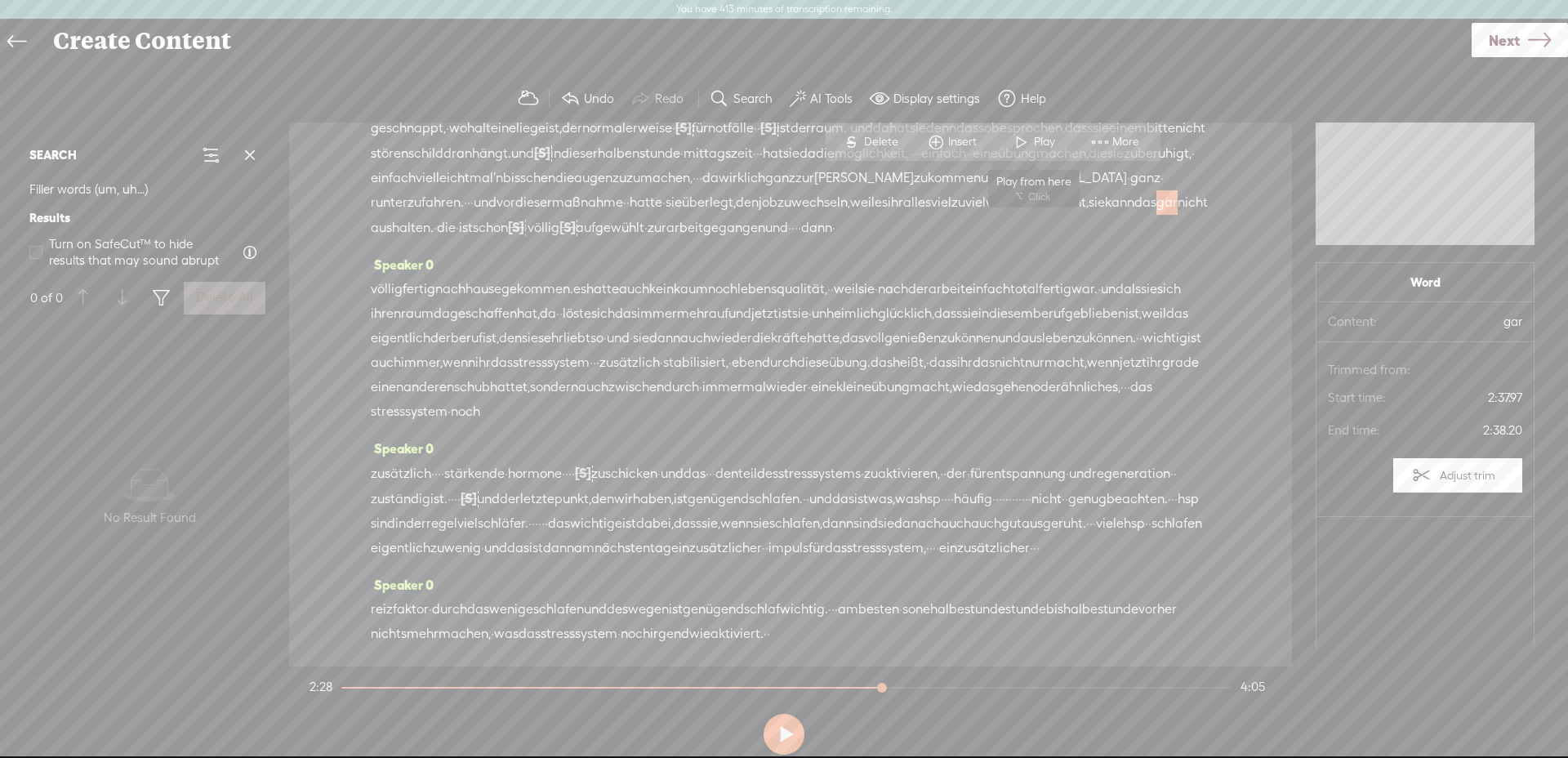
click at [1036, 130] on span "Play" at bounding box center [1033, 142] width 81 height 29
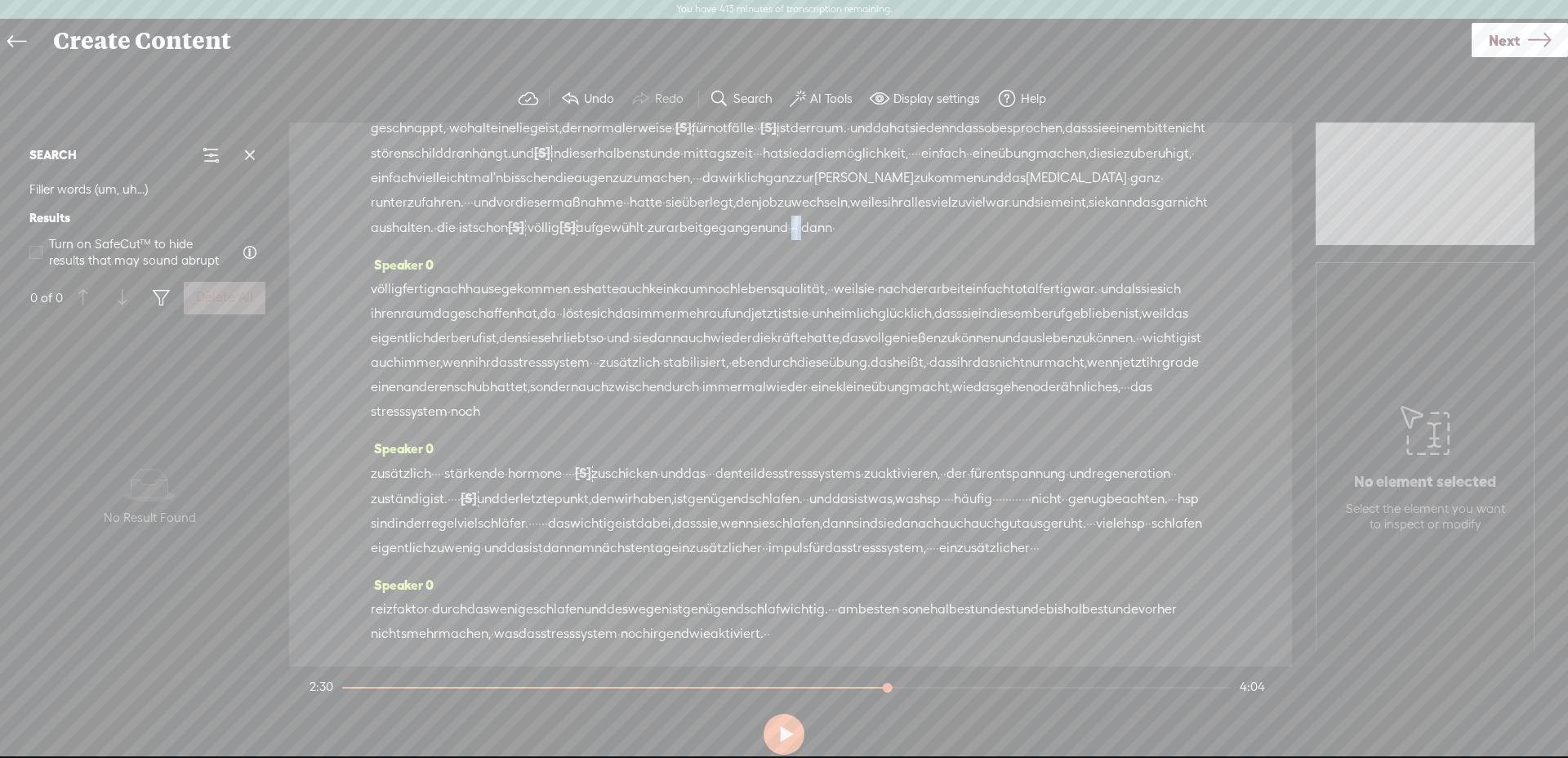
drag, startPoint x: 755, startPoint y: 208, endPoint x: 778, endPoint y: 209, distance: 23.0
click at [778, 209] on div "geschnappt, · wo halt eine liege ist, der normalerweise · [S] für für notfälle …" at bounding box center [791, 177] width 840 height 125
click at [665, 161] on span "Delete" at bounding box center [673, 167] width 38 height 17
click at [704, 216] on span "gegangen" at bounding box center [734, 228] width 62 height 25
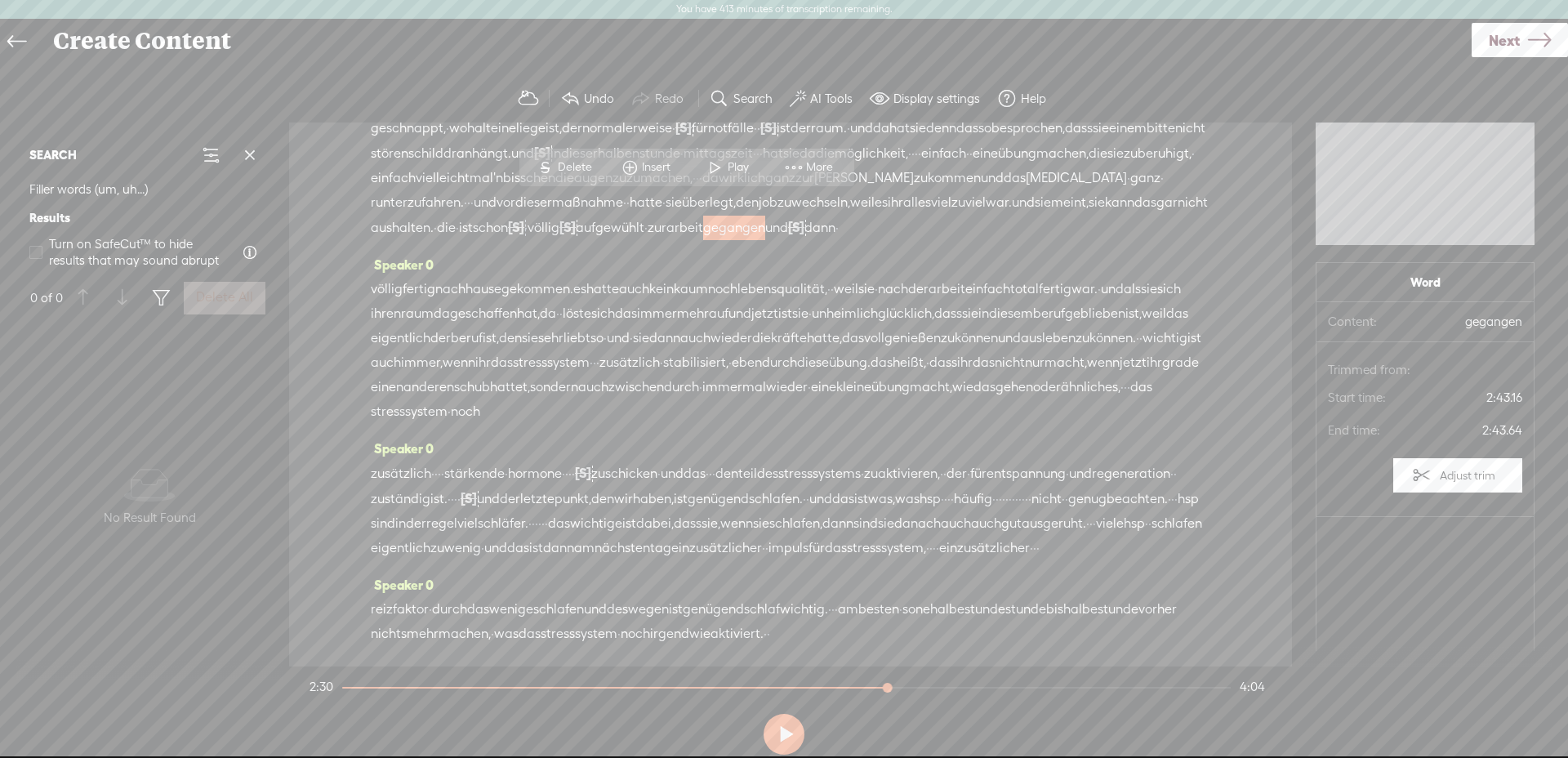
click at [707, 162] on span at bounding box center [715, 168] width 25 height 29
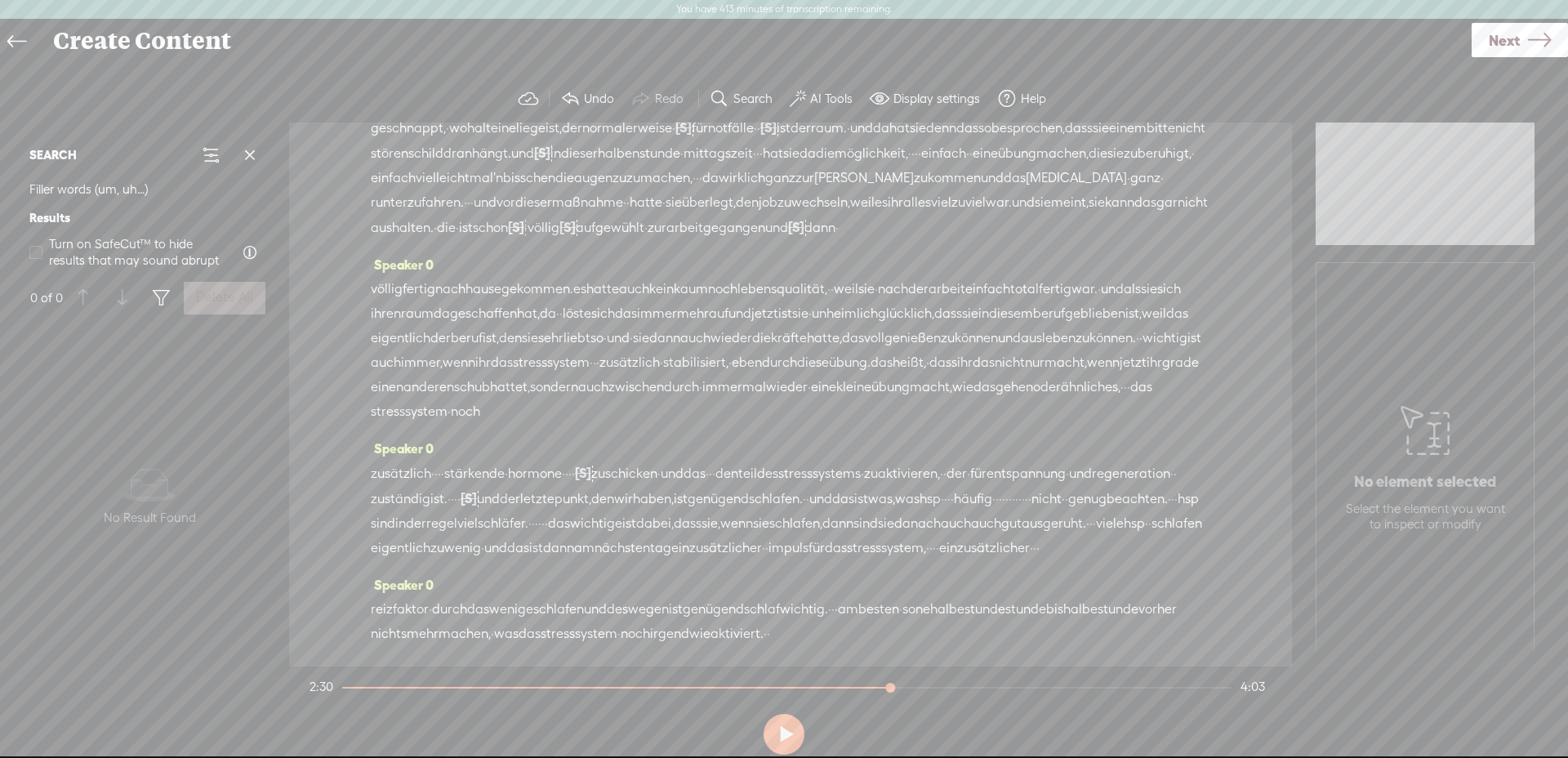
click at [765, 216] on span "und" at bounding box center [776, 228] width 23 height 25
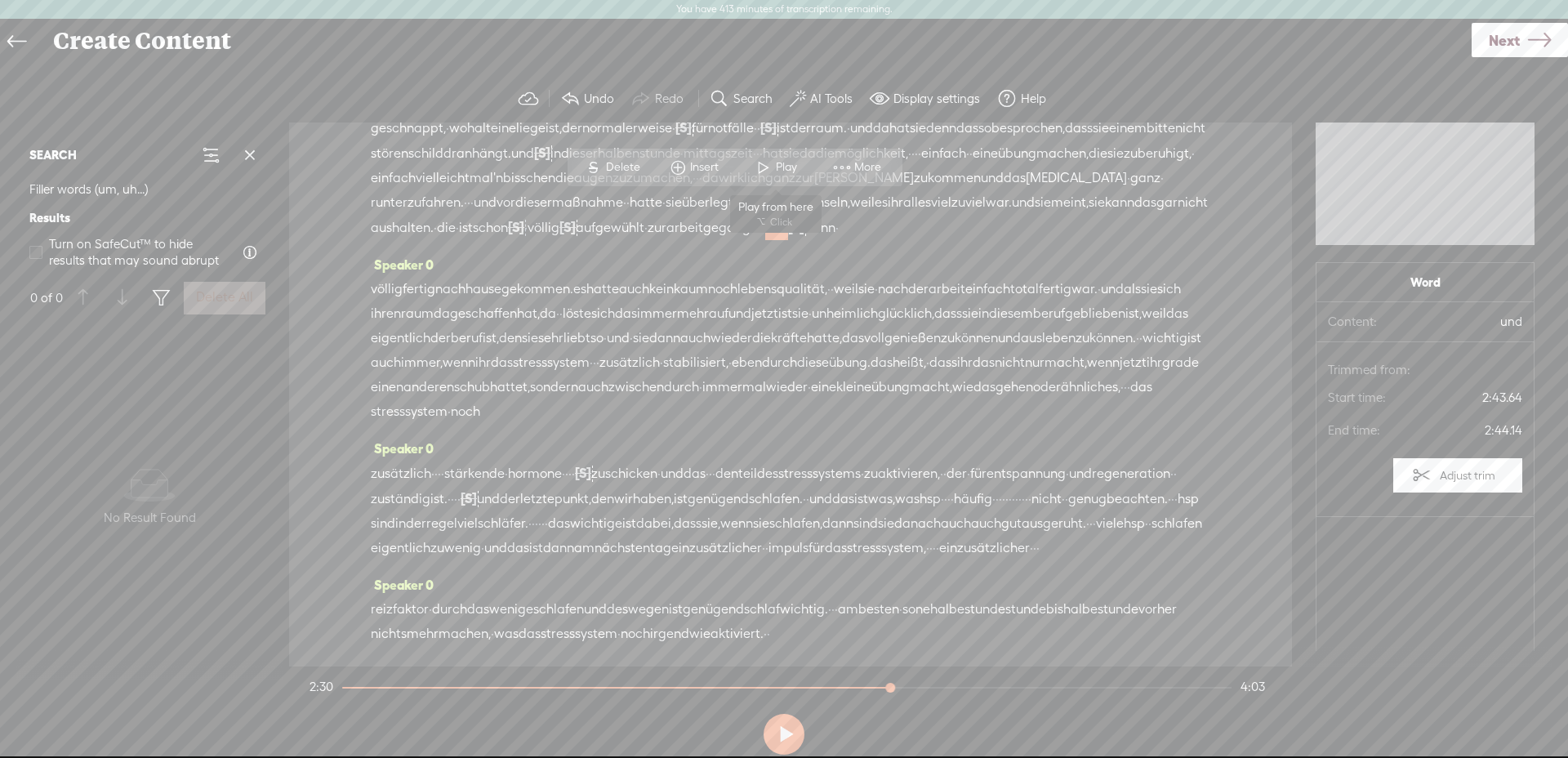
click at [758, 174] on span at bounding box center [763, 168] width 25 height 29
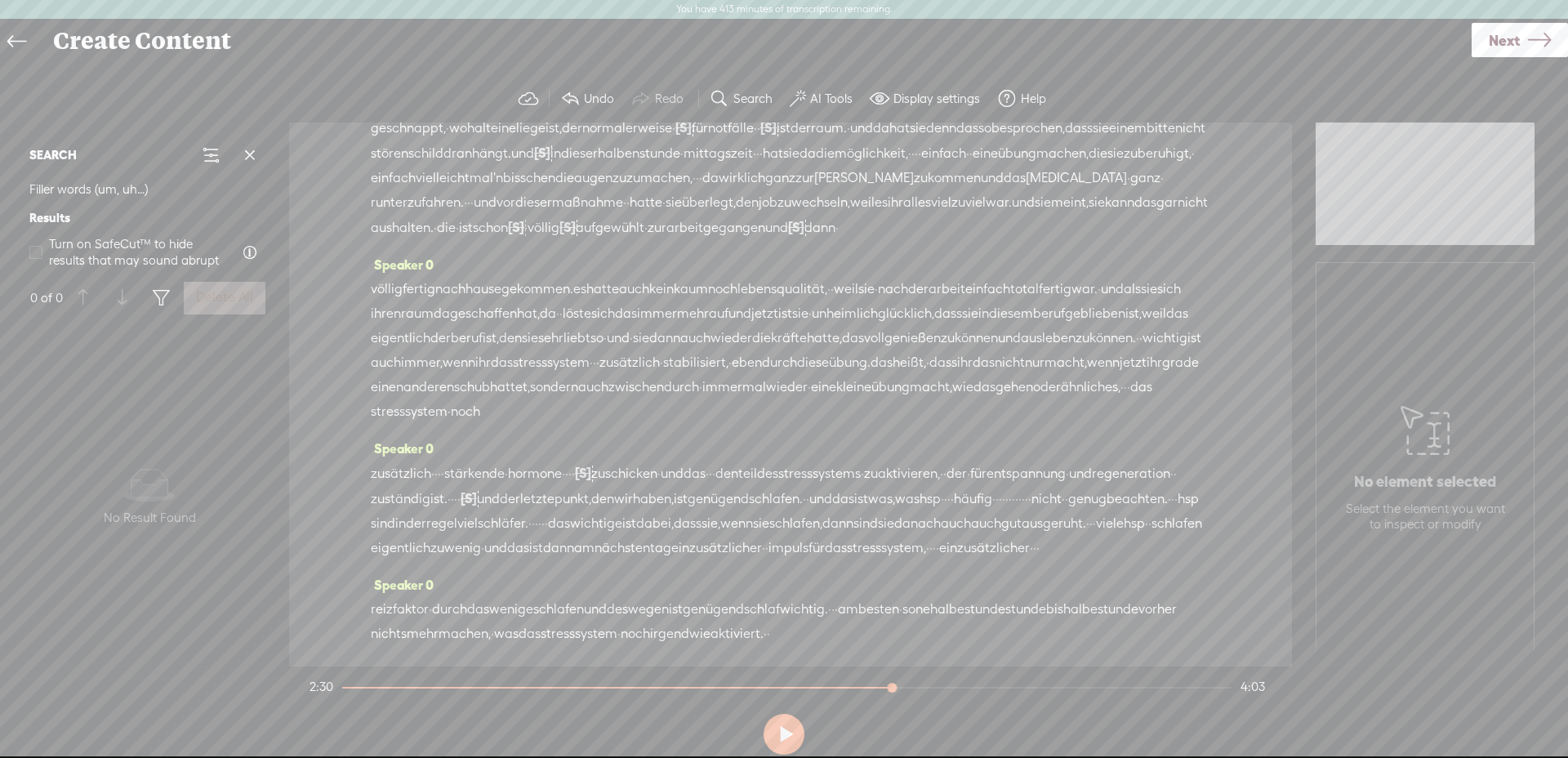
click at [836, 216] on span "·" at bounding box center [837, 228] width 3 height 25
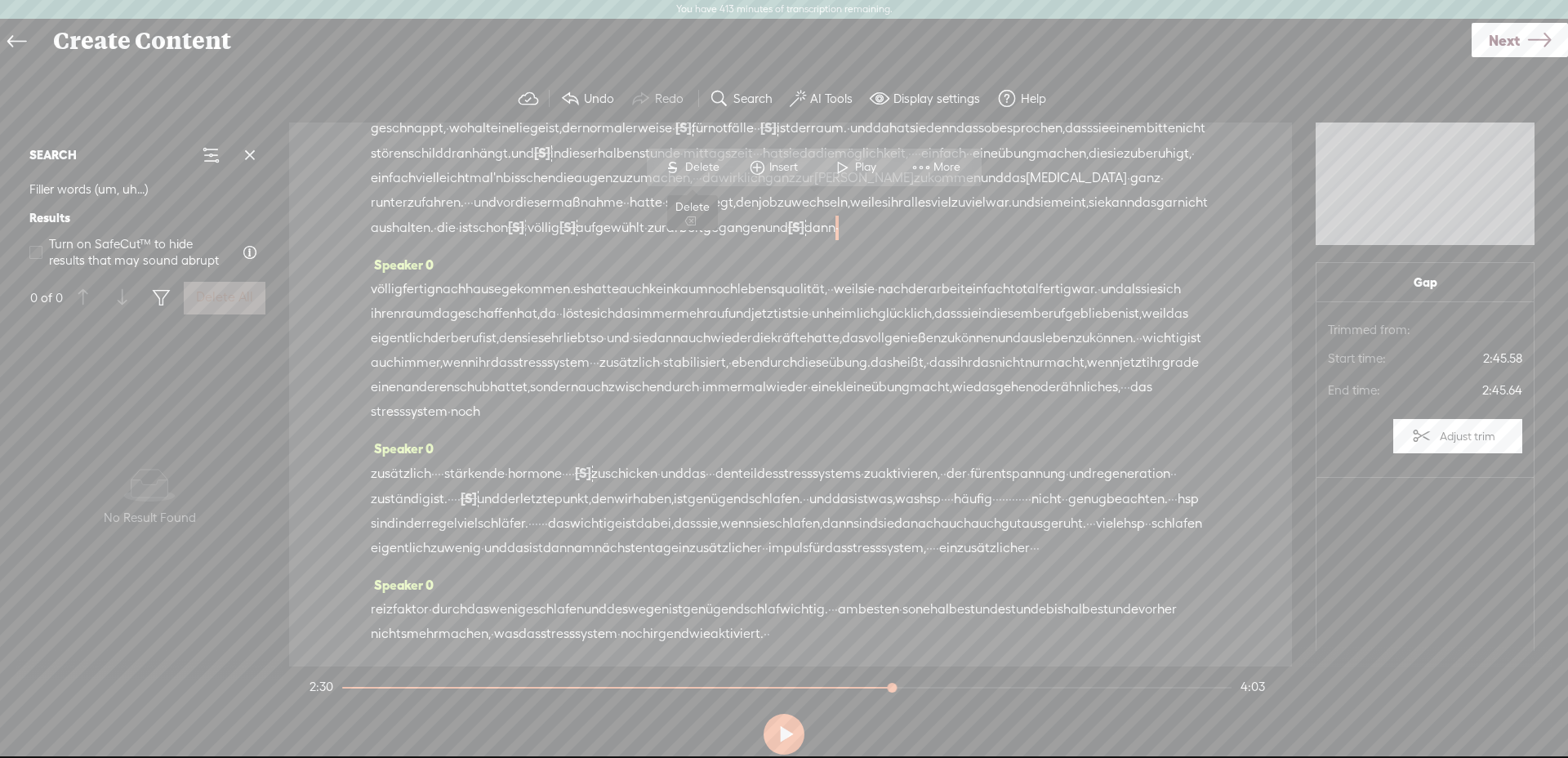
click at [700, 163] on span "Delete" at bounding box center [704, 167] width 38 height 17
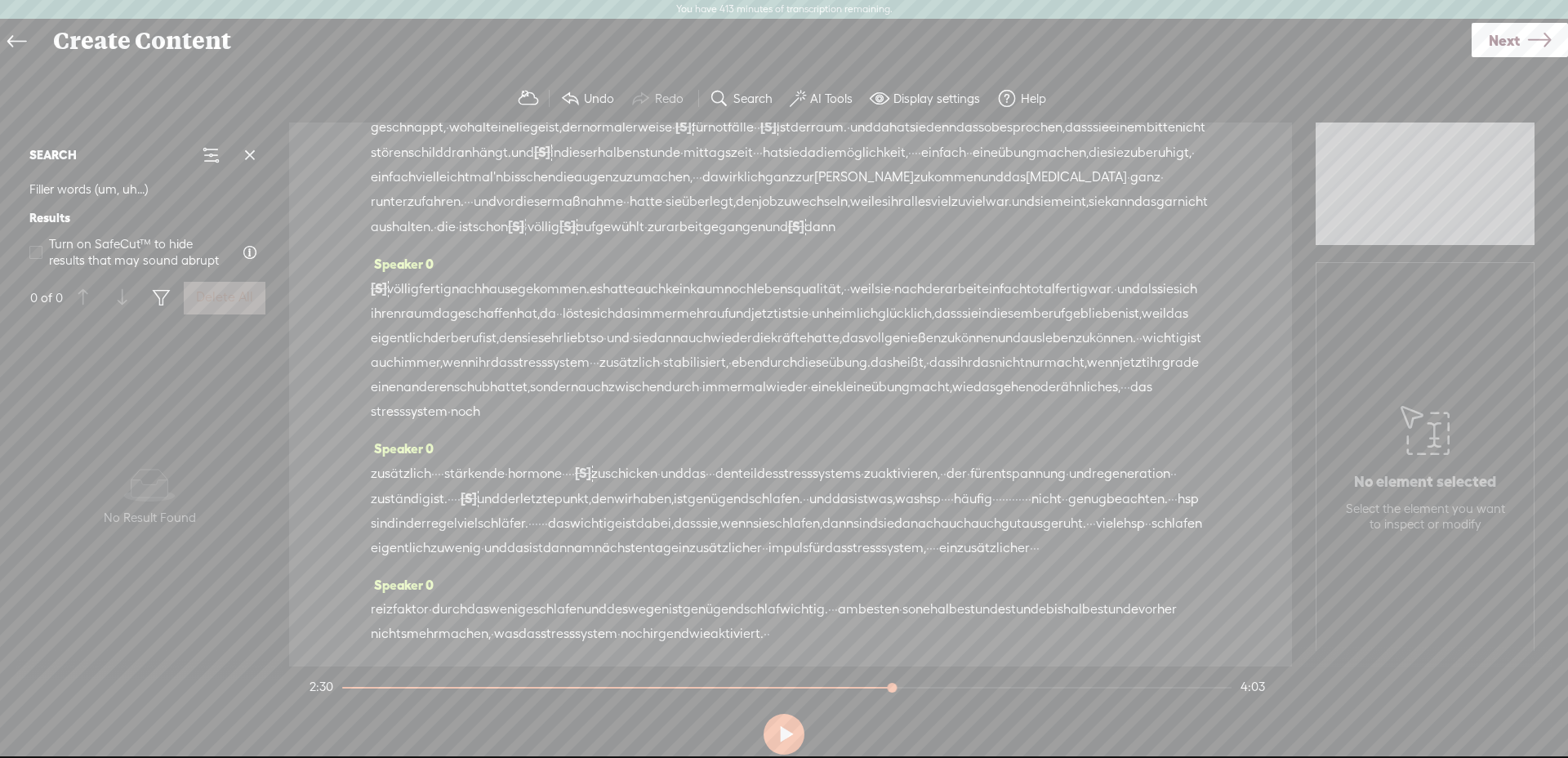
click at [666, 215] on span "arbeit" at bounding box center [684, 227] width 36 height 25
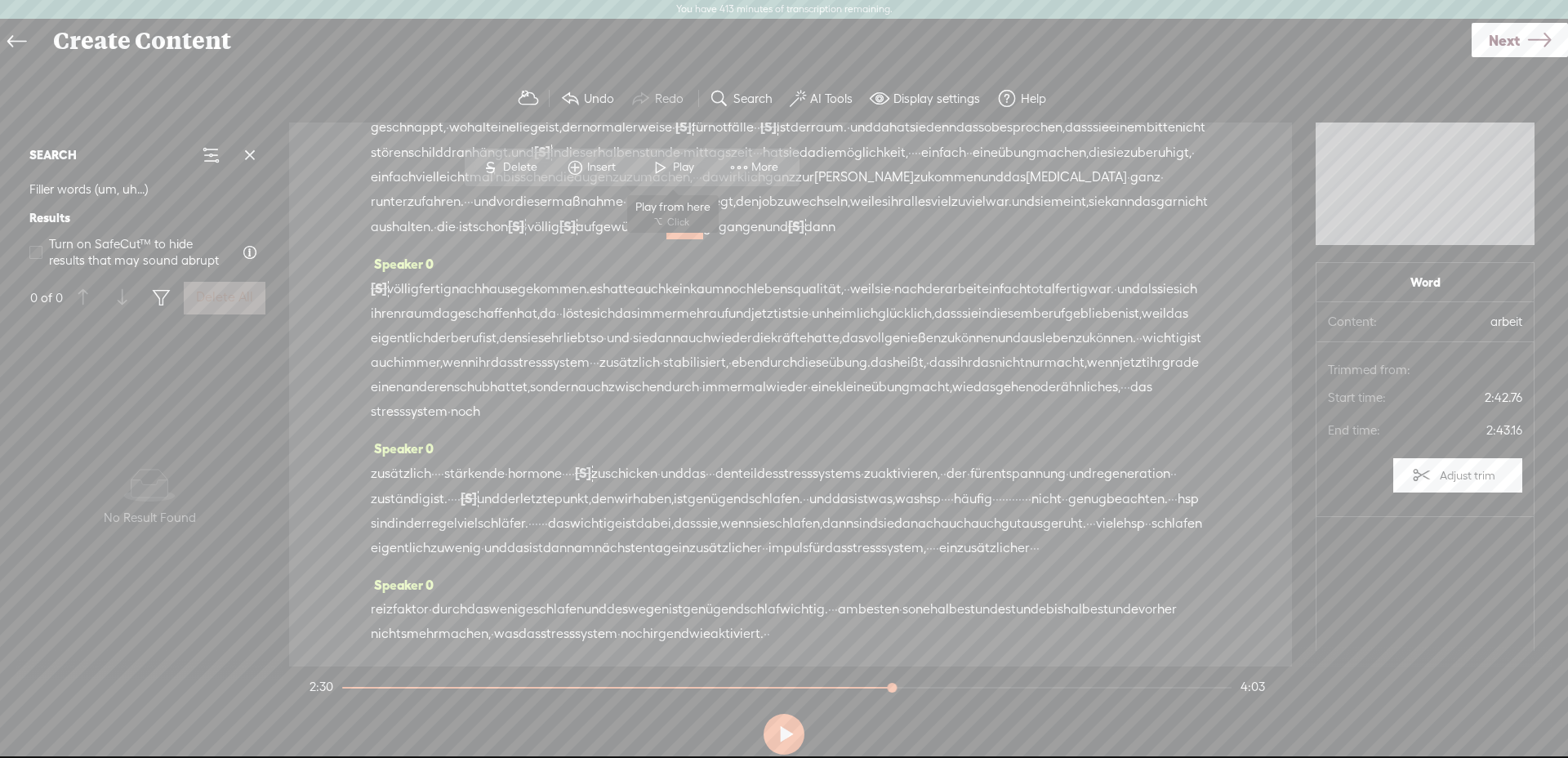
click at [673, 168] on span "Play" at bounding box center [686, 167] width 26 height 17
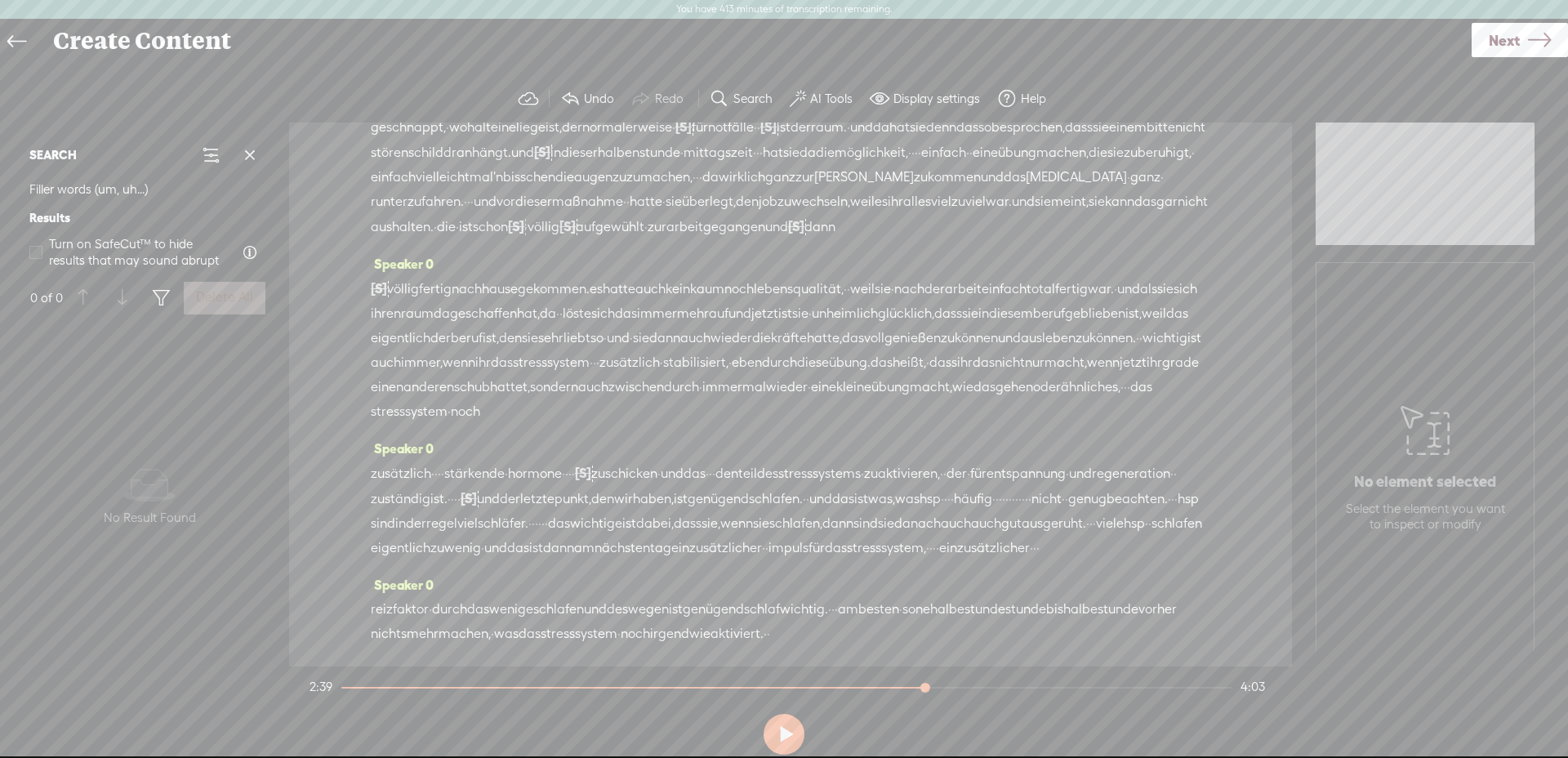
click at [781, 289] on div "[S] · völlig fertig nach hause gekommen. es hatte auch kein kaum noch lebensqua…" at bounding box center [791, 350] width 840 height 148
click at [653, 247] on span "Delete" at bounding box center [668, 254] width 38 height 17
click at [517, 301] on span "geschaffen" at bounding box center [484, 313] width 67 height 25
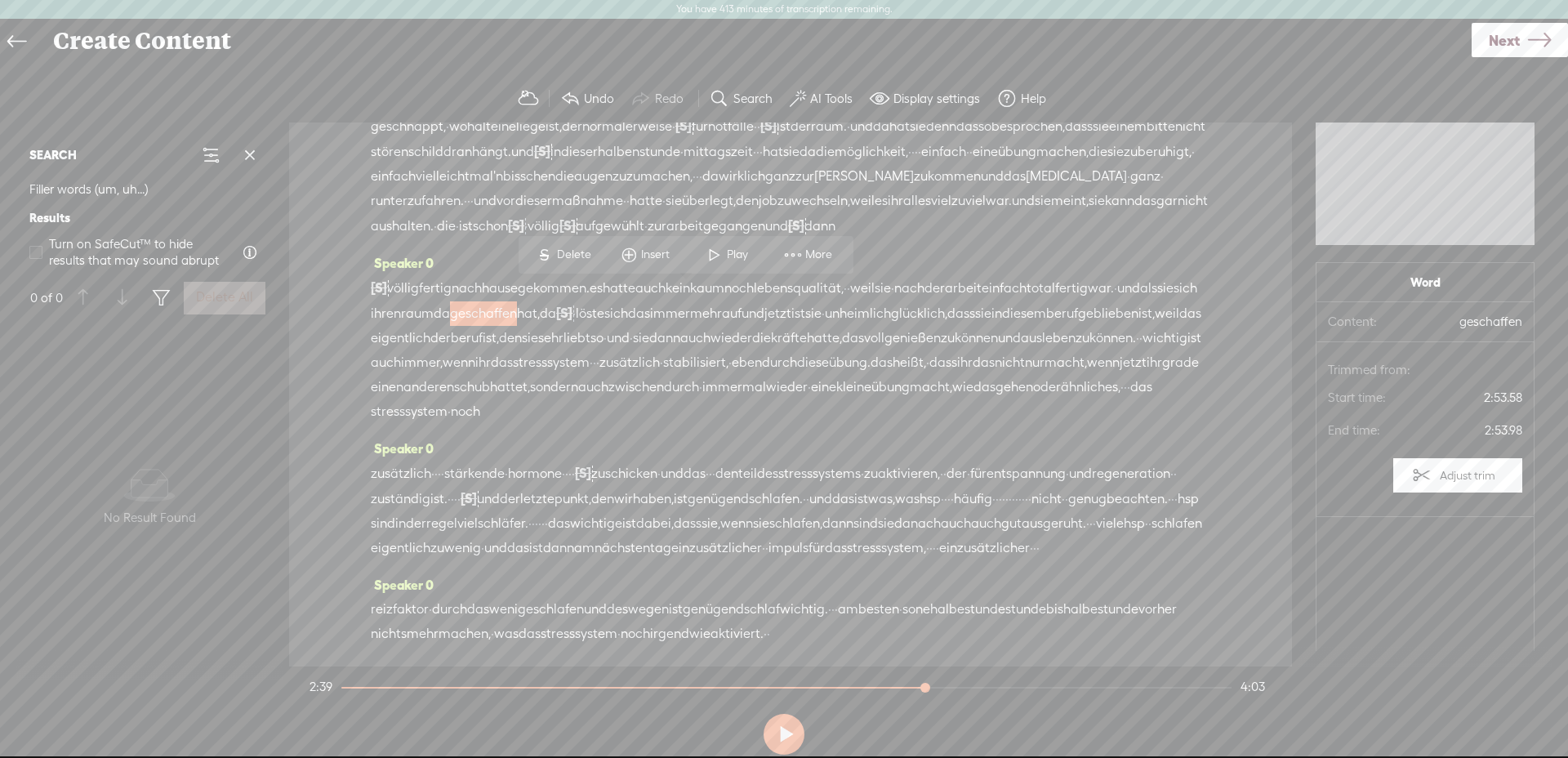
click at [714, 244] on span at bounding box center [714, 255] width 25 height 29
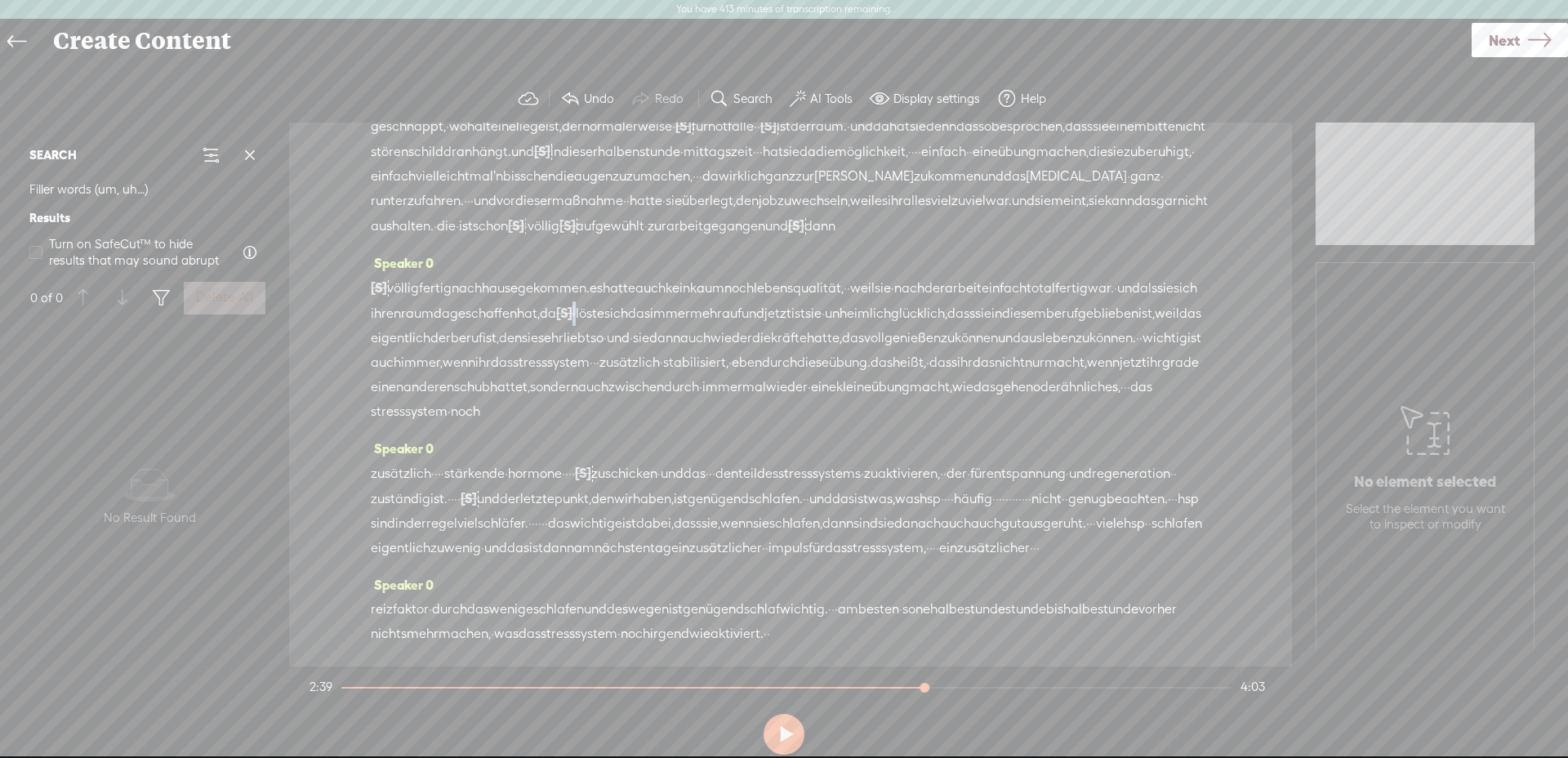
drag, startPoint x: 800, startPoint y: 298, endPoint x: 789, endPoint y: 298, distance: 11.0
click at [789, 298] on div "[S] · völlig fertig nach hause gekommen. es hatte auch kein kaum noch lebensqua…" at bounding box center [791, 351] width 840 height 149
click at [690, 256] on span "Delete" at bounding box center [674, 254] width 38 height 17
click at [540, 301] on span "hat," at bounding box center [528, 313] width 23 height 25
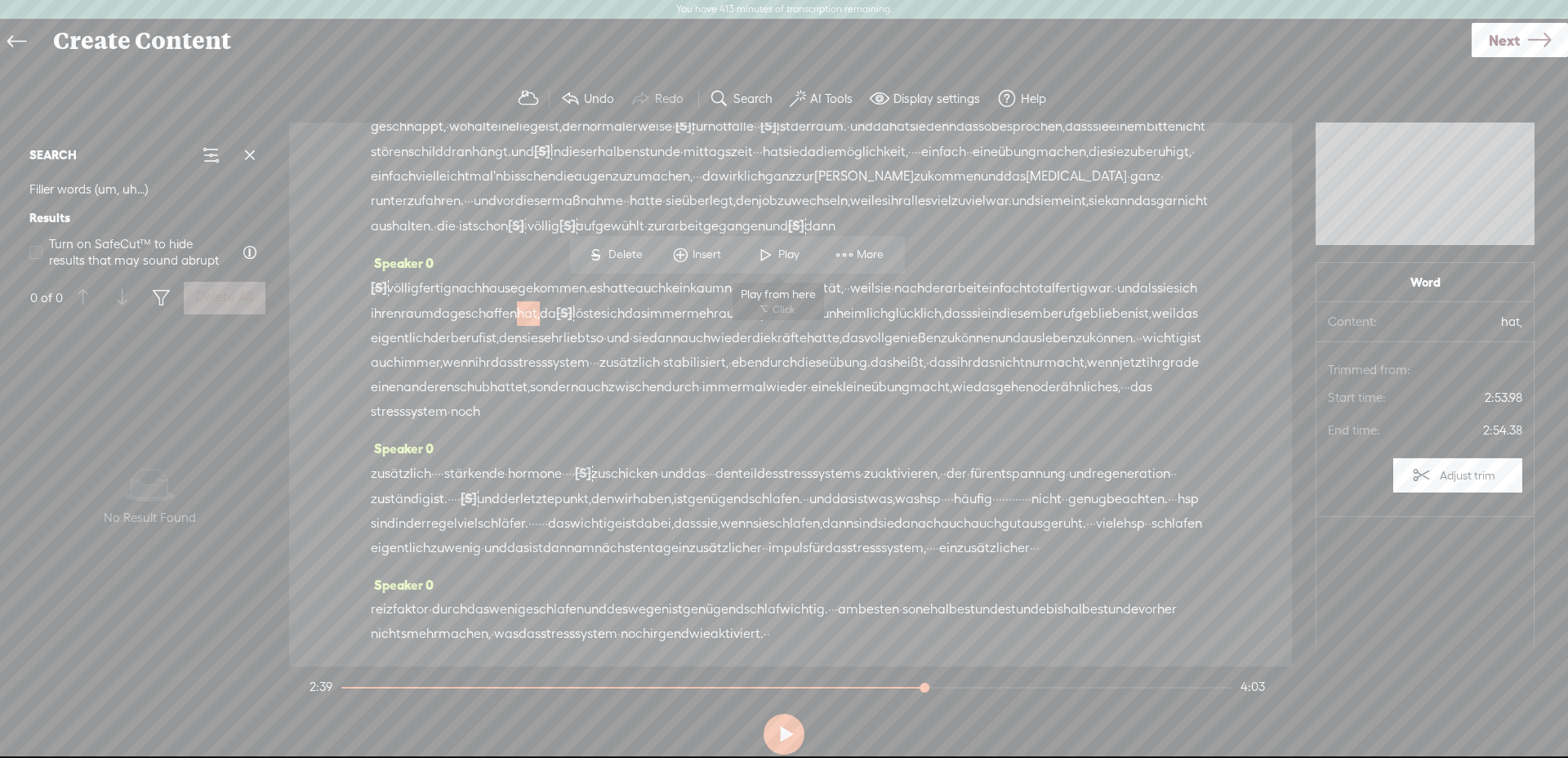
click at [768, 256] on span at bounding box center [765, 255] width 25 height 29
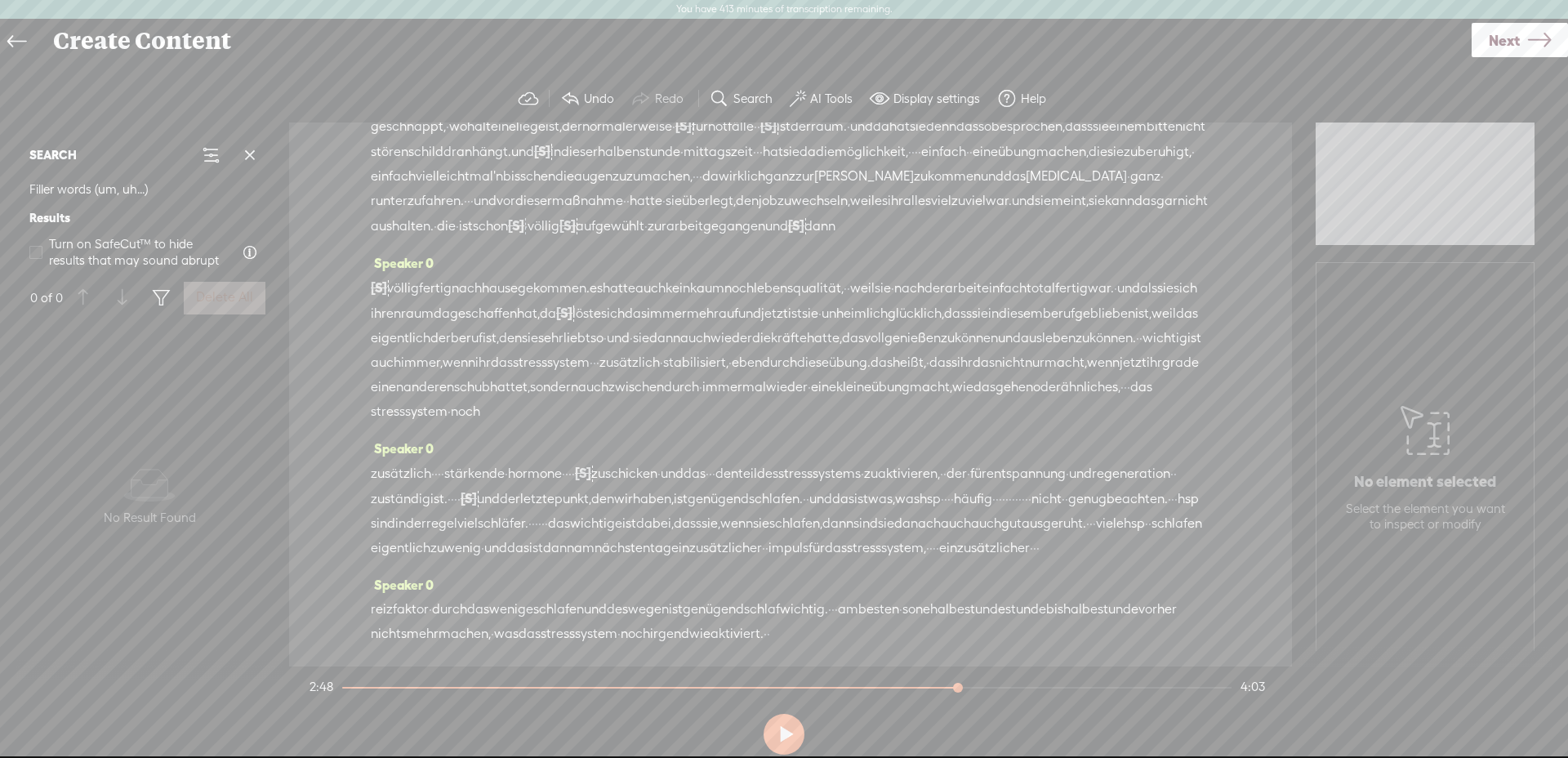
click at [603, 326] on span "so" at bounding box center [597, 338] width 13 height 25
click at [909, 278] on span "Delete" at bounding box center [903, 279] width 38 height 17
click at [499, 326] on span "ist," at bounding box center [491, 338] width 17 height 25
click at [925, 272] on span "Play" at bounding box center [931, 280] width 26 height 17
click at [610, 327] on span "·" at bounding box center [607, 338] width 3 height 25
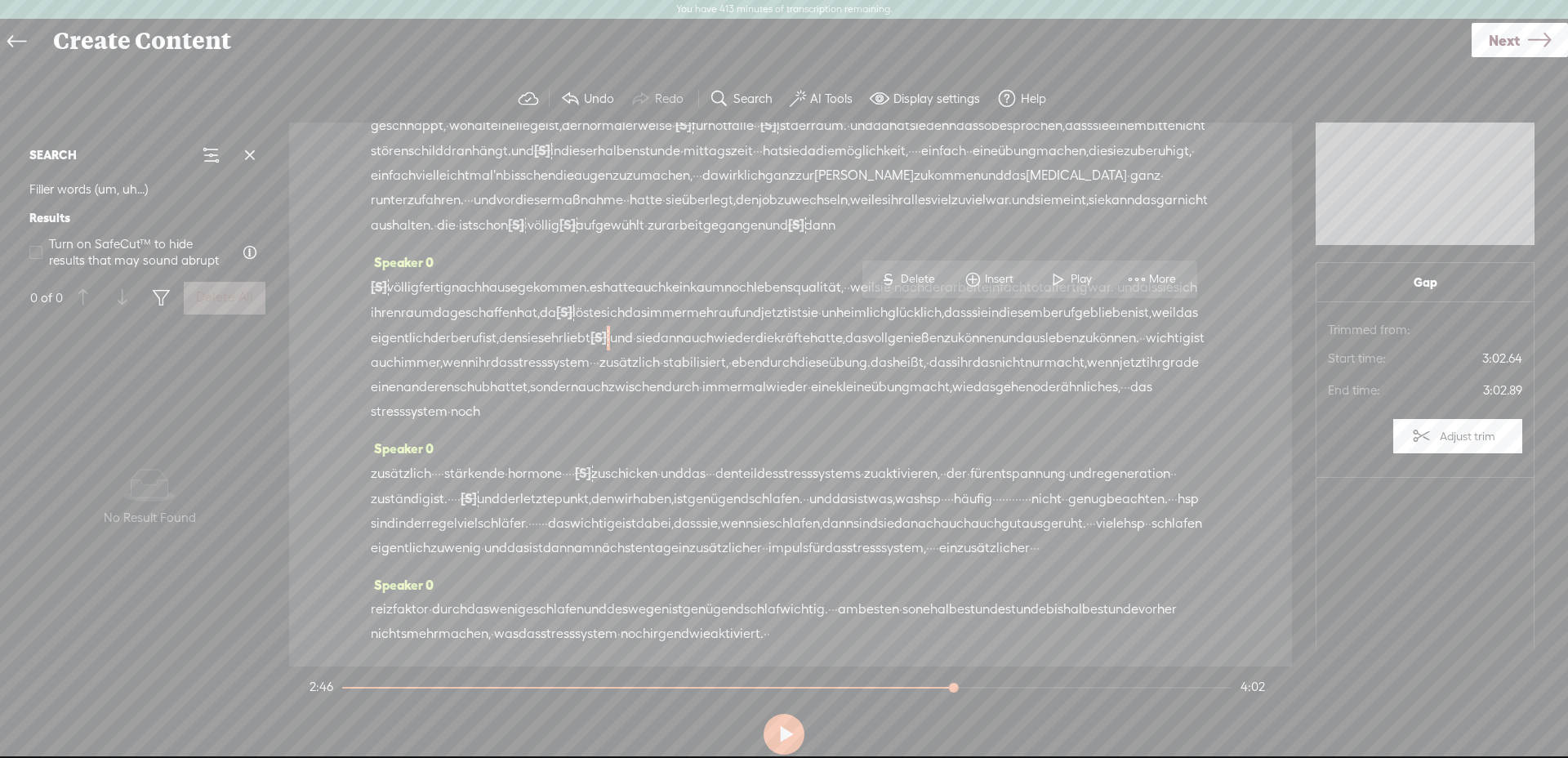
scroll to position [745, 0]
click at [889, 276] on span "S" at bounding box center [888, 280] width 25 height 29
click at [499, 326] on span "ist," at bounding box center [491, 338] width 17 height 25
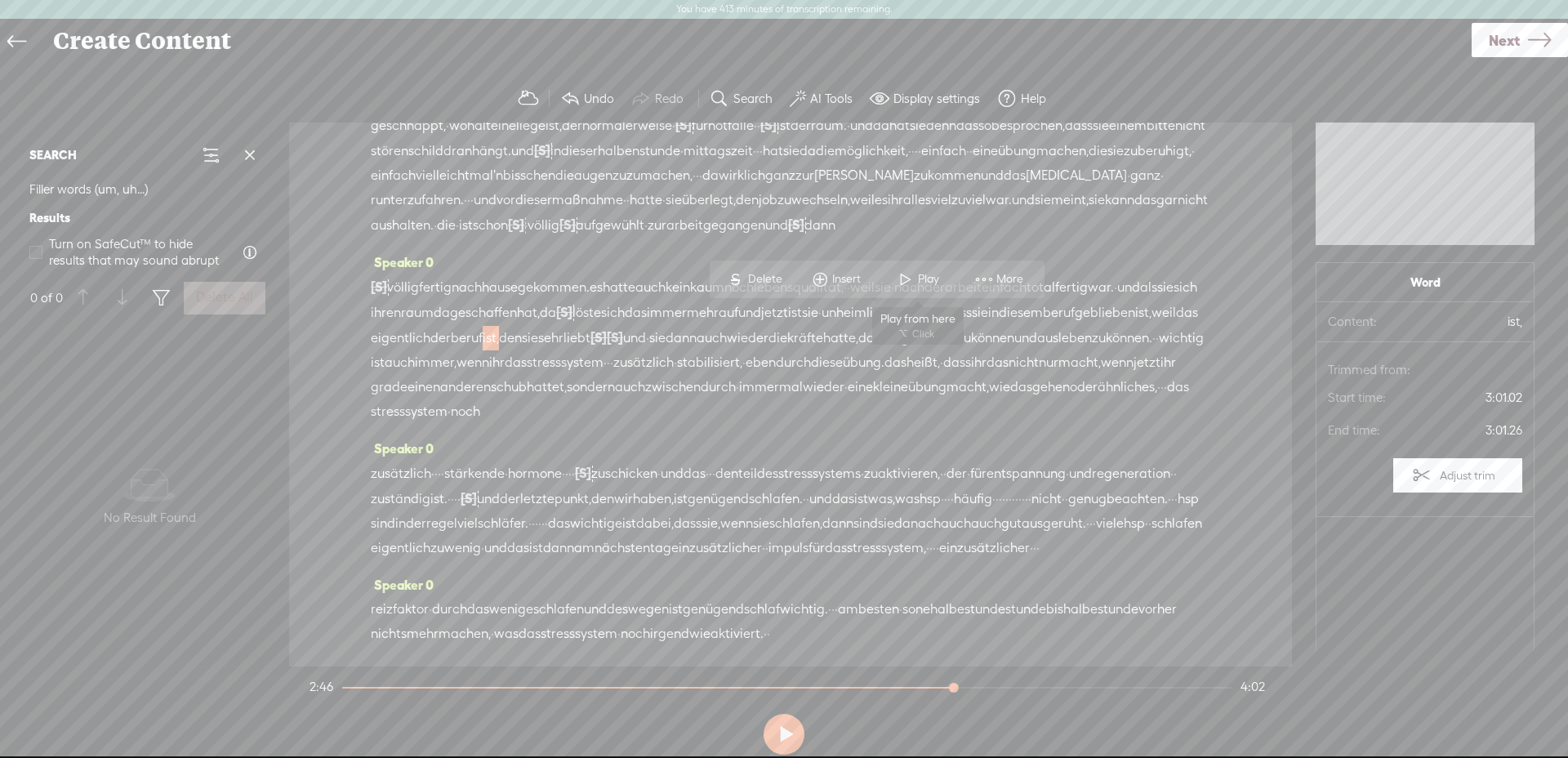
click at [913, 290] on span at bounding box center [906, 280] width 25 height 29
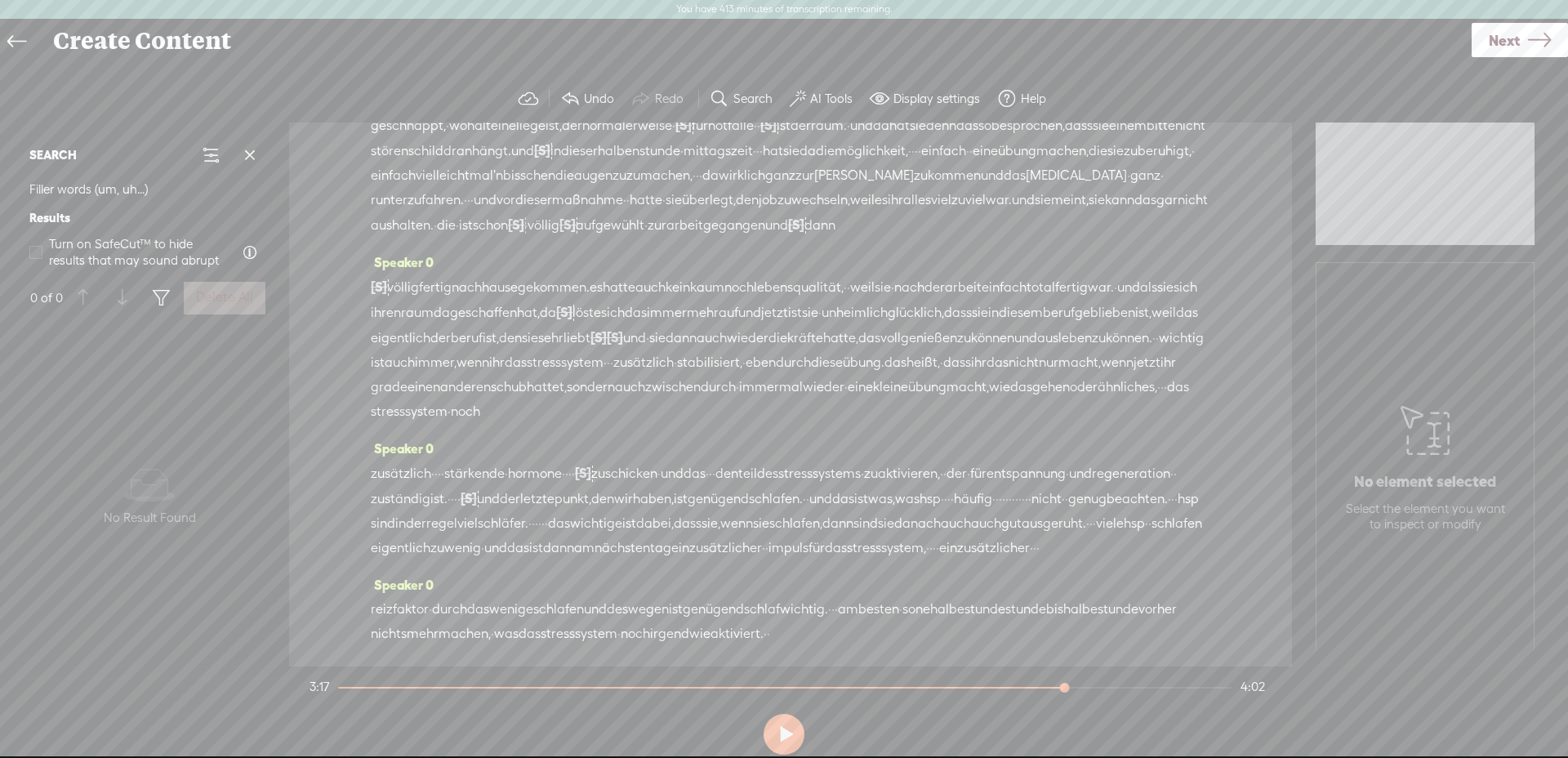
drag, startPoint x: 445, startPoint y: 479, endPoint x: 462, endPoint y: 484, distance: 17.7
click at [462, 484] on div "zusätzlich · · · · stärkende · hormone · · · · [S] · zuschicken · und das · · ·…" at bounding box center [791, 511] width 840 height 100
click at [433, 445] on span "Insert" at bounding box center [431, 440] width 32 height 17
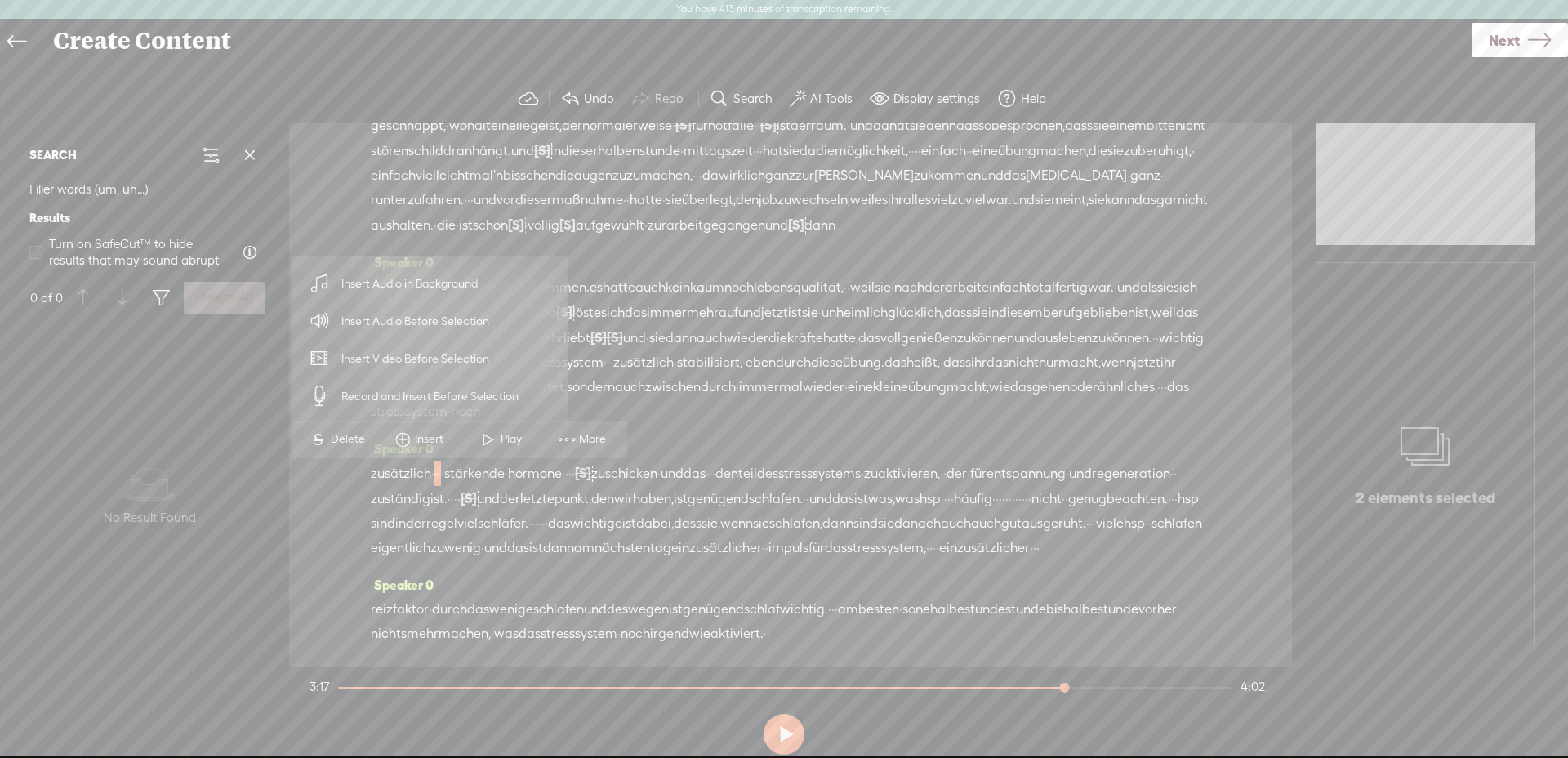
click at [354, 427] on span "S Delete" at bounding box center [337, 440] width 81 height 29
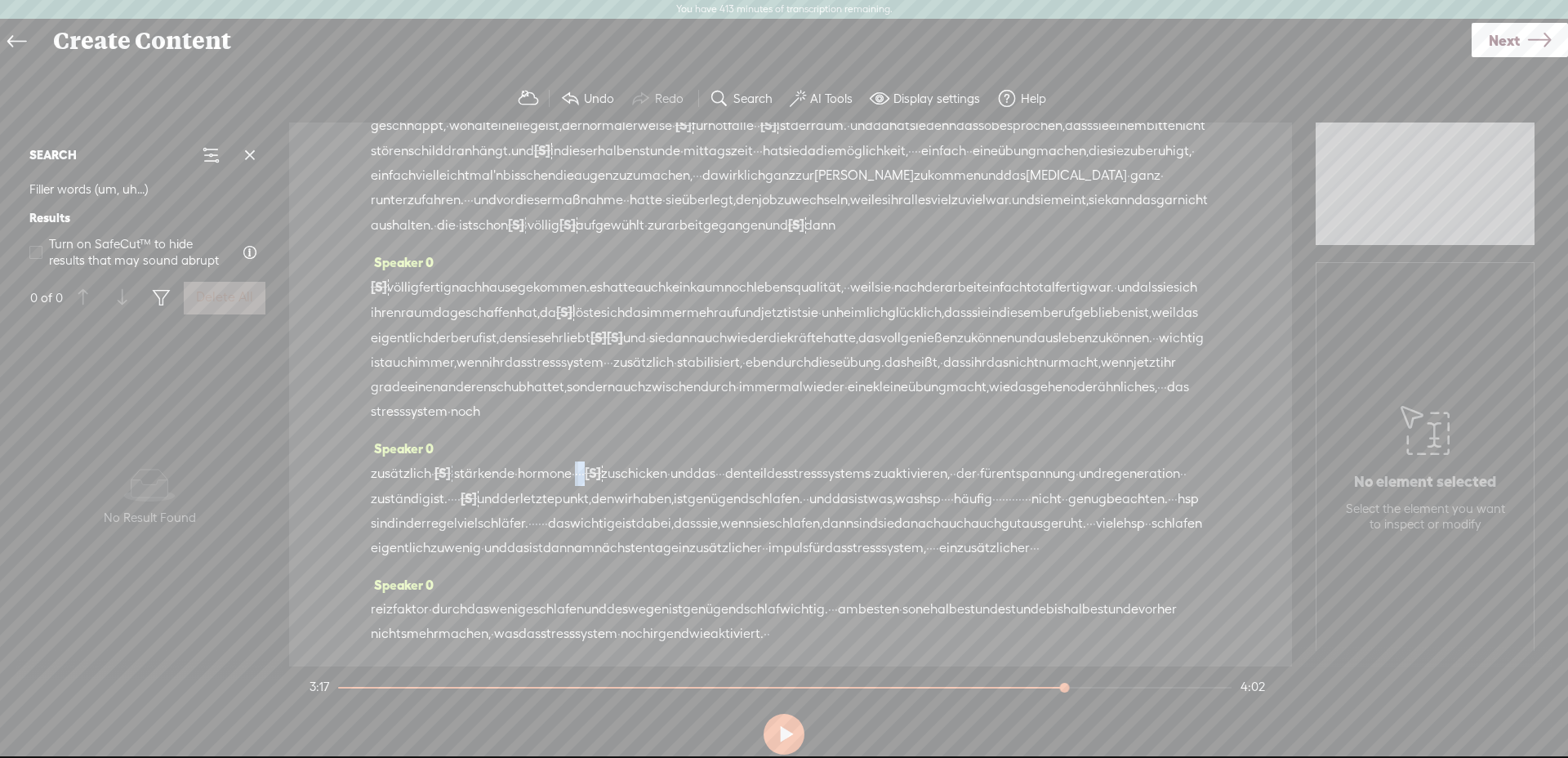
drag, startPoint x: 643, startPoint y: 477, endPoint x: 623, endPoint y: 478, distance: 20.0
click at [623, 478] on div "zusätzlich · [S] · · · stärkende · hormone · · · · [S] · zuschicken · und das ·…" at bounding box center [791, 511] width 840 height 100
click at [508, 433] on span "Delete" at bounding box center [516, 440] width 38 height 17
click at [414, 467] on span "zusätzlich" at bounding box center [401, 473] width 61 height 25
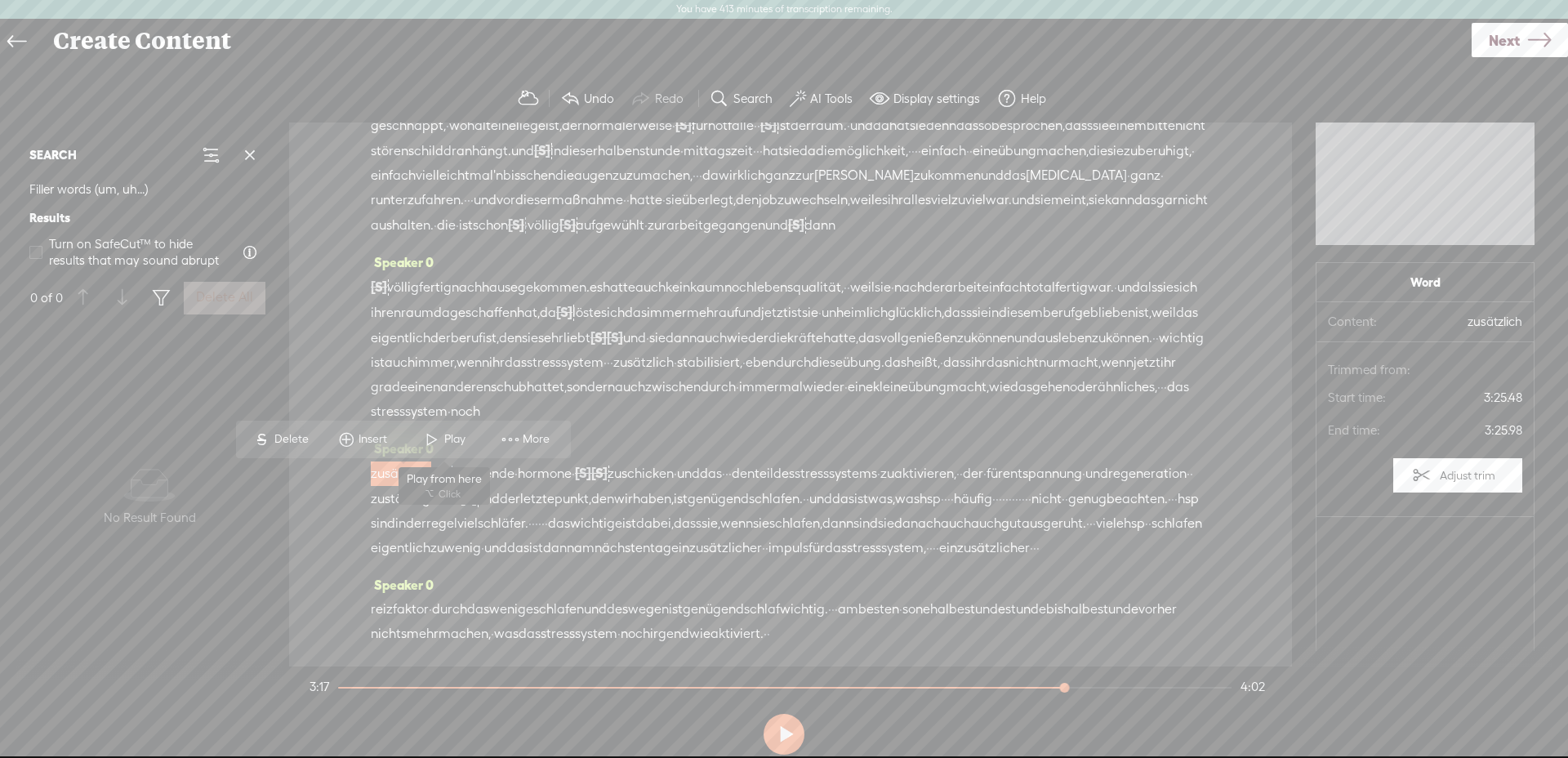
drag, startPoint x: 443, startPoint y: 441, endPoint x: 454, endPoint y: 440, distance: 11.0
click at [442, 441] on span "Play" at bounding box center [444, 440] width 81 height 29
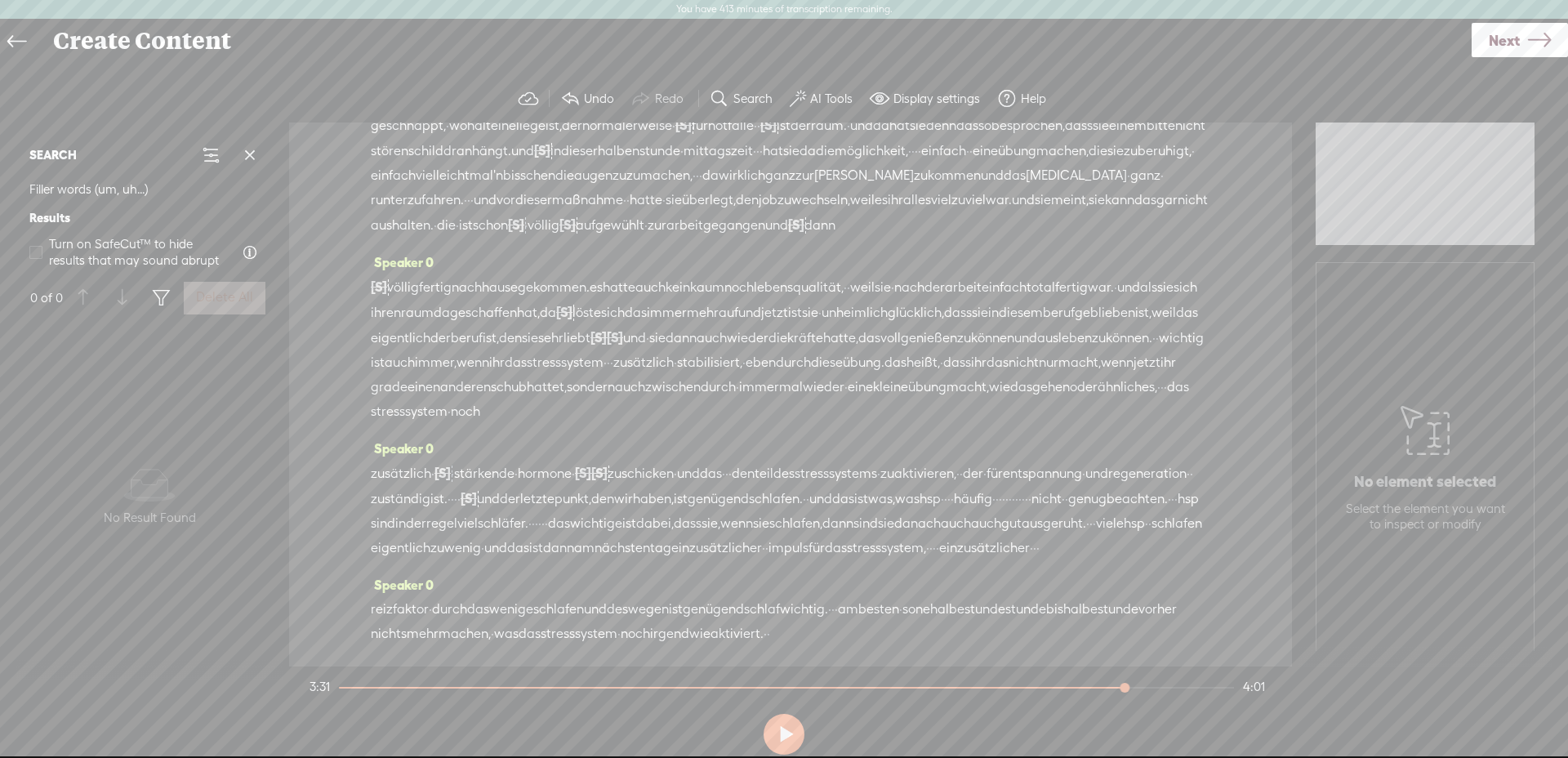
drag, startPoint x: 598, startPoint y: 532, endPoint x: 701, endPoint y: 526, distance: 103.2
click at [702, 526] on div "zusätzlich · [S] · · · stärkende · hormone · [S] · · · [S] · zuschicken · und d…" at bounding box center [791, 511] width 840 height 100
click at [593, 488] on span "Delete" at bounding box center [592, 489] width 38 height 17
click at [868, 512] on span "was," at bounding box center [881, 499] width 26 height 25
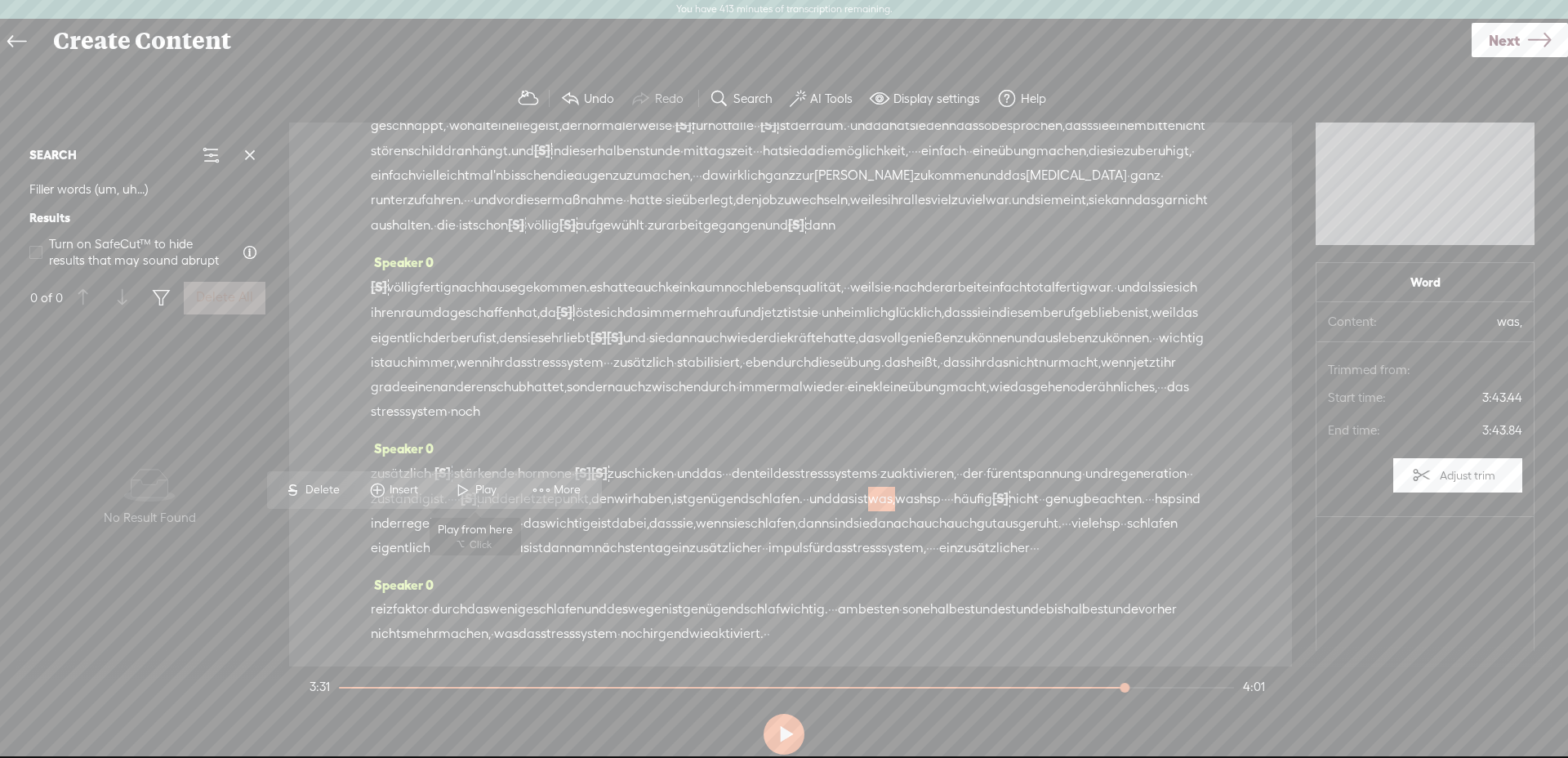
click at [462, 484] on span at bounding box center [463, 490] width 25 height 29
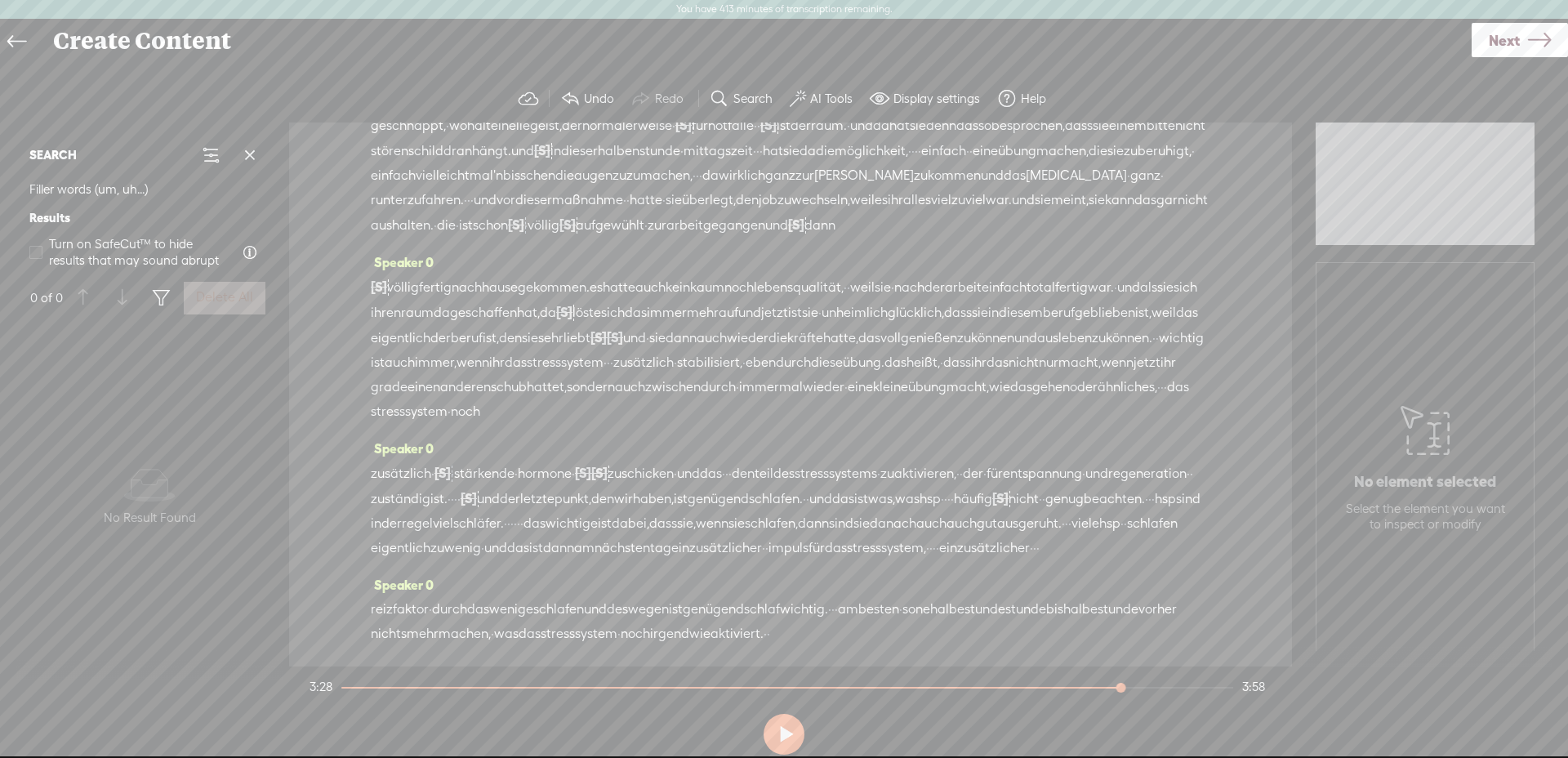
click at [992, 506] on span "[S]" at bounding box center [1000, 498] width 17 height 15
click at [605, 492] on span "Restore" at bounding box center [615, 489] width 43 height 17
drag, startPoint x: 659, startPoint y: 535, endPoint x: 691, endPoint y: 529, distance: 32.6
click at [692, 529] on div "zusätzlich · [S] · · · stärkende · hormone · [S] · · · [S] · zuschicken · und d…" at bounding box center [791, 511] width 840 height 100
click at [583, 481] on span "Delete" at bounding box center [582, 489] width 38 height 17
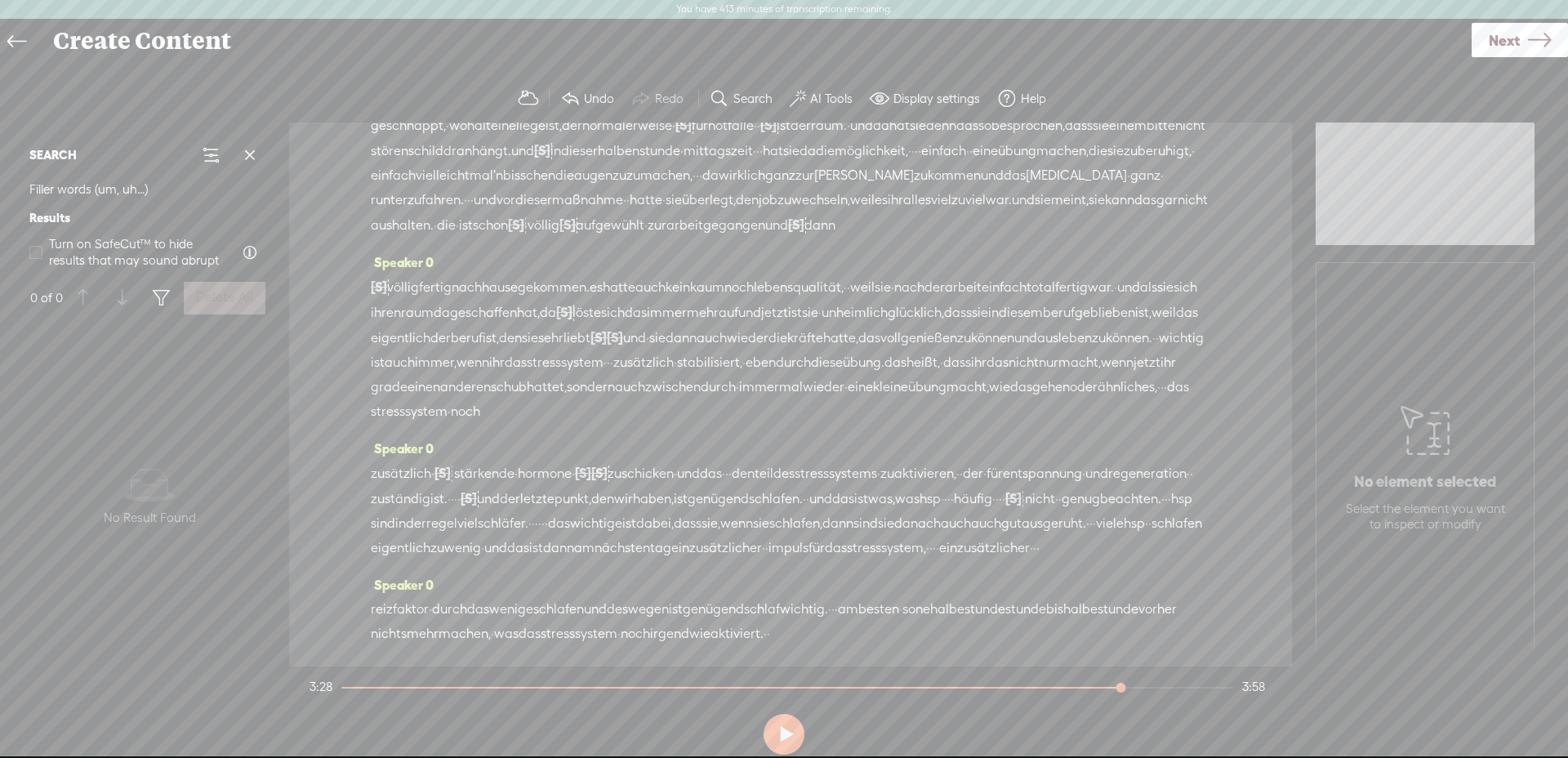
click at [895, 512] on span "was" at bounding box center [907, 499] width 25 height 25
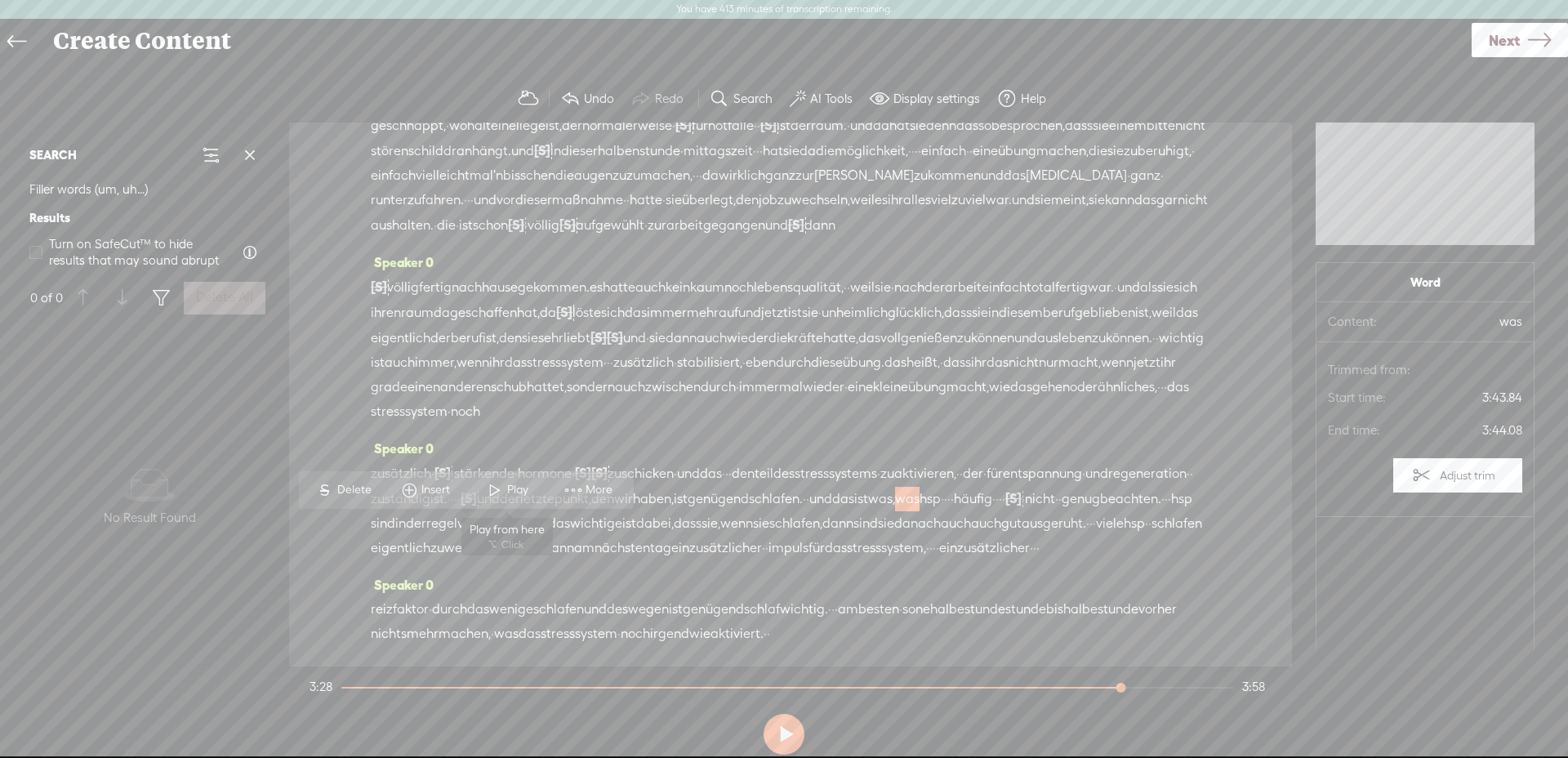
click at [485, 492] on span at bounding box center [495, 490] width 25 height 29
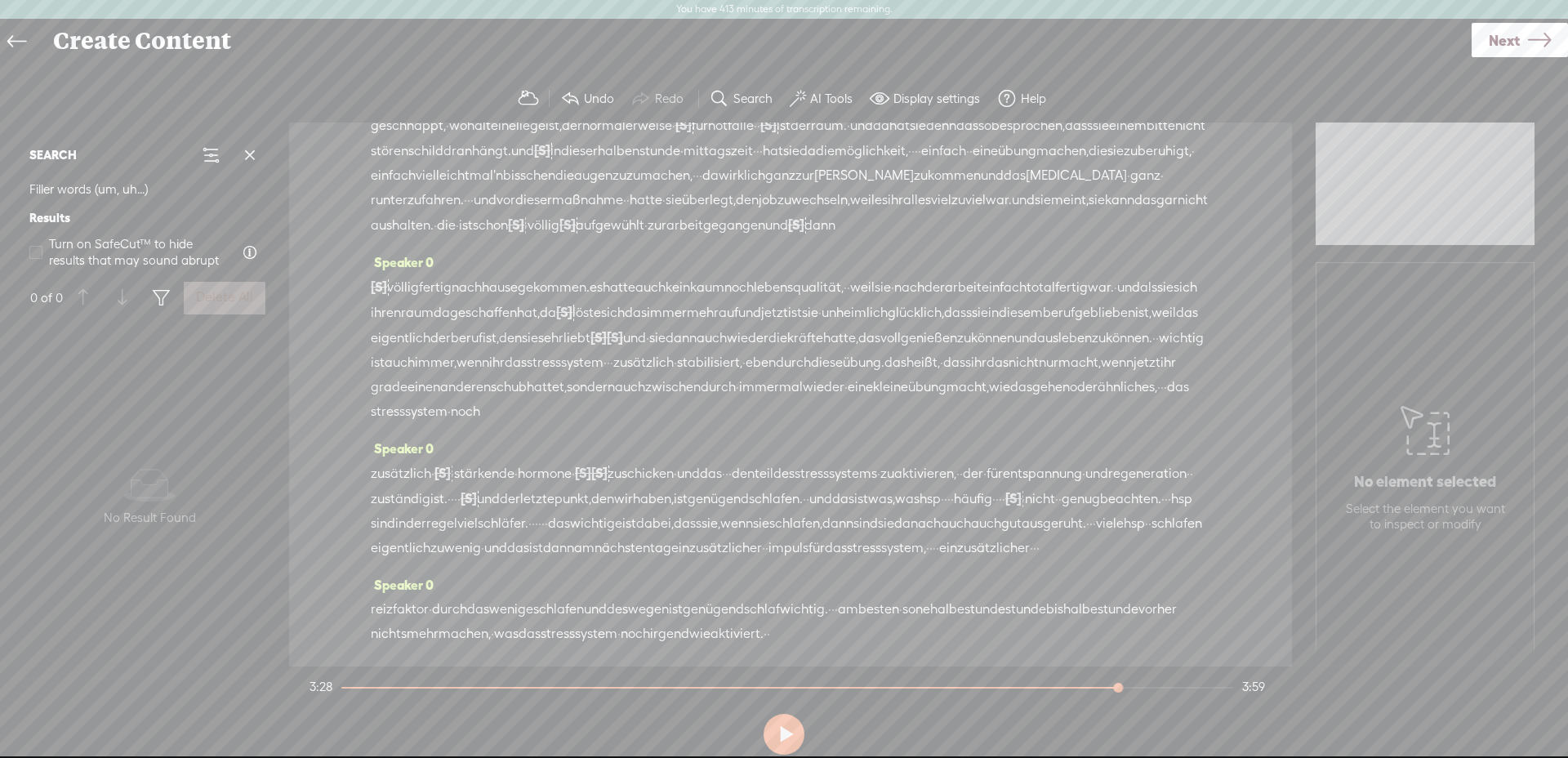
scroll to position [749, 0]
drag, startPoint x: 653, startPoint y: 536, endPoint x: 629, endPoint y: 533, distance: 24.2
click at [629, 533] on div "zusätzlich · [S] · · · stärkende · hormone · [S] · · · [S] · zuschicken · und d…" at bounding box center [791, 511] width 840 height 100
drag, startPoint x: 605, startPoint y: 532, endPoint x: 656, endPoint y: 528, distance: 51.2
click at [656, 528] on div "zusätzlich · [S] · · · stärkende · hormone · [S] · · · [S] · zuschicken · und d…" at bounding box center [791, 511] width 840 height 100
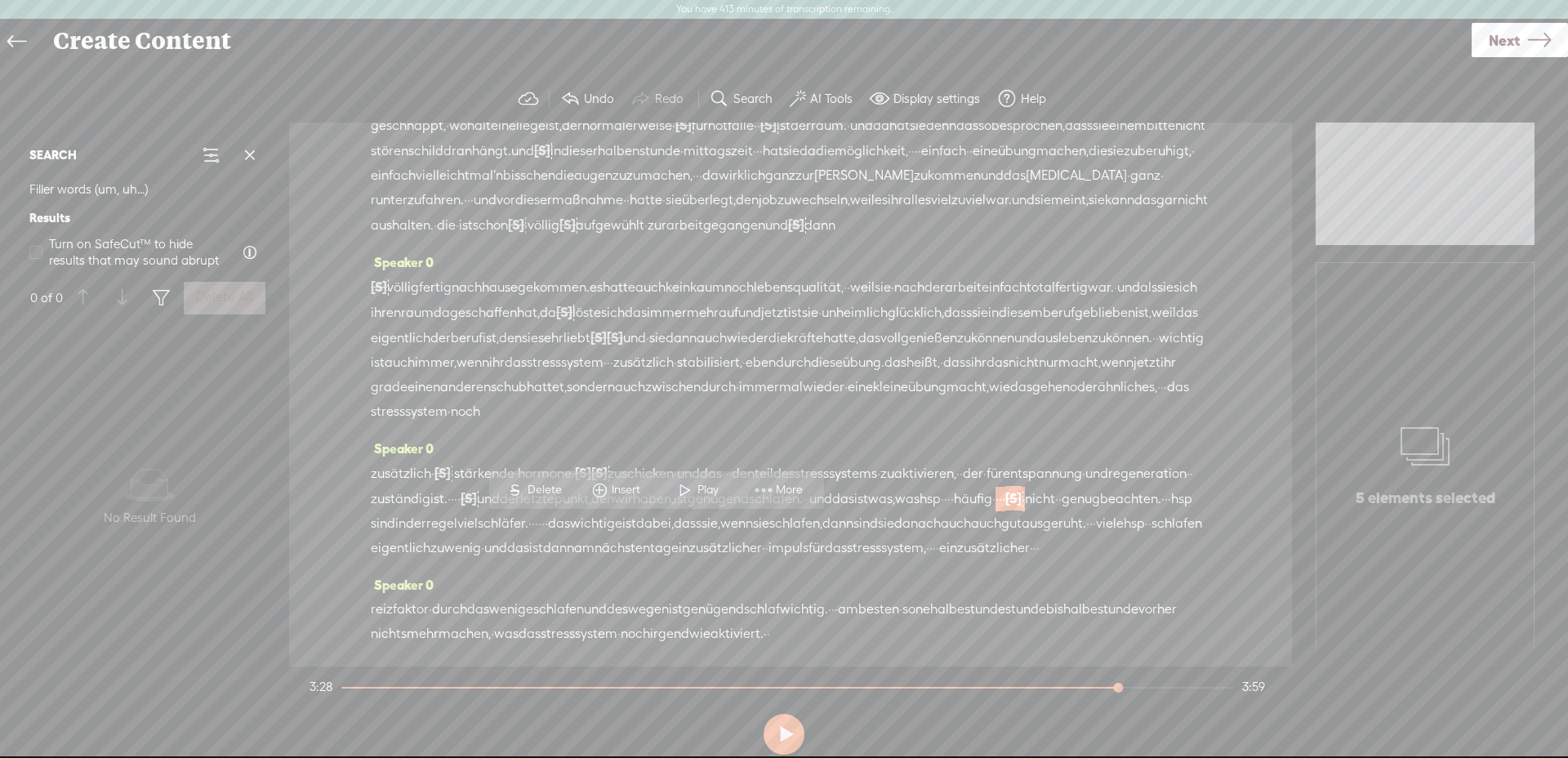
click at [535, 477] on span "S Delete" at bounding box center [534, 490] width 81 height 29
click at [868, 512] on span "was," at bounding box center [881, 499] width 26 height 25
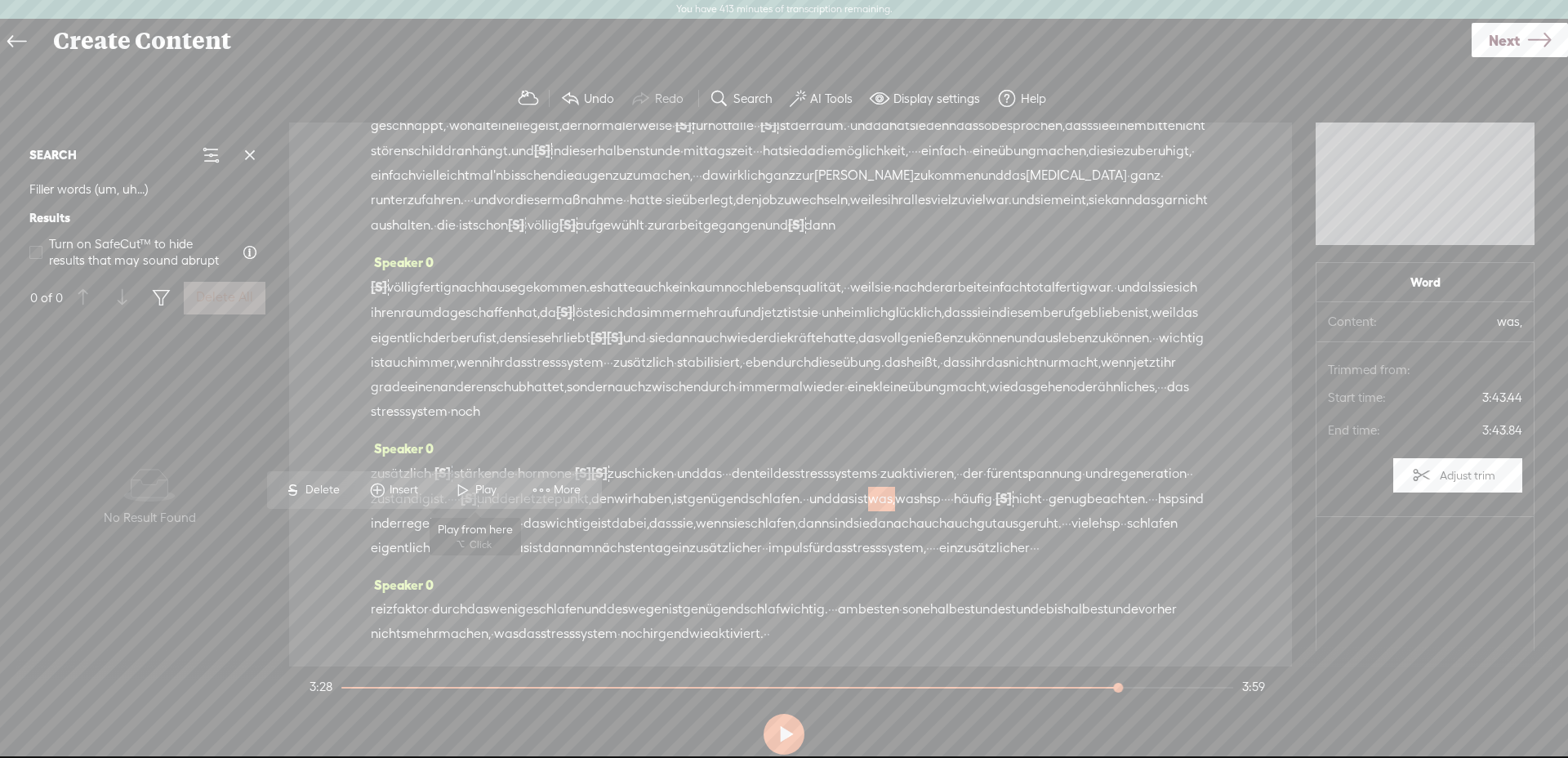
click at [493, 484] on span "Play" at bounding box center [488, 490] width 26 height 17
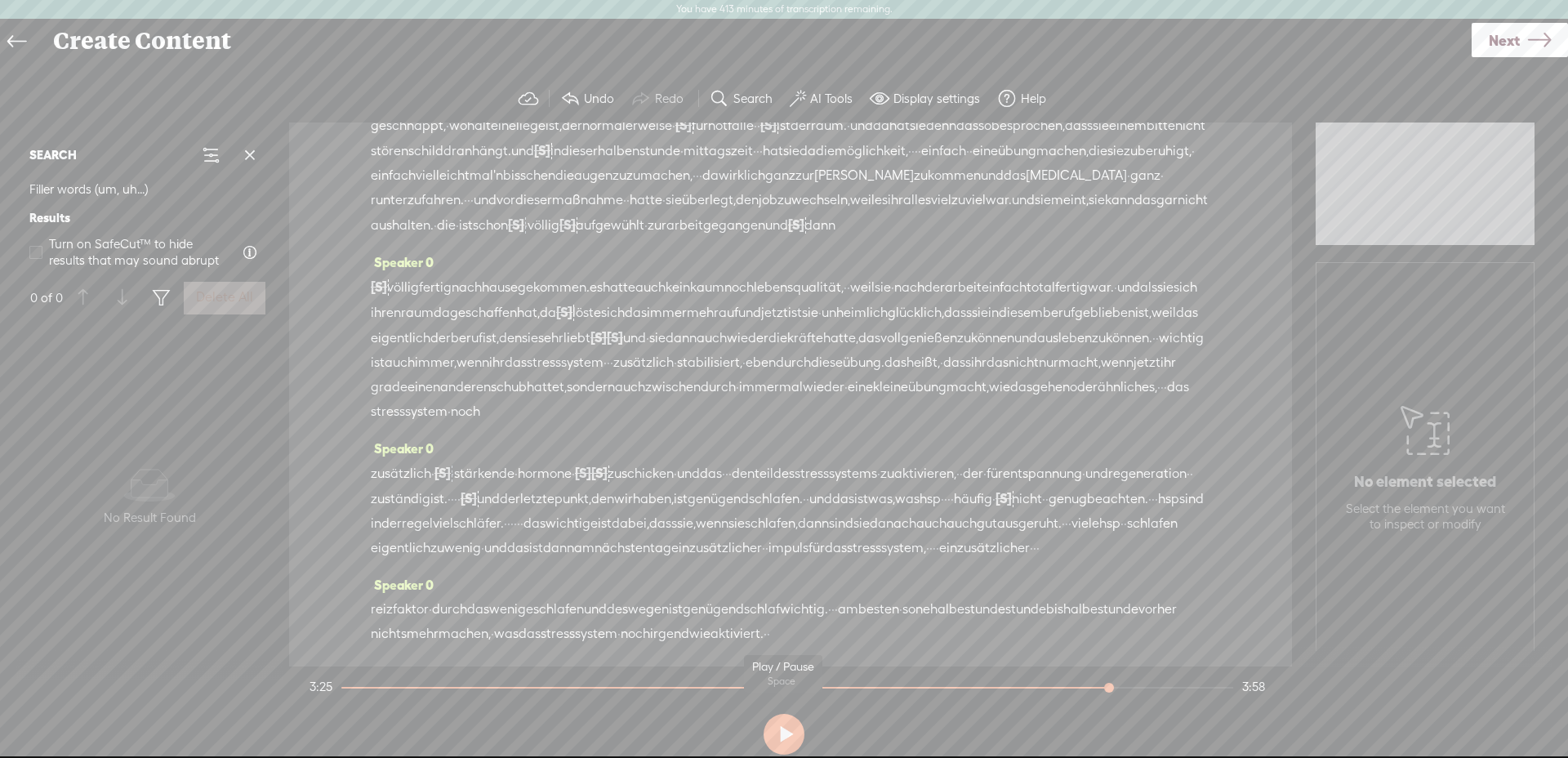
scroll to position [684, 0]
click at [791, 729] on button at bounding box center [784, 735] width 41 height 41
click at [399, 486] on span "zusätzlich" at bounding box center [401, 473] width 61 height 25
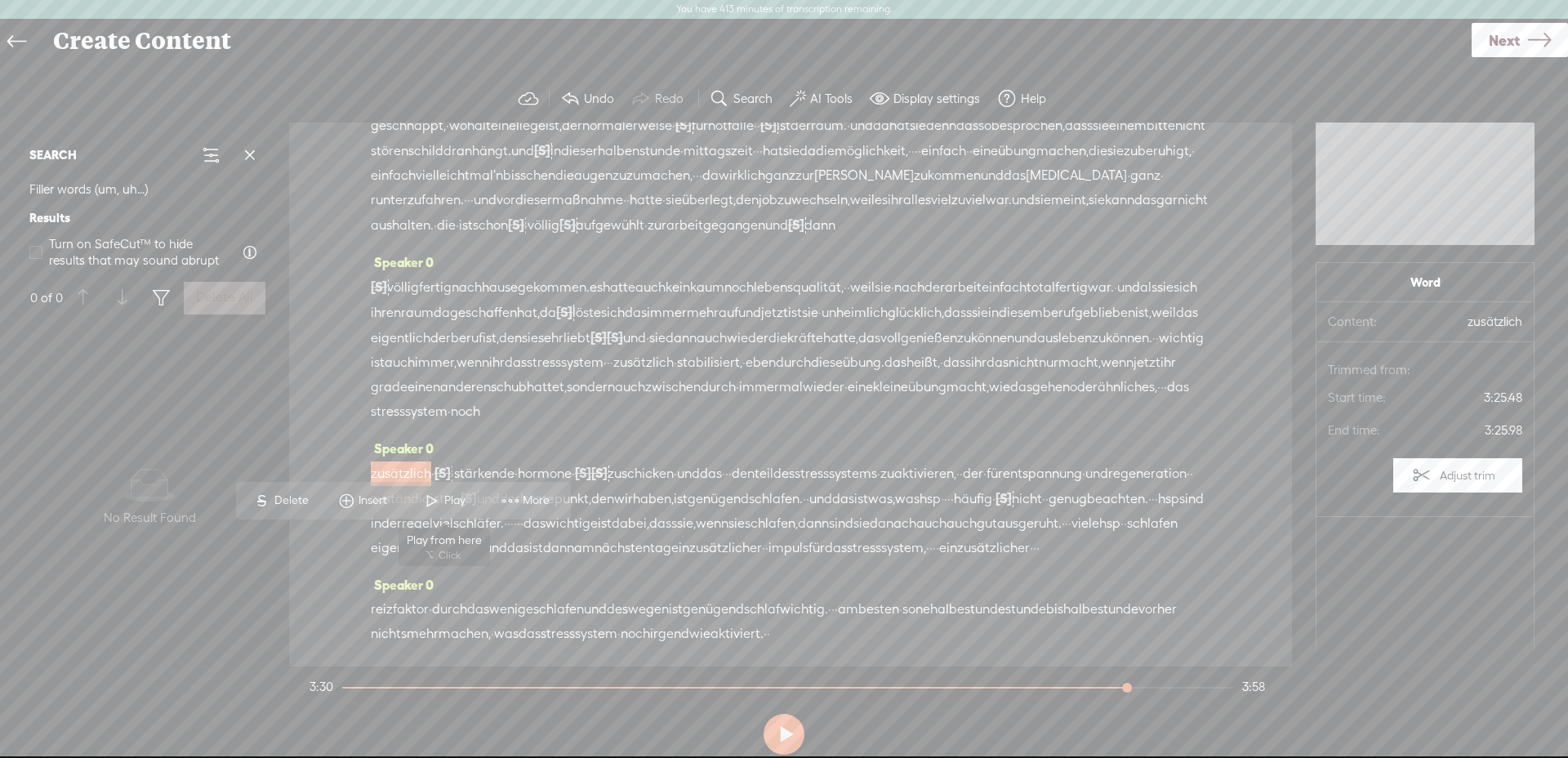
click at [448, 500] on span "Play" at bounding box center [457, 501] width 26 height 17
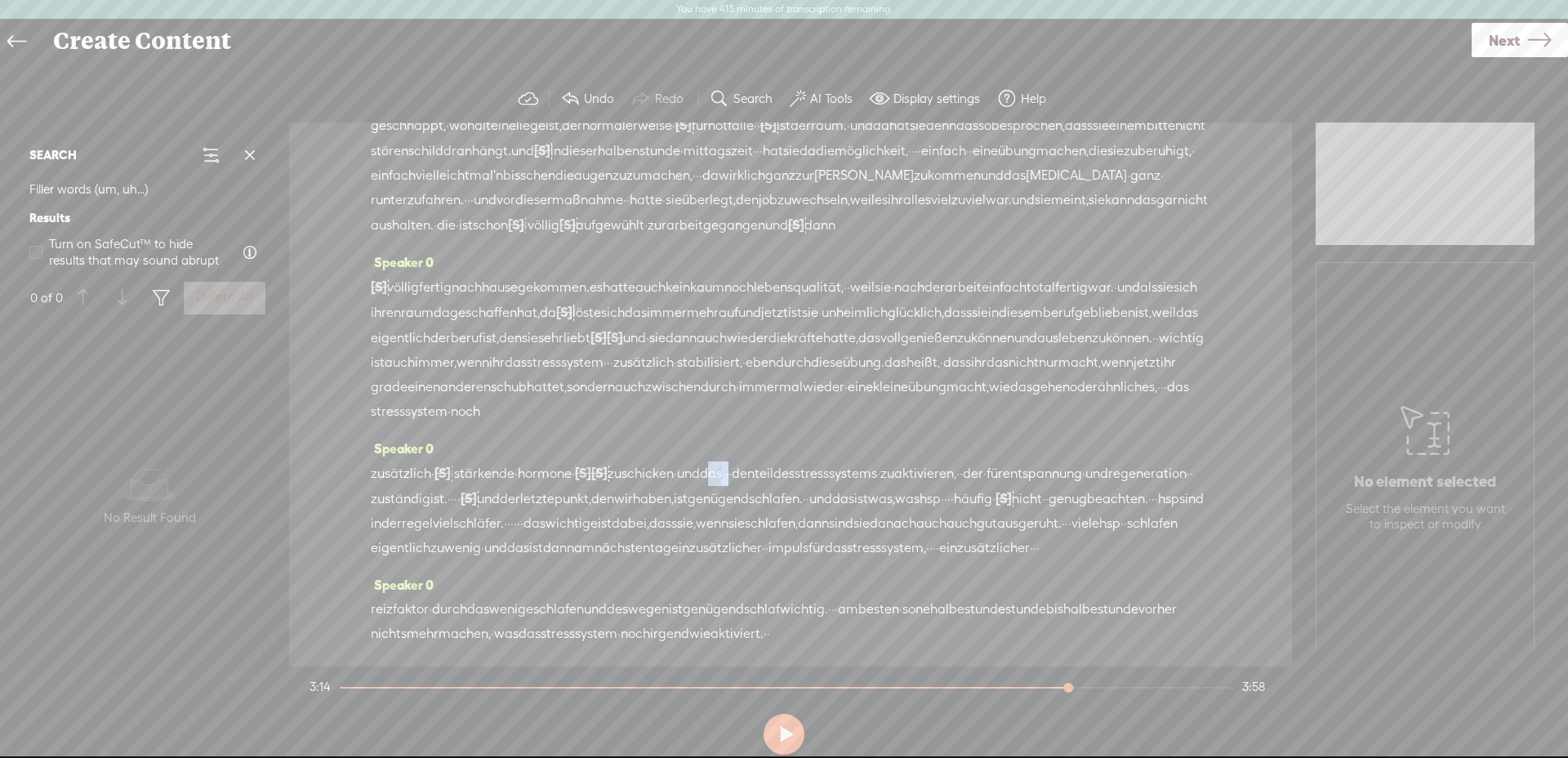
drag, startPoint x: 780, startPoint y: 538, endPoint x: 816, endPoint y: 540, distance: 36.1
click at [816, 540] on div "zusätzlich · [S] · · · stärkende · hormone · [S] · · · [S] · zuschicken · und d…" at bounding box center [791, 511] width 840 height 100
click at [705, 498] on span "Delete" at bounding box center [708, 501] width 38 height 17
click at [494, 486] on span "stärkende" at bounding box center [485, 473] width 61 height 25
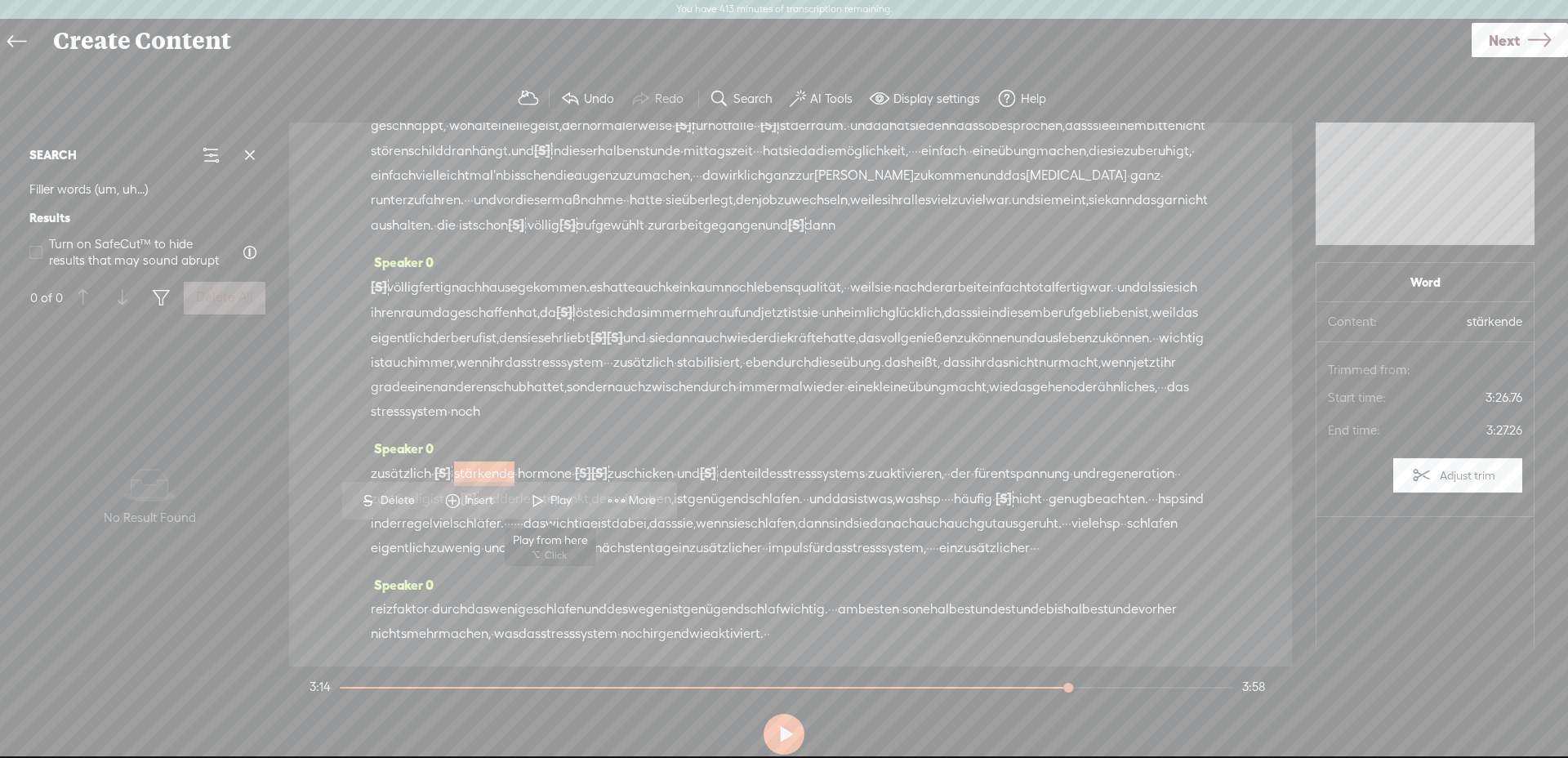
click at [558, 495] on span "Play" at bounding box center [563, 501] width 26 height 17
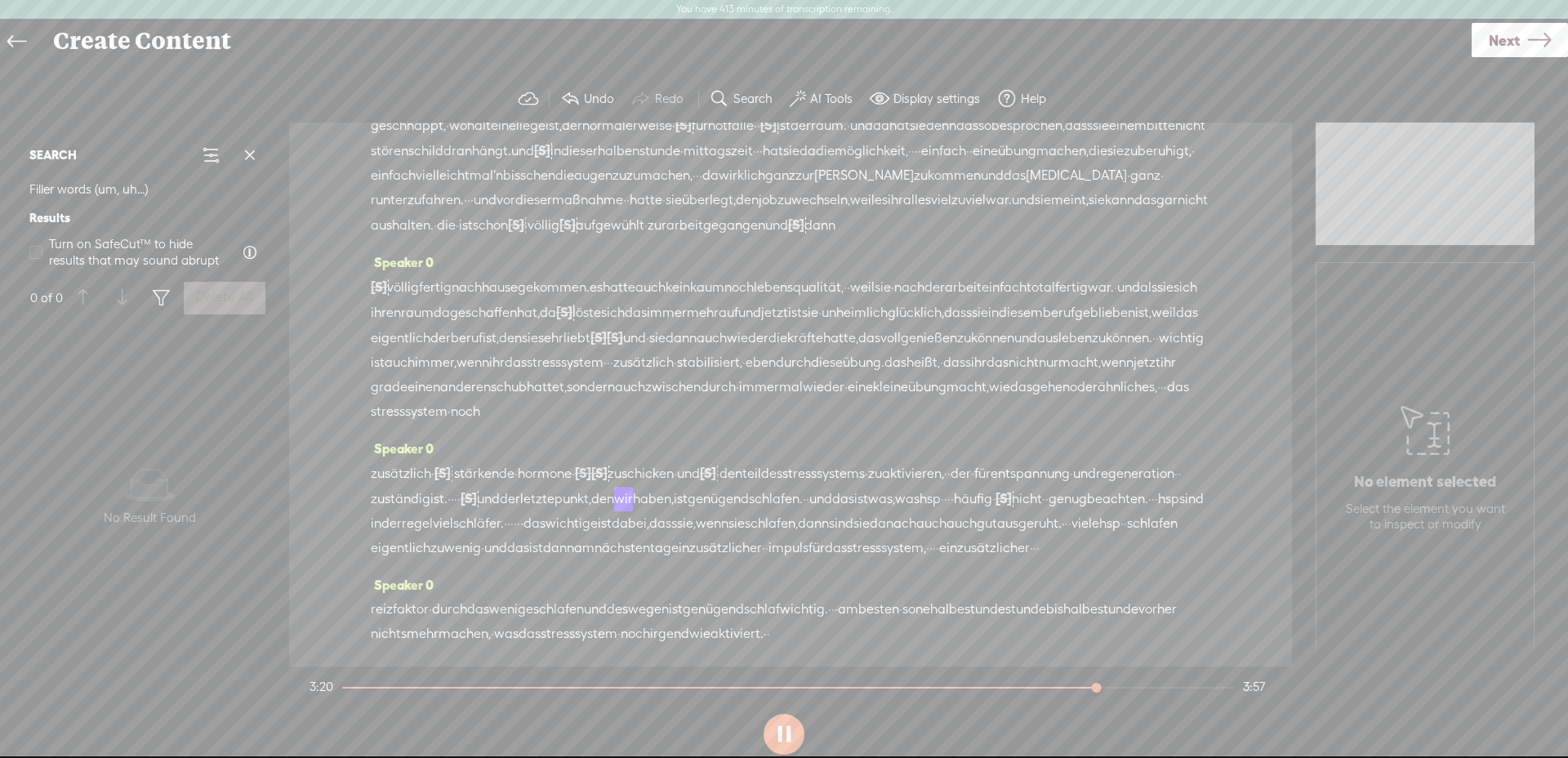
scroll to position [776, 0]
drag, startPoint x: 1113, startPoint y: 613, endPoint x: 1070, endPoint y: 607, distance: 43.4
click at [1070, 607] on div "reizfaktor · durch das wenige schlafen und deswegen ist genügend schlaf wichtig…" at bounding box center [791, 623] width 840 height 49
click at [955, 563] on span "Delete" at bounding box center [951, 570] width 38 height 17
click at [859, 609] on span "am" at bounding box center [848, 610] width 21 height 25
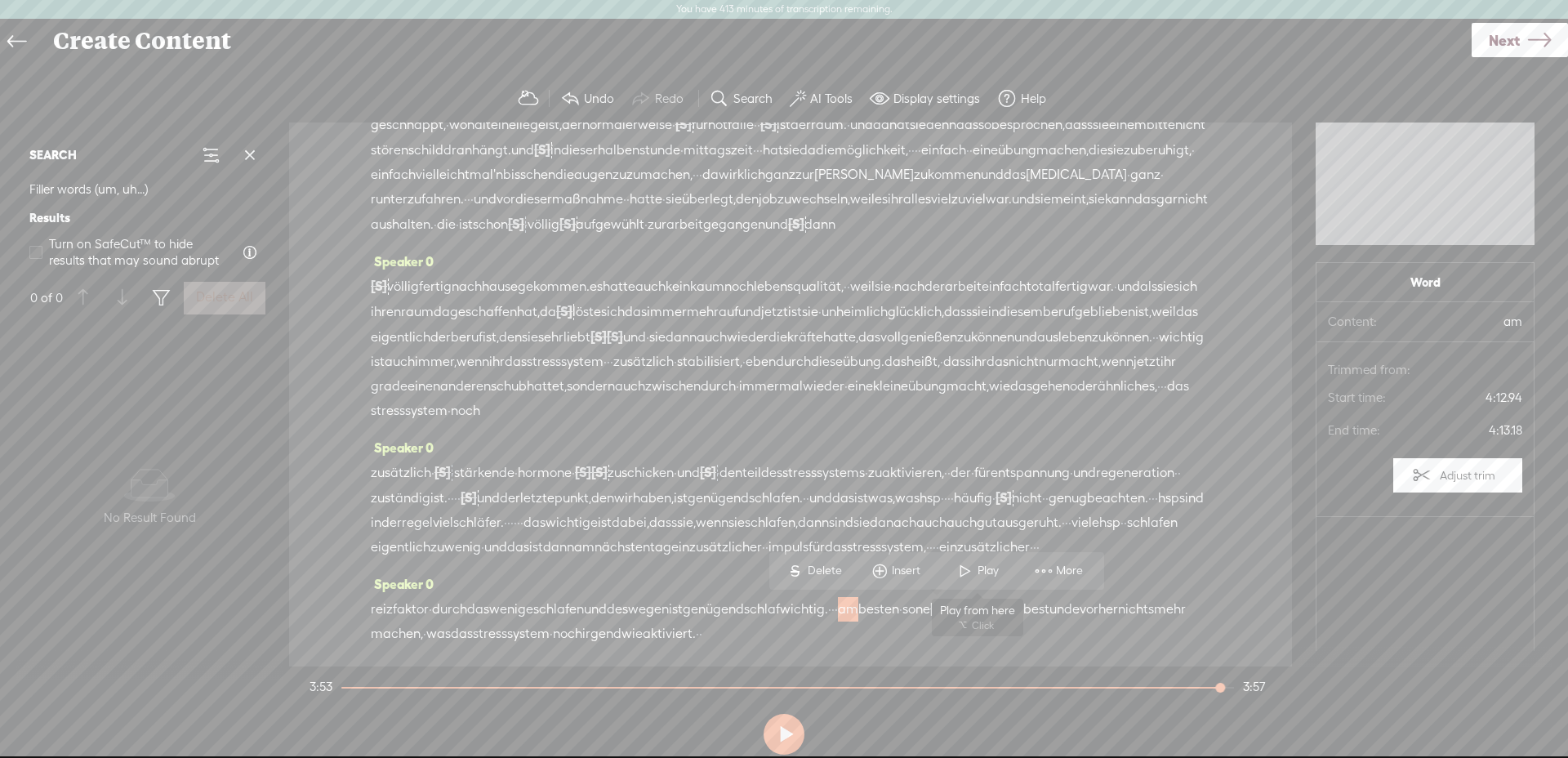
click at [967, 583] on span at bounding box center [965, 571] width 25 height 29
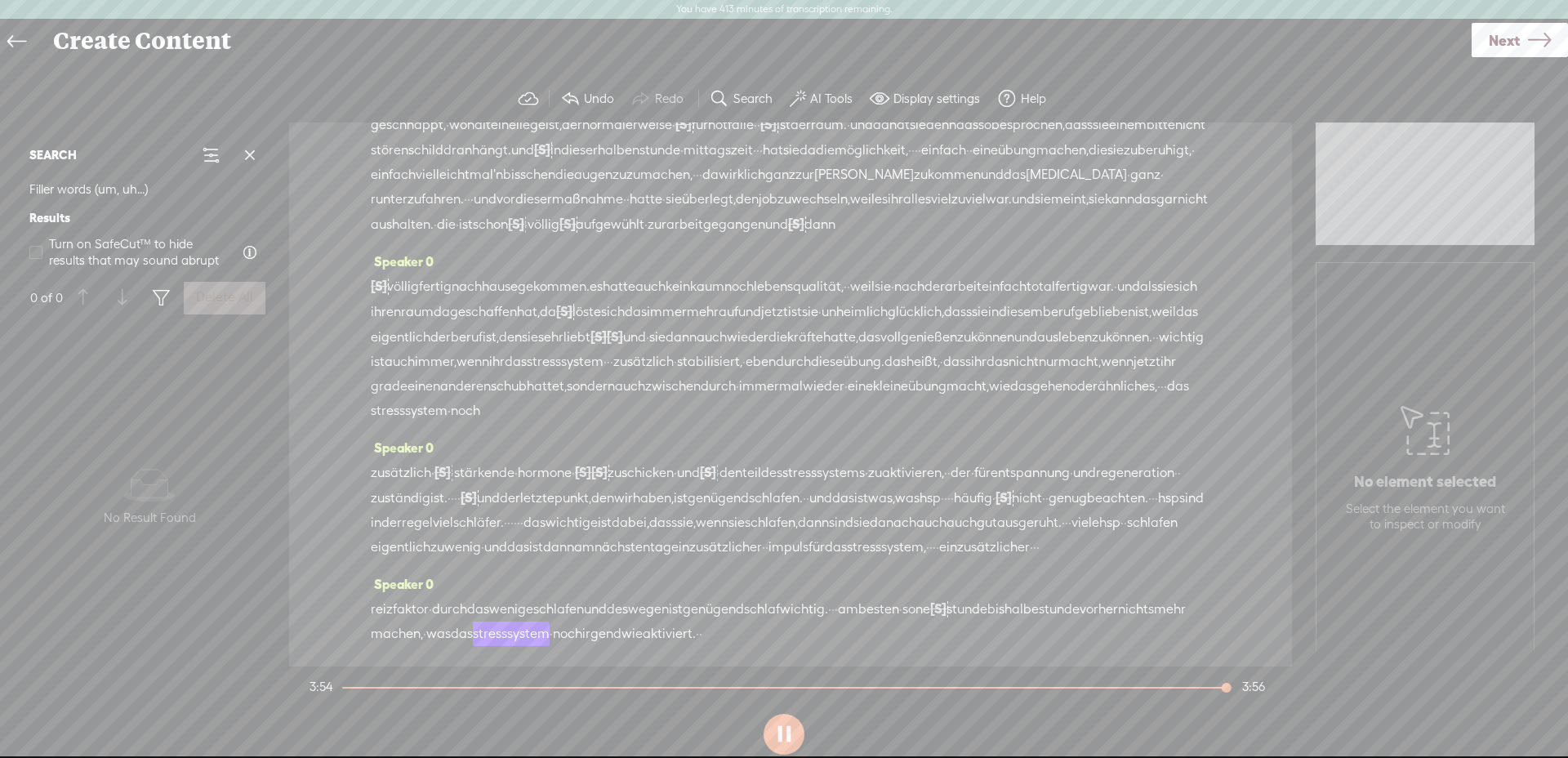
scroll to position [777, 0]
click at [825, 109] on button "AI Tools" at bounding box center [823, 98] width 80 height 32
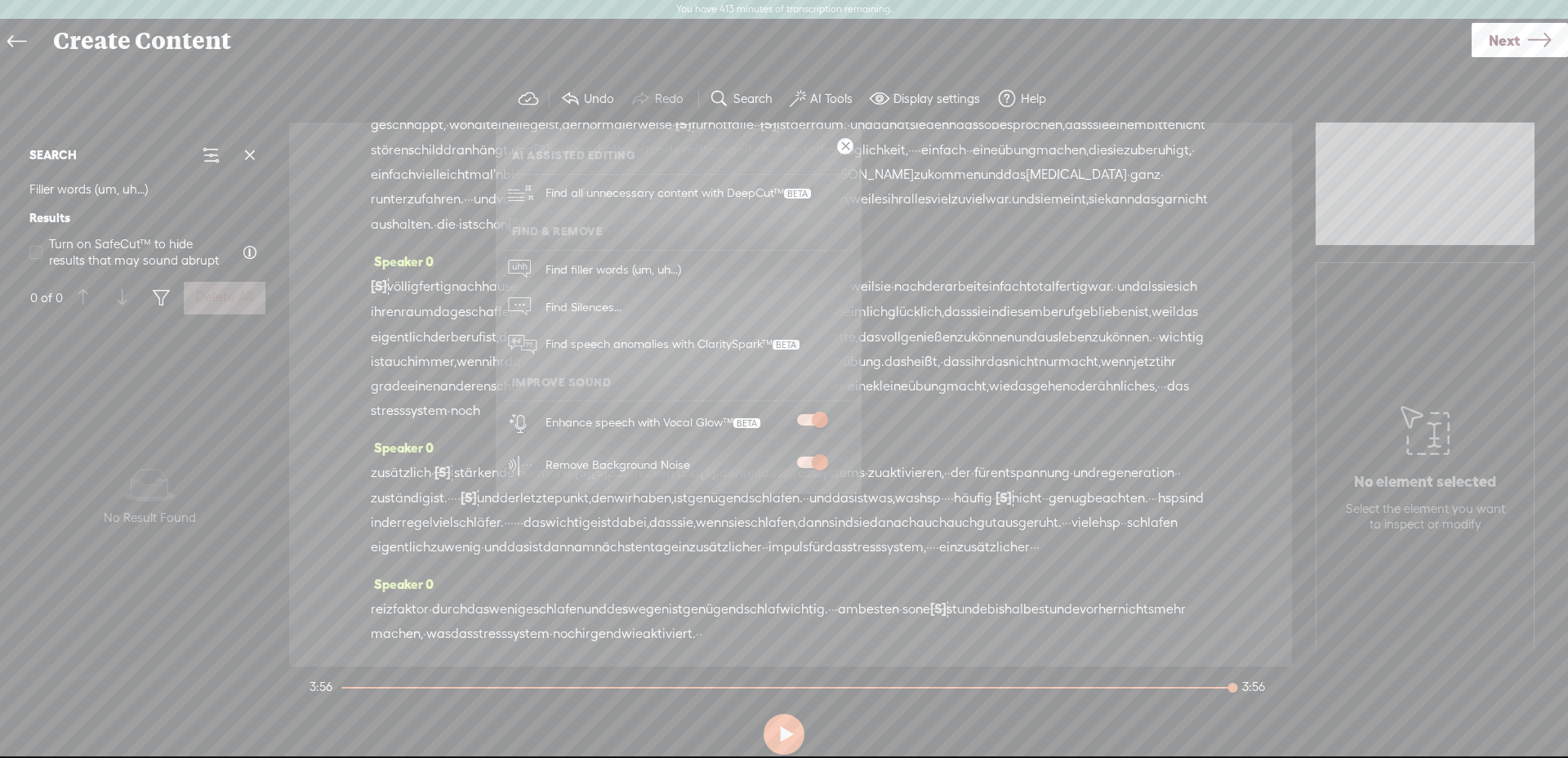
click at [816, 466] on span at bounding box center [811, 462] width 29 height 12
click at [817, 465] on span at bounding box center [811, 462] width 29 height 12
click at [797, 423] on label at bounding box center [811, 420] width 72 height 12
click at [817, 422] on span at bounding box center [811, 420] width 29 height 12
click at [803, 417] on span at bounding box center [811, 420] width 29 height 12
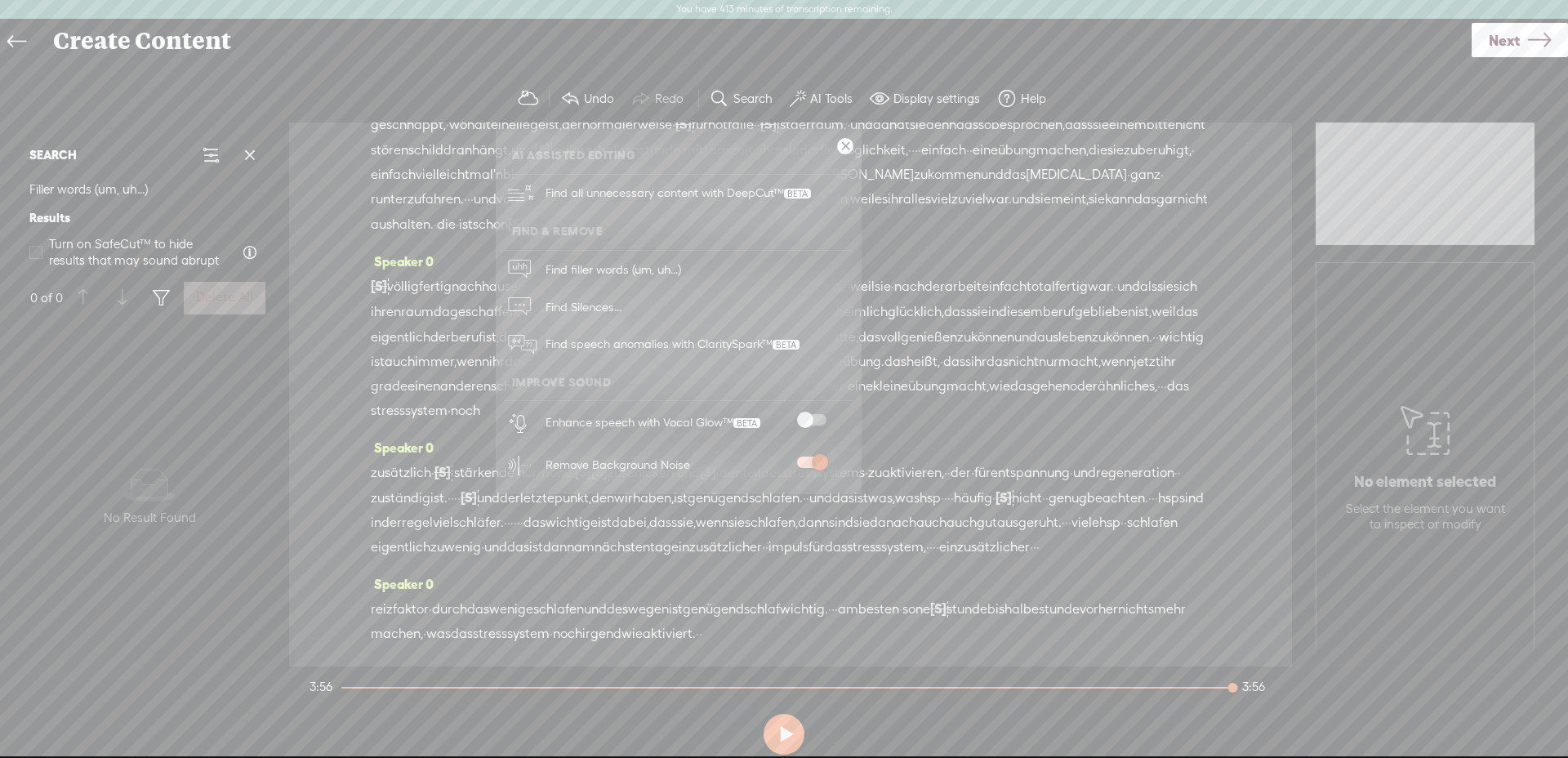
click at [802, 468] on div at bounding box center [811, 464] width 72 height 17
click at [802, 462] on span at bounding box center [811, 462] width 29 height 12
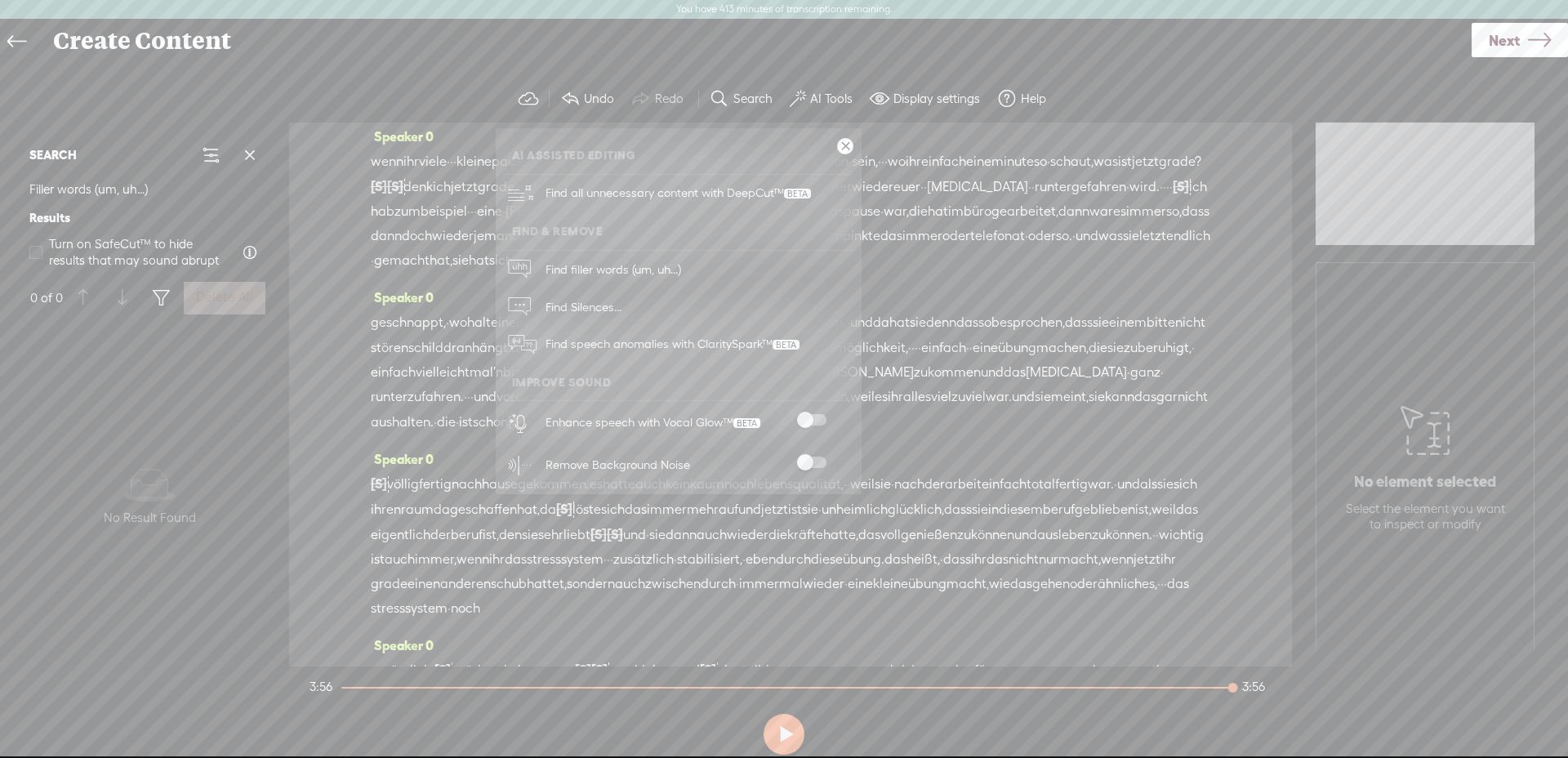
scroll to position [0, 0]
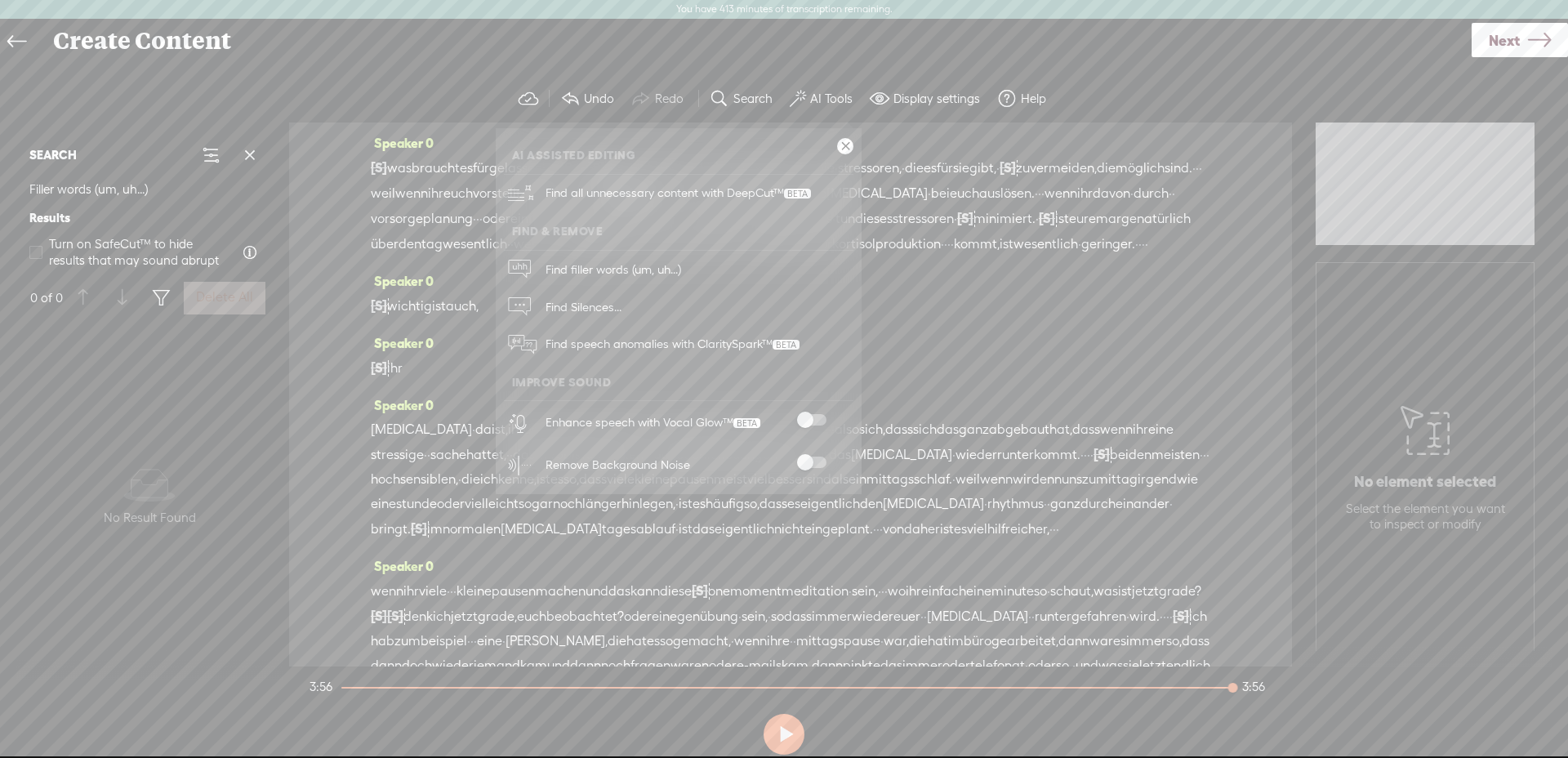
click at [845, 149] on link at bounding box center [845, 146] width 17 height 17
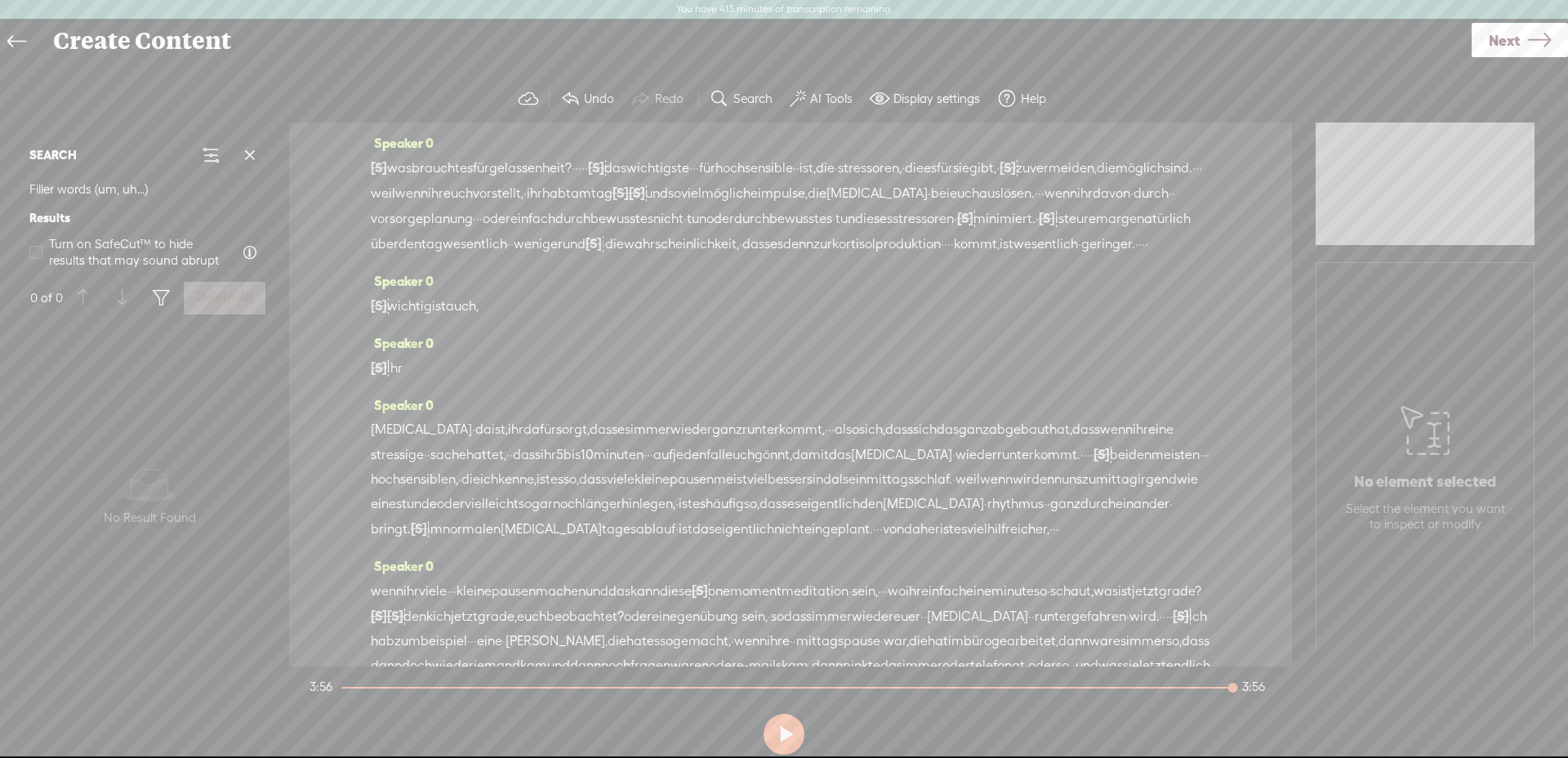
click at [407, 176] on span "was" at bounding box center [399, 168] width 25 height 25
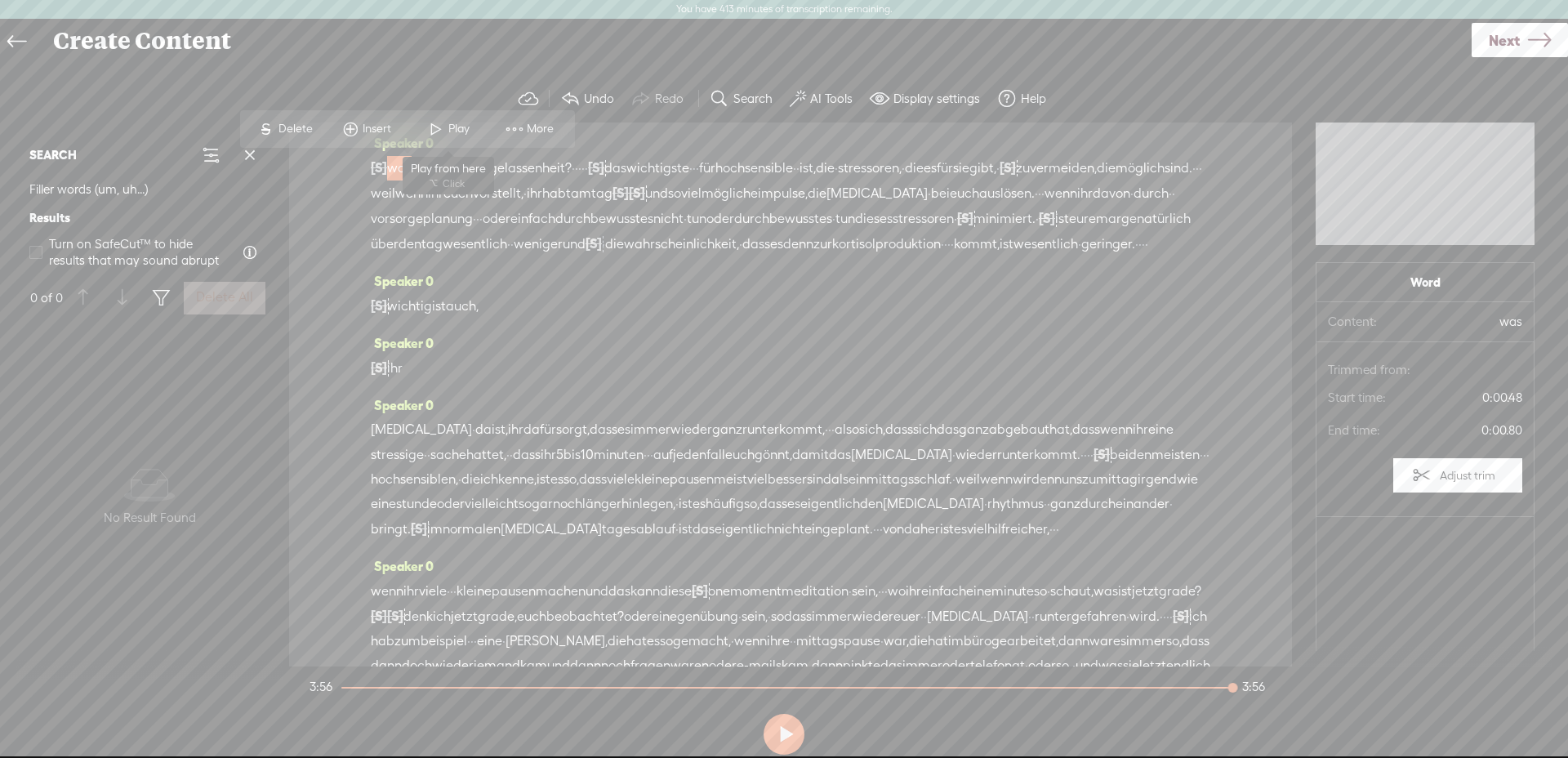
click at [459, 130] on span "Play" at bounding box center [461, 129] width 26 height 17
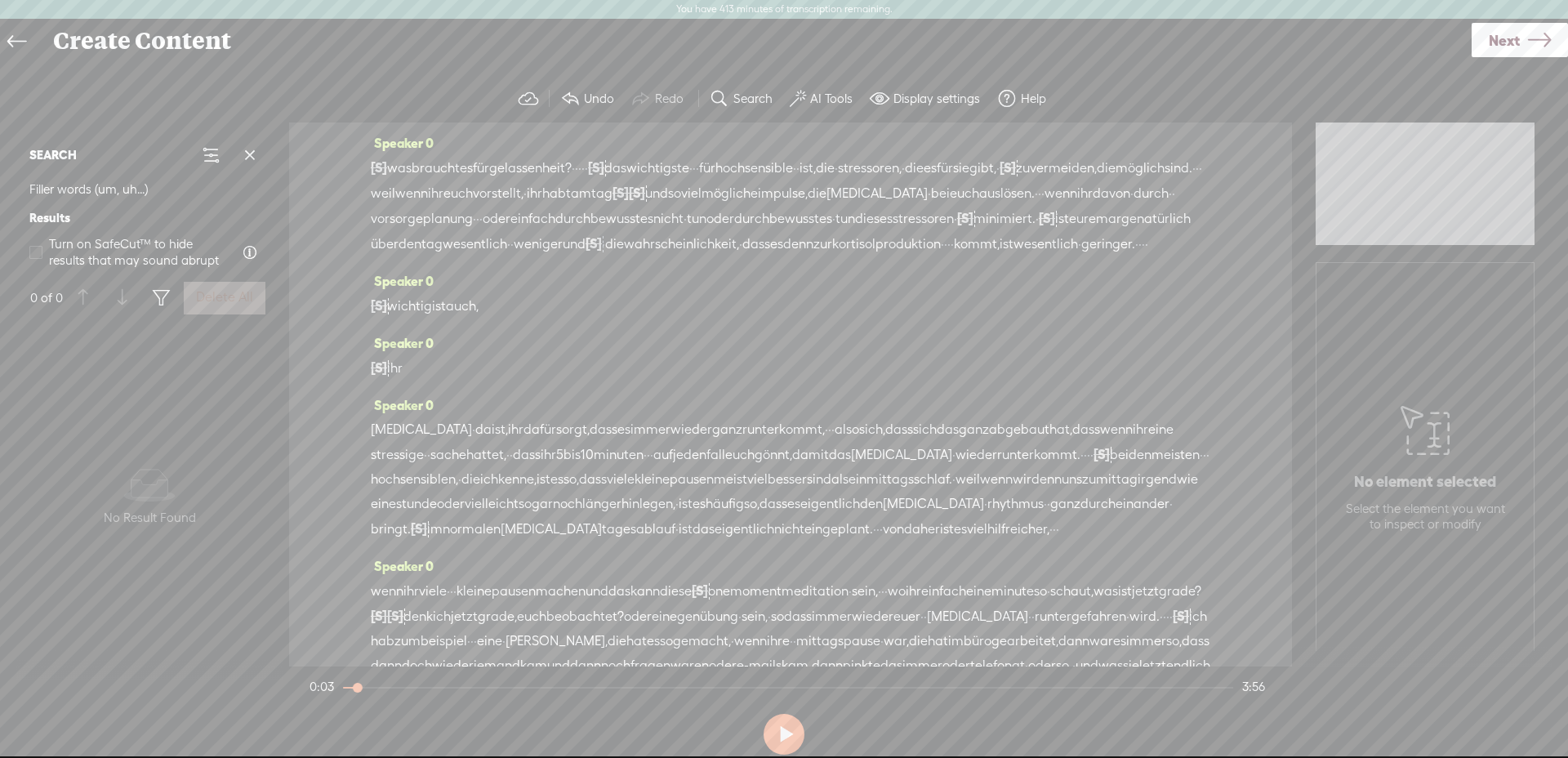
click at [821, 110] on button "AI Tools" at bounding box center [823, 98] width 80 height 32
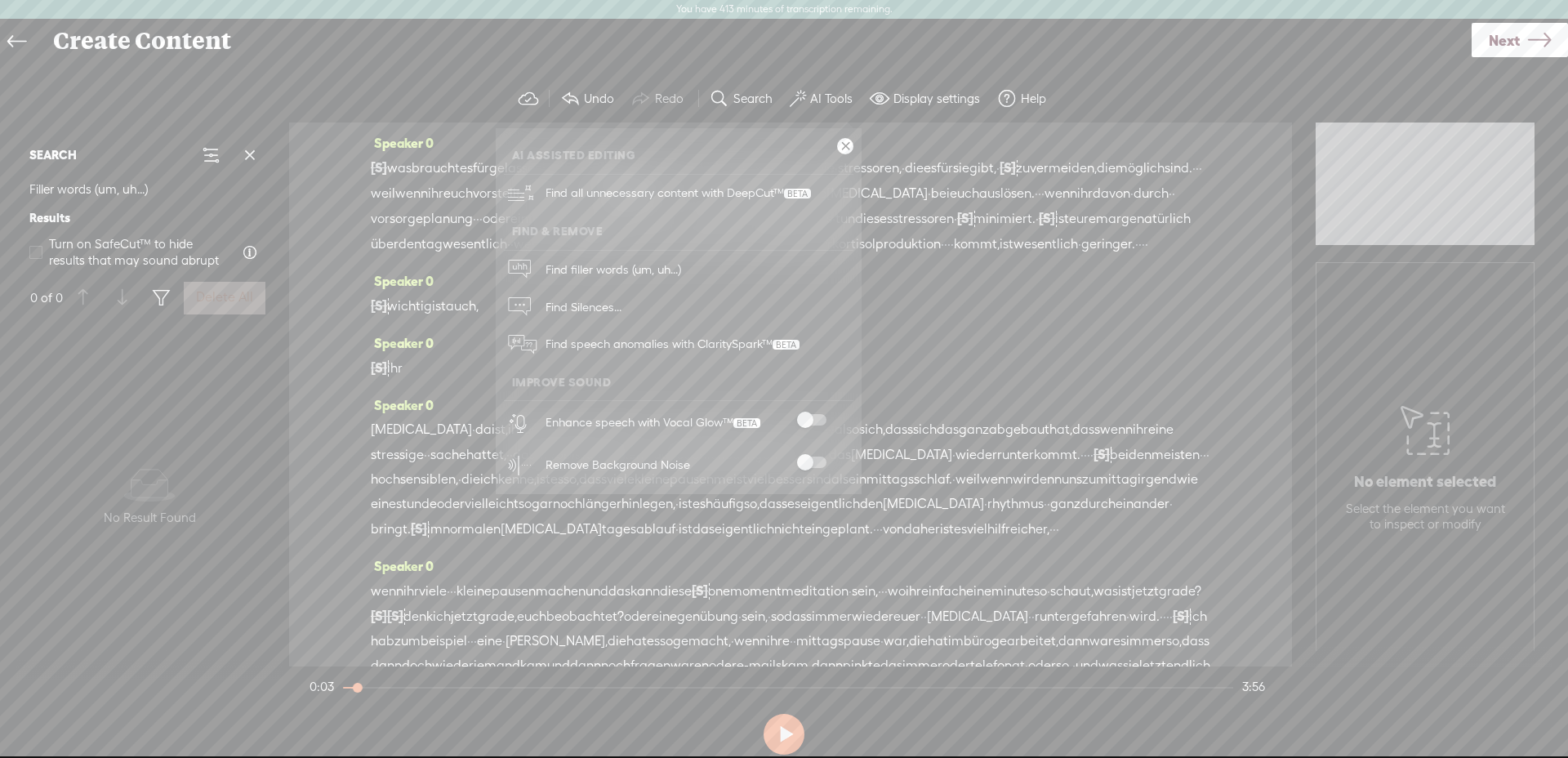
click at [815, 426] on div at bounding box center [811, 422] width 72 height 17
click at [823, 420] on span at bounding box center [811, 420] width 29 height 12
click at [817, 459] on span at bounding box center [811, 462] width 29 height 12
click at [409, 178] on span "was" at bounding box center [399, 168] width 25 height 25
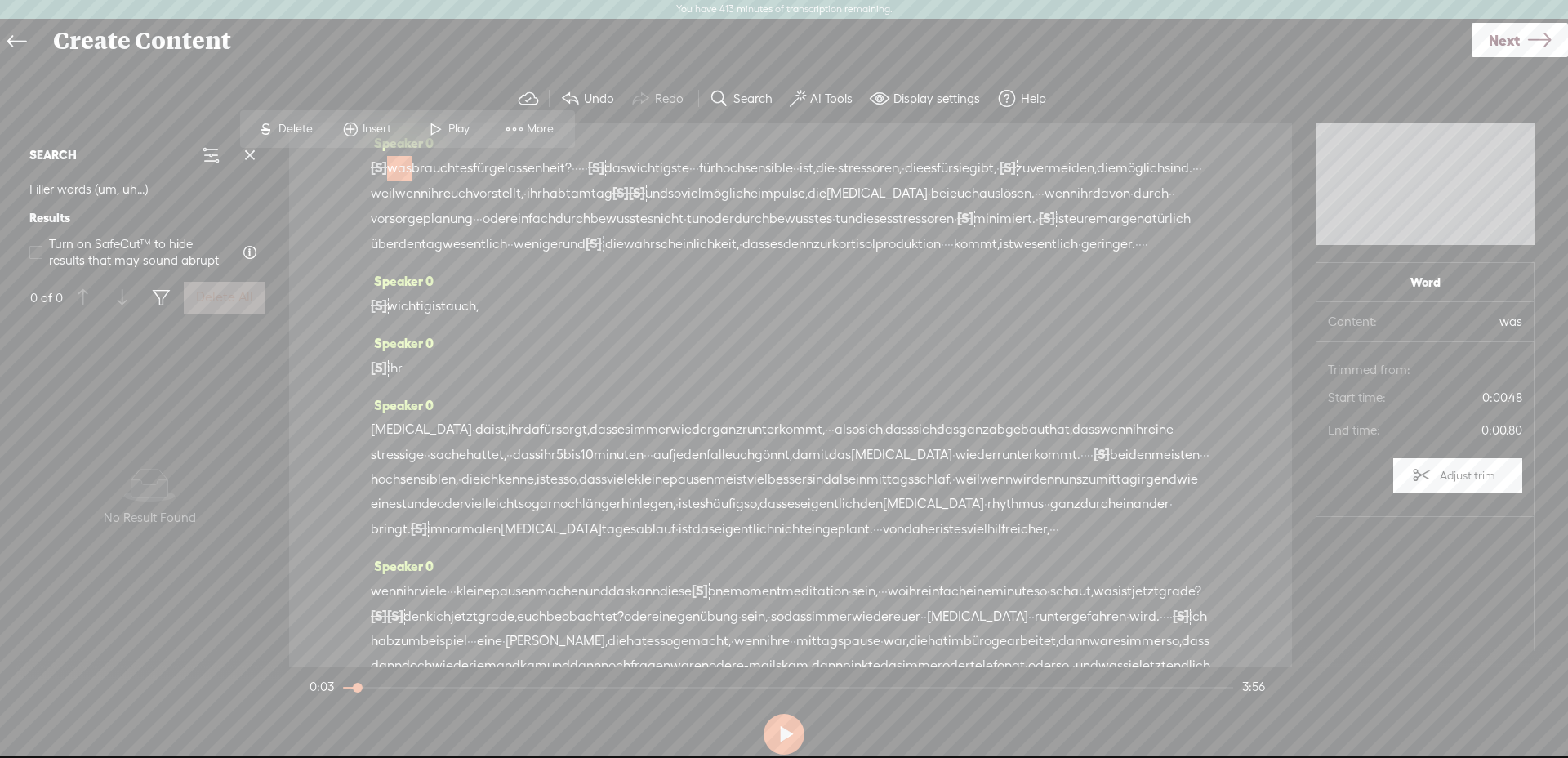
click at [448, 127] on span "Play" at bounding box center [461, 129] width 26 height 17
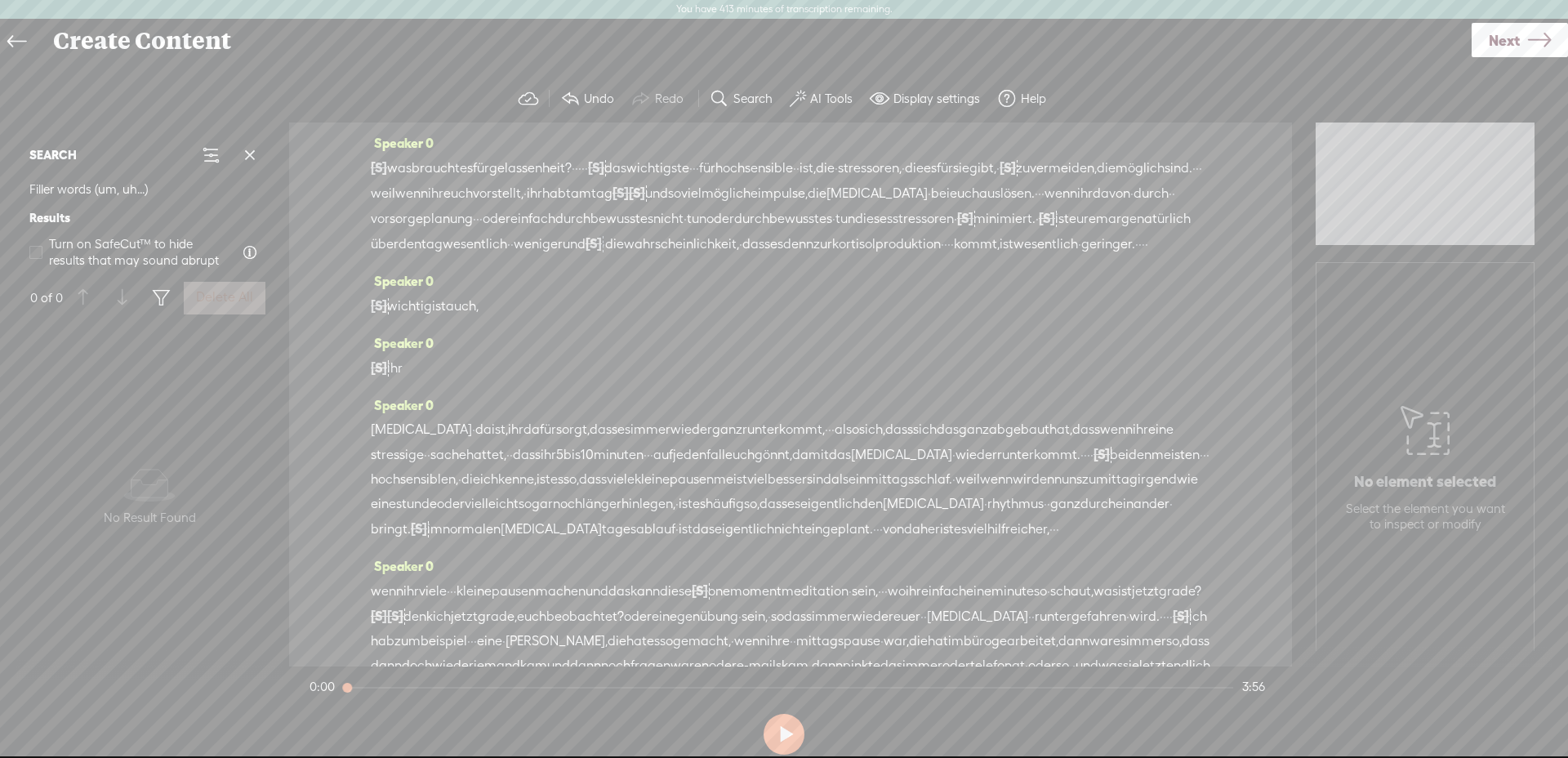
click at [403, 164] on span "was" at bounding box center [399, 168] width 25 height 25
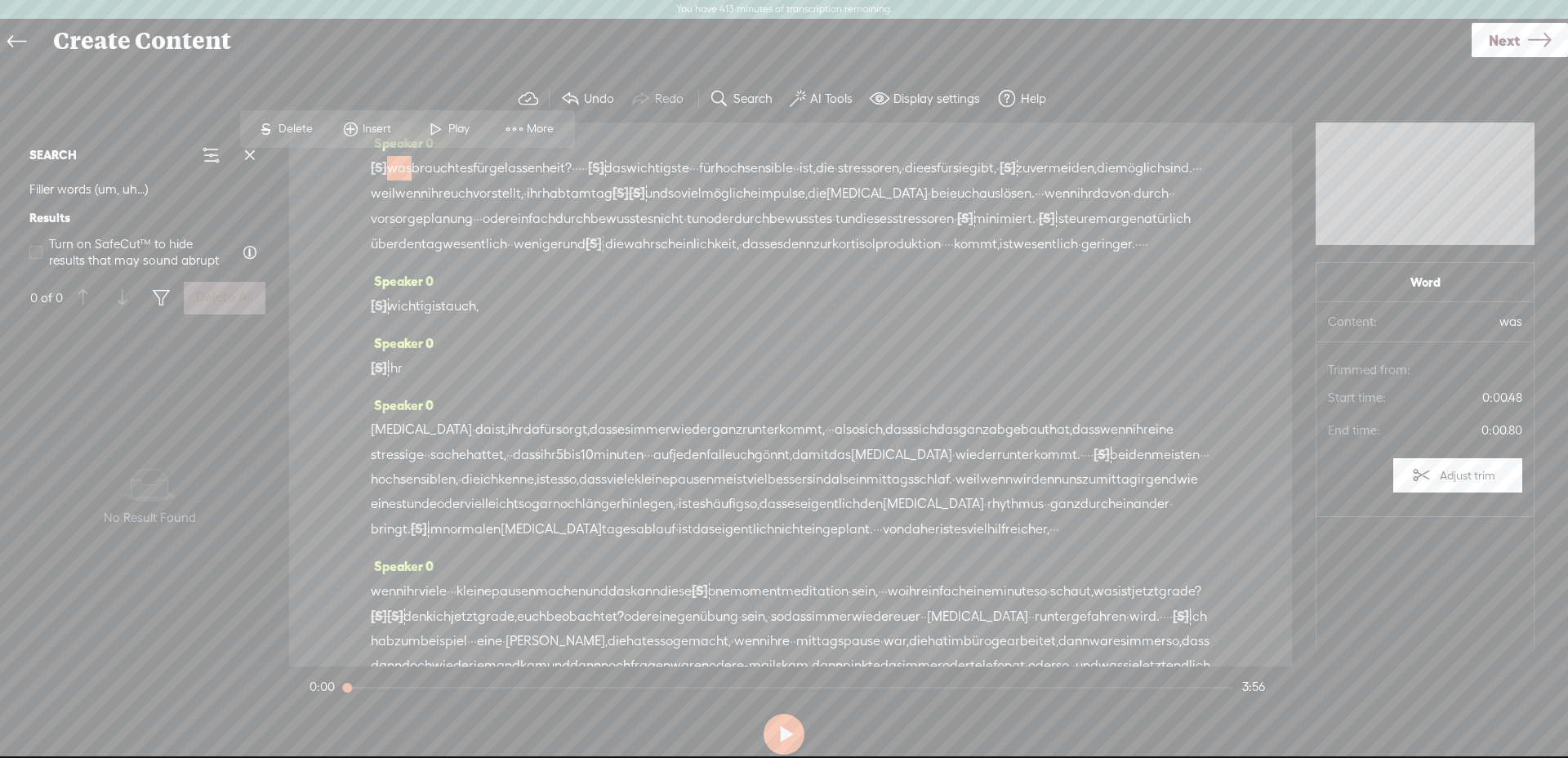
click at [815, 104] on label "AI Tools" at bounding box center [831, 98] width 42 height 17
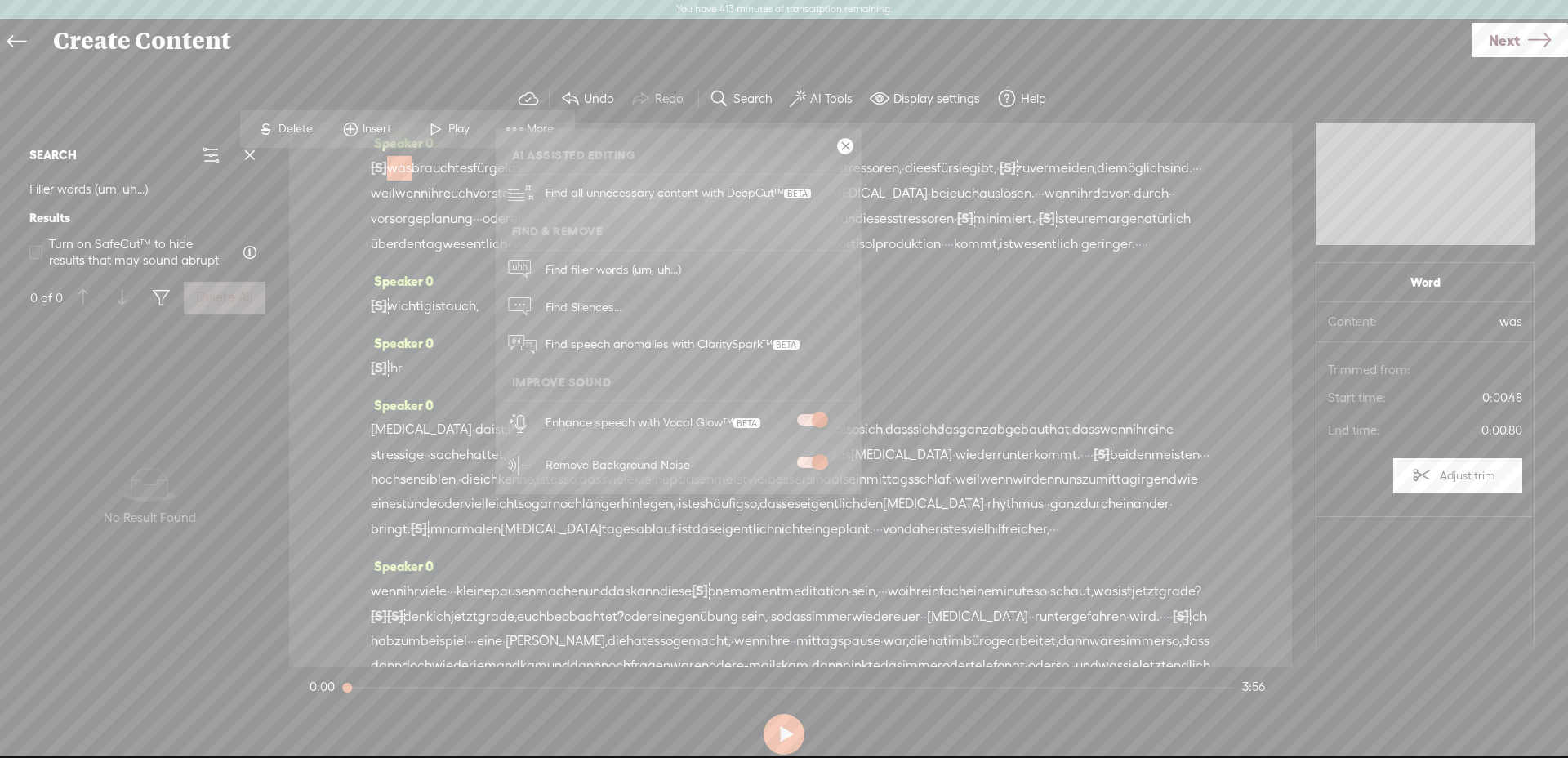
click at [805, 460] on span at bounding box center [811, 462] width 29 height 12
click at [816, 180] on span "ist," at bounding box center [808, 168] width 17 height 25
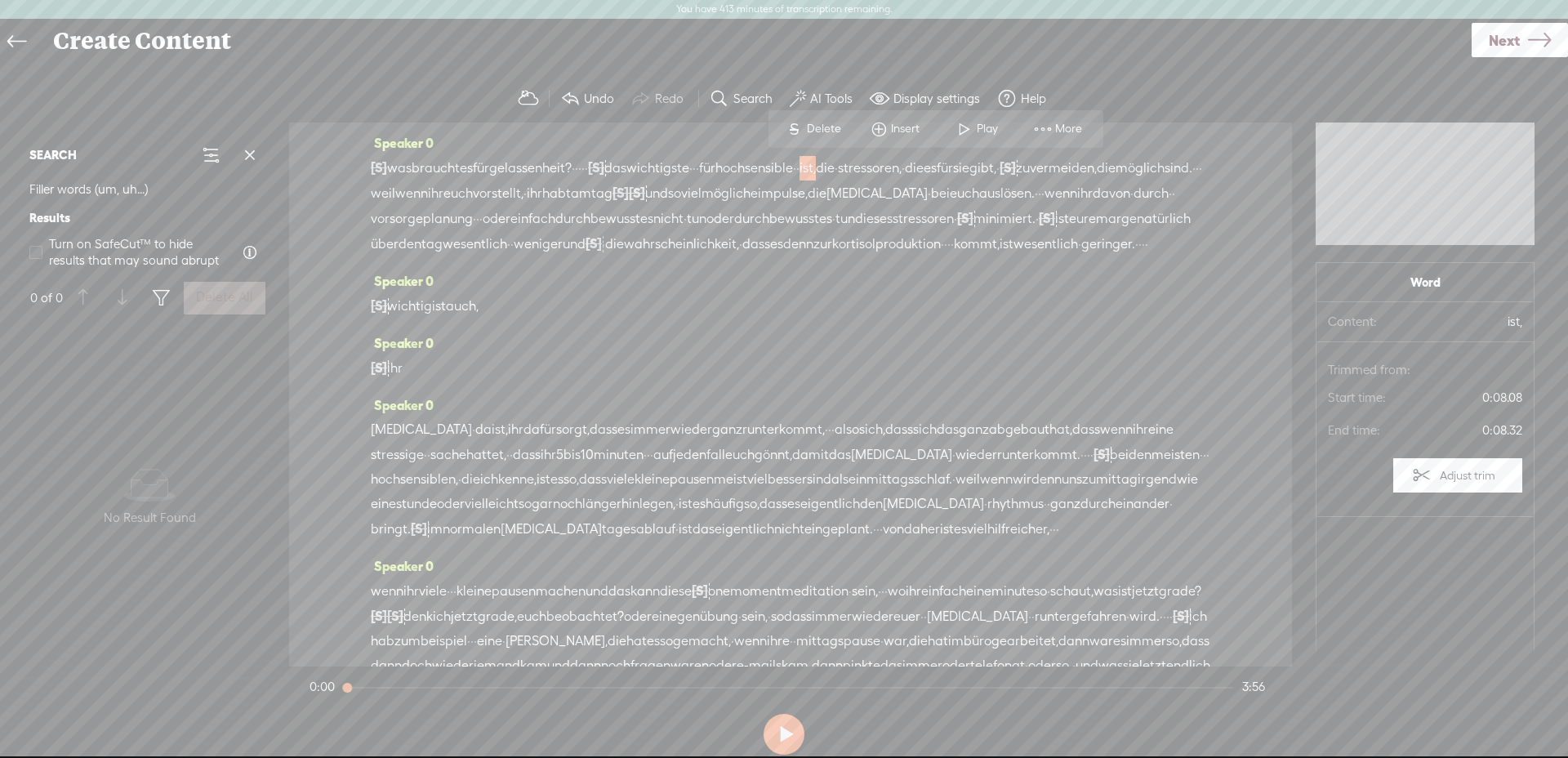
click at [412, 178] on span "was" at bounding box center [399, 168] width 25 height 25
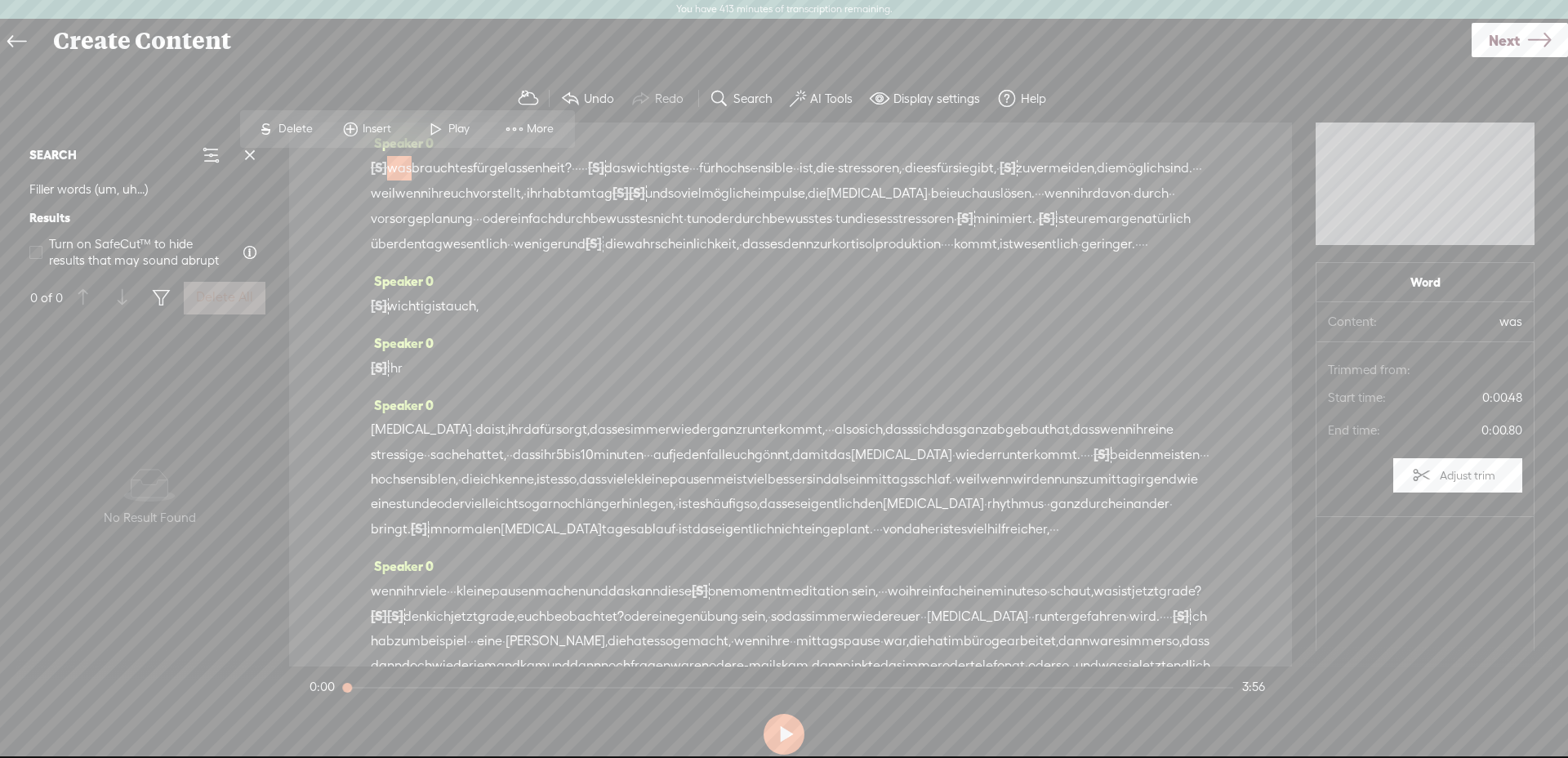
click at [449, 115] on span "Play" at bounding box center [447, 130] width 81 height 29
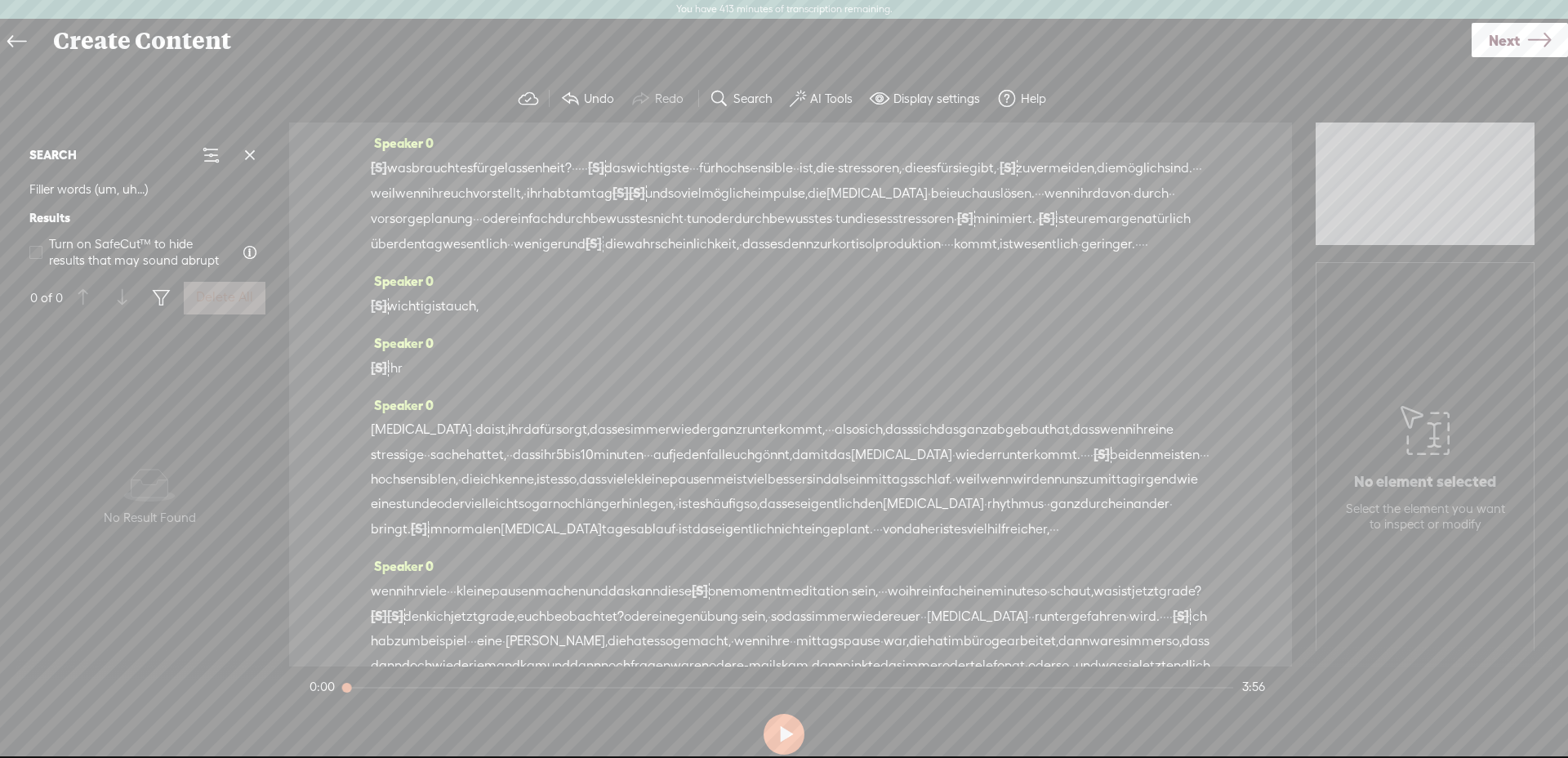
click at [821, 98] on label "AI Tools" at bounding box center [831, 98] width 42 height 17
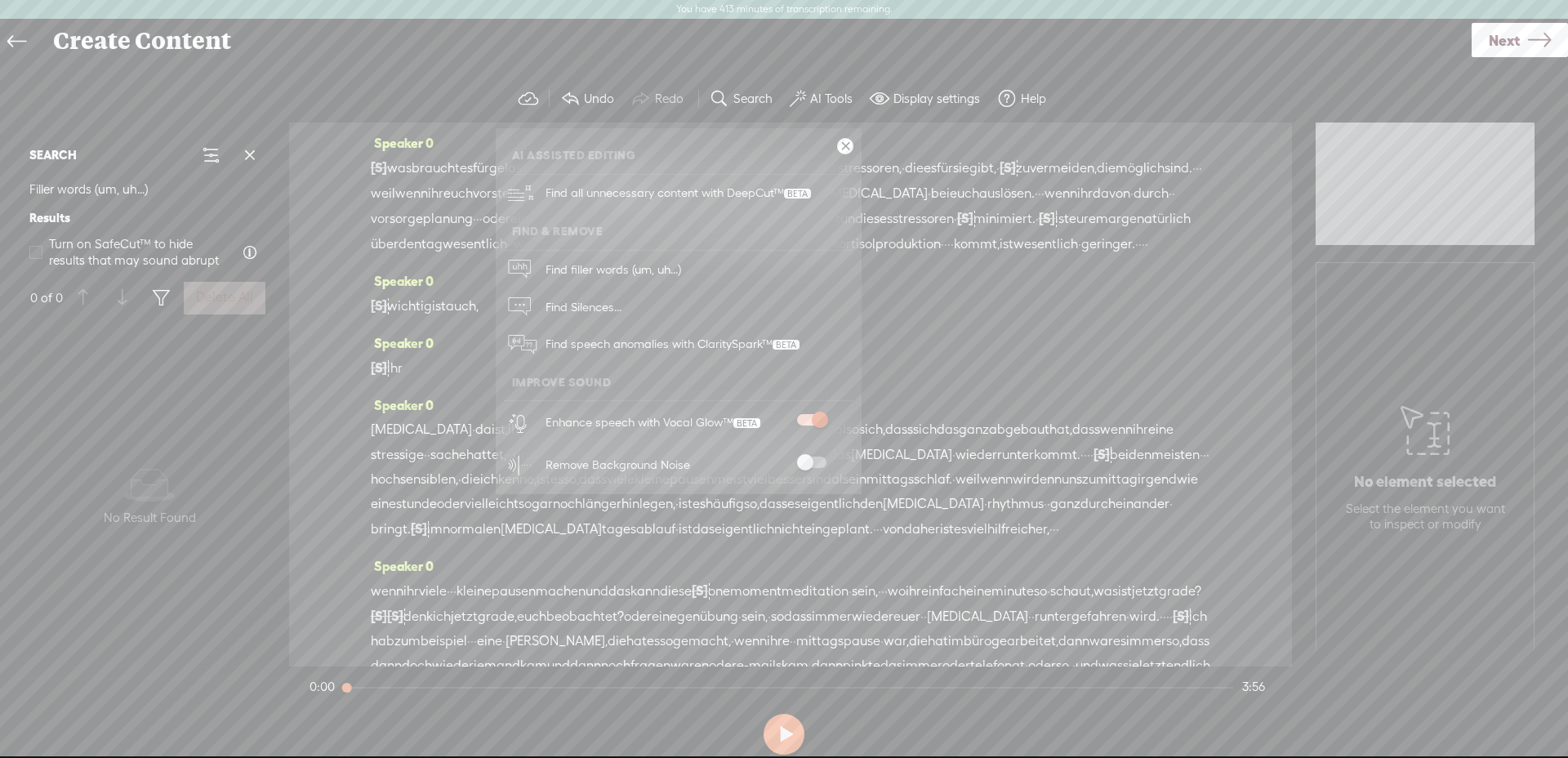
drag, startPoint x: 816, startPoint y: 466, endPoint x: 821, endPoint y: 458, distance: 9.4
click at [820, 461] on span at bounding box center [811, 462] width 29 height 12
click at [802, 418] on span at bounding box center [811, 420] width 29 height 12
click at [978, 381] on div "[S] dass ihr, wenn ihr" at bounding box center [791, 368] width 840 height 26
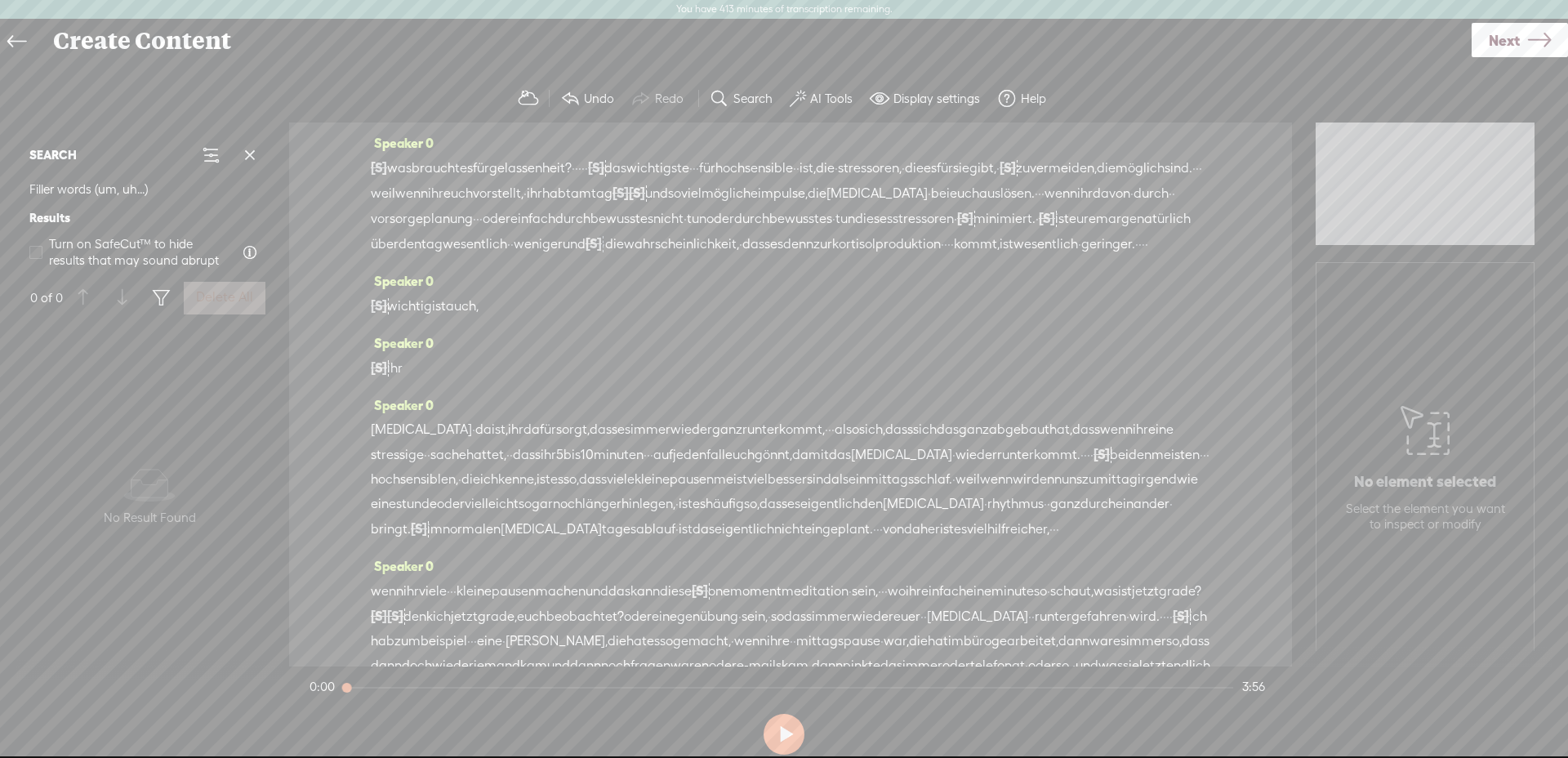
click at [406, 176] on span "was" at bounding box center [399, 168] width 25 height 25
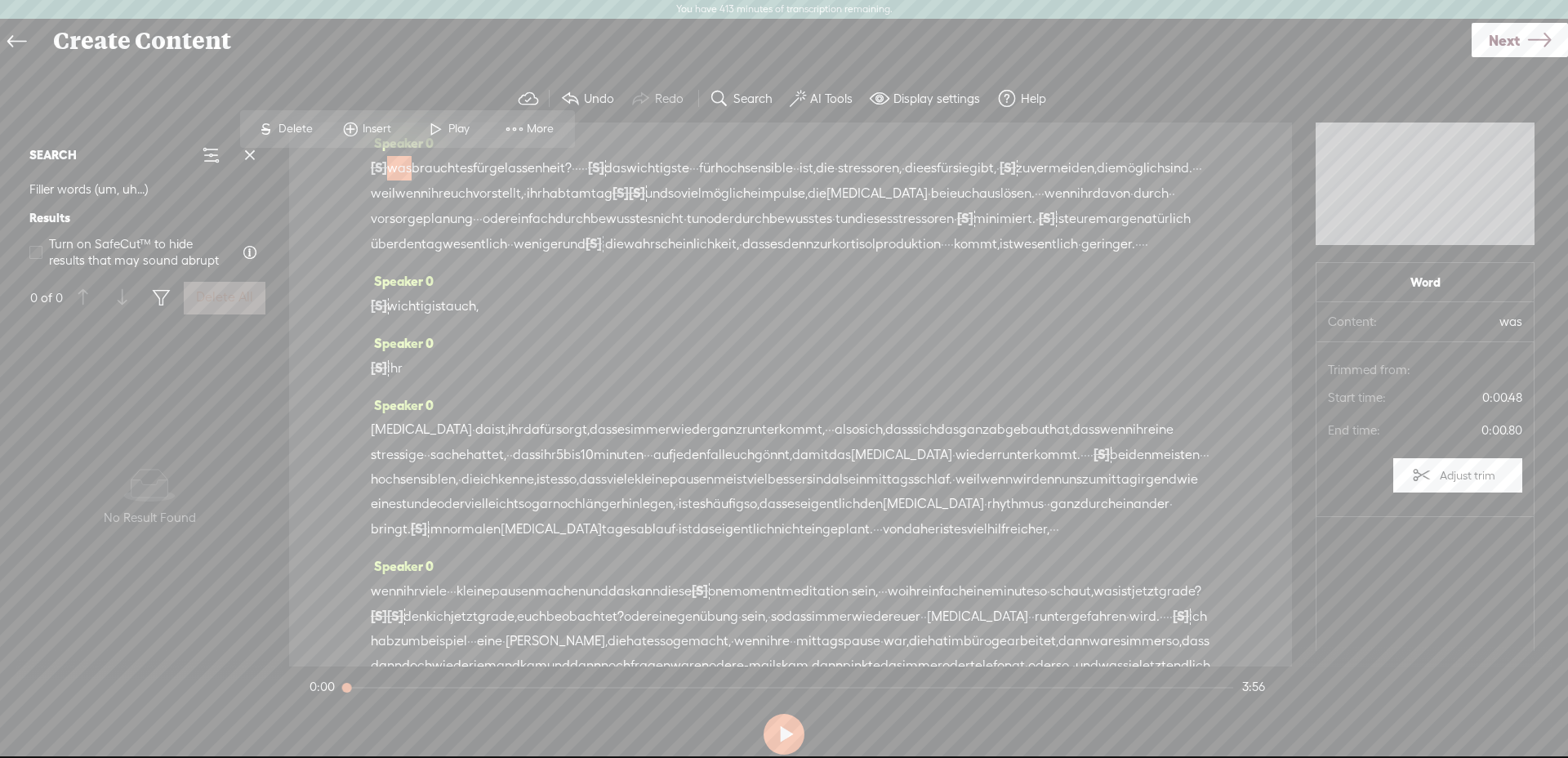
click at [455, 131] on span "Play" at bounding box center [461, 129] width 26 height 17
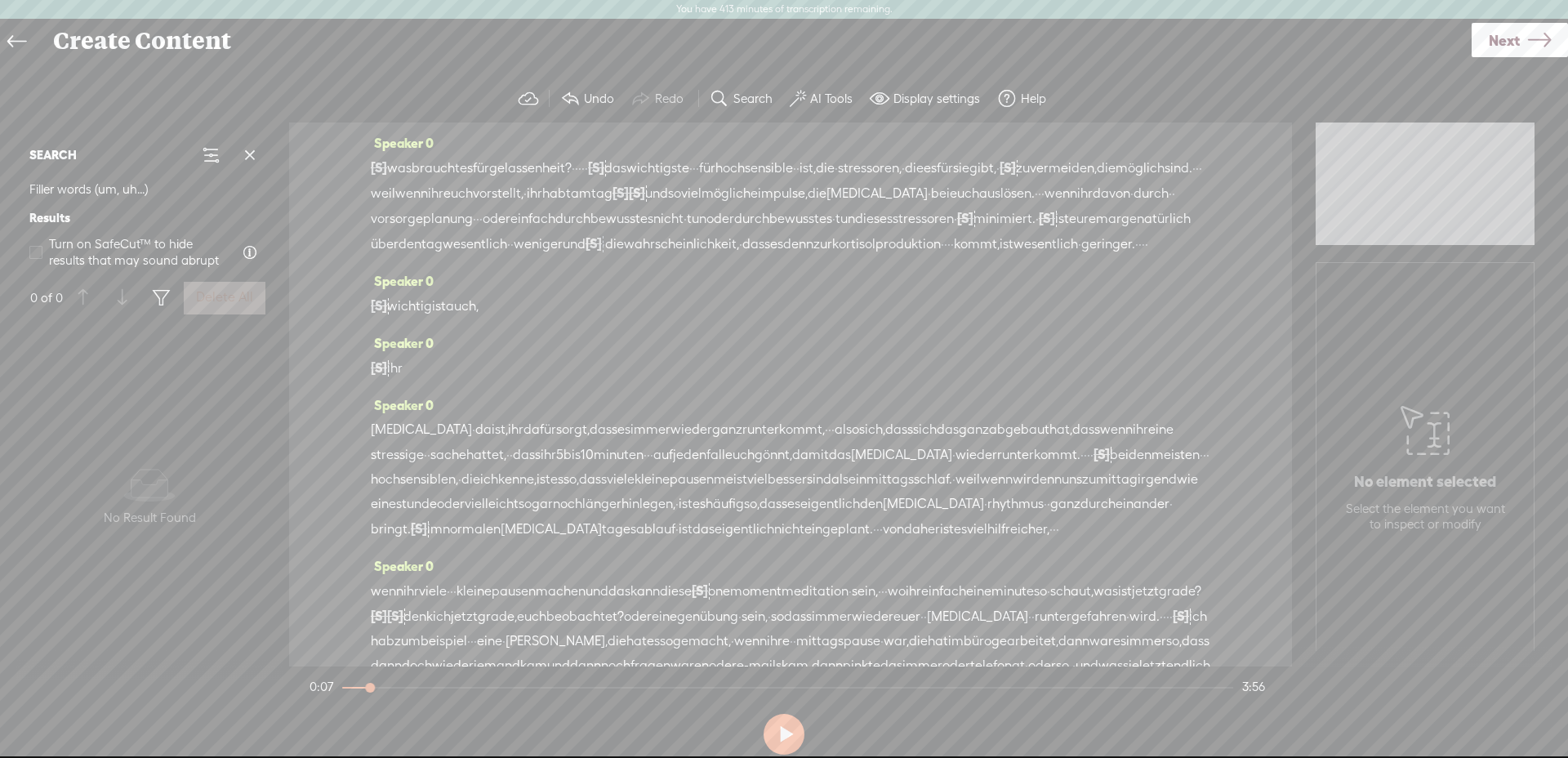
click at [835, 165] on span "die" at bounding box center [825, 168] width 19 height 25
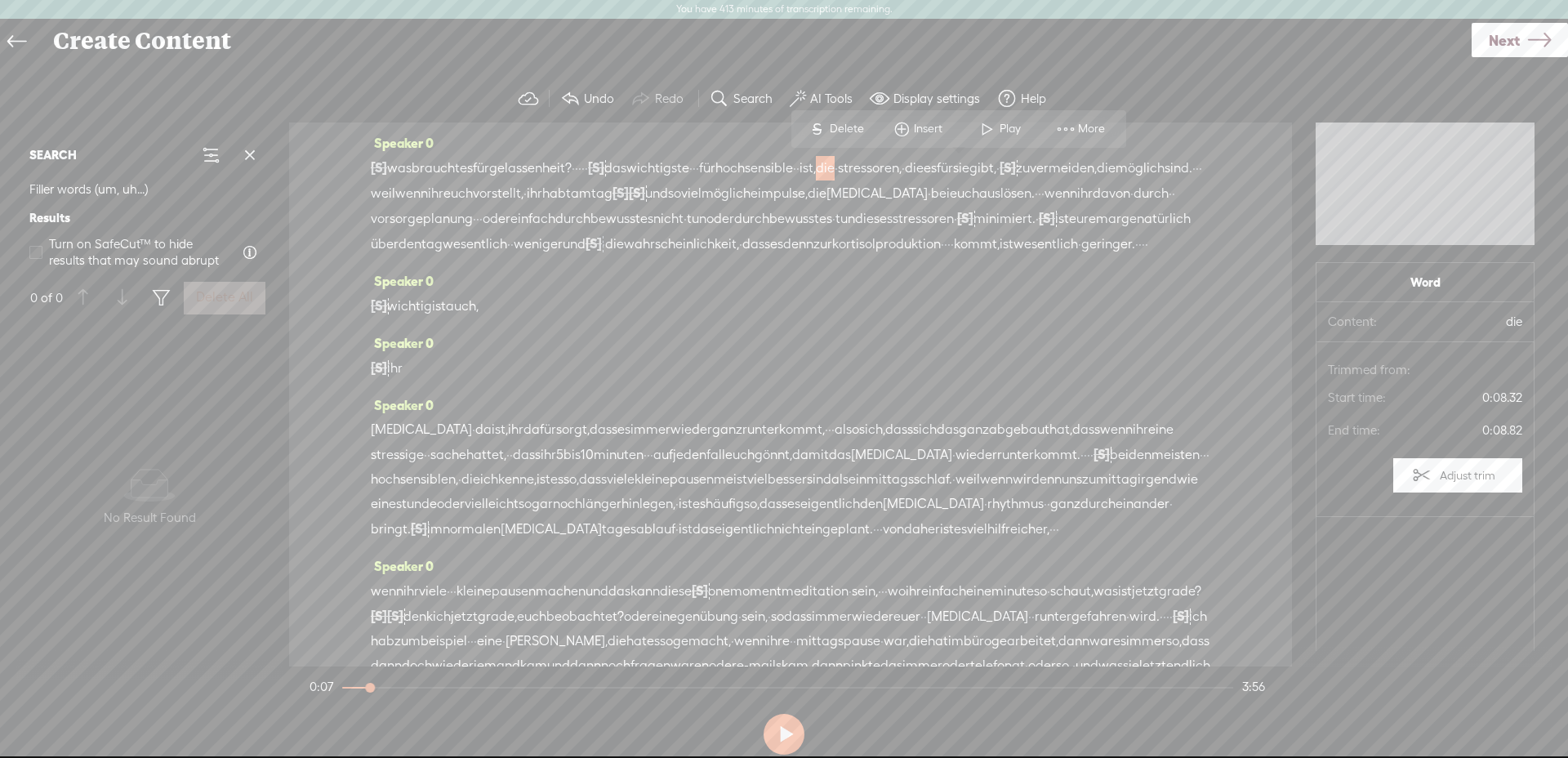
click at [1009, 133] on span "Play" at bounding box center [1013, 129] width 26 height 17
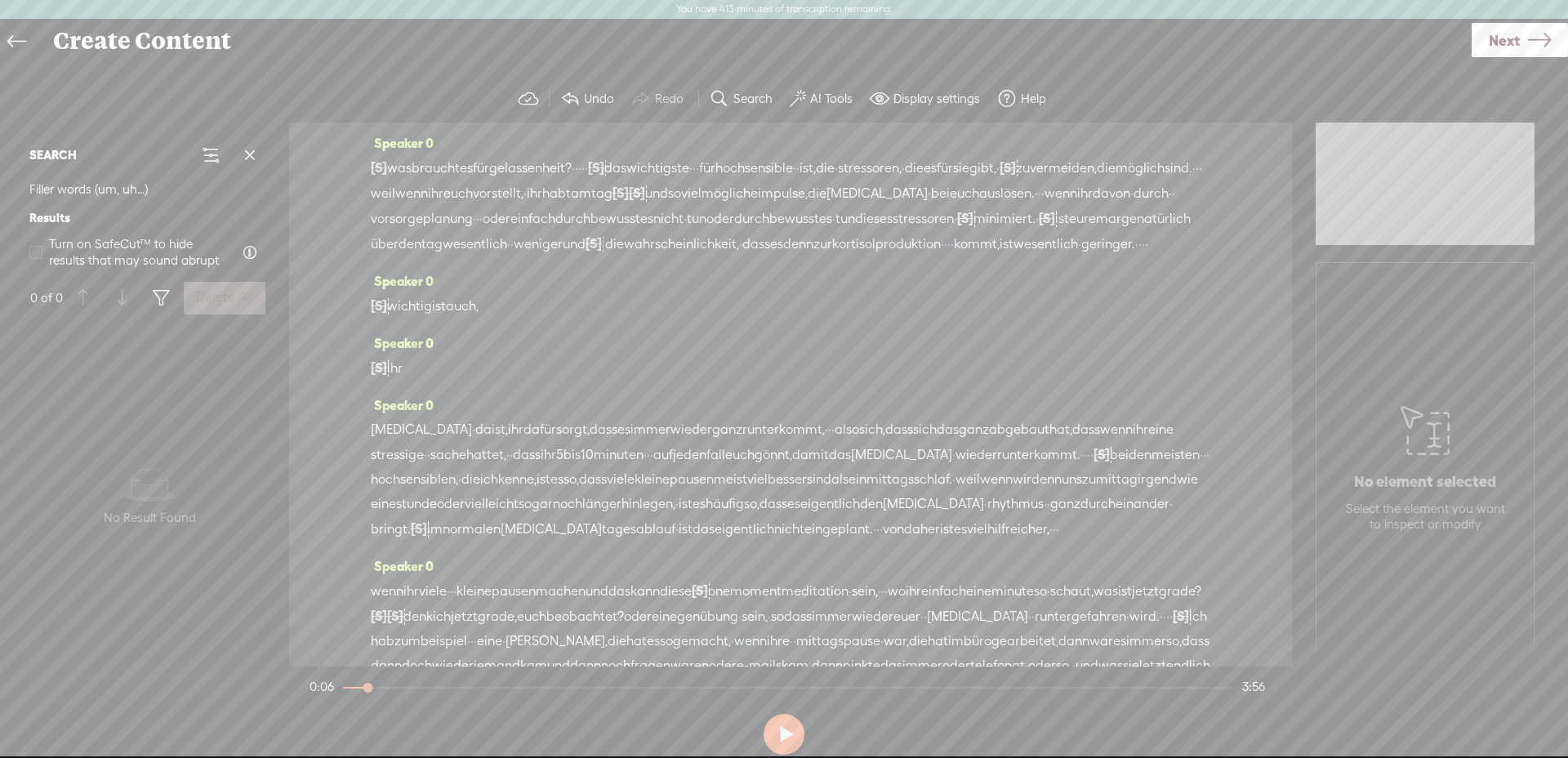
scroll to position [1, 0]
click at [838, 172] on span "·" at bounding box center [836, 167] width 3 height 25
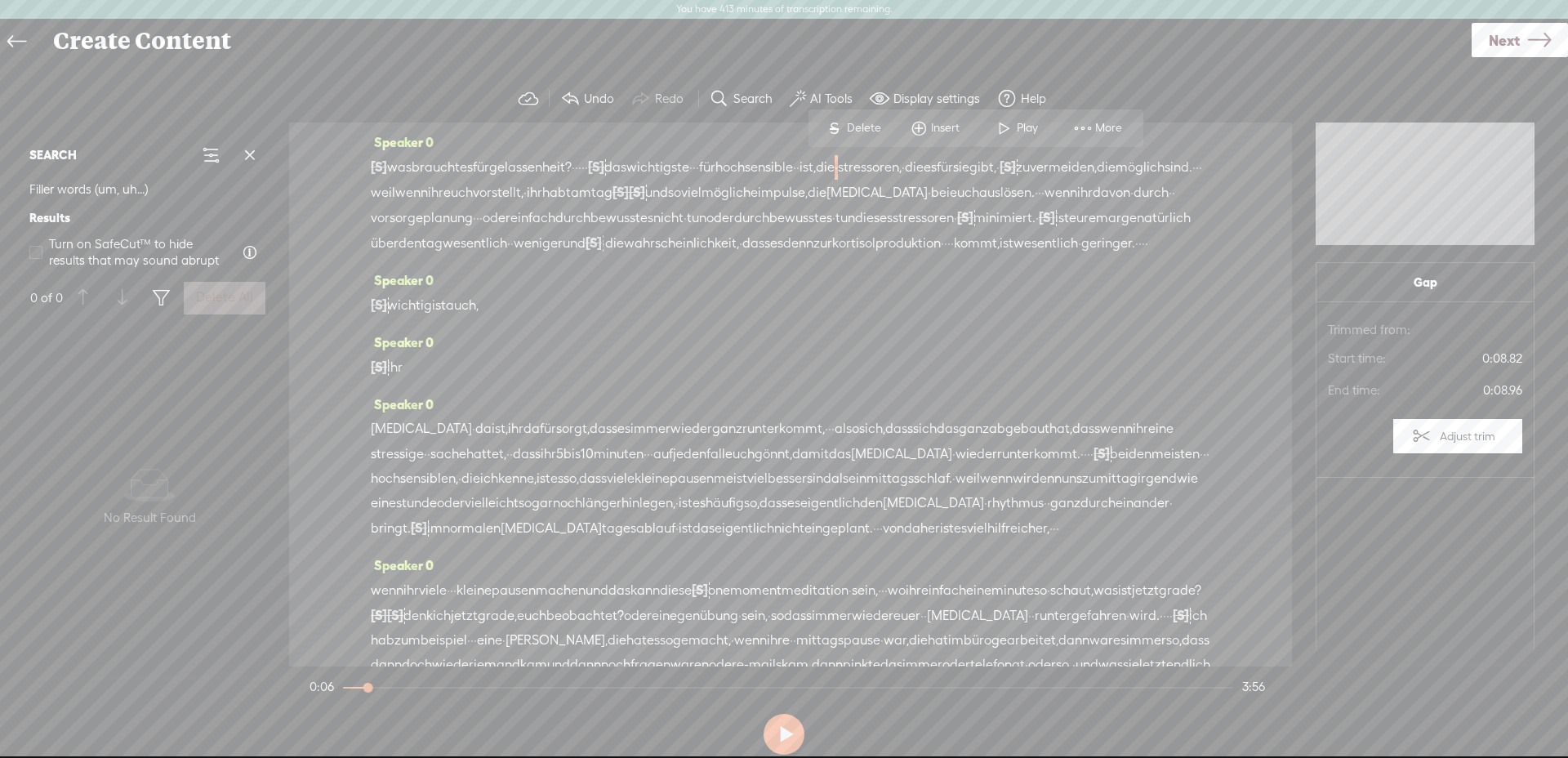
click at [847, 120] on span "Delete" at bounding box center [865, 128] width 38 height 17
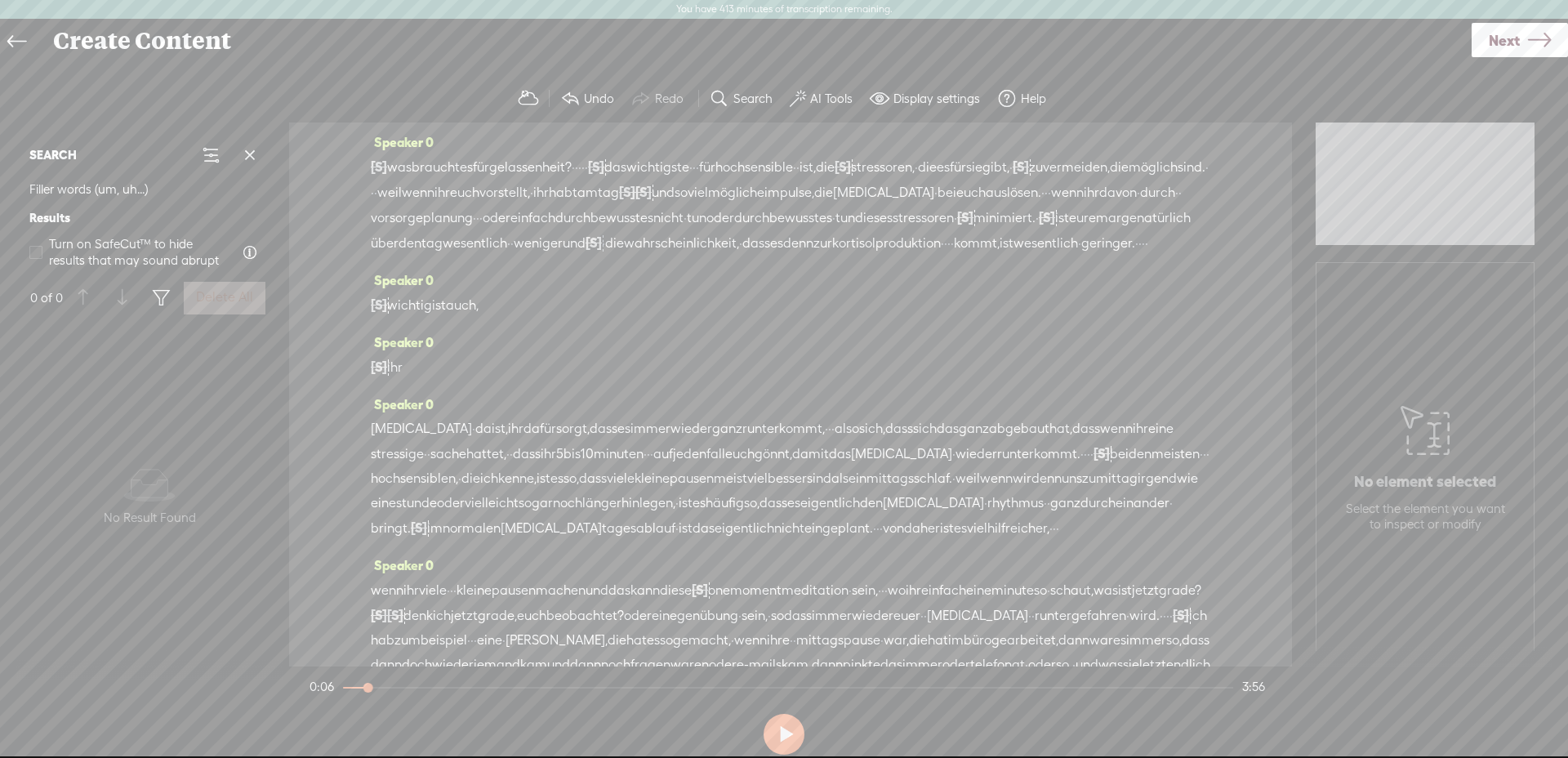
click at [793, 163] on span "hochsensible" at bounding box center [754, 167] width 78 height 25
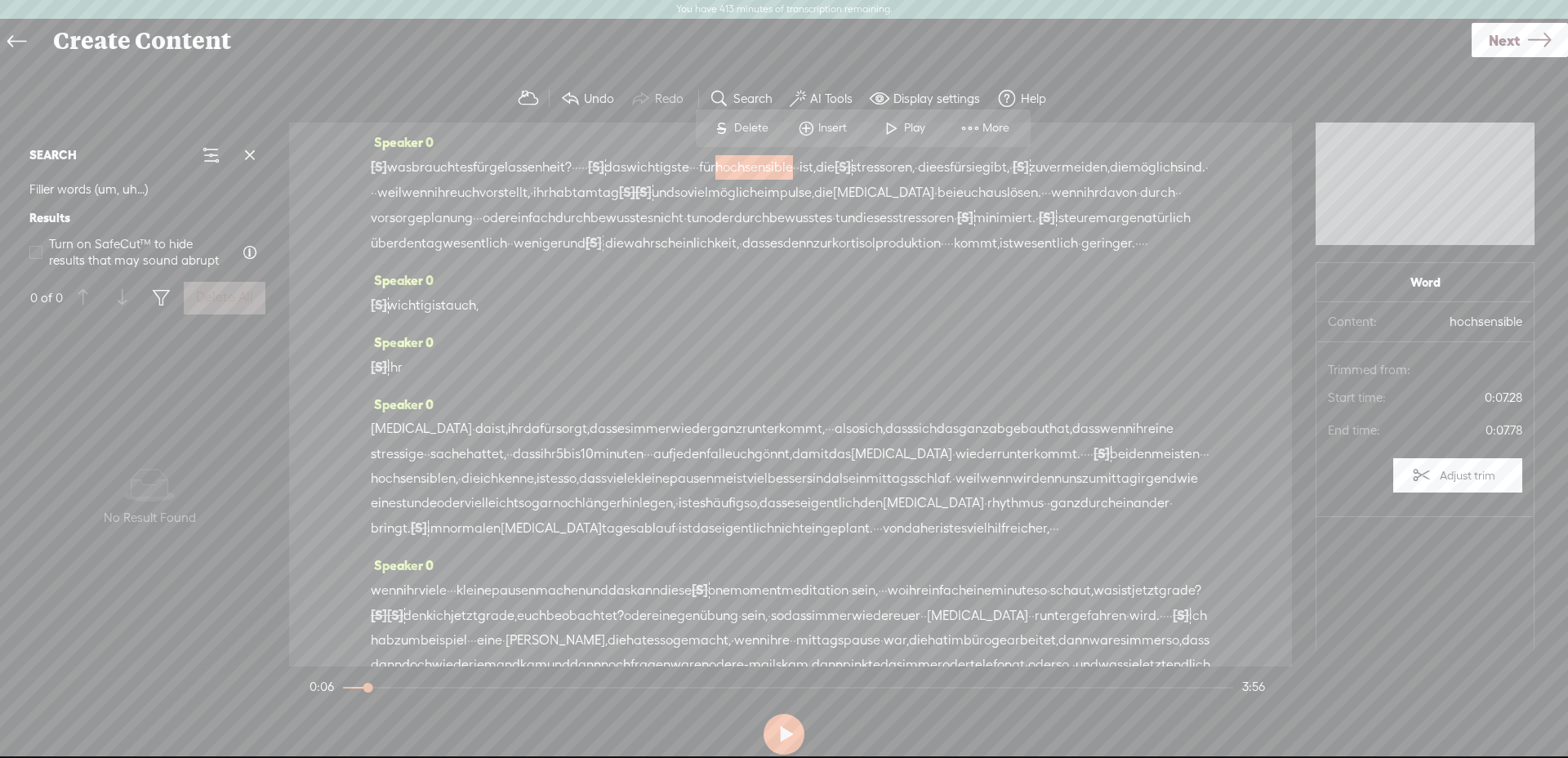
drag, startPoint x: 900, startPoint y: 115, endPoint x: 899, endPoint y: 125, distance: 10.0
click at [899, 115] on span at bounding box center [892, 129] width 25 height 29
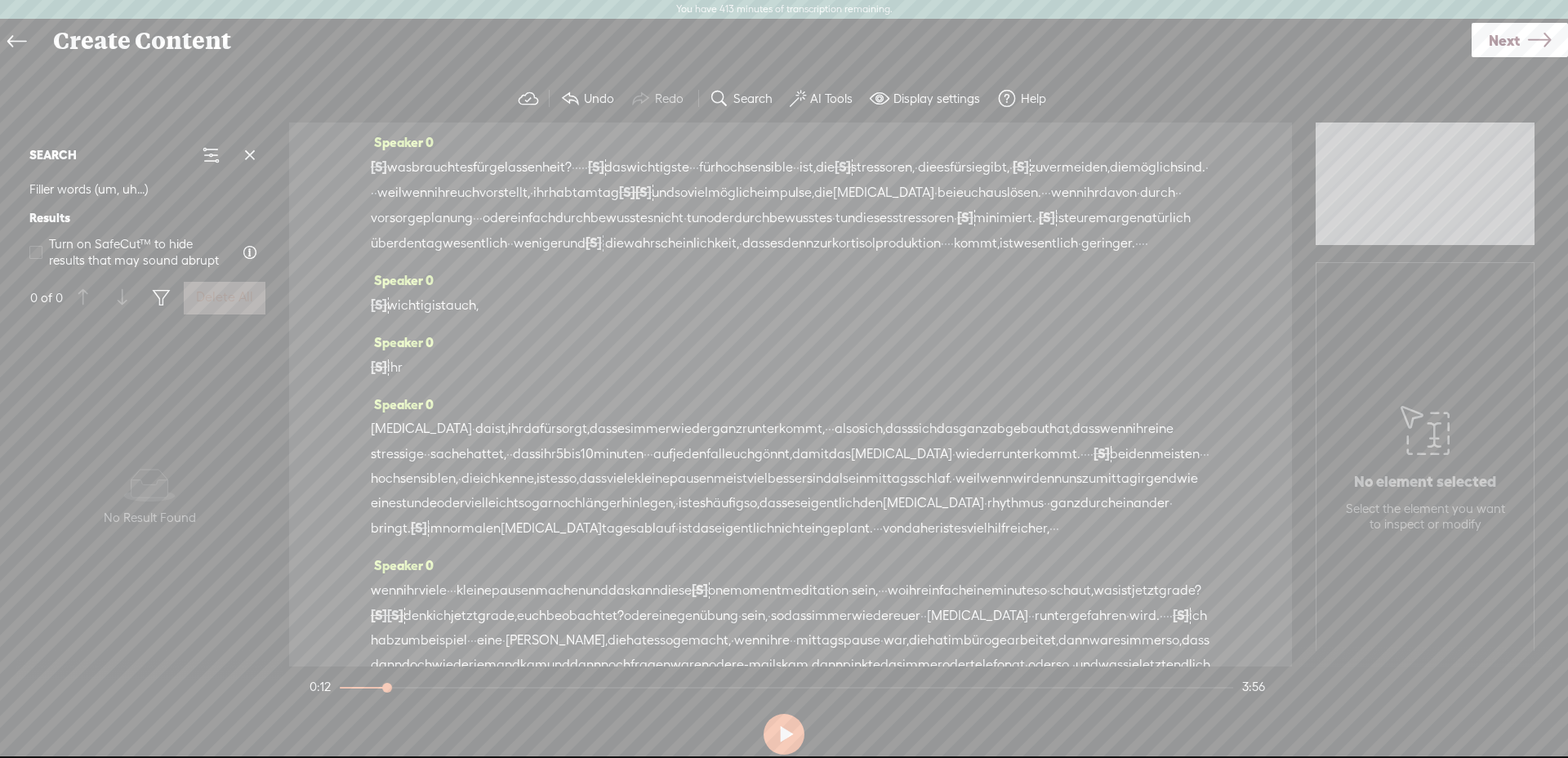
click at [1515, 32] on span "Next" at bounding box center [1505, 40] width 31 height 41
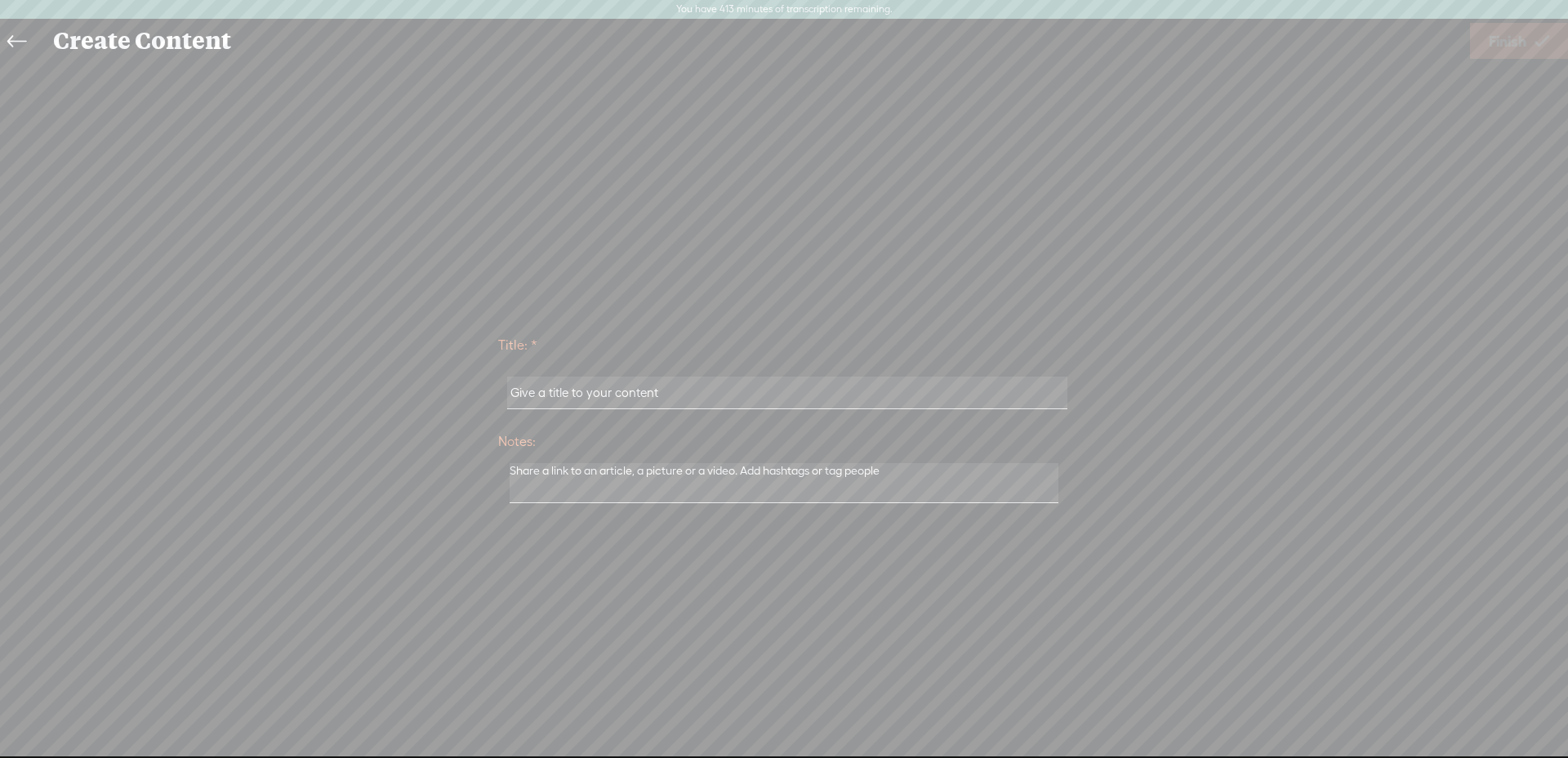
click at [717, 399] on input "text" at bounding box center [787, 393] width 559 height 31
type input "Was hochsensible vermeiden sollten"
click at [1514, 49] on span "Finish" at bounding box center [1508, 41] width 37 height 41
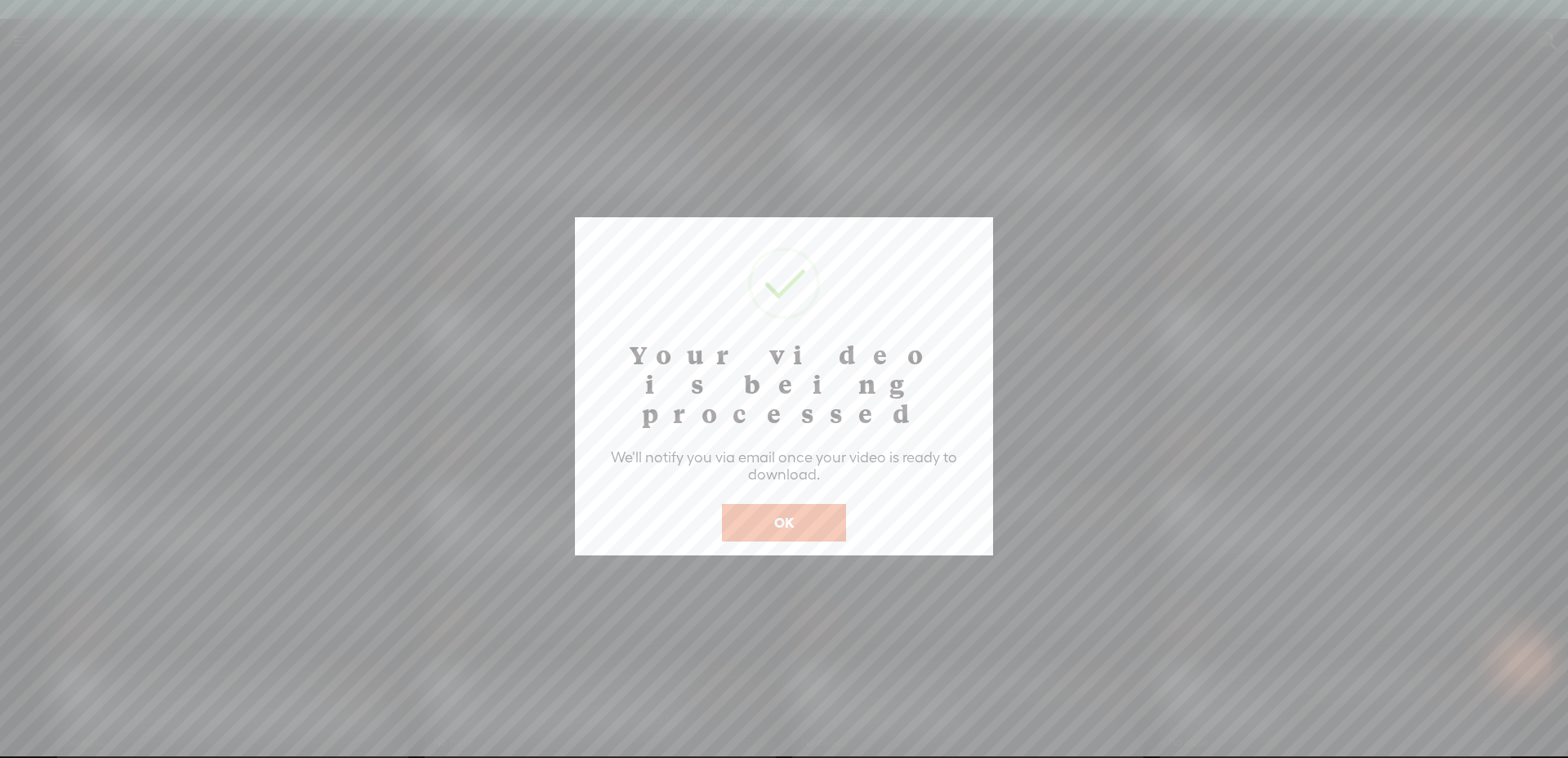
scroll to position [1, 0]
click at [797, 505] on button "OK" at bounding box center [784, 522] width 125 height 37
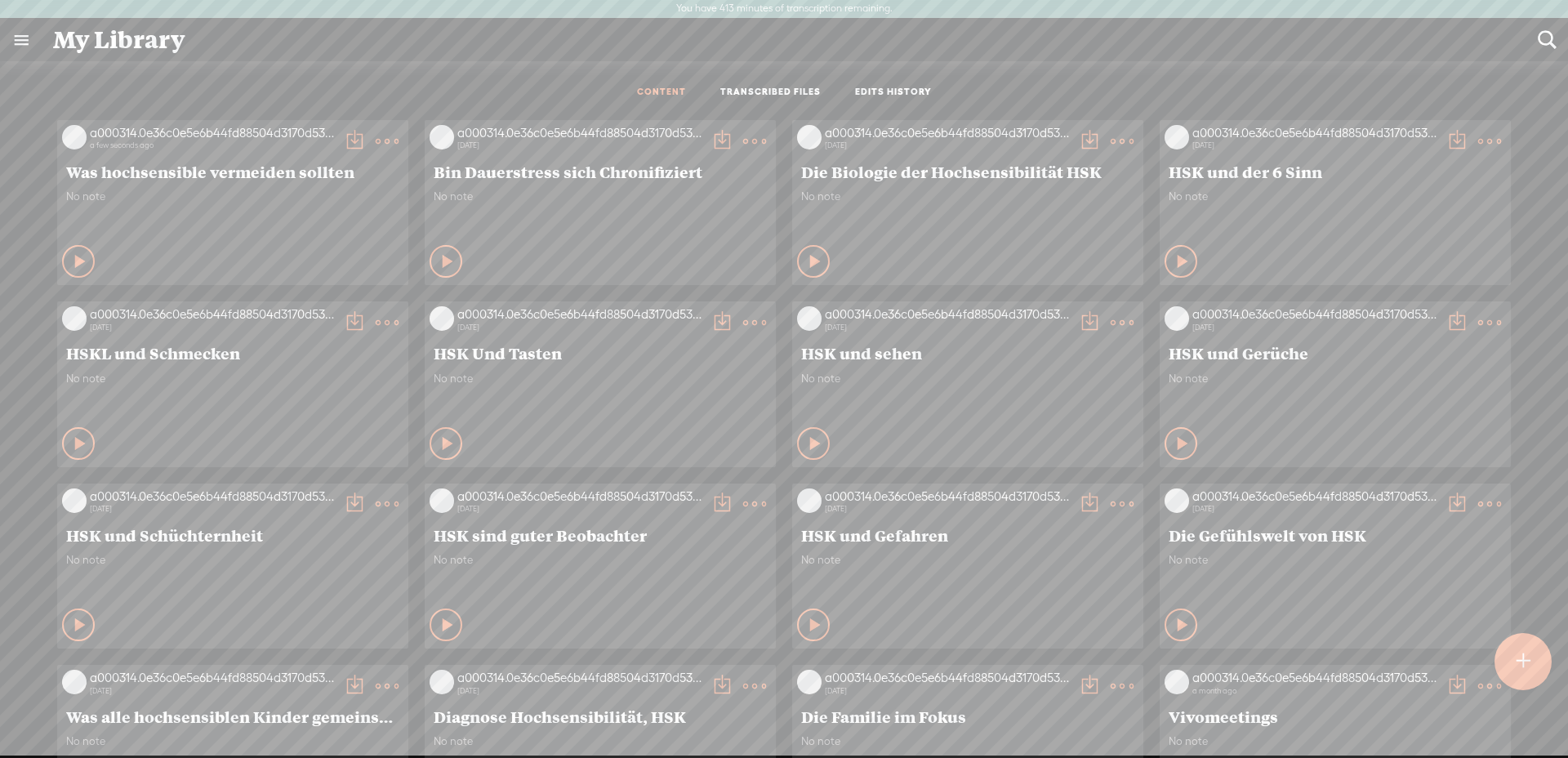
click at [376, 136] on t at bounding box center [387, 140] width 23 height 23
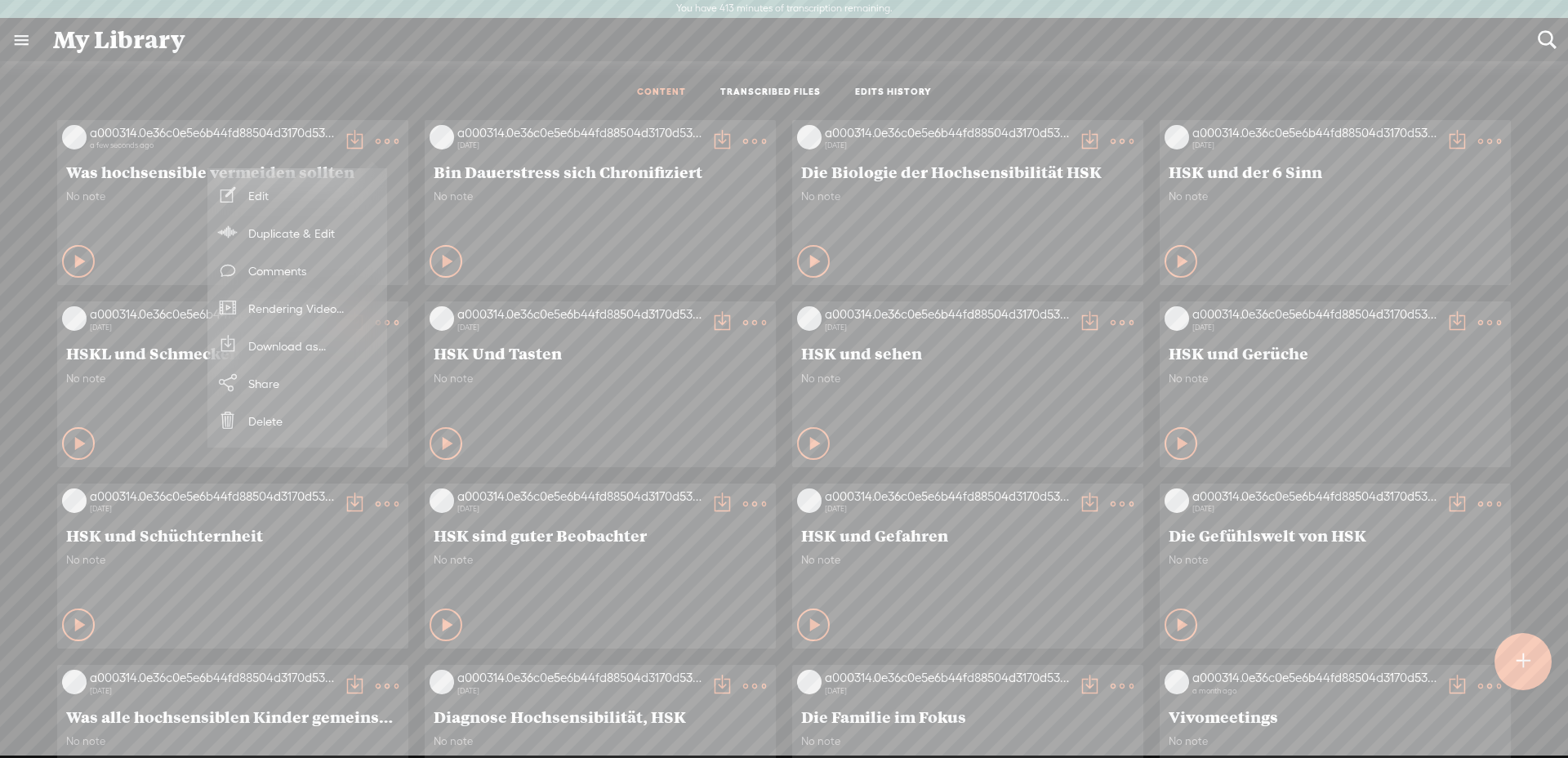
click at [105, 218] on div "No note" at bounding box center [233, 214] width 334 height 49
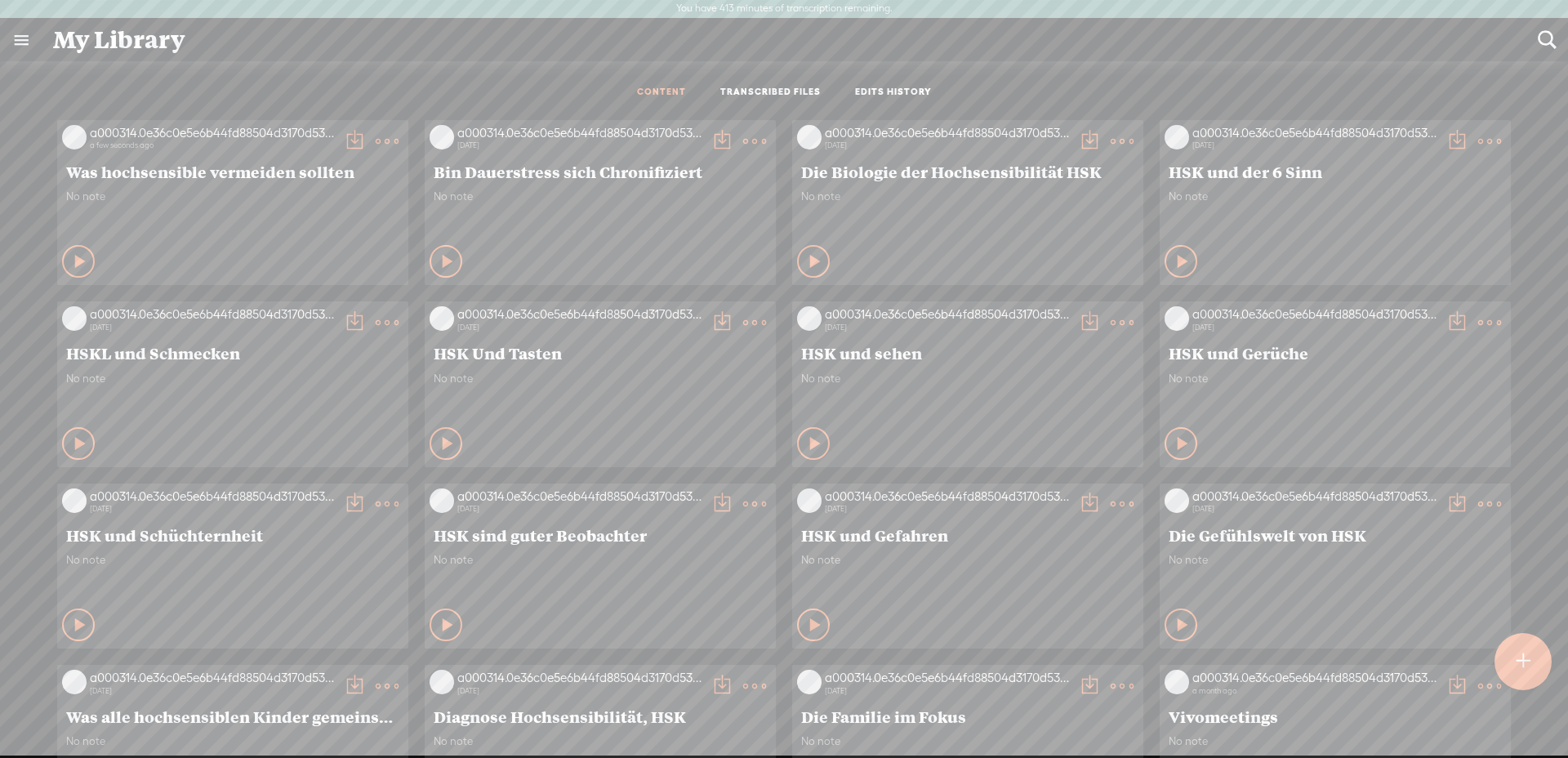
click at [122, 158] on div "Was hochsensible vermeiden sollten" at bounding box center [233, 172] width 341 height 27
click at [343, 136] on t at bounding box center [354, 140] width 23 height 23
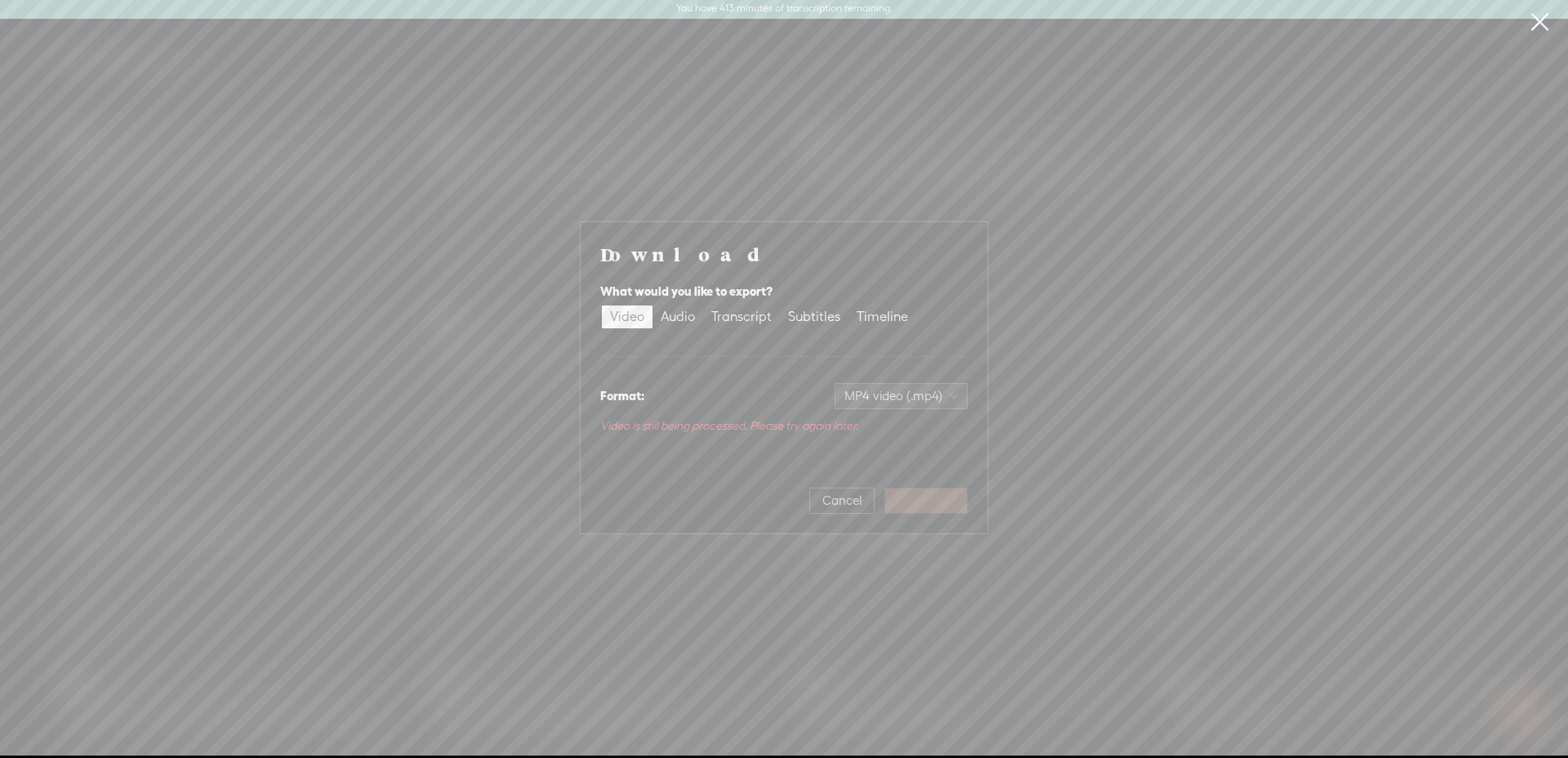
scroll to position [0, 0]
click at [867, 454] on div "Download What would you like to export? Video Audio Transcript Subtitles Timeli…" at bounding box center [784, 378] width 368 height 272
drag, startPoint x: 1175, startPoint y: 412, endPoint x: 1071, endPoint y: 429, distance: 105.4
click at [1174, 412] on div "Download What would you like to export? Video Audio Transcript Subtitles Timeli…" at bounding box center [784, 378] width 1568 height 757
drag, startPoint x: 866, startPoint y: 488, endPoint x: 857, endPoint y: 519, distance: 32.3
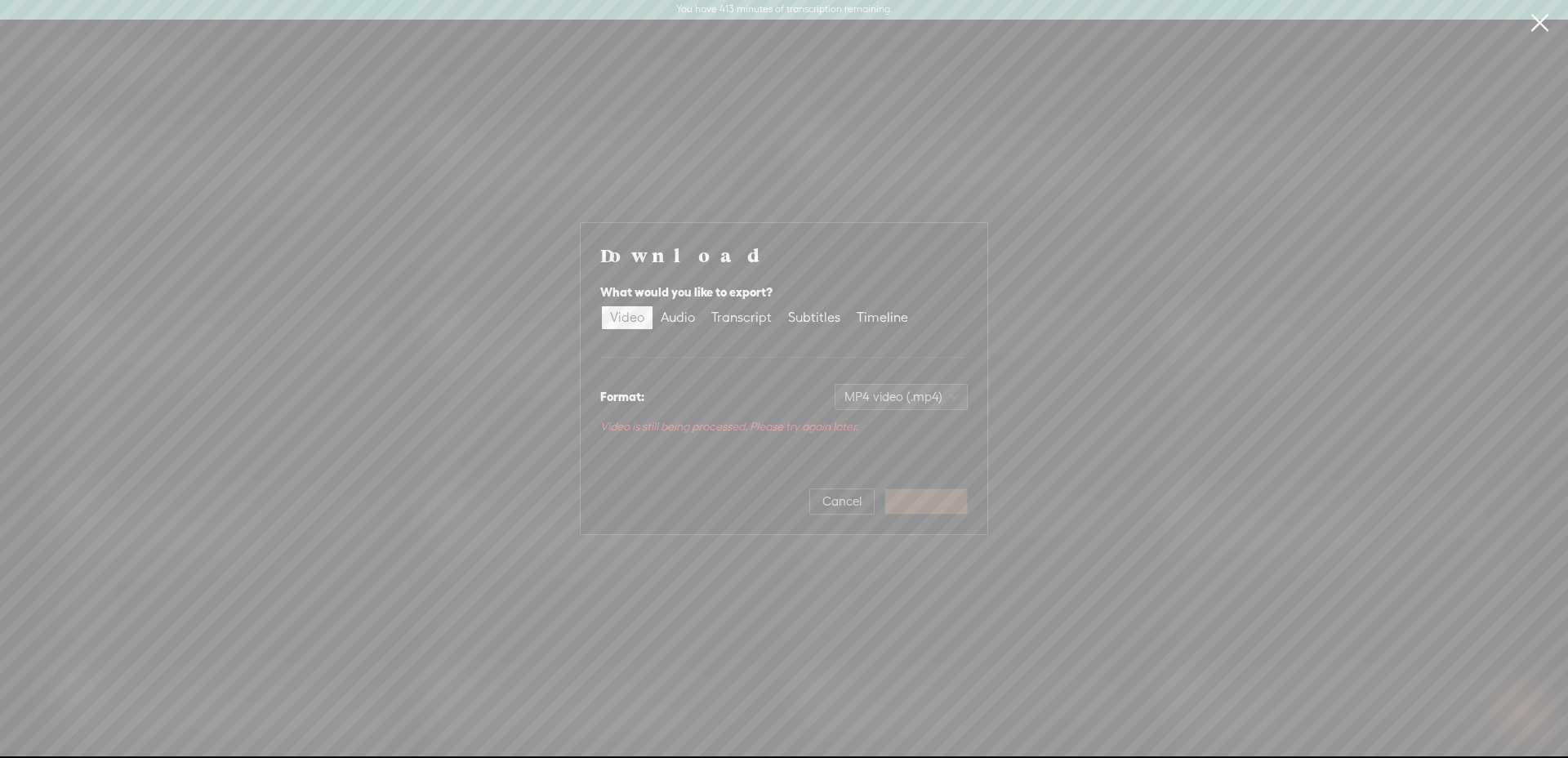
click at [865, 489] on button "Cancel" at bounding box center [842, 502] width 66 height 27
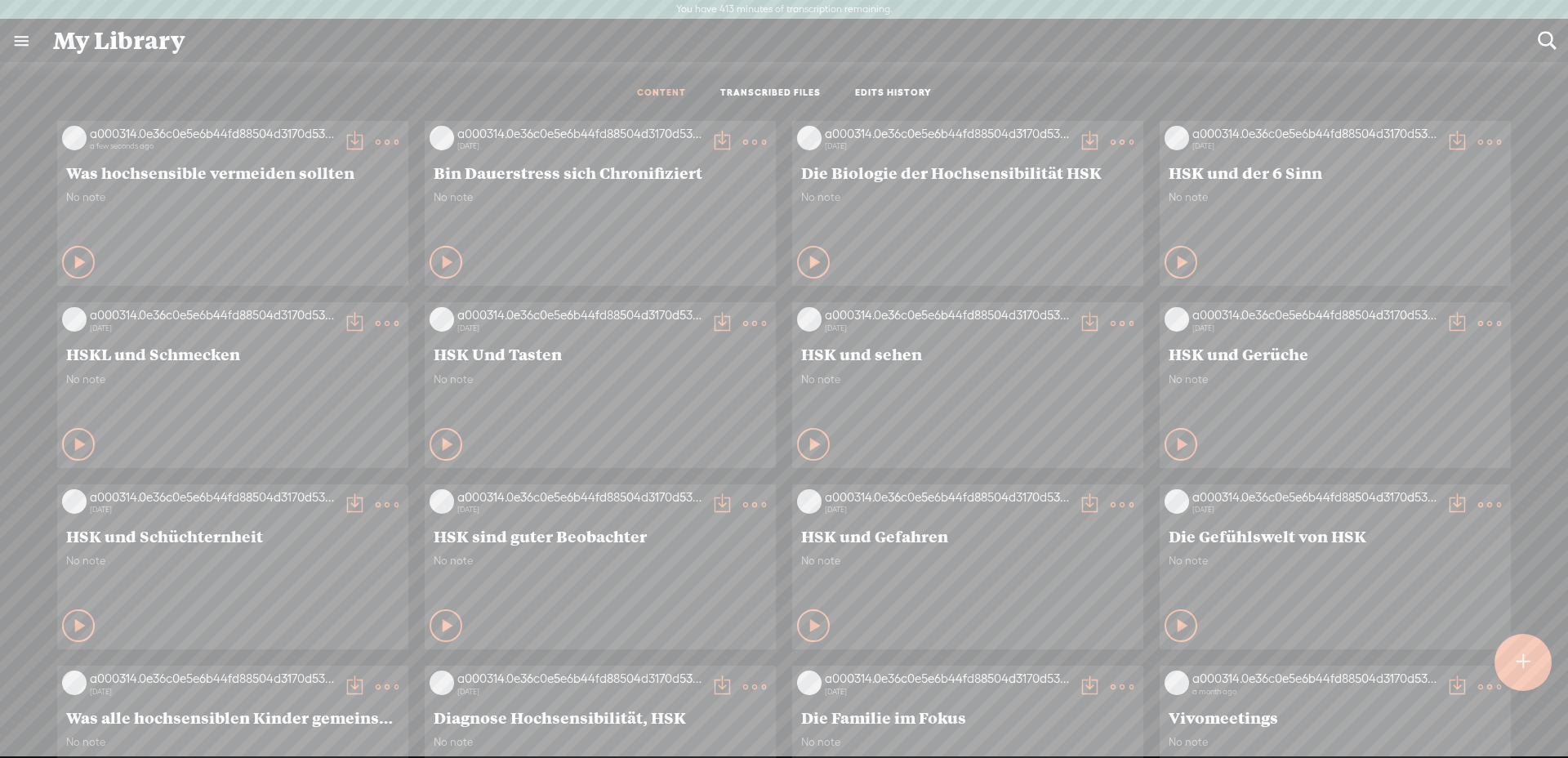
click at [376, 135] on t at bounding box center [387, 141] width 23 height 23
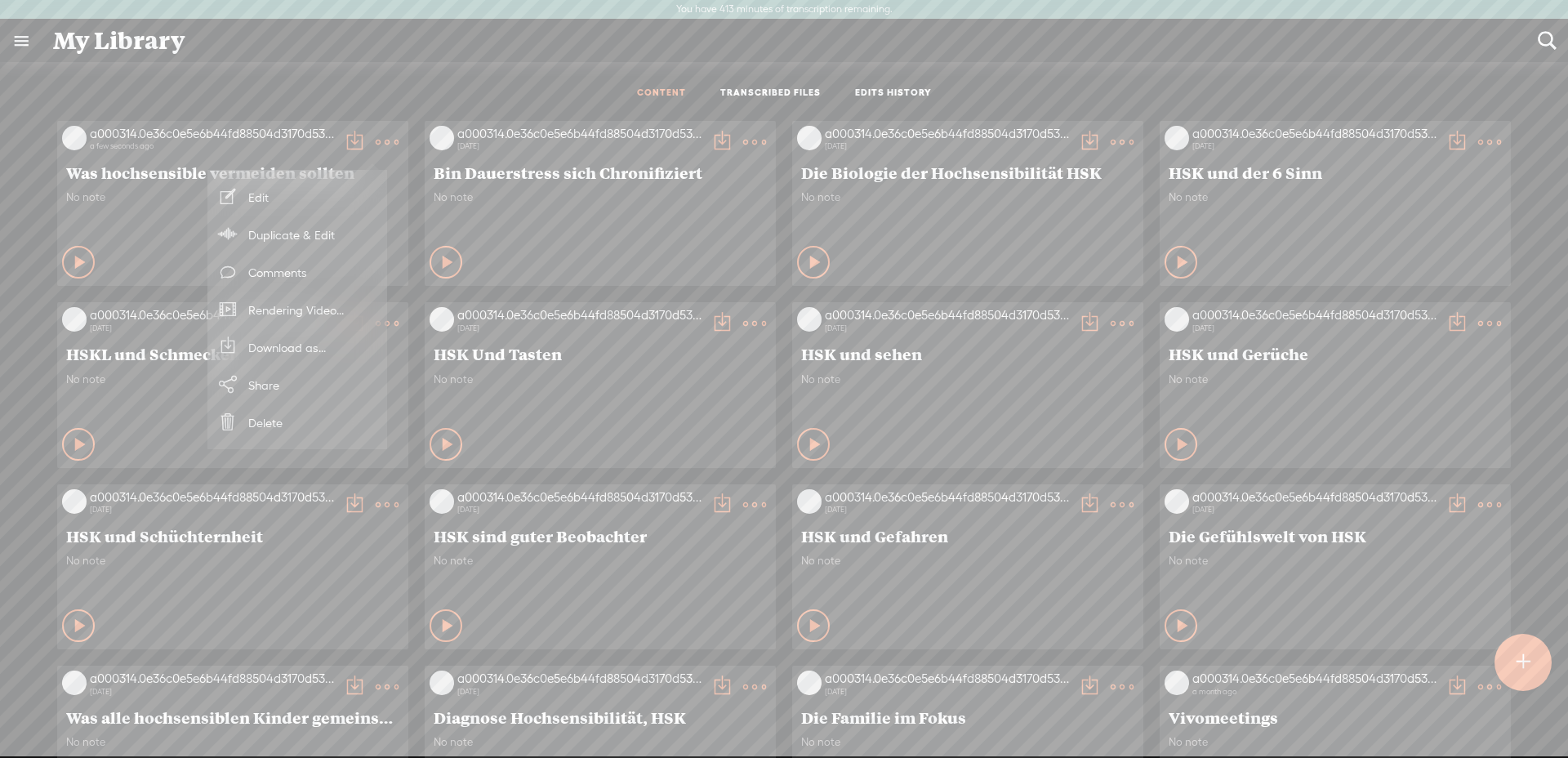
click at [312, 347] on link "Download as..." at bounding box center [297, 348] width 163 height 37
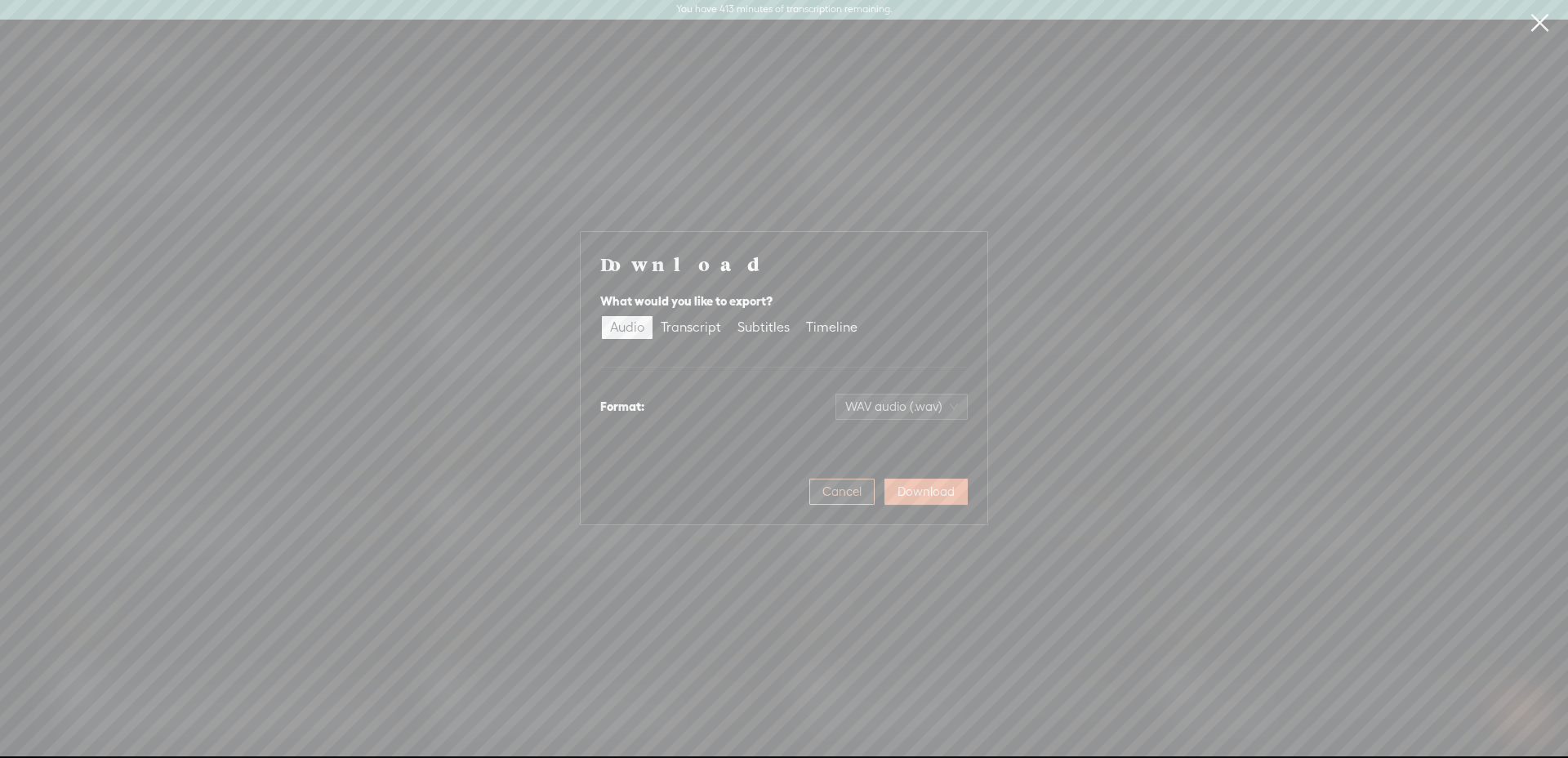
click at [842, 495] on span "Cancel" at bounding box center [842, 492] width 39 height 17
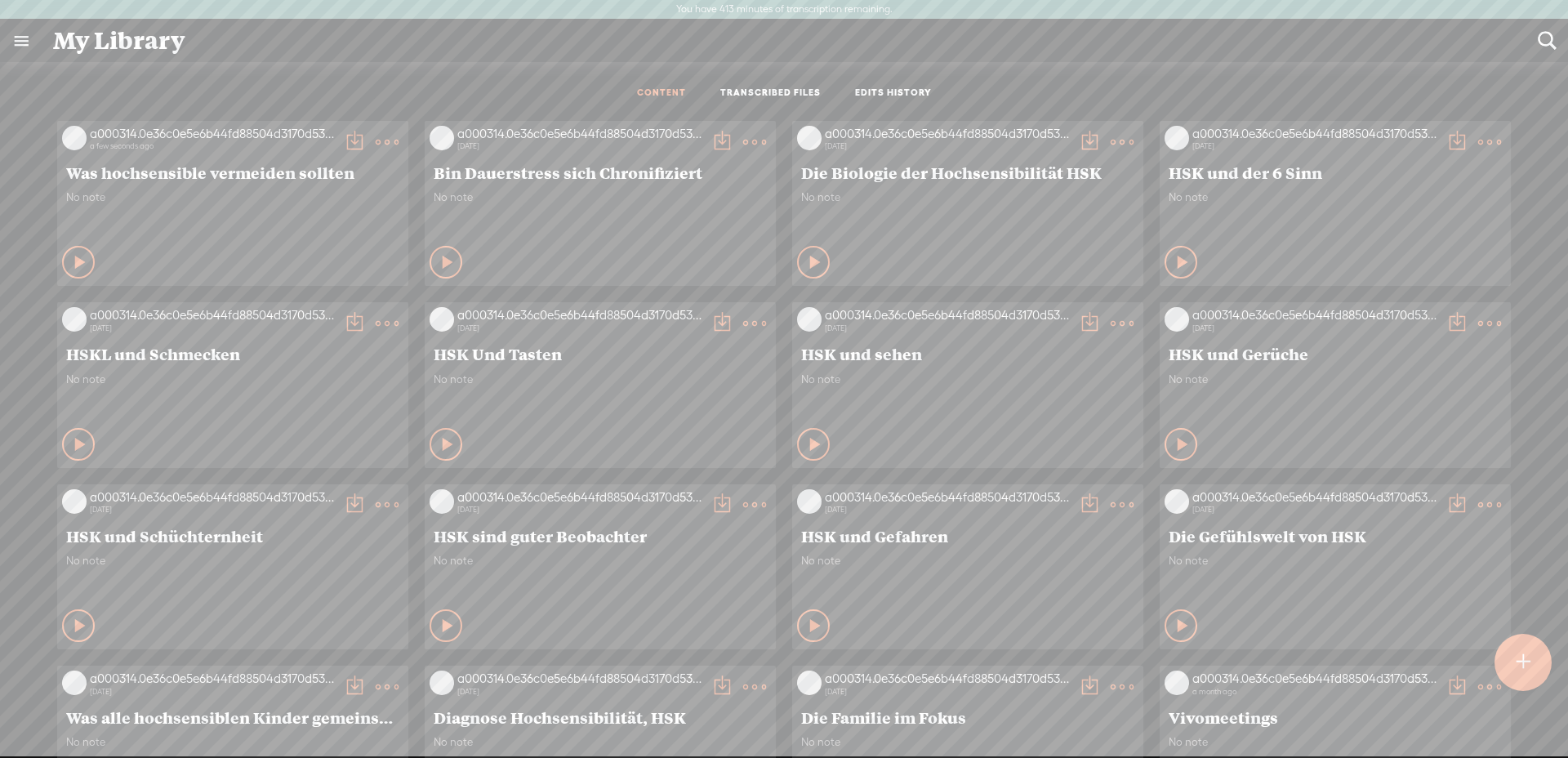
click at [343, 136] on t at bounding box center [354, 141] width 23 height 23
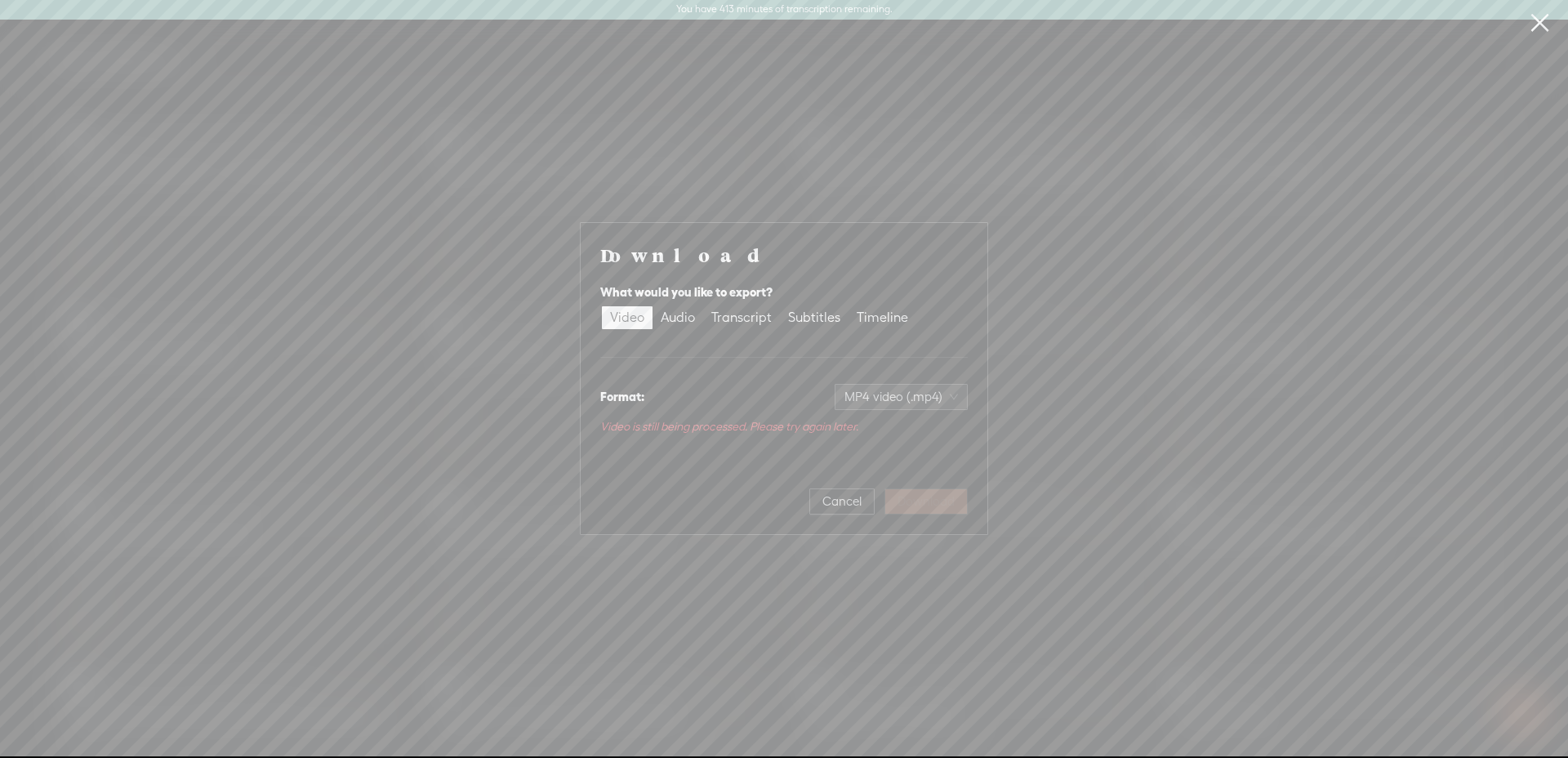
click at [920, 511] on div "Cancel Download" at bounding box center [784, 495] width 368 height 39
click at [1053, 237] on div "Download What would you like to export? Video Audio Transcript Subtitles Timeli…" at bounding box center [784, 378] width 1568 height 757
click at [858, 498] on span "Cancel" at bounding box center [842, 502] width 39 height 17
